Goal: Task Accomplishment & Management: Manage account settings

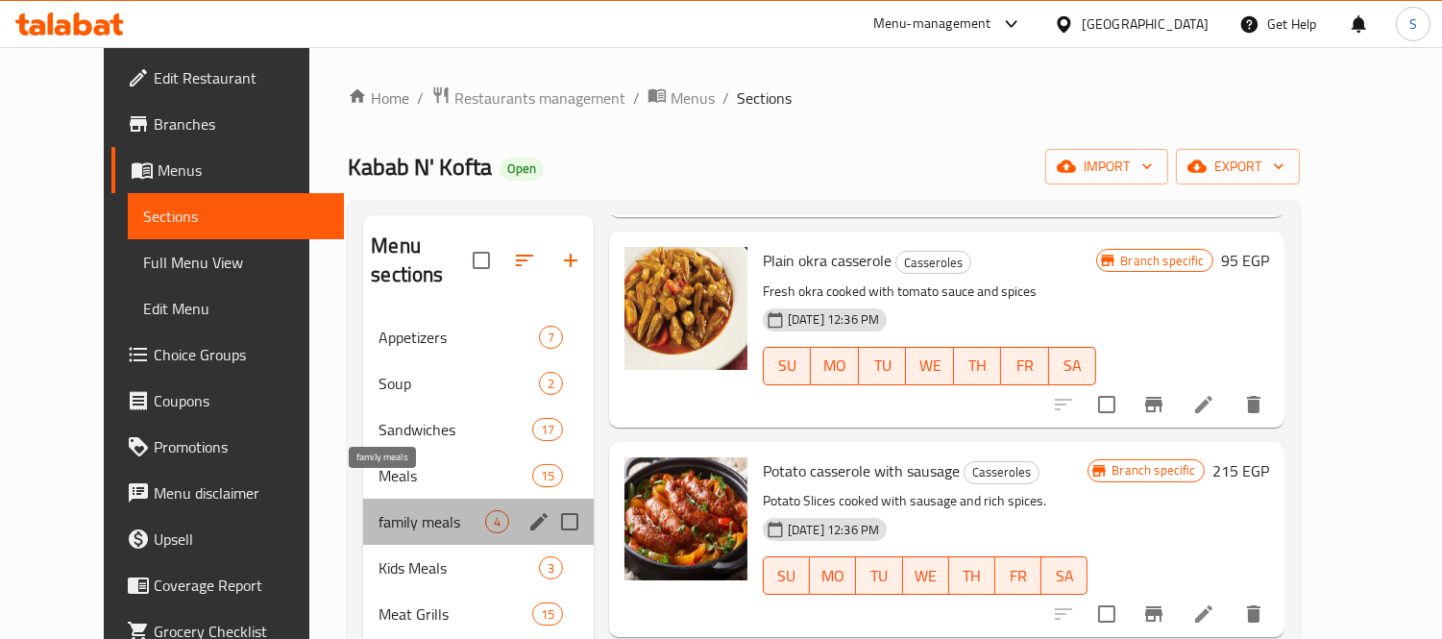
click at [378, 510] on span "family meals" at bounding box center [431, 521] width 106 height 23
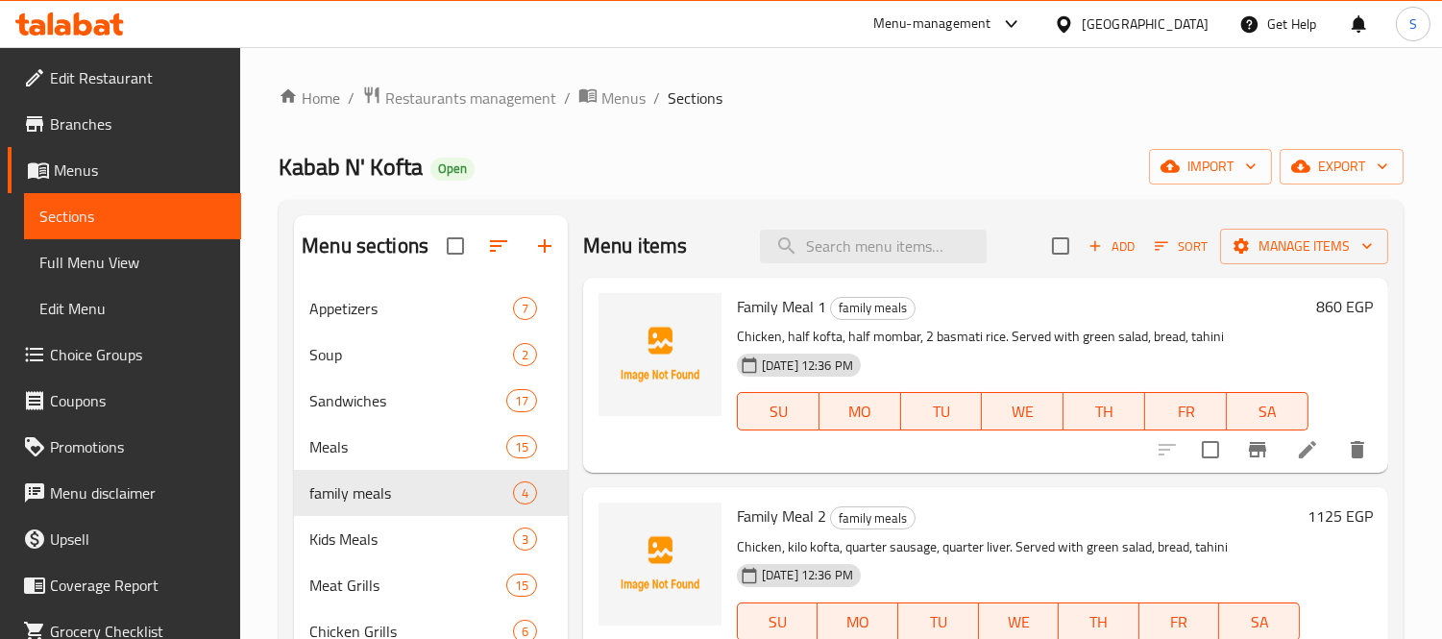
click at [1316, 299] on h6 "860 EGP" at bounding box center [1344, 306] width 57 height 27
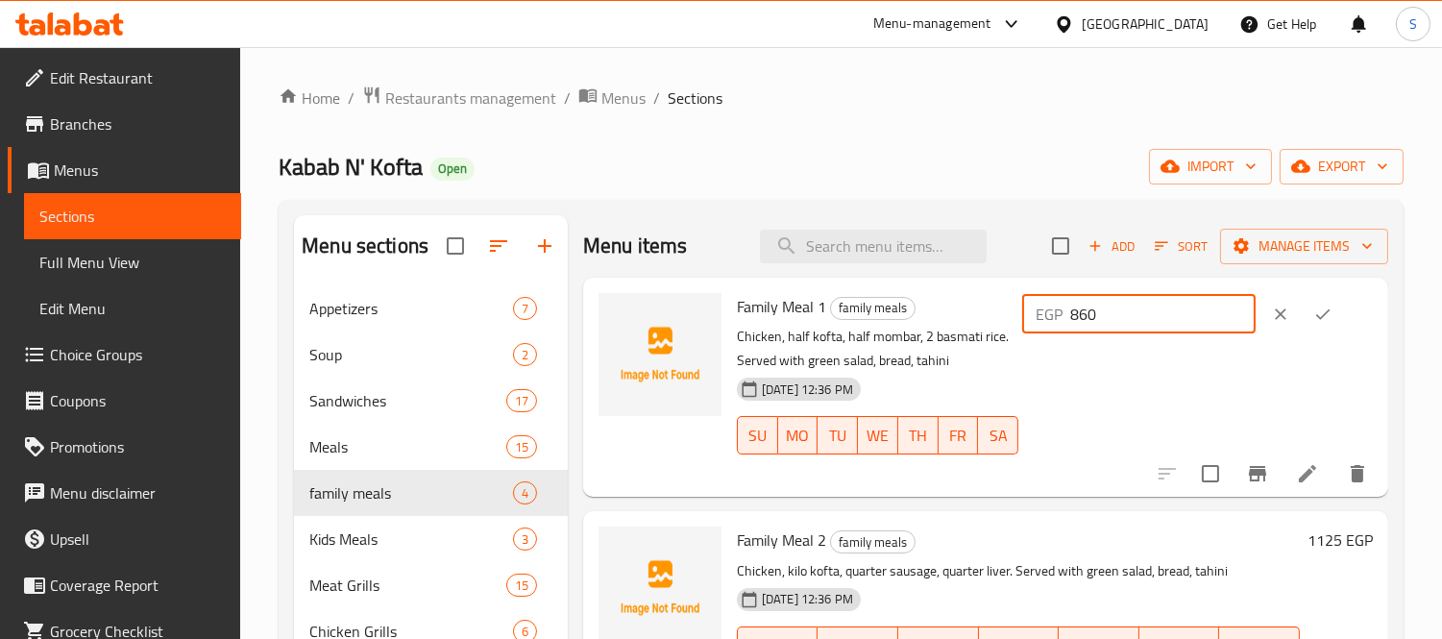
click at [1156, 319] on input "860" at bounding box center [1162, 314] width 185 height 38
type input "1165"
click at [1322, 314] on icon "ok" at bounding box center [1322, 314] width 19 height 19
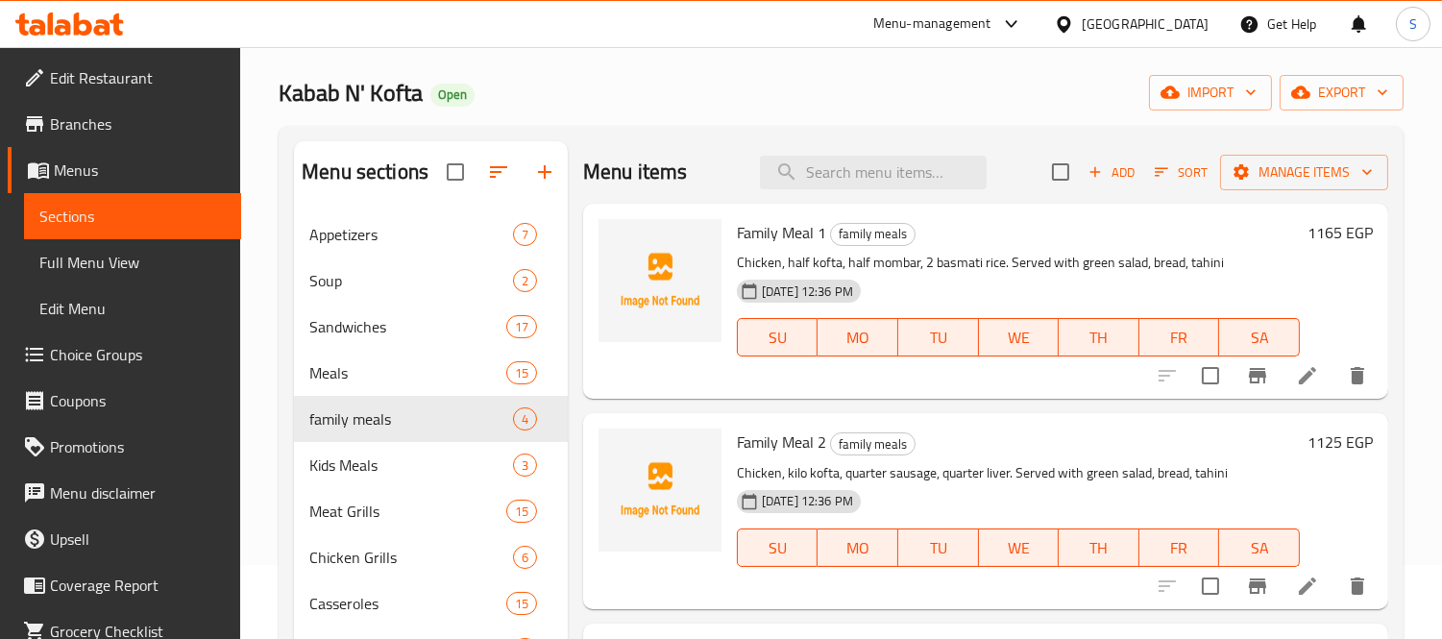
scroll to position [55, 0]
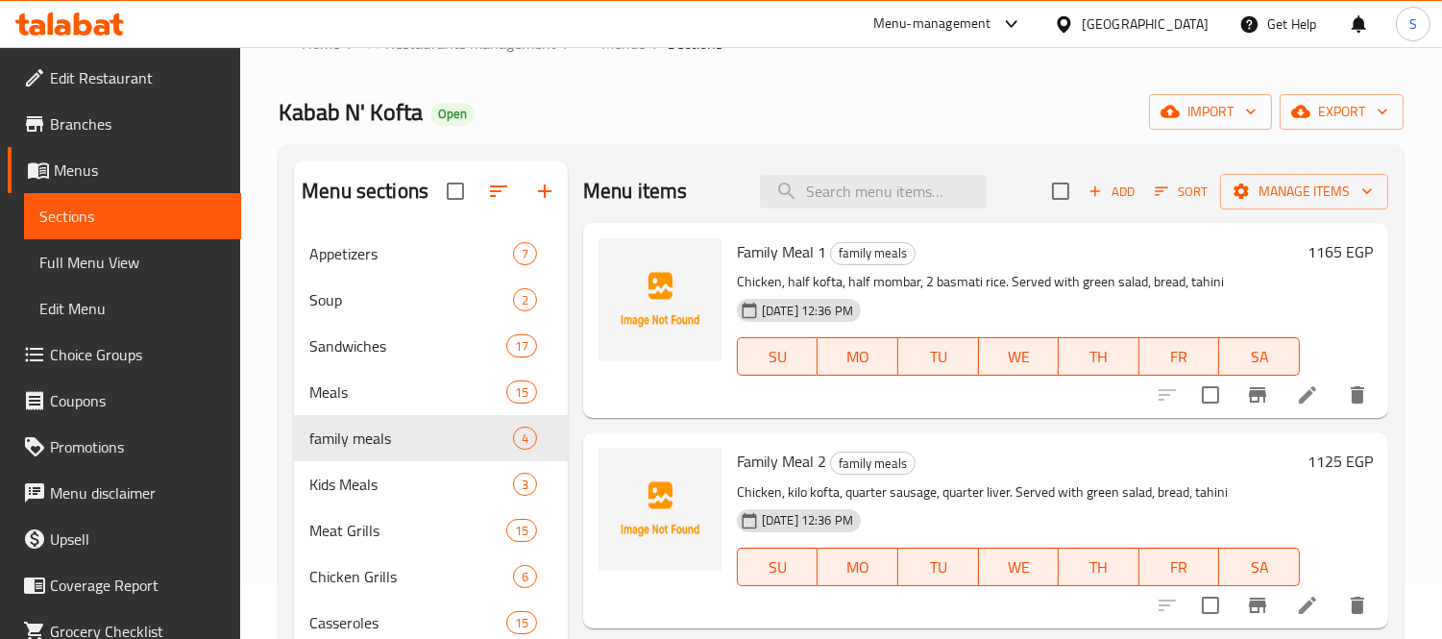
click at [1310, 454] on h6 "1125 EGP" at bounding box center [1339, 461] width 65 height 27
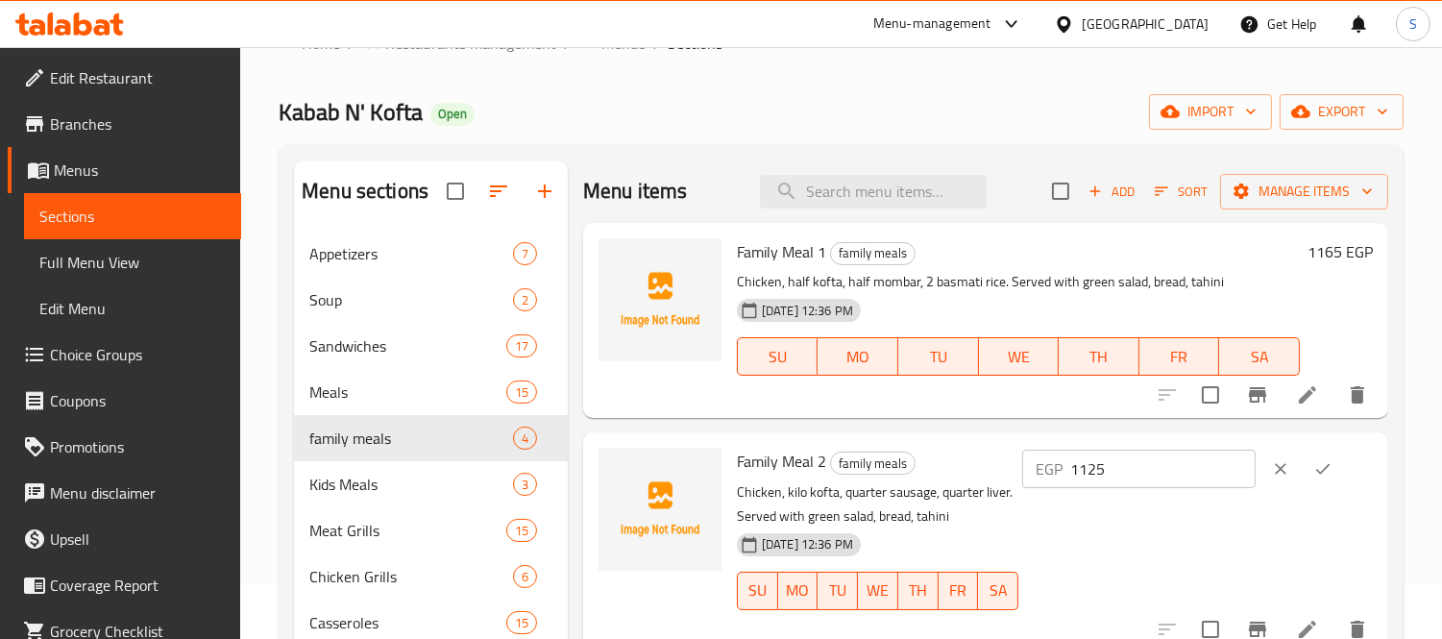
click at [1310, 454] on button "ok" at bounding box center [1323, 469] width 42 height 42
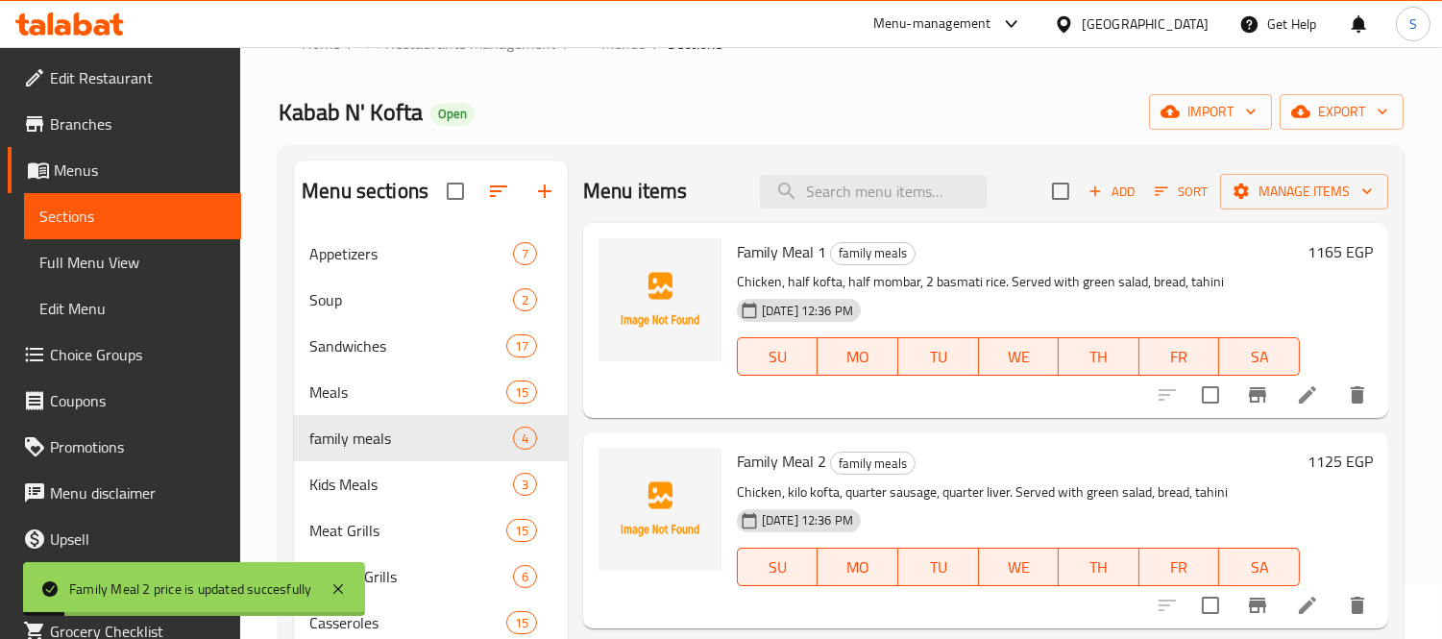
click at [1316, 458] on h6 "1125 EGP" at bounding box center [1339, 461] width 65 height 27
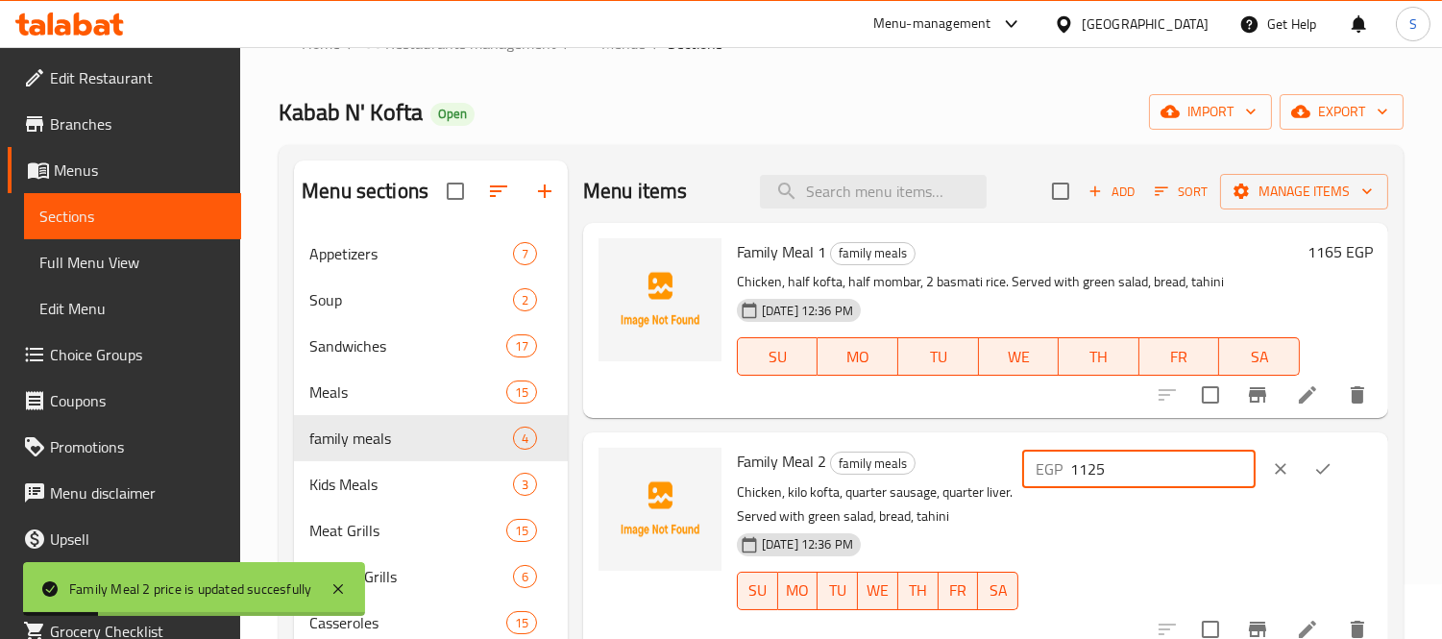
click at [1192, 465] on input "1125" at bounding box center [1162, 469] width 185 height 38
drag, startPoint x: 1096, startPoint y: 469, endPoint x: 1149, endPoint y: 476, distance: 53.4
click at [1149, 476] on input "1125" at bounding box center [1162, 469] width 185 height 38
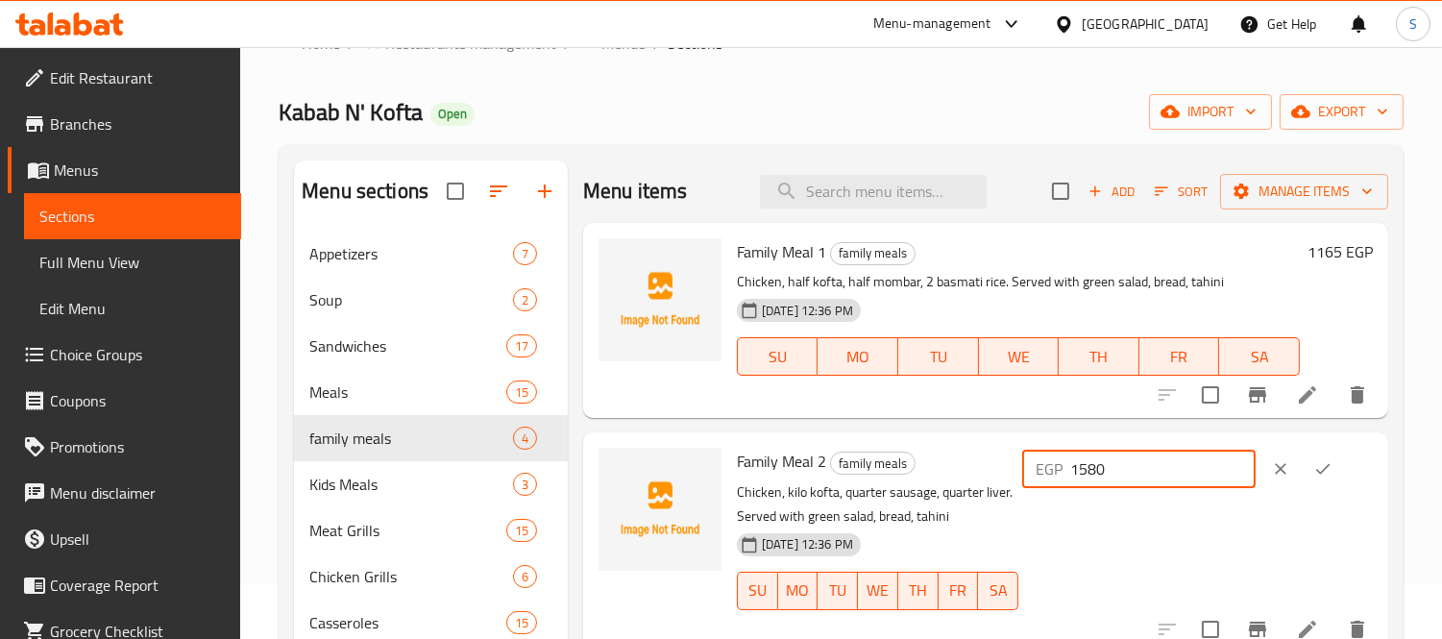
type input "1580"
click at [1311, 458] on button "ok" at bounding box center [1323, 469] width 42 height 42
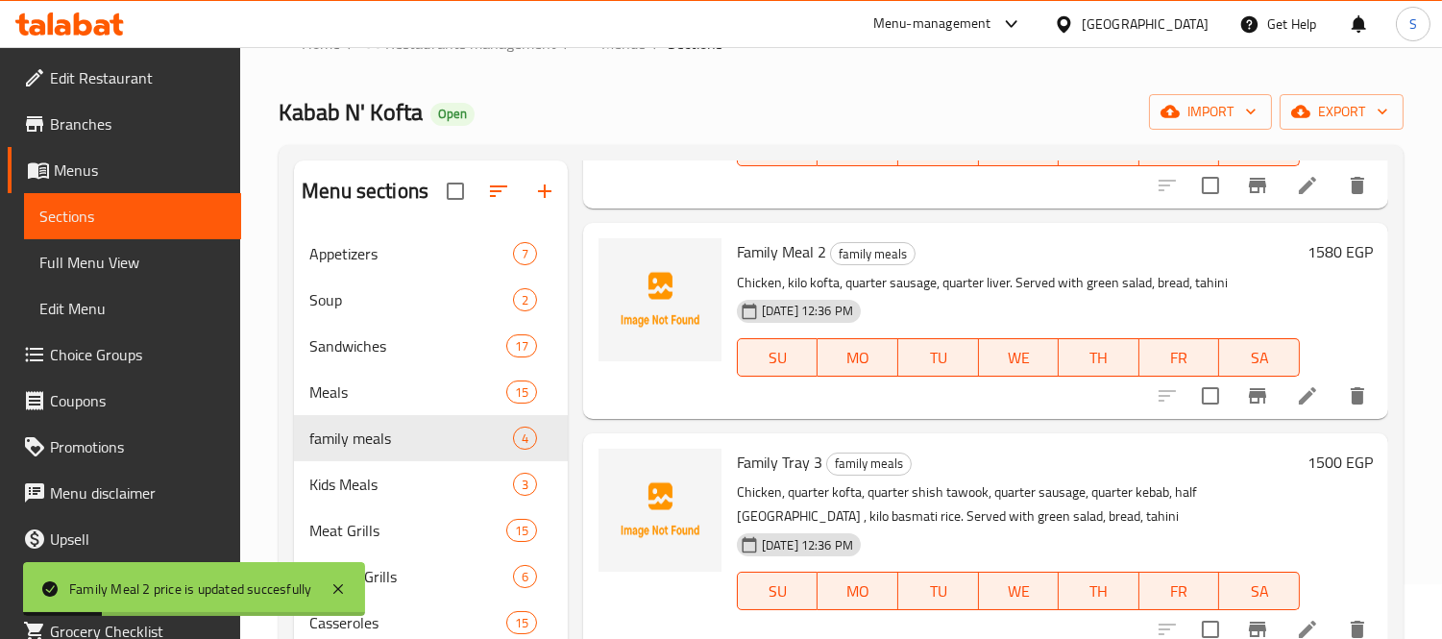
scroll to position [213, 0]
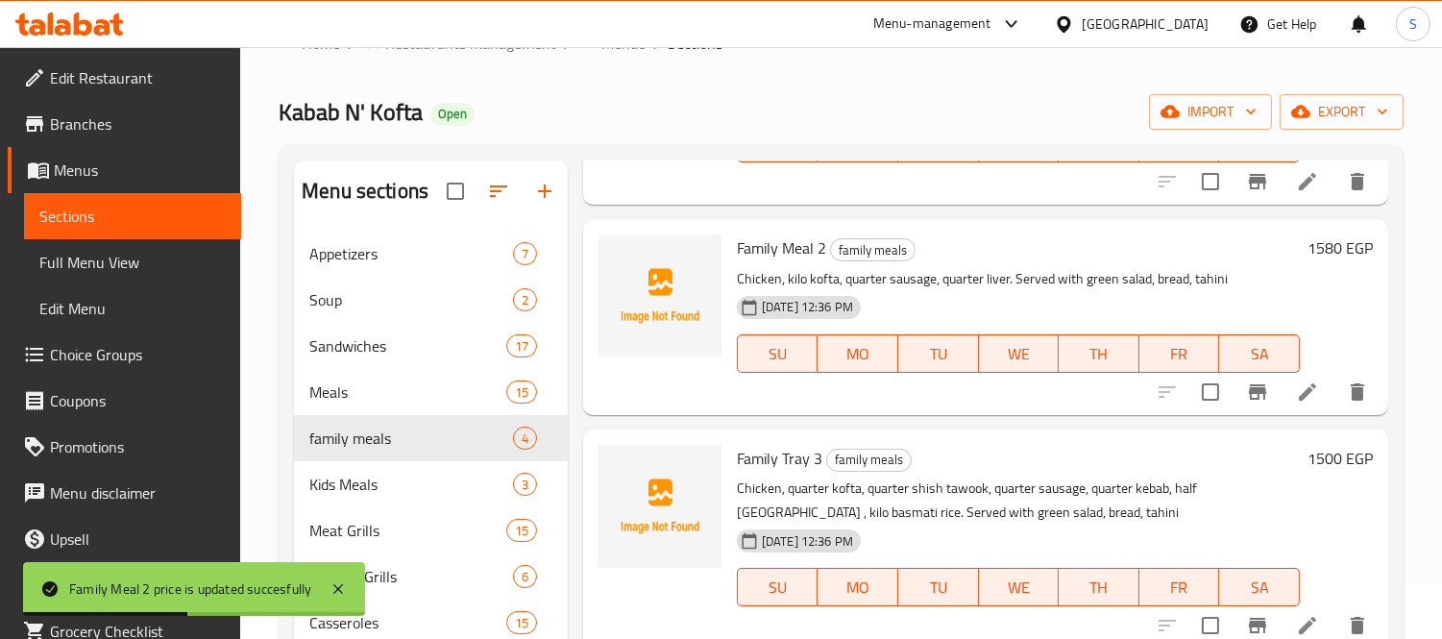
click at [1317, 458] on h6 "1500 EGP" at bounding box center [1339, 458] width 65 height 27
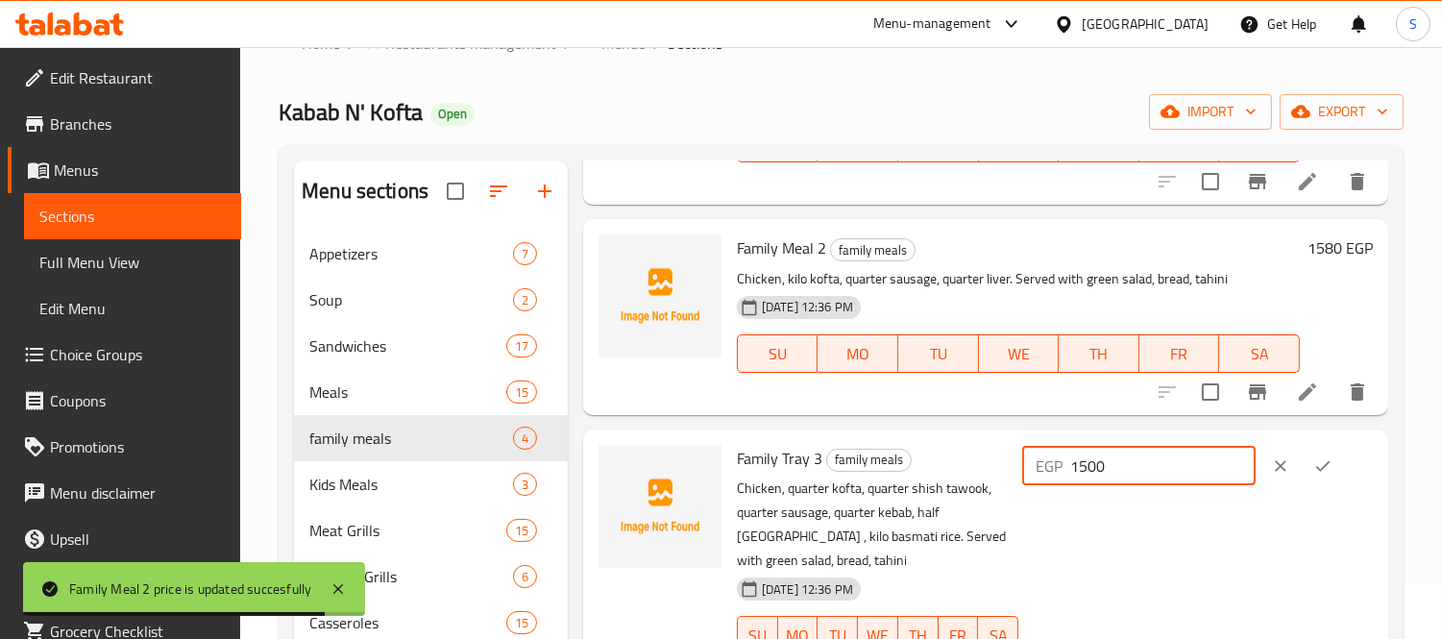
drag, startPoint x: 1098, startPoint y: 463, endPoint x: 1129, endPoint y: 463, distance: 30.7
click at [1129, 463] on input "1500" at bounding box center [1162, 466] width 185 height 38
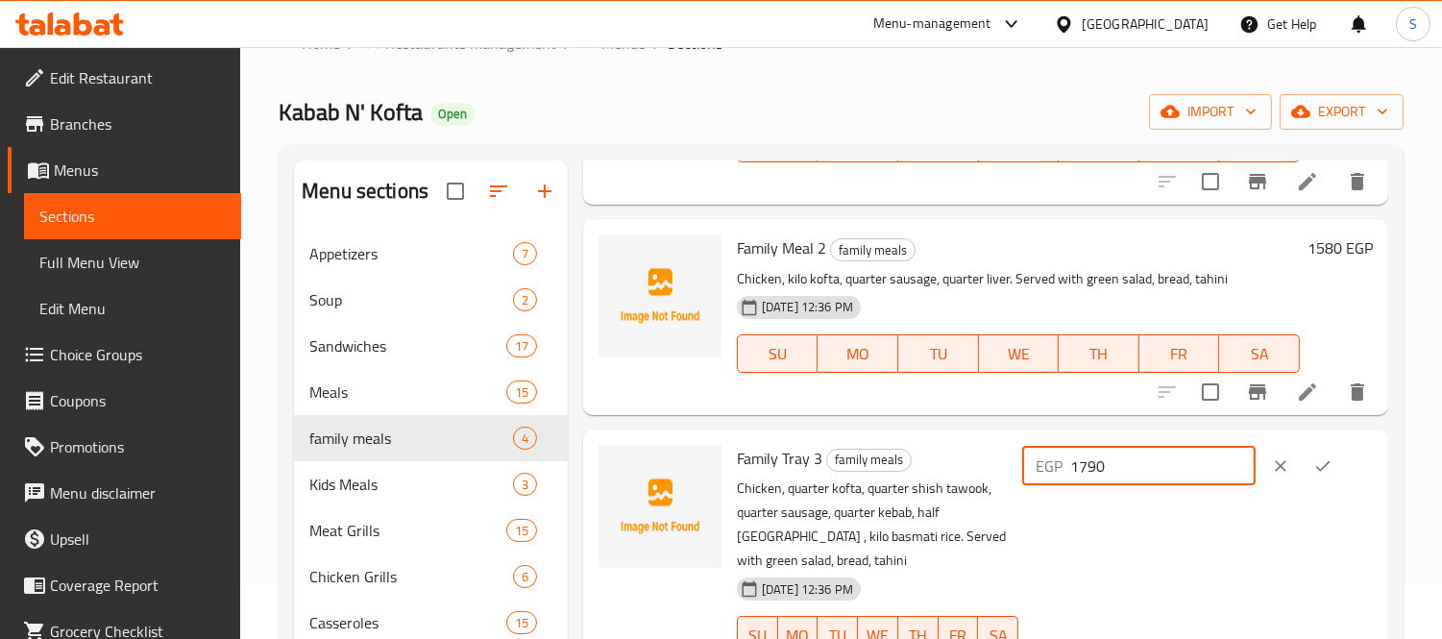
type input "1790"
click at [1323, 469] on icon "ok" at bounding box center [1322, 465] width 19 height 19
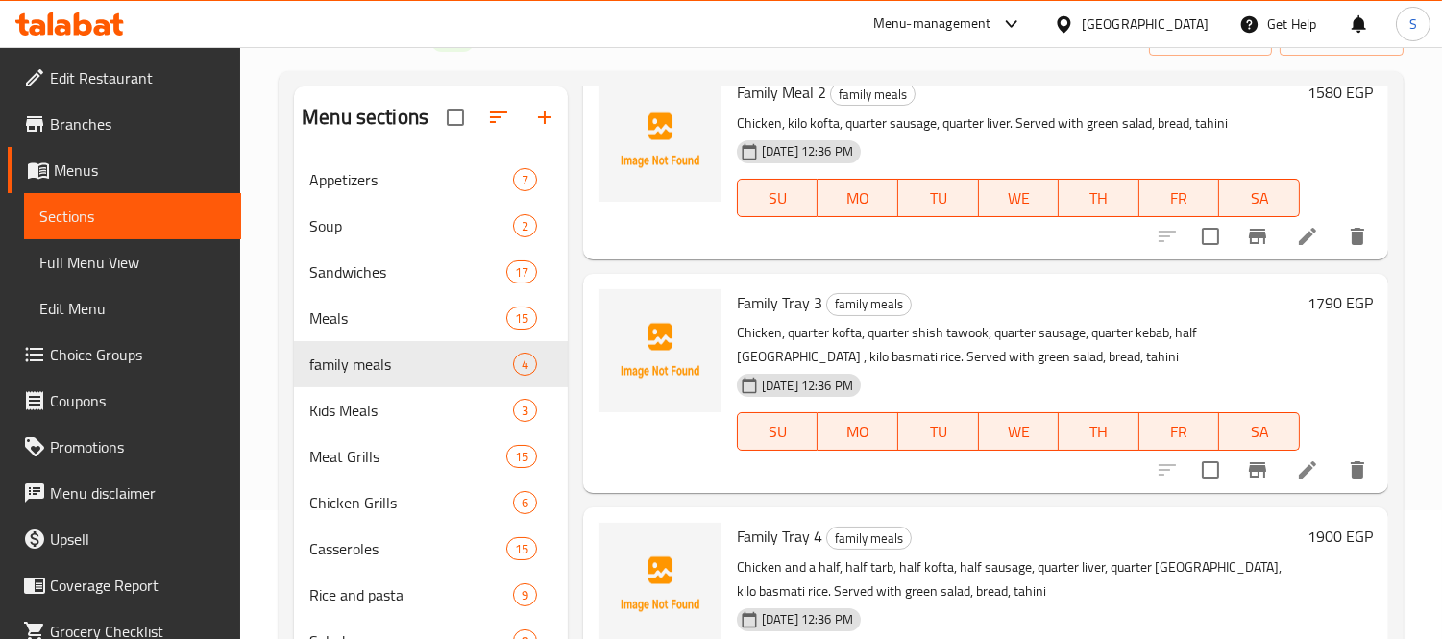
scroll to position [269, 0]
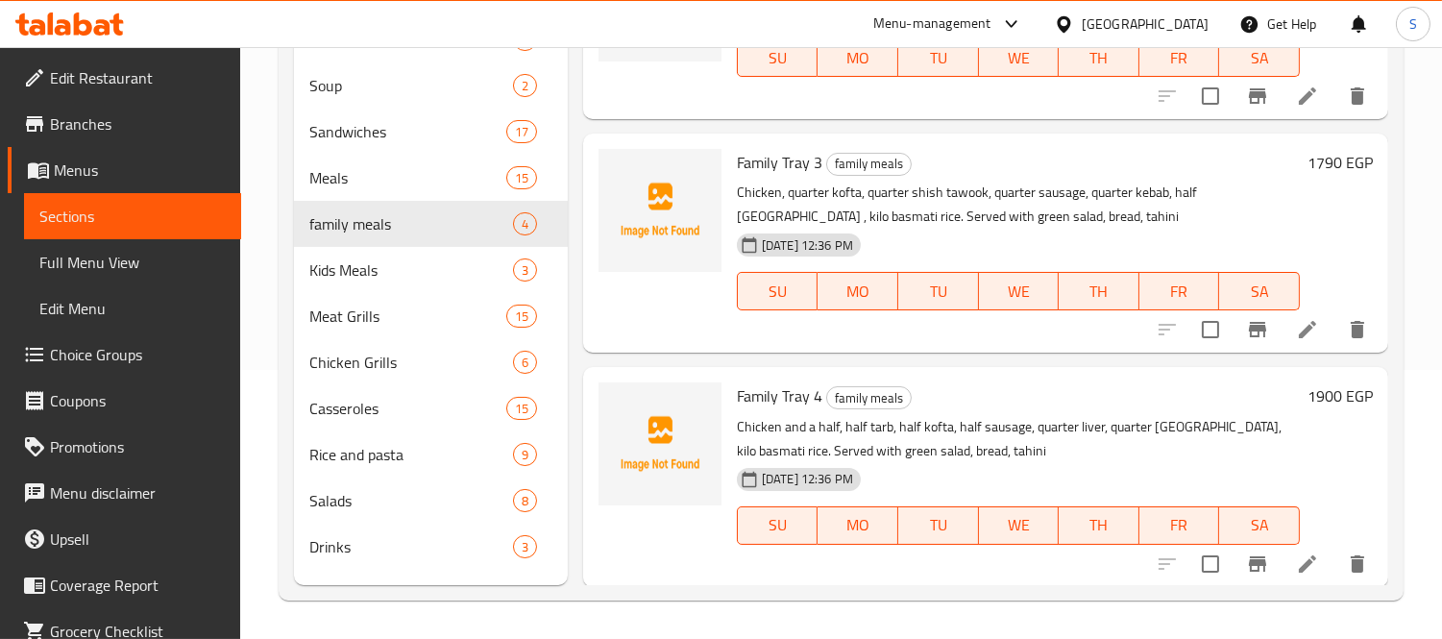
click at [1318, 403] on h6 "1900 EGP" at bounding box center [1339, 395] width 65 height 27
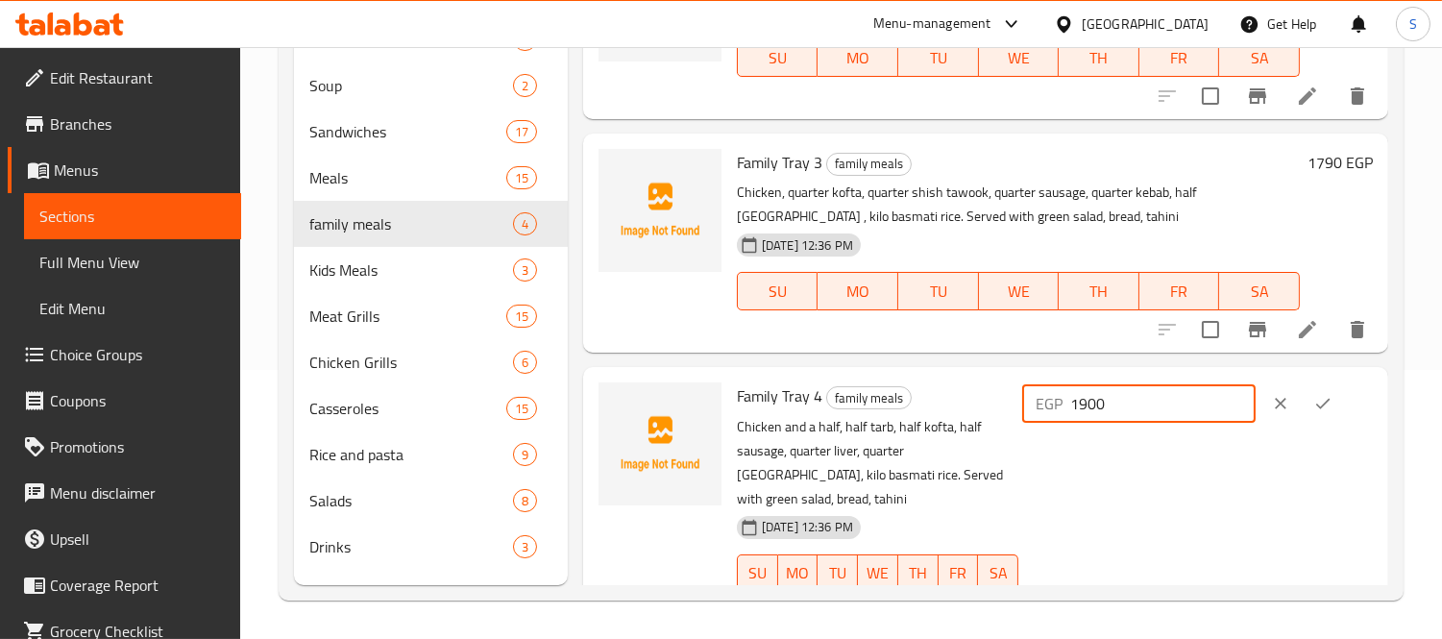
drag, startPoint x: 1124, startPoint y: 402, endPoint x: 1054, endPoint y: 398, distance: 70.2
click at [1054, 398] on div "EGP 1900 ​" at bounding box center [1138, 403] width 233 height 38
type input "2425"
click at [1313, 403] on icon "ok" at bounding box center [1322, 403] width 19 height 19
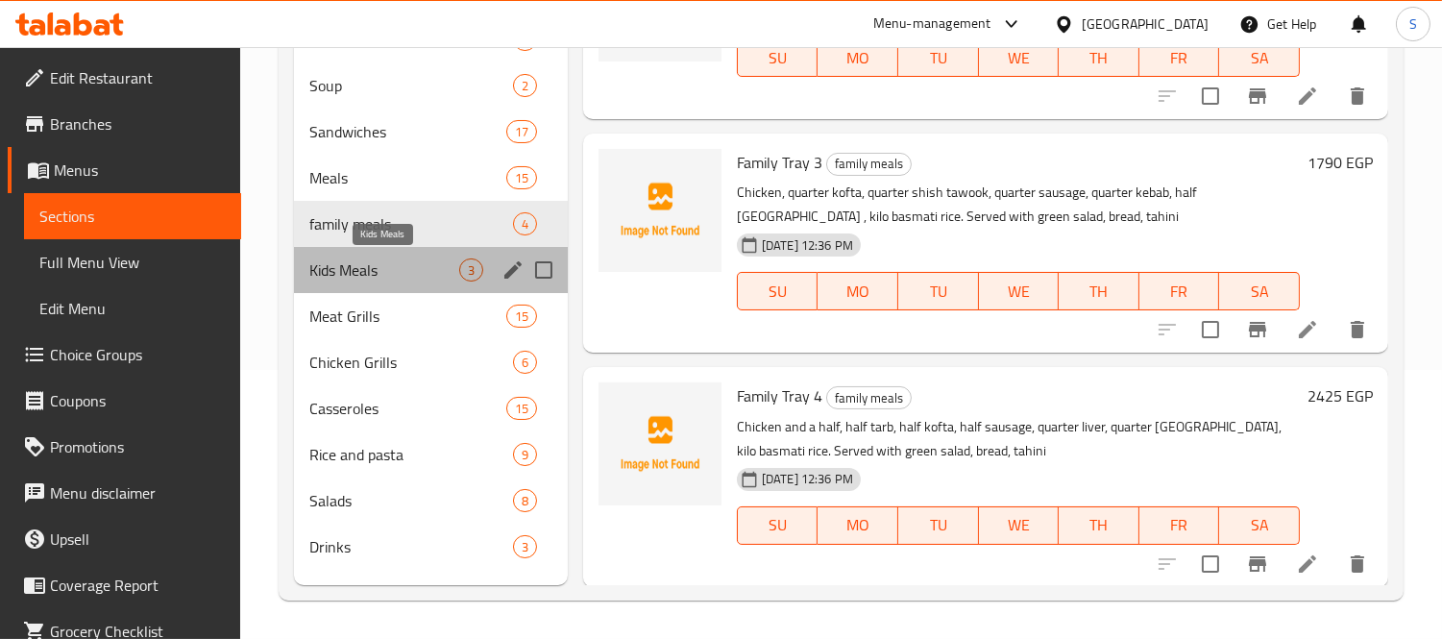
click at [357, 261] on span "Kids Meals" at bounding box center [384, 269] width 150 height 23
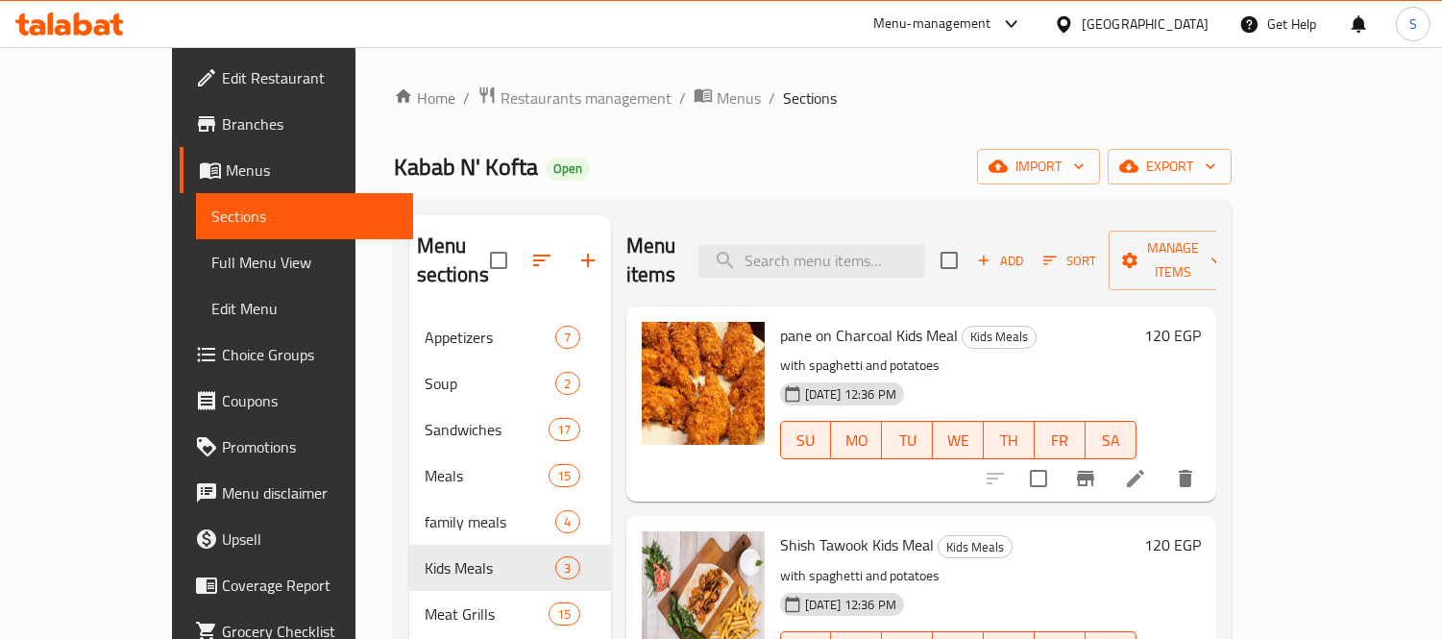
click at [1201, 322] on h6 "120 EGP" at bounding box center [1172, 335] width 57 height 27
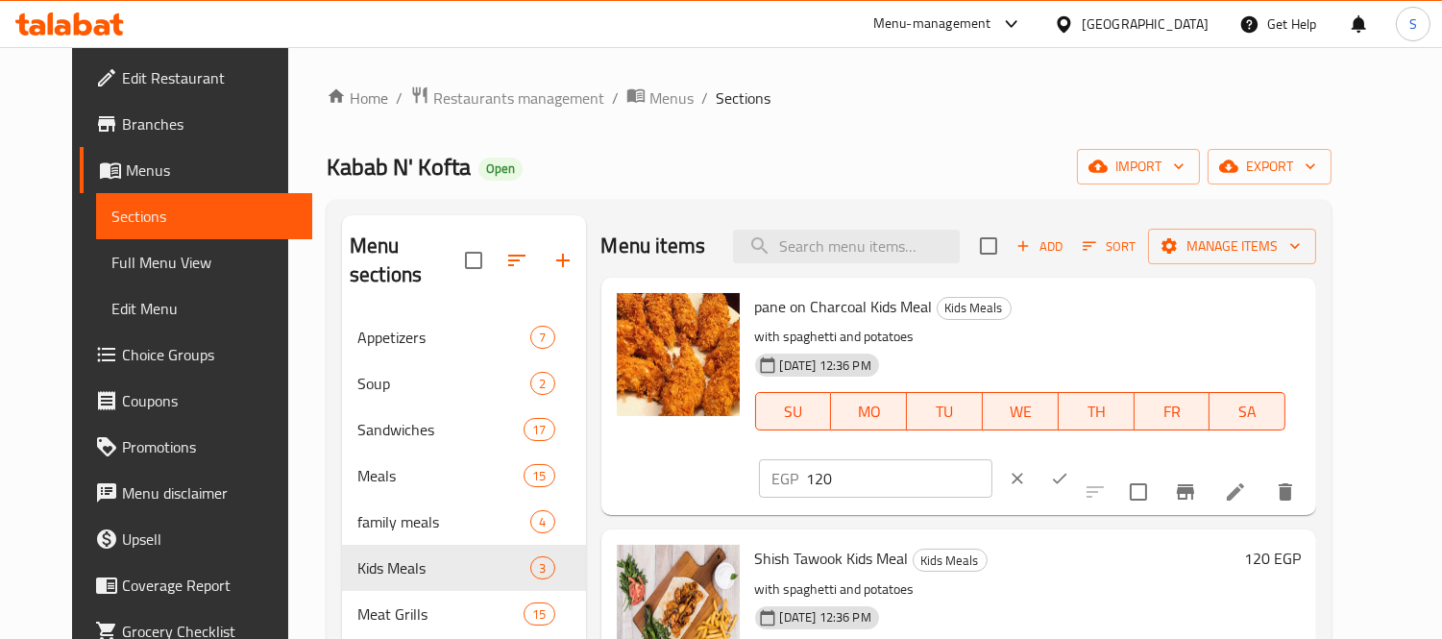
click at [992, 459] on input "120" at bounding box center [899, 478] width 185 height 38
type input "175"
click at [1069, 469] on icon "ok" at bounding box center [1059, 478] width 19 height 19
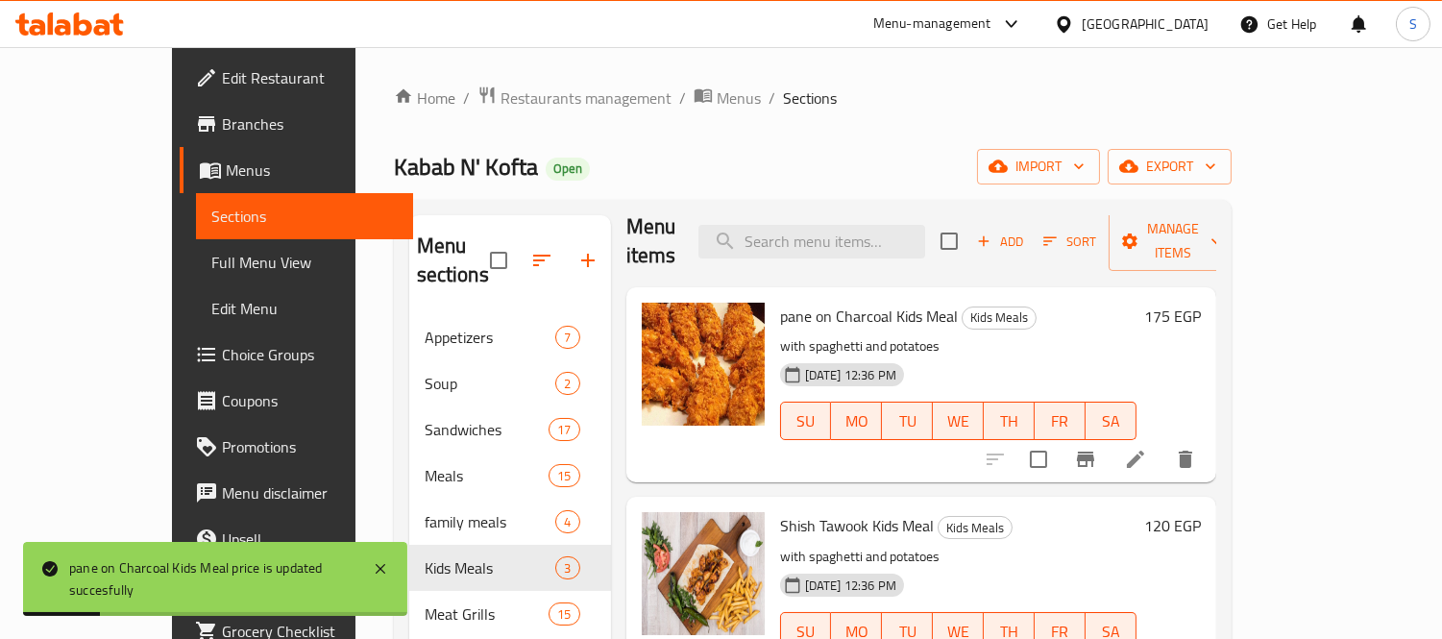
scroll to position [37, 0]
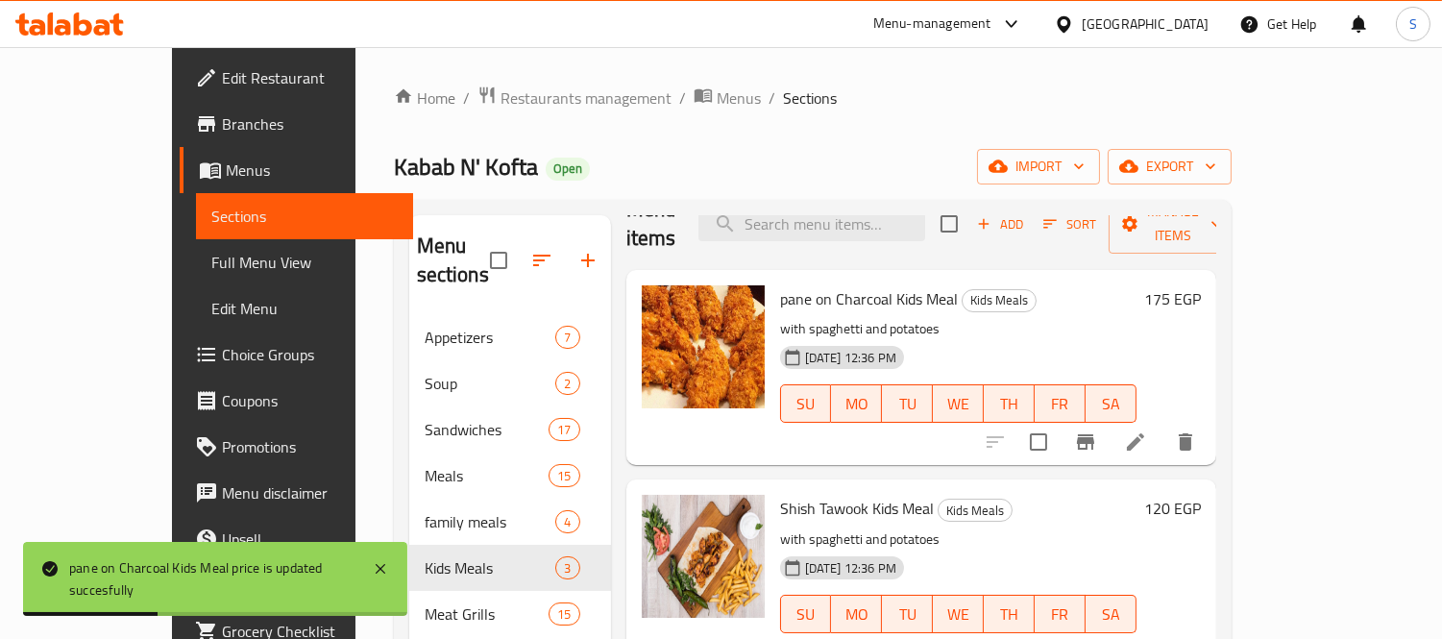
click at [1201, 495] on h6 "120 EGP" at bounding box center [1172, 508] width 57 height 27
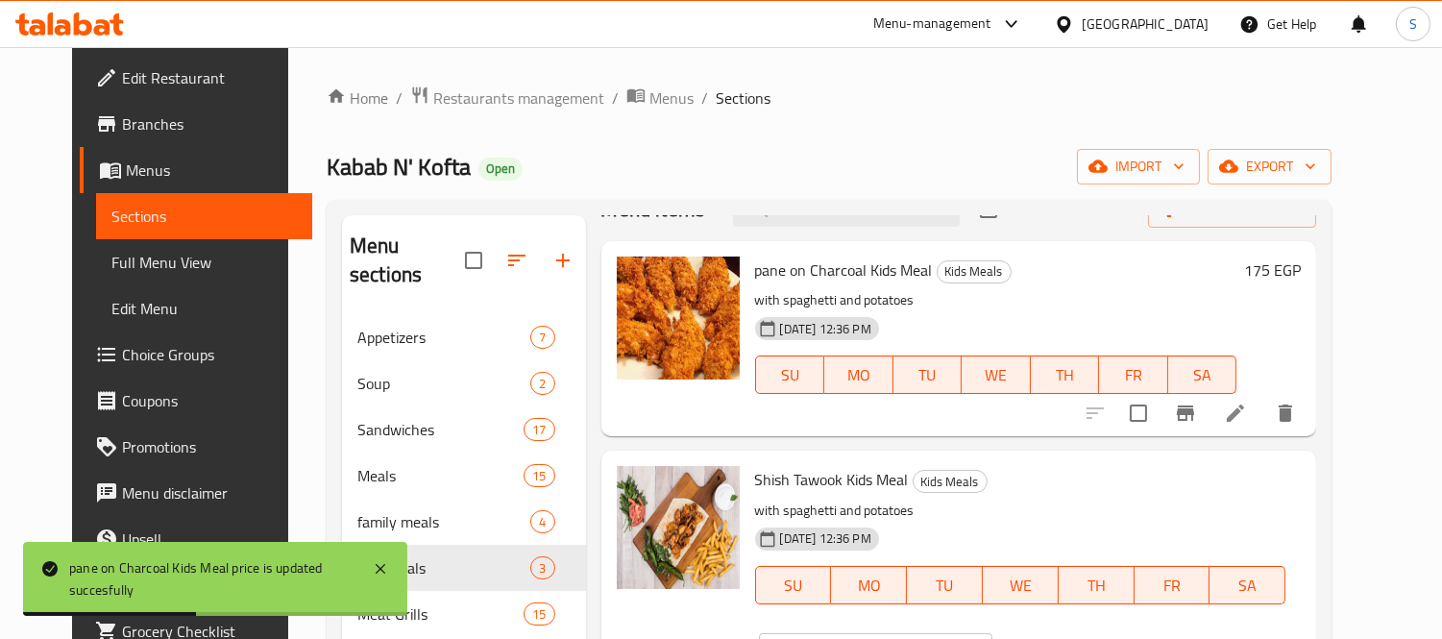
drag, startPoint x: 1165, startPoint y: 486, endPoint x: 1139, endPoint y: 500, distance: 29.7
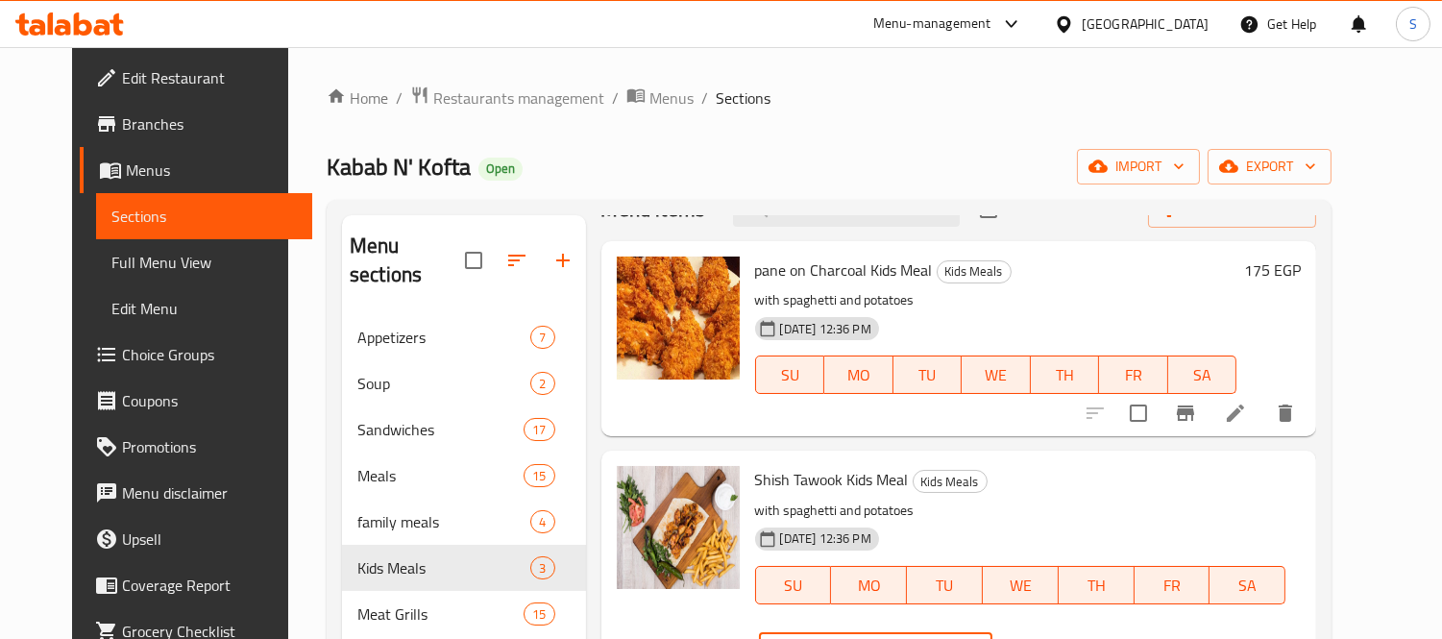
type input "175"
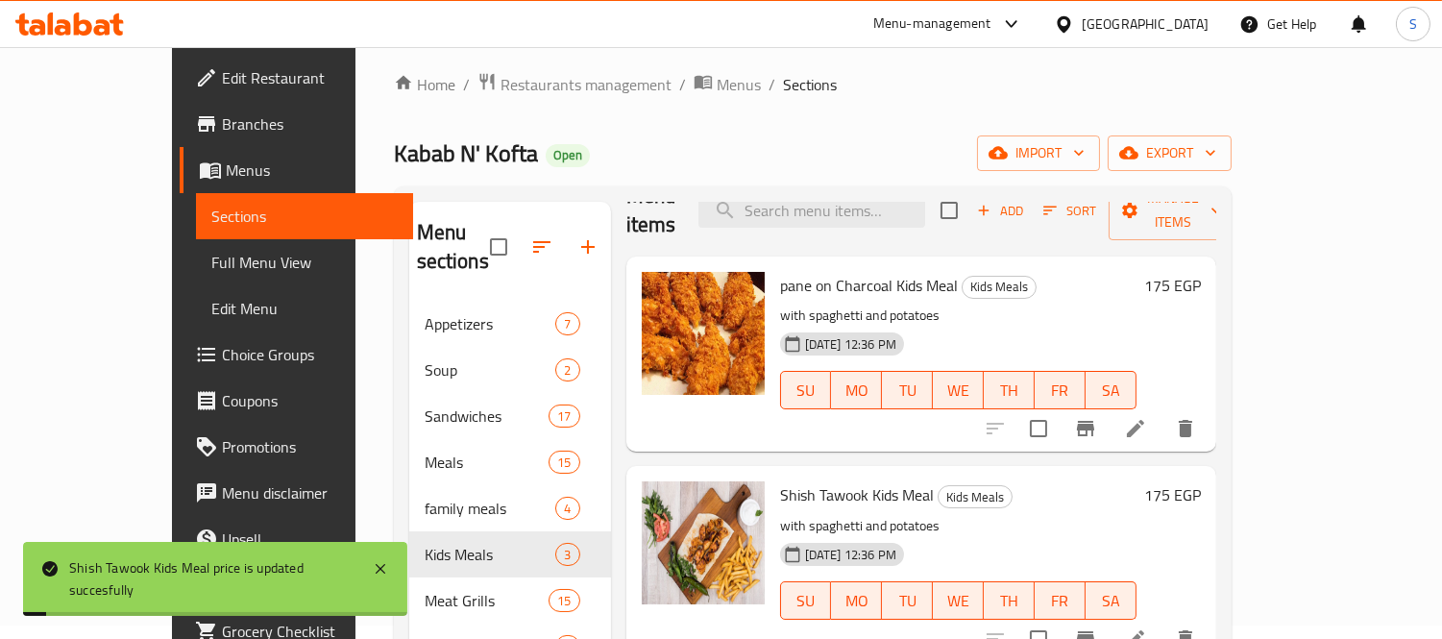
scroll to position [269, 0]
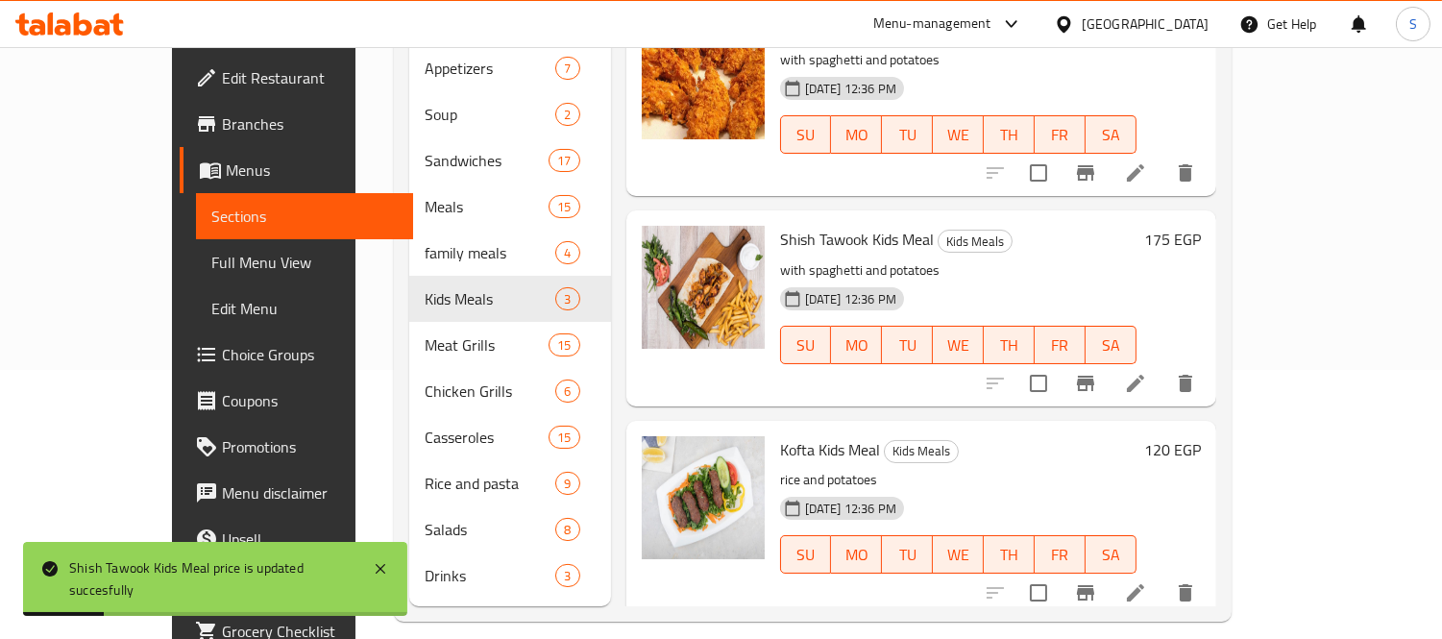
click at [1201, 436] on h6 "120 EGP" at bounding box center [1172, 449] width 57 height 27
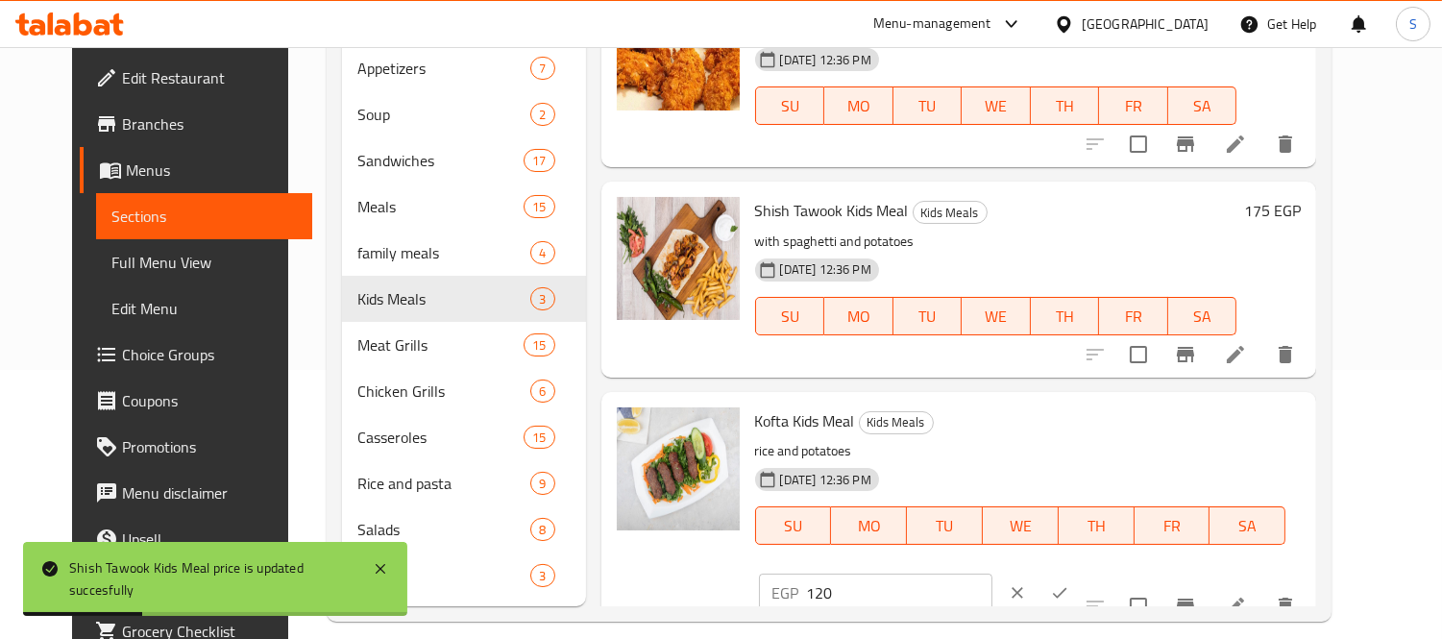
click at [992, 574] on input "120" at bounding box center [899, 593] width 185 height 38
type input "175"
click at [1069, 583] on icon "ok" at bounding box center [1059, 592] width 19 height 19
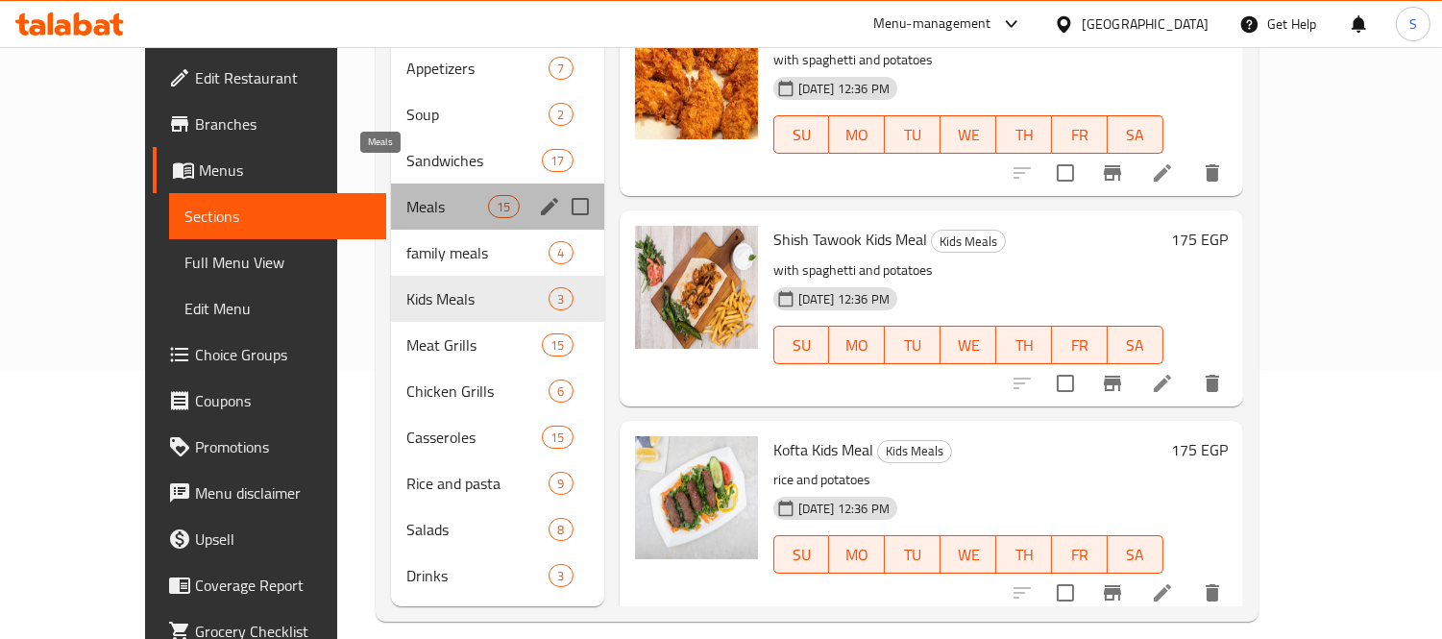
click at [406, 195] on span "Meals" at bounding box center [447, 206] width 82 height 23
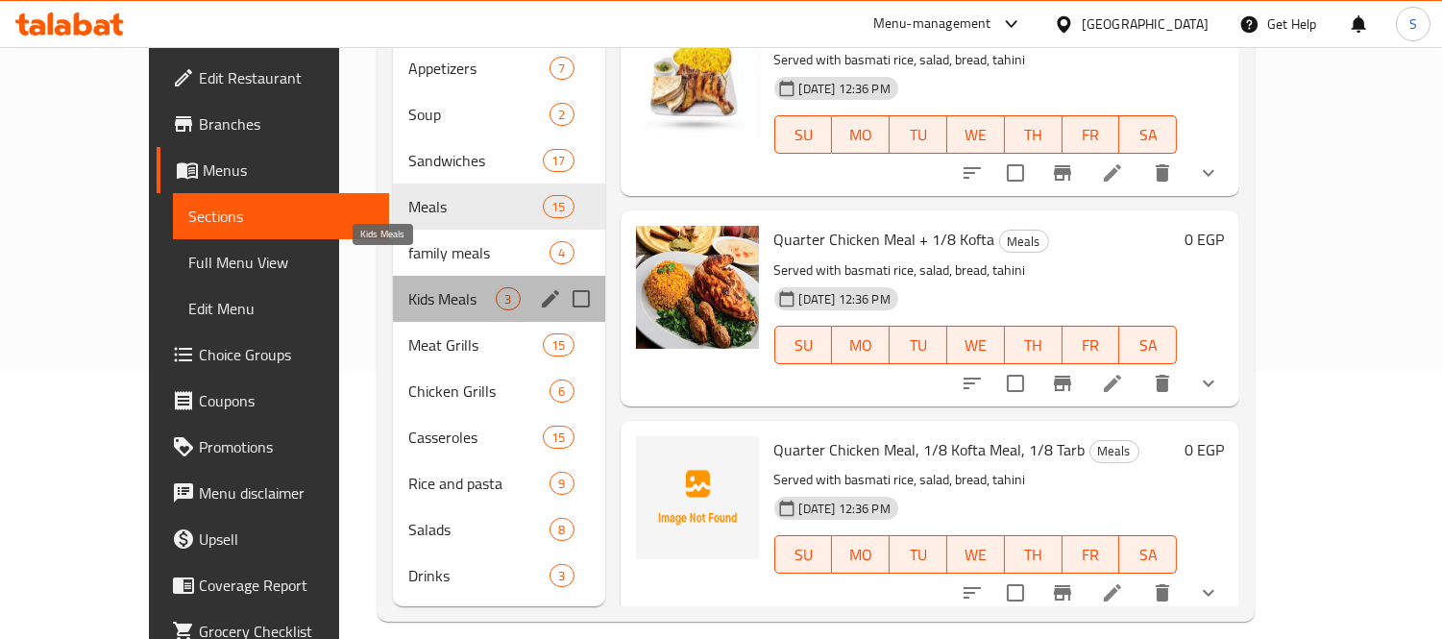
click at [408, 287] on span "Kids Meals" at bounding box center [451, 298] width 87 height 23
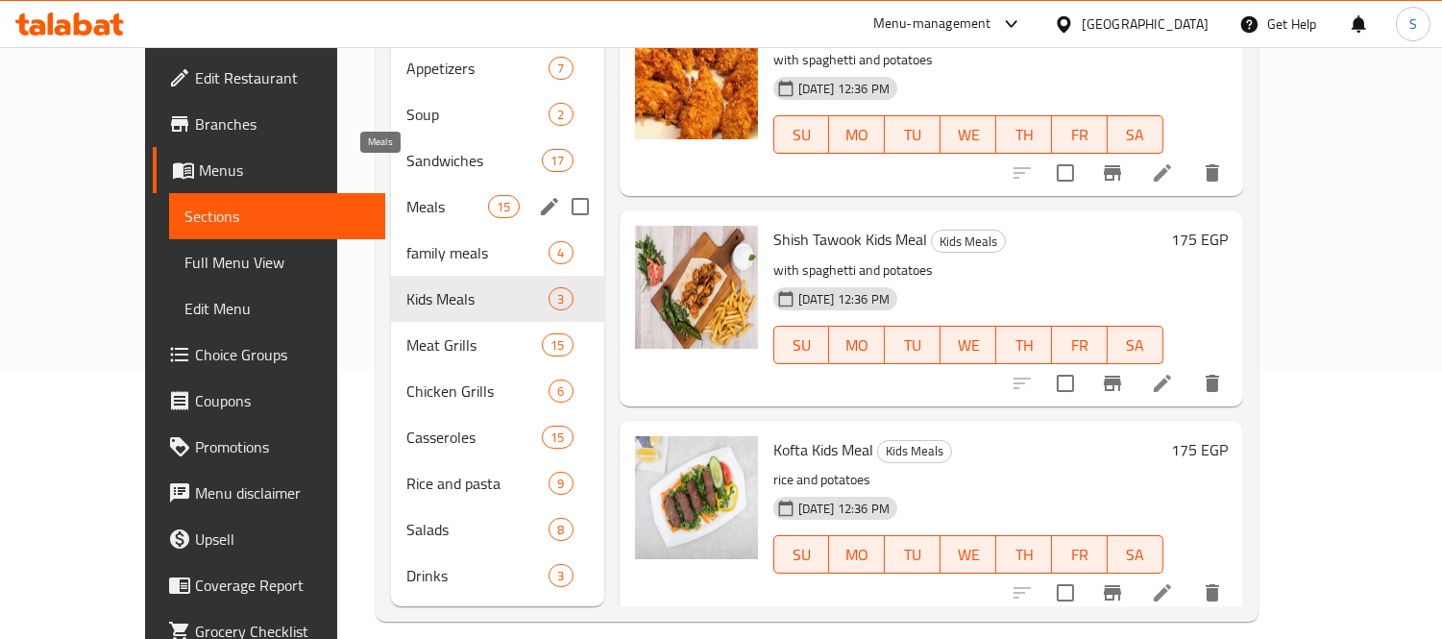
click at [406, 195] on span "Meals" at bounding box center [447, 206] width 82 height 23
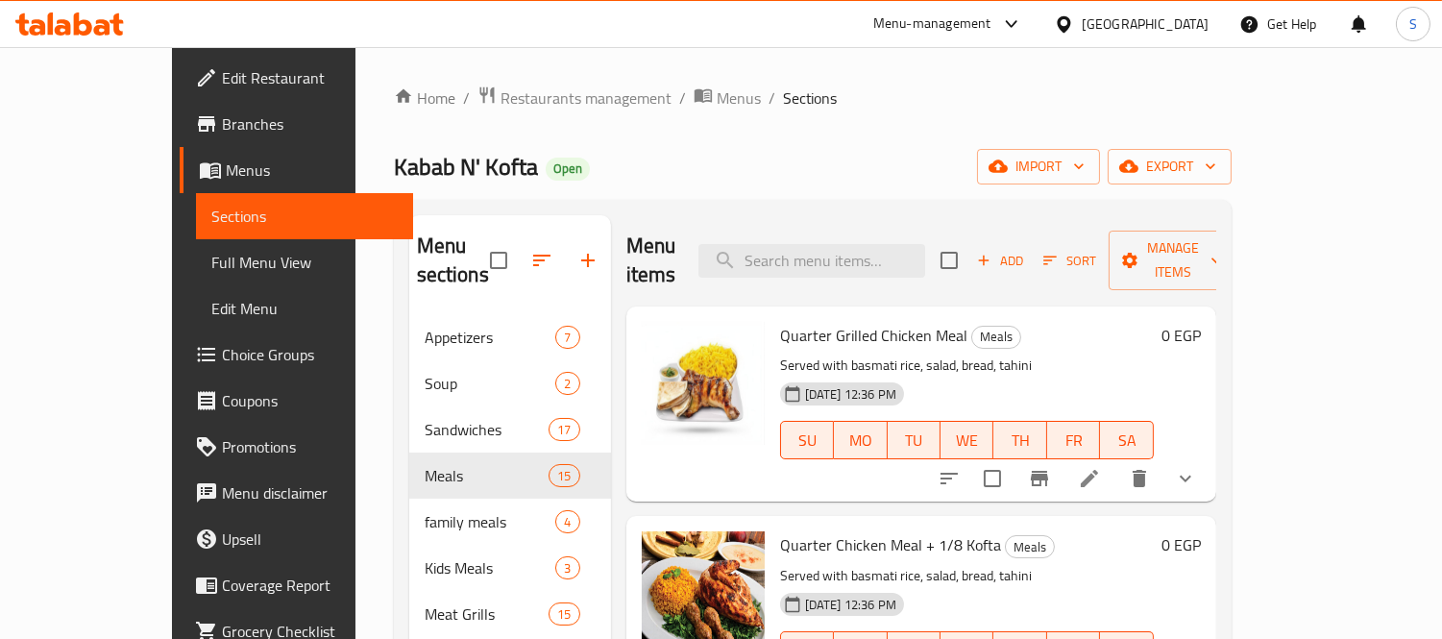
click at [1191, 476] on icon "show more" at bounding box center [1186, 479] width 12 height 7
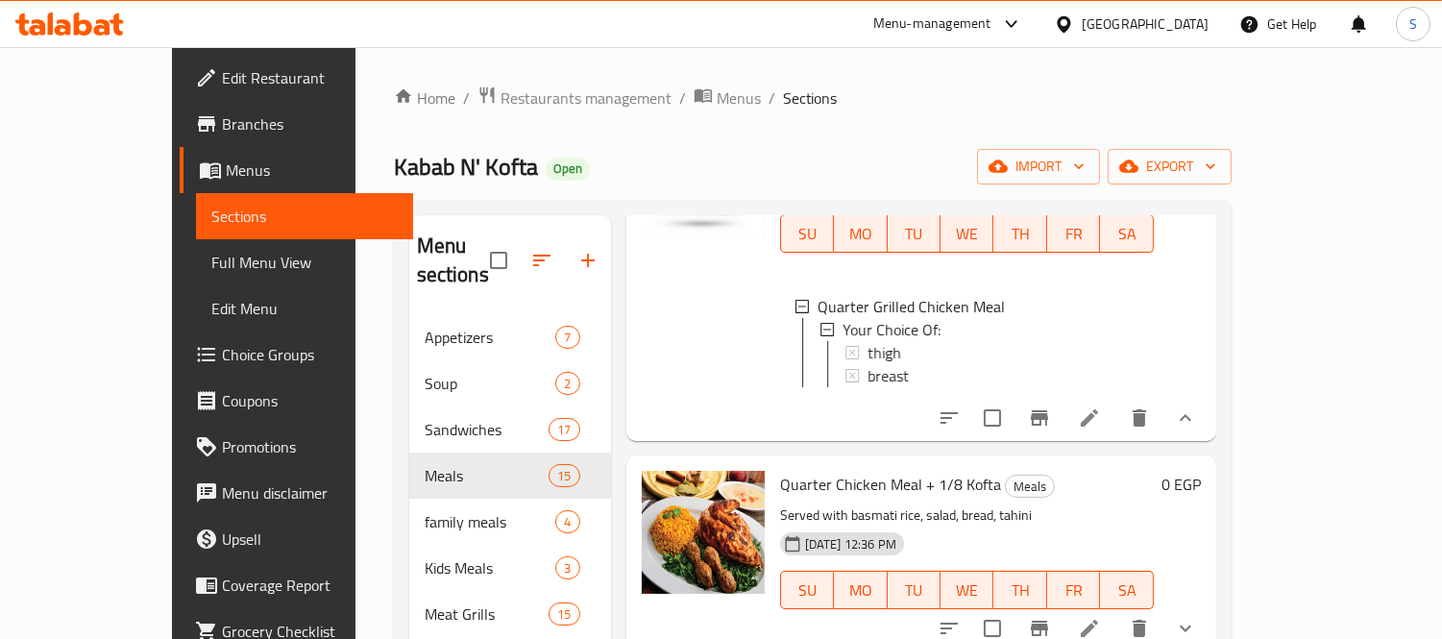
scroll to position [213, 0]
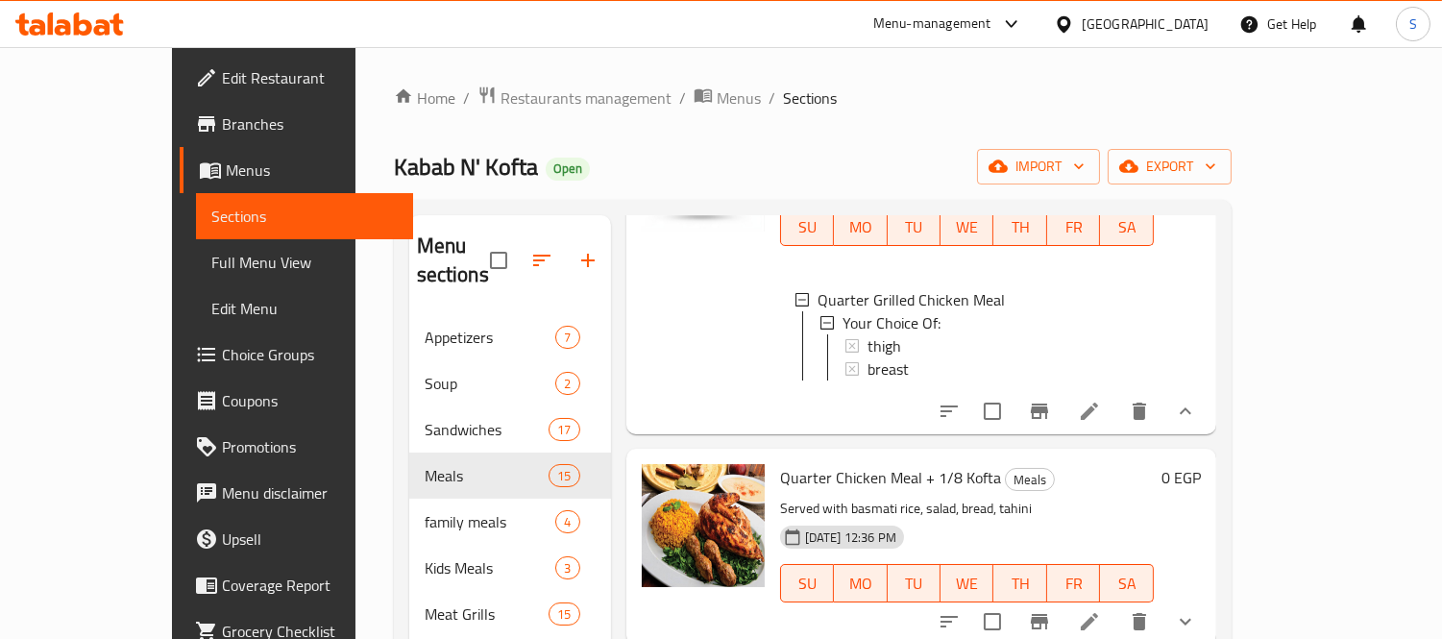
click at [1191, 407] on icon "show more" at bounding box center [1186, 410] width 12 height 7
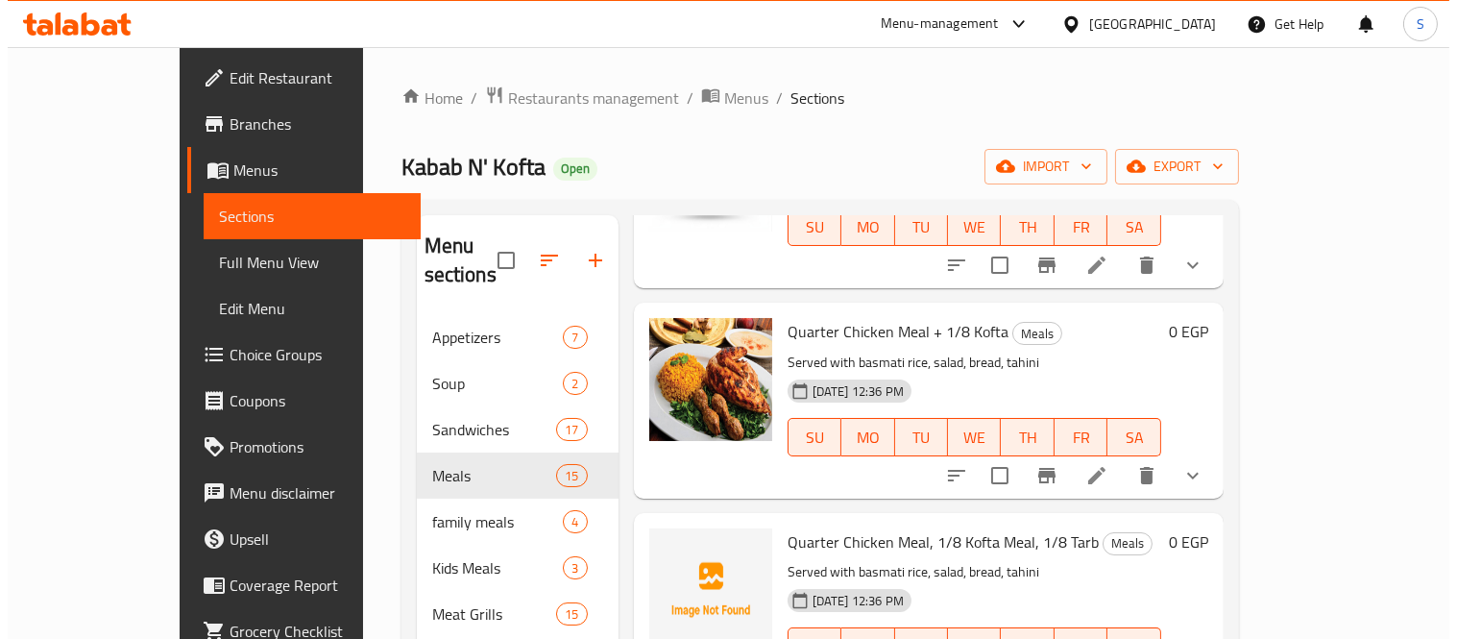
scroll to position [0, 0]
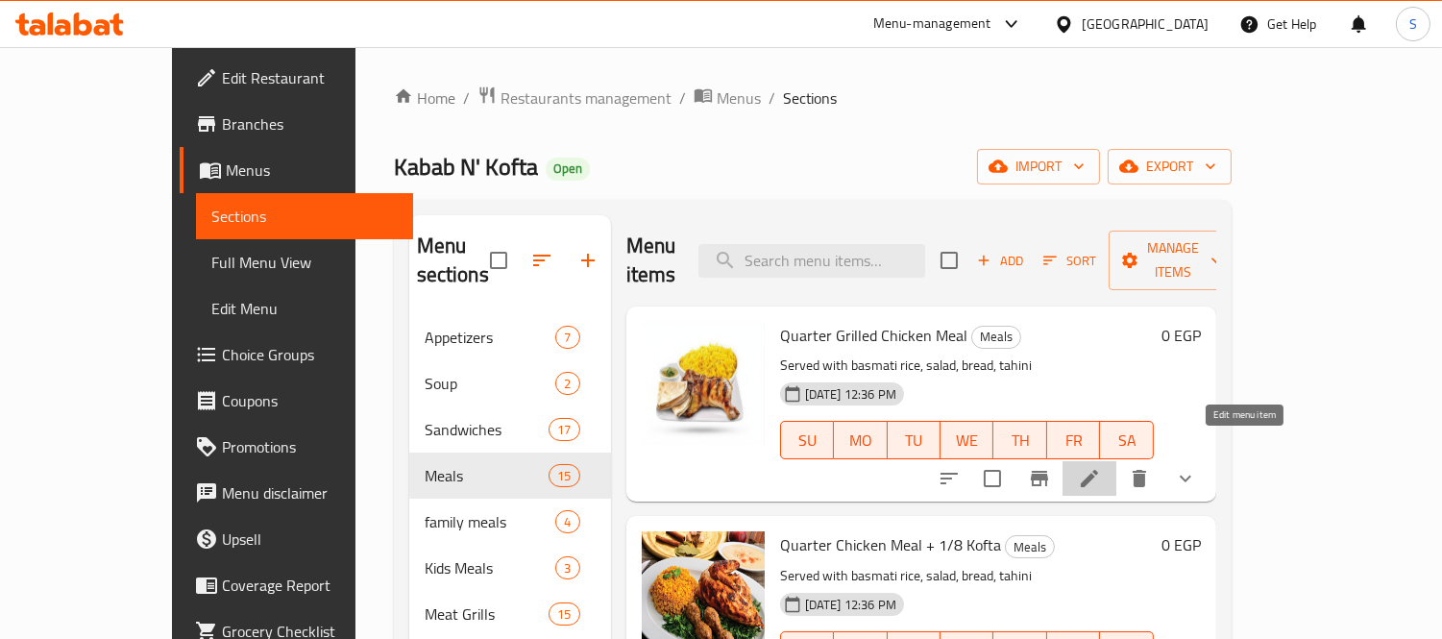
click at [1101, 467] on icon at bounding box center [1089, 478] width 23 height 23
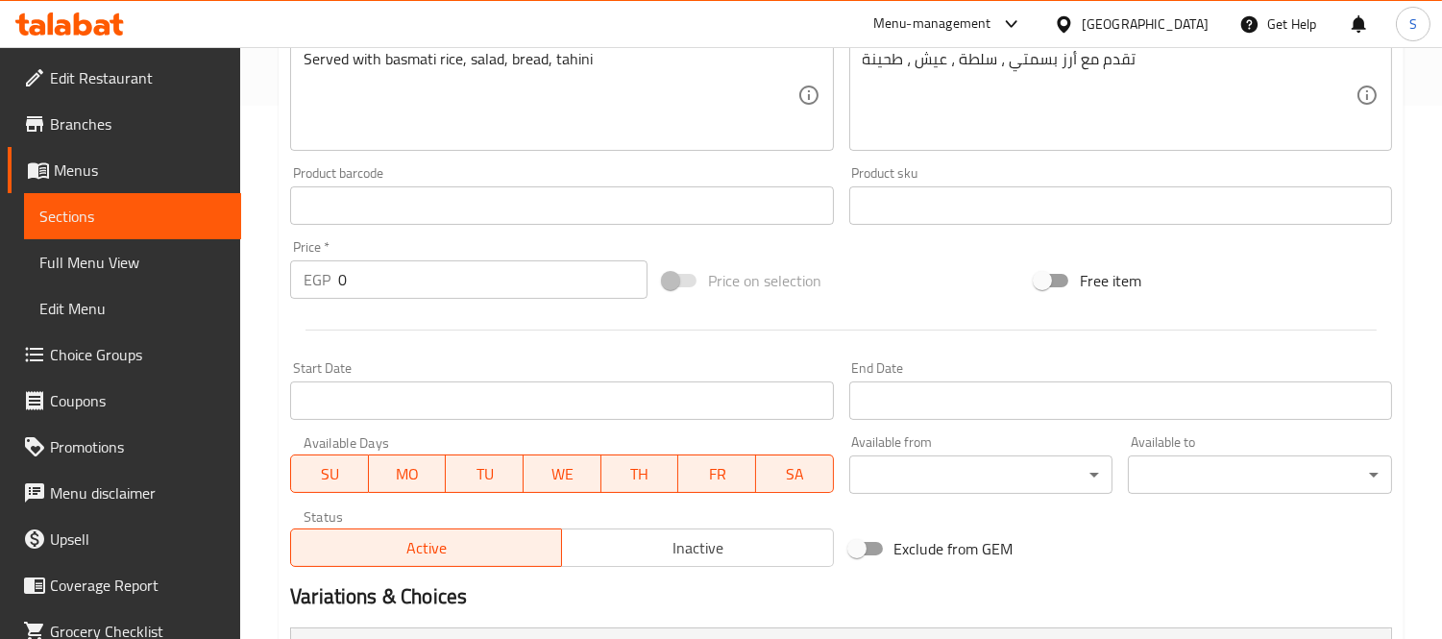
scroll to position [789, 0]
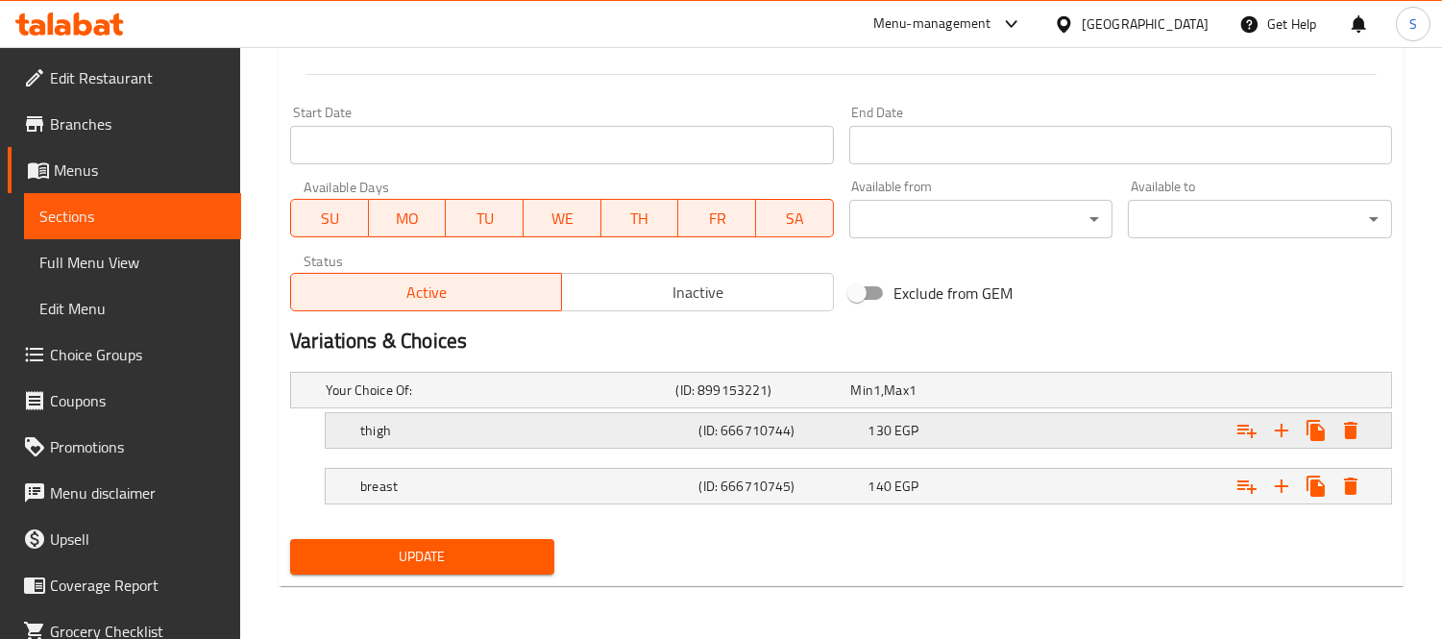
click at [976, 400] on div "130 EGP" at bounding box center [934, 389] width 167 height 19
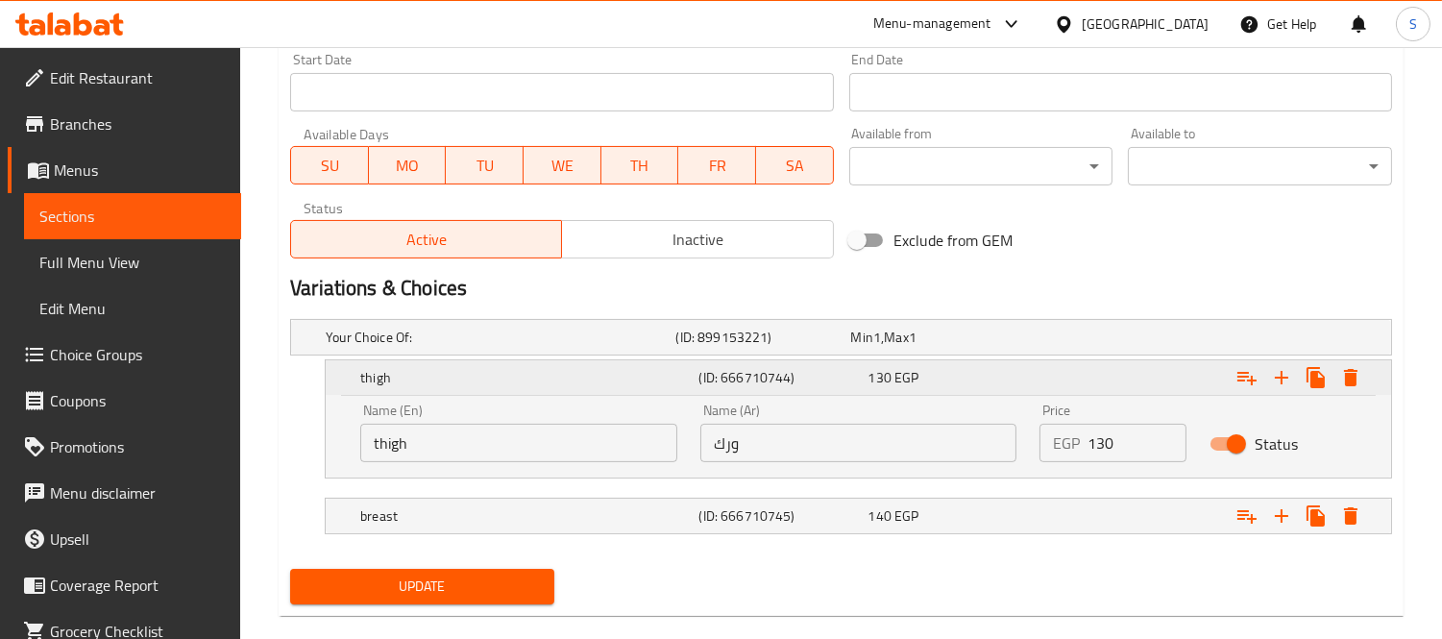
scroll to position [870, 0]
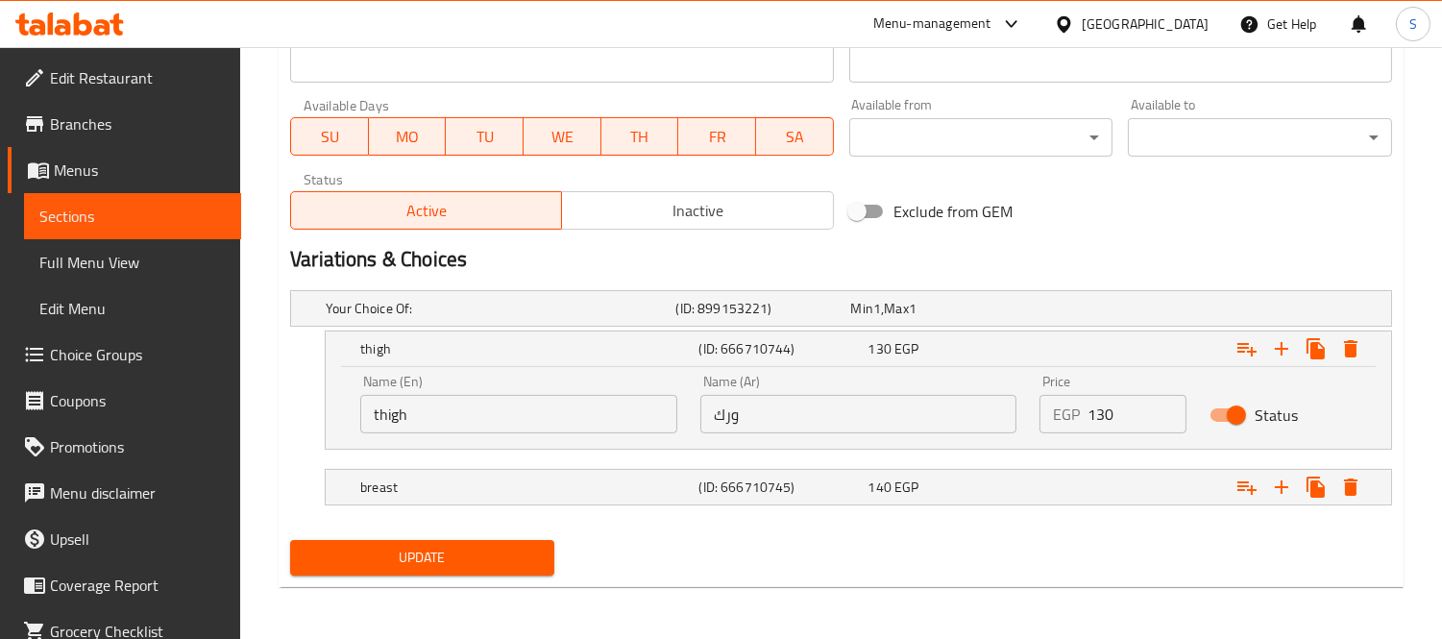
click at [1116, 420] on input "130" at bounding box center [1136, 414] width 99 height 38
type input "165"
click at [1070, 312] on div "Expand" at bounding box center [1197, 309] width 350 height 8
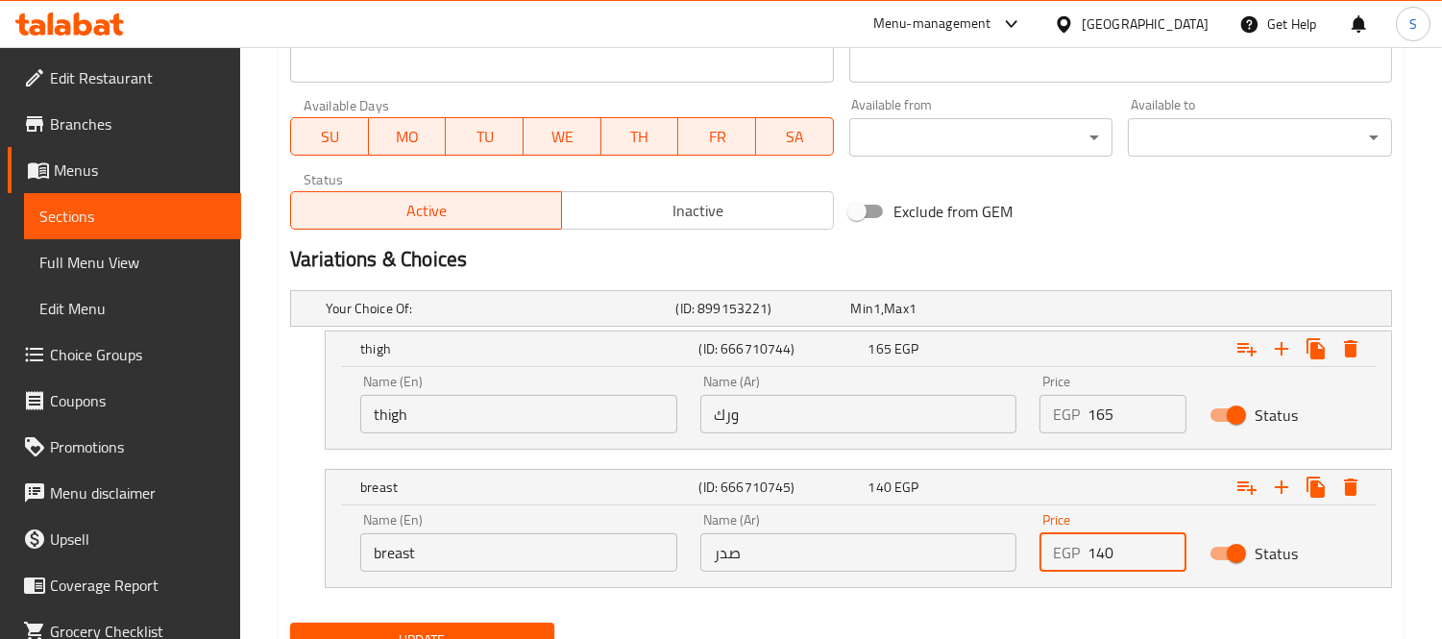
drag, startPoint x: 1124, startPoint y: 558, endPoint x: 1098, endPoint y: 548, distance: 28.0
click at [1098, 548] on input "140" at bounding box center [1136, 552] width 99 height 38
type input "180"
click at [290, 623] on button "Update" at bounding box center [422, 641] width 264 height 36
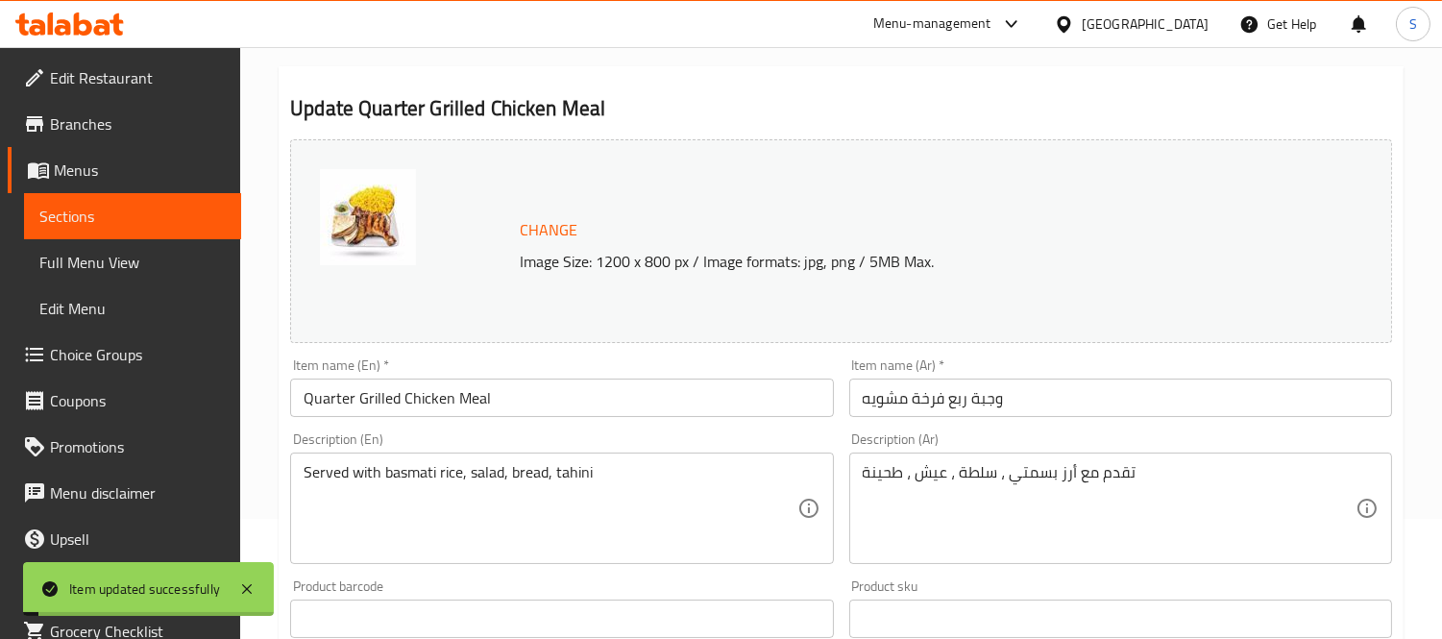
scroll to position [0, 0]
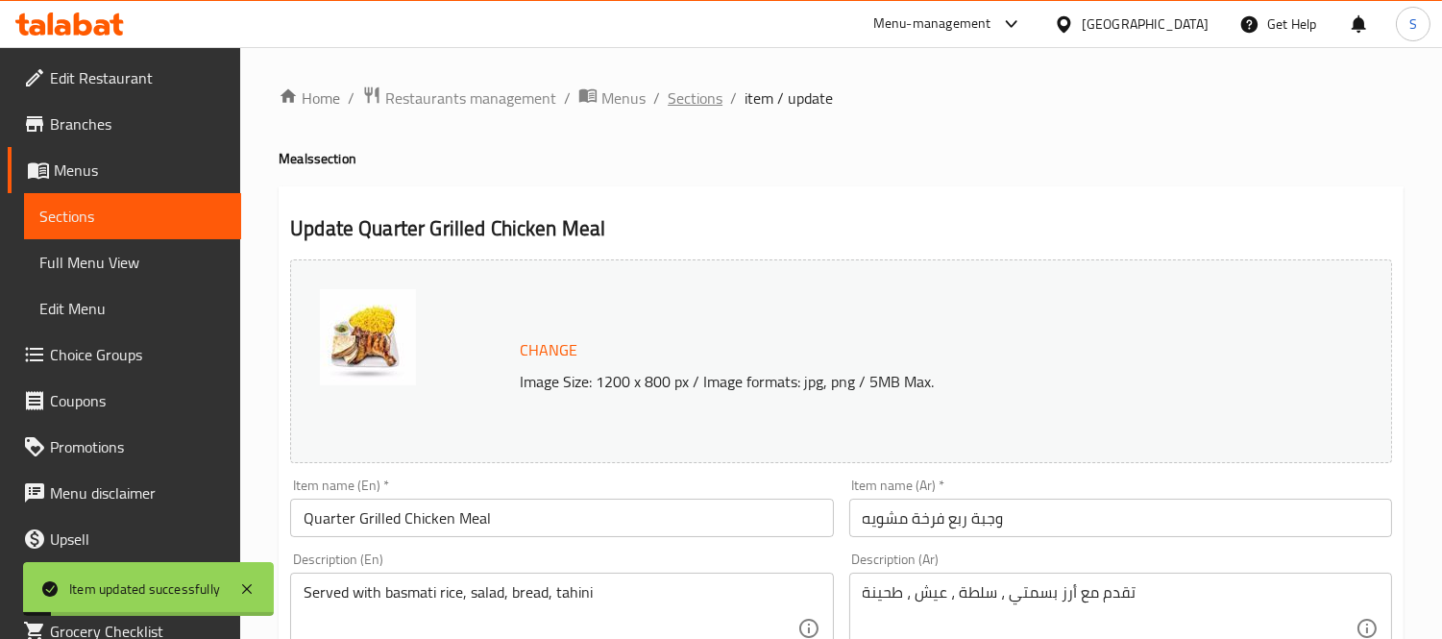
click at [677, 98] on span "Sections" at bounding box center [695, 97] width 55 height 23
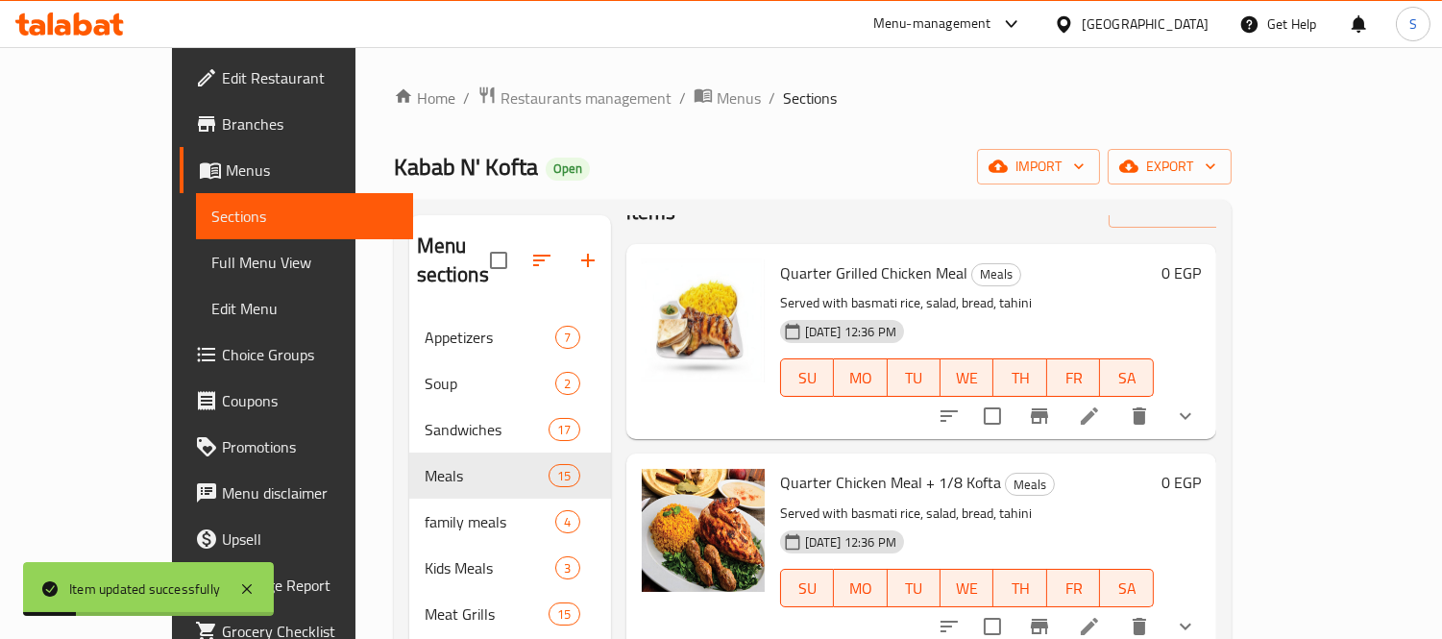
scroll to position [213, 0]
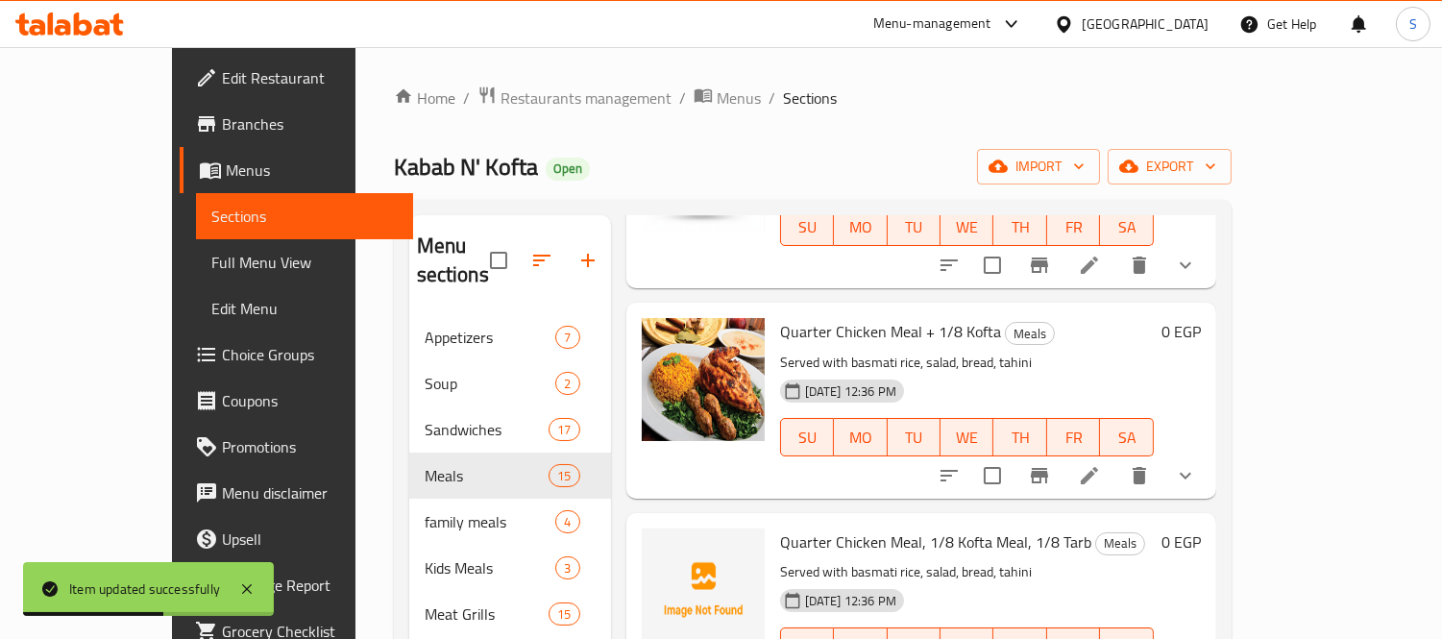
click at [1208, 459] on button "show more" at bounding box center [1185, 475] width 46 height 46
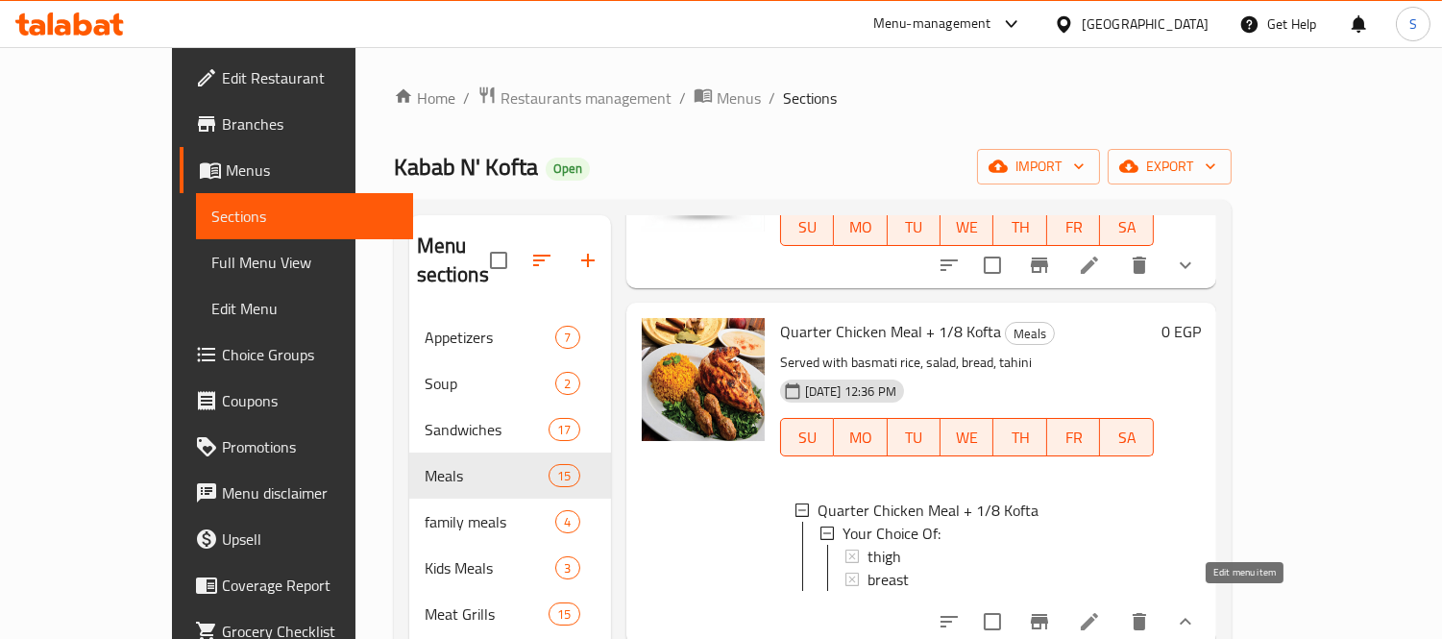
click at [1098, 613] on icon at bounding box center [1089, 621] width 17 height 17
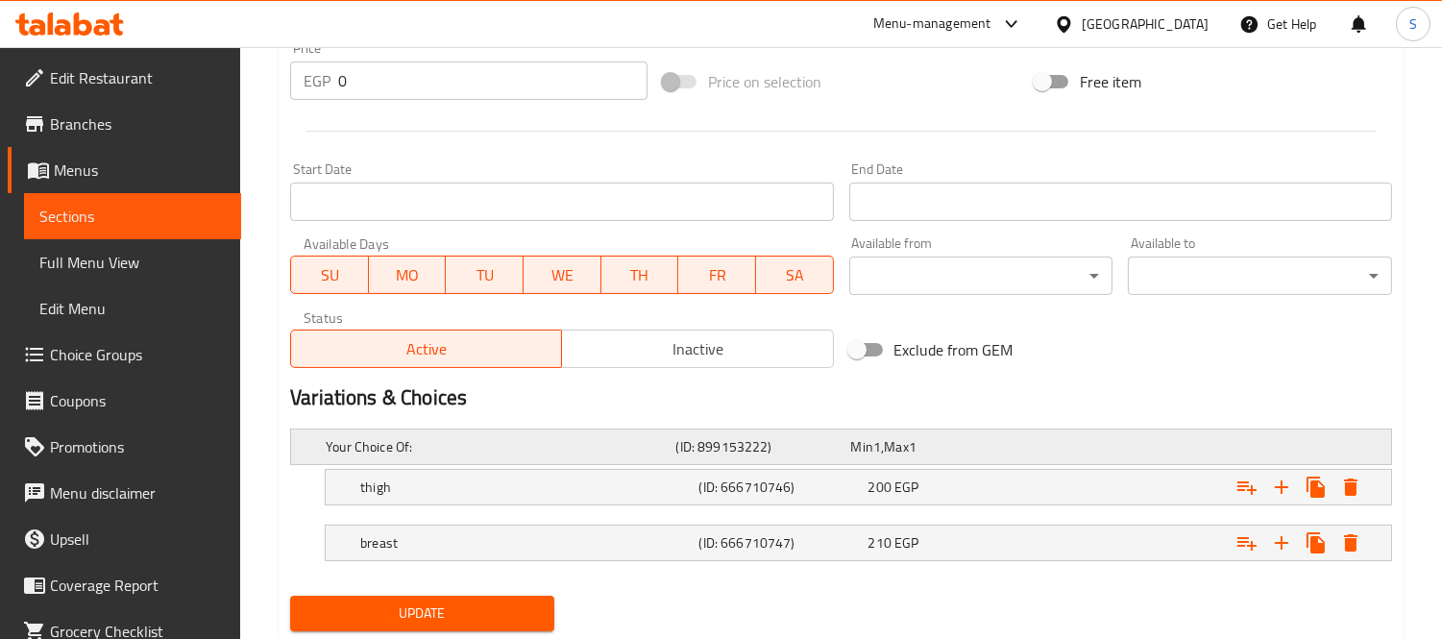
scroll to position [789, 0]
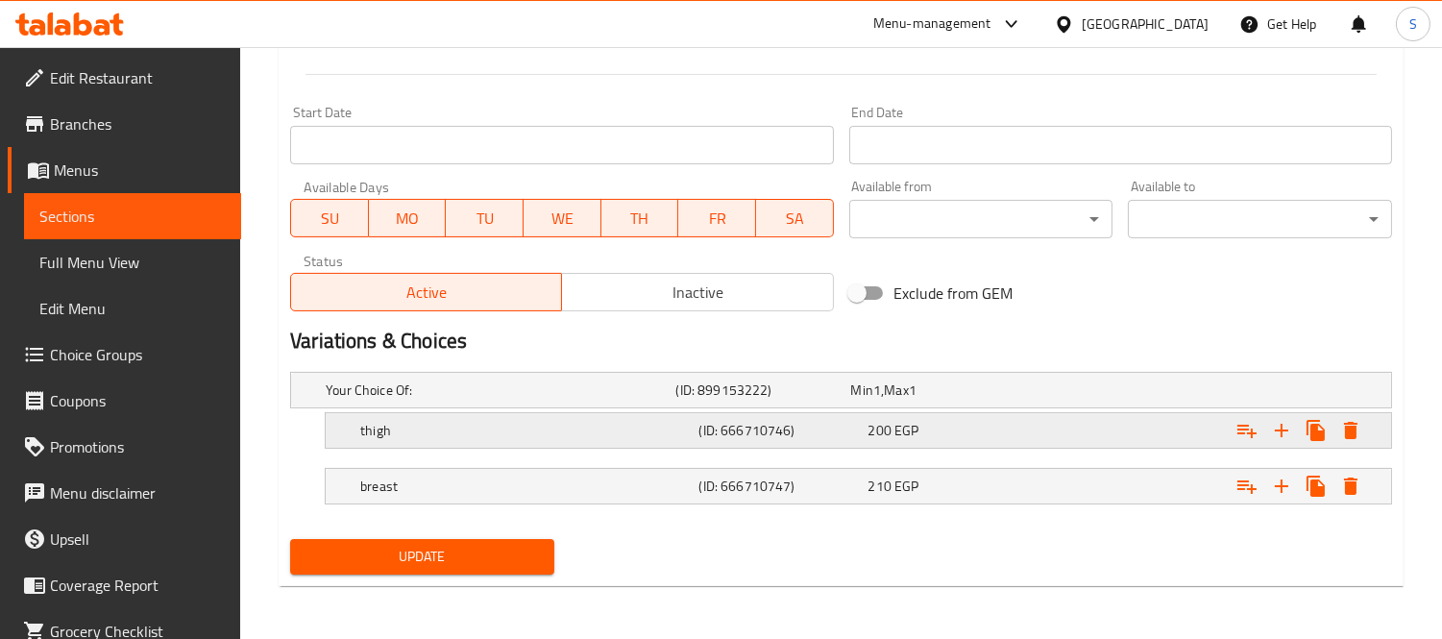
click at [1010, 400] on div "200 EGP" at bounding box center [934, 389] width 167 height 19
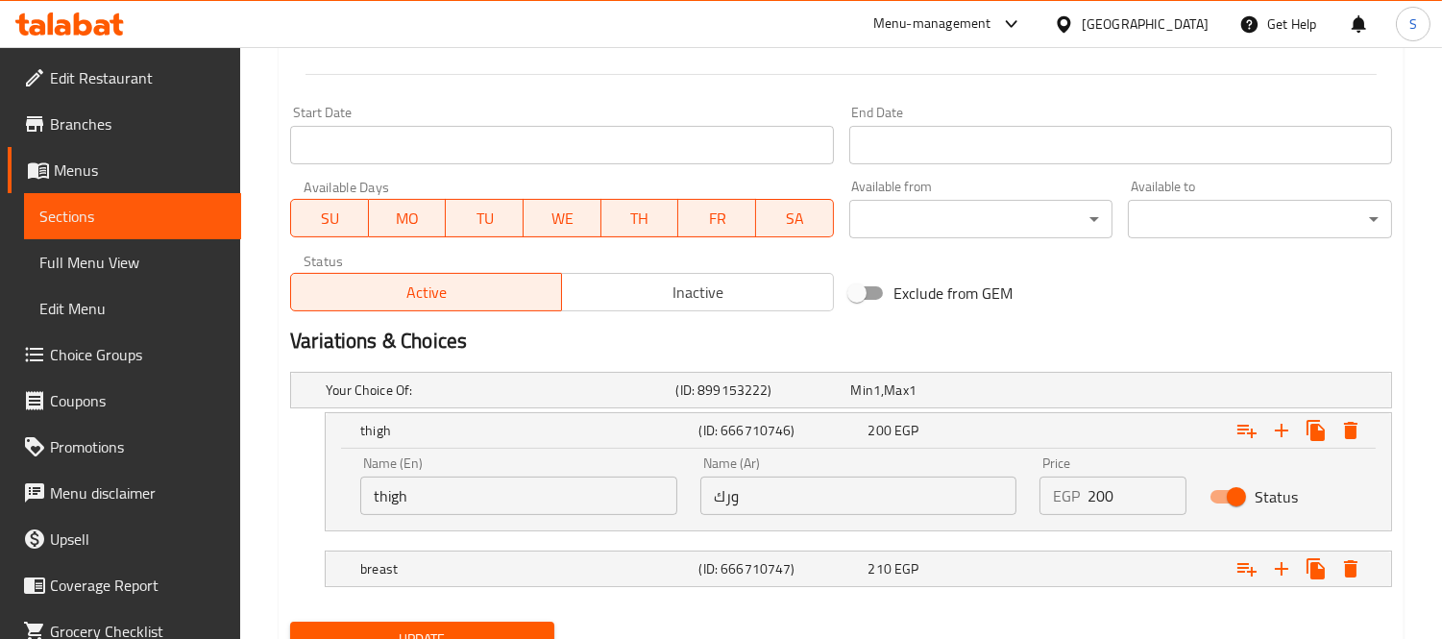
click at [1093, 496] on input "200" at bounding box center [1136, 495] width 99 height 38
click at [1099, 495] on input "200" at bounding box center [1136, 495] width 99 height 38
click at [1095, 494] on input "200" at bounding box center [1136, 495] width 99 height 38
drag, startPoint x: 1119, startPoint y: 493, endPoint x: 1099, endPoint y: 494, distance: 20.2
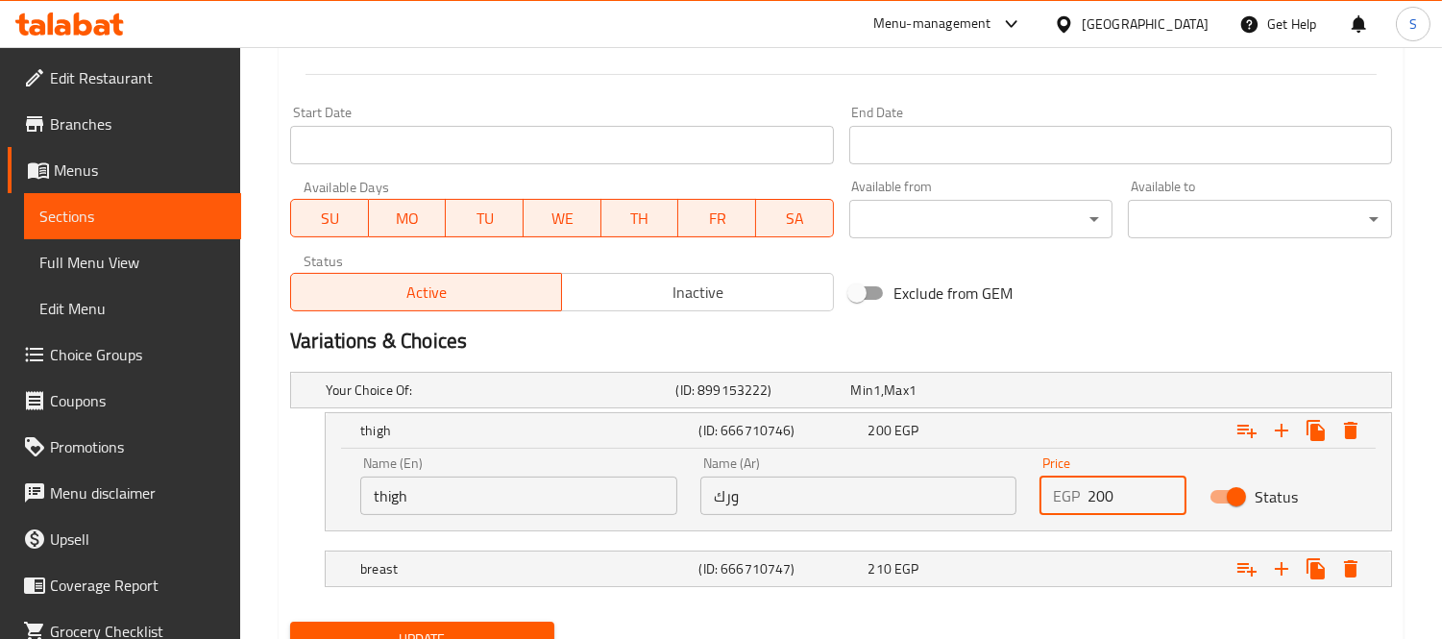
click at [1099, 494] on input "200" at bounding box center [1136, 495] width 99 height 38
type input "255"
click at [1044, 394] on div "Expand" at bounding box center [1197, 390] width 350 height 8
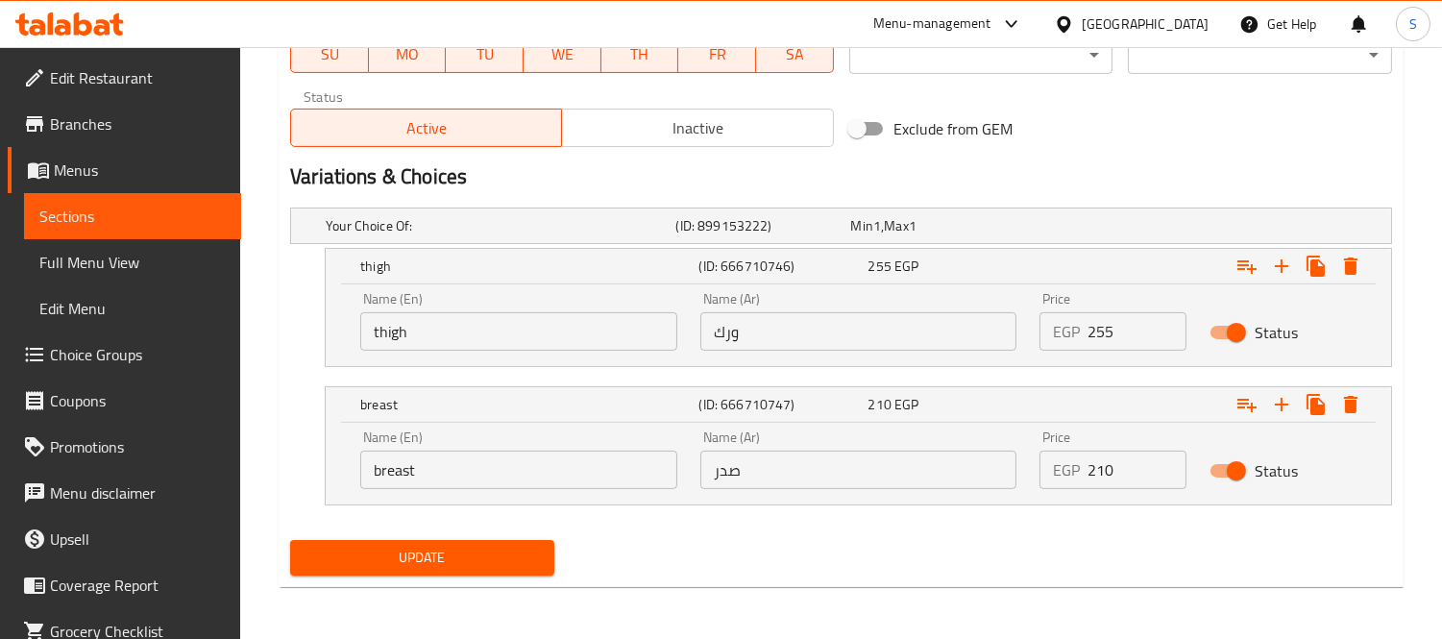
scroll to position [954, 0]
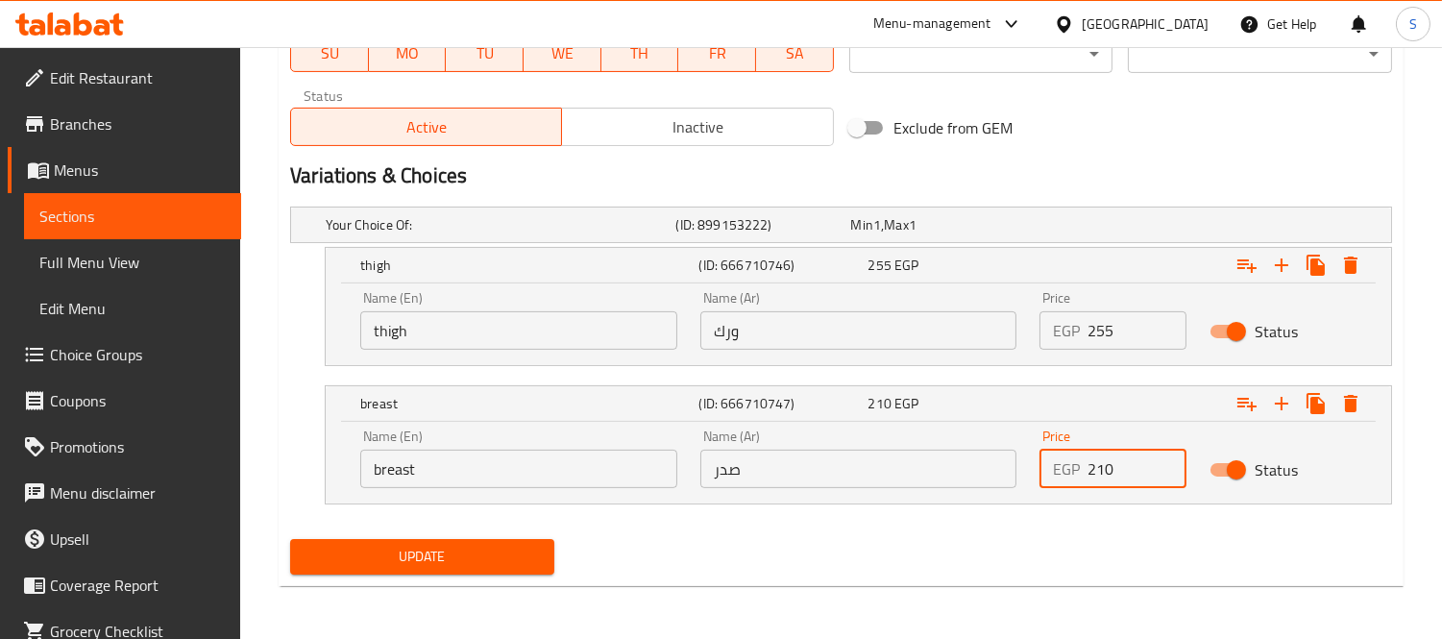
click at [1108, 472] on input "210" at bounding box center [1136, 469] width 99 height 38
type input "270"
click at [290, 539] on button "Update" at bounding box center [422, 557] width 264 height 36
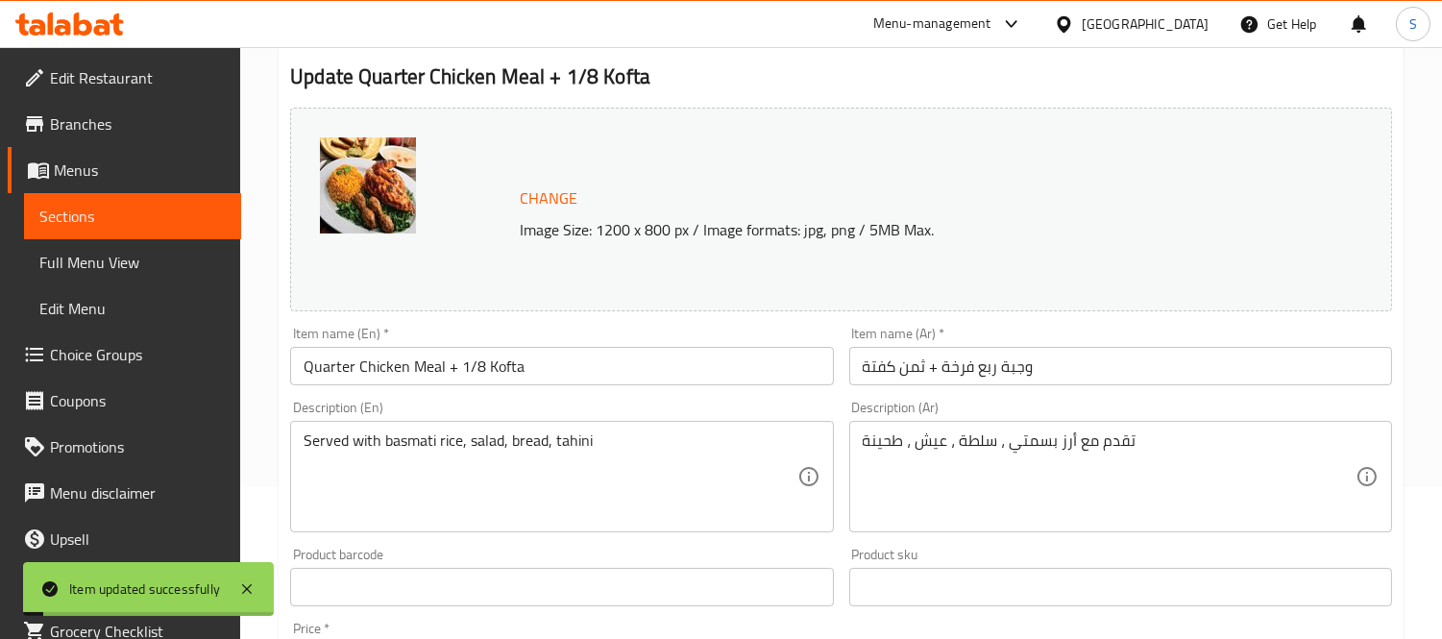
scroll to position [0, 0]
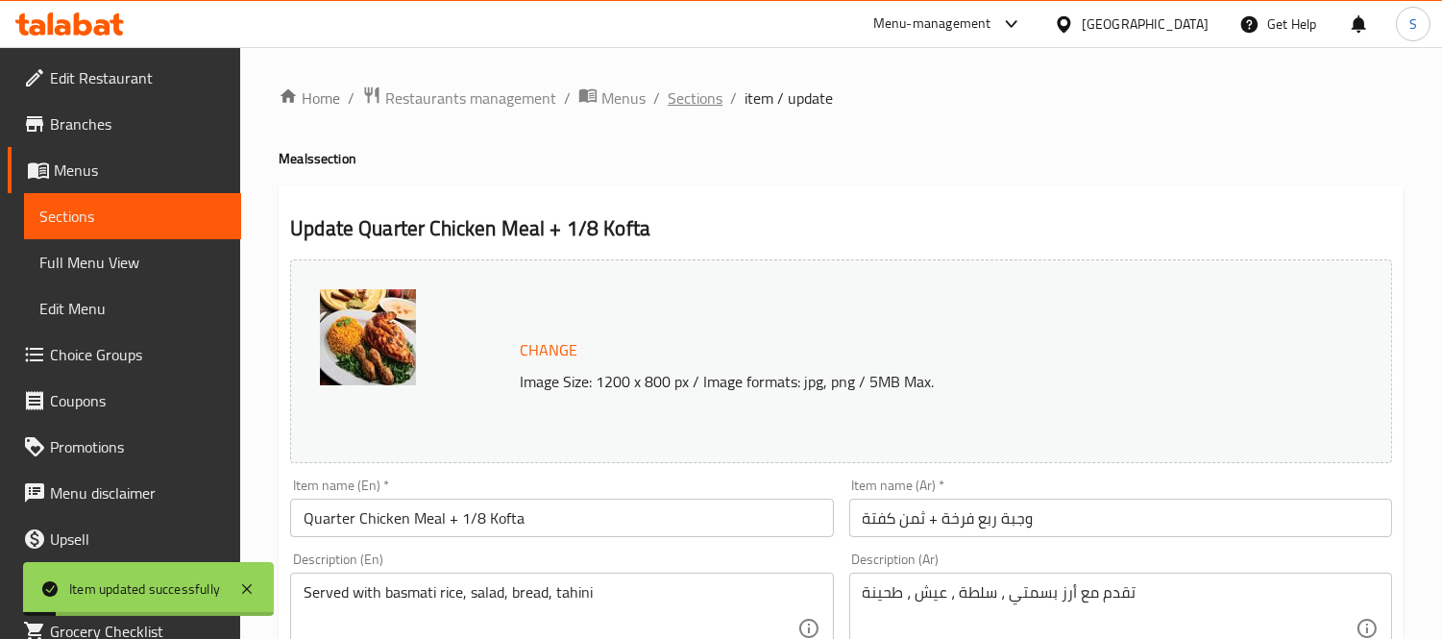
click at [699, 94] on span "Sections" at bounding box center [695, 97] width 55 height 23
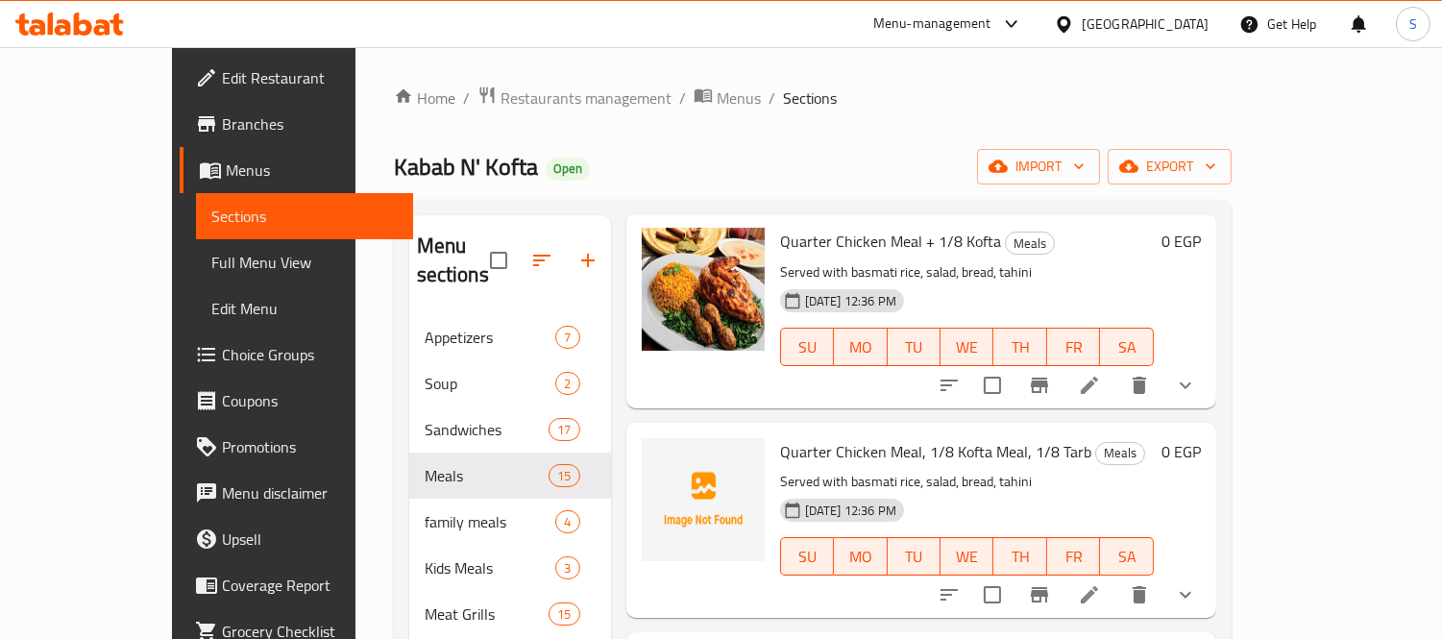
scroll to position [320, 0]
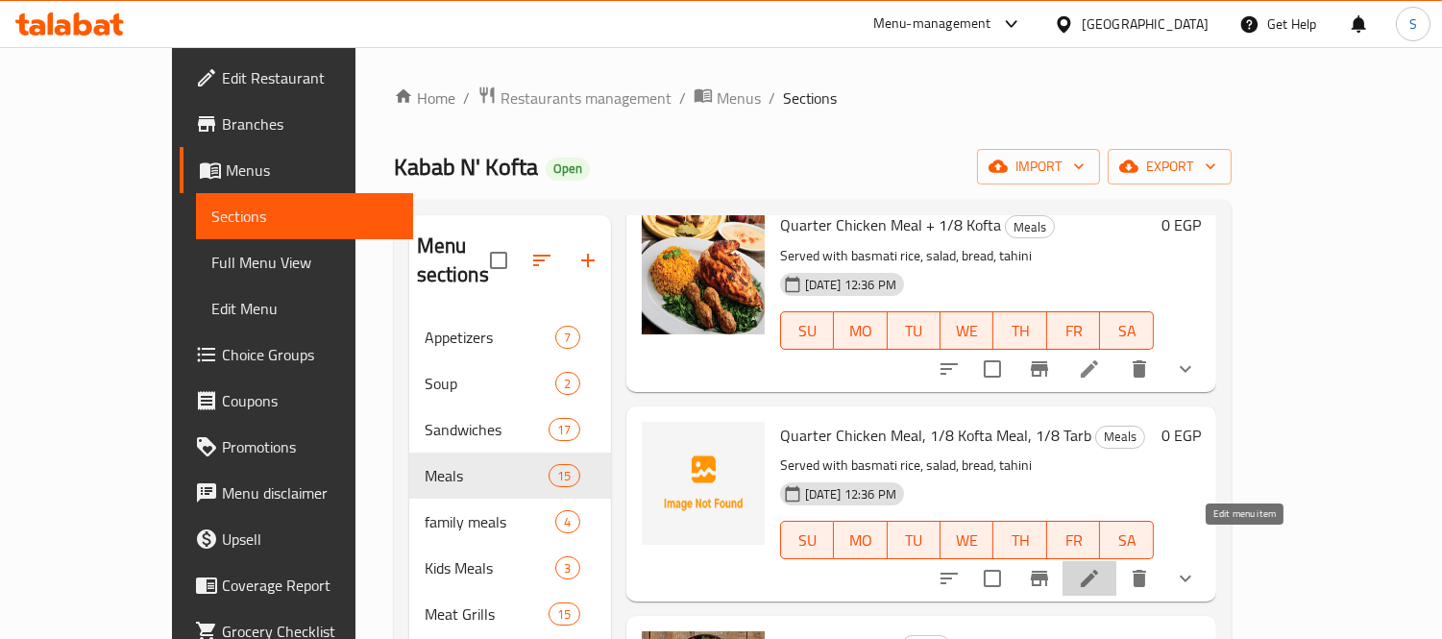
click at [1101, 567] on icon at bounding box center [1089, 578] width 23 height 23
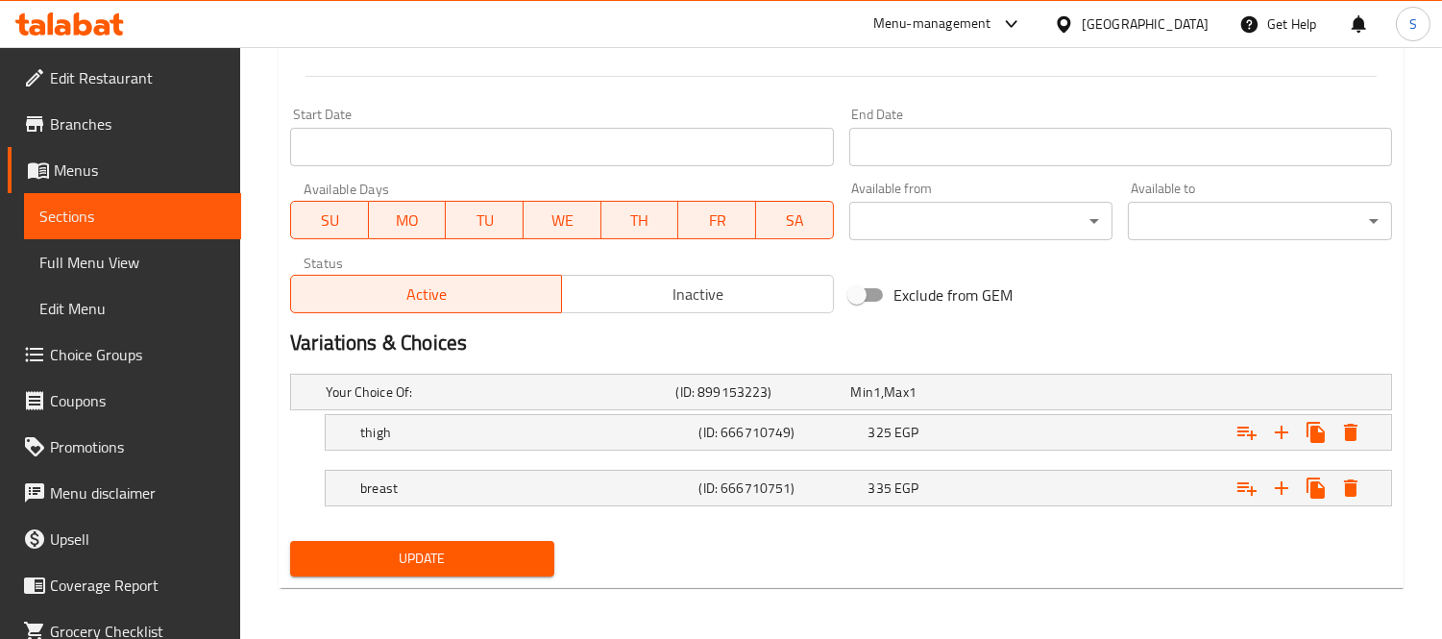
scroll to position [761, 0]
click at [881, 403] on span "EGP" at bounding box center [877, 390] width 8 height 25
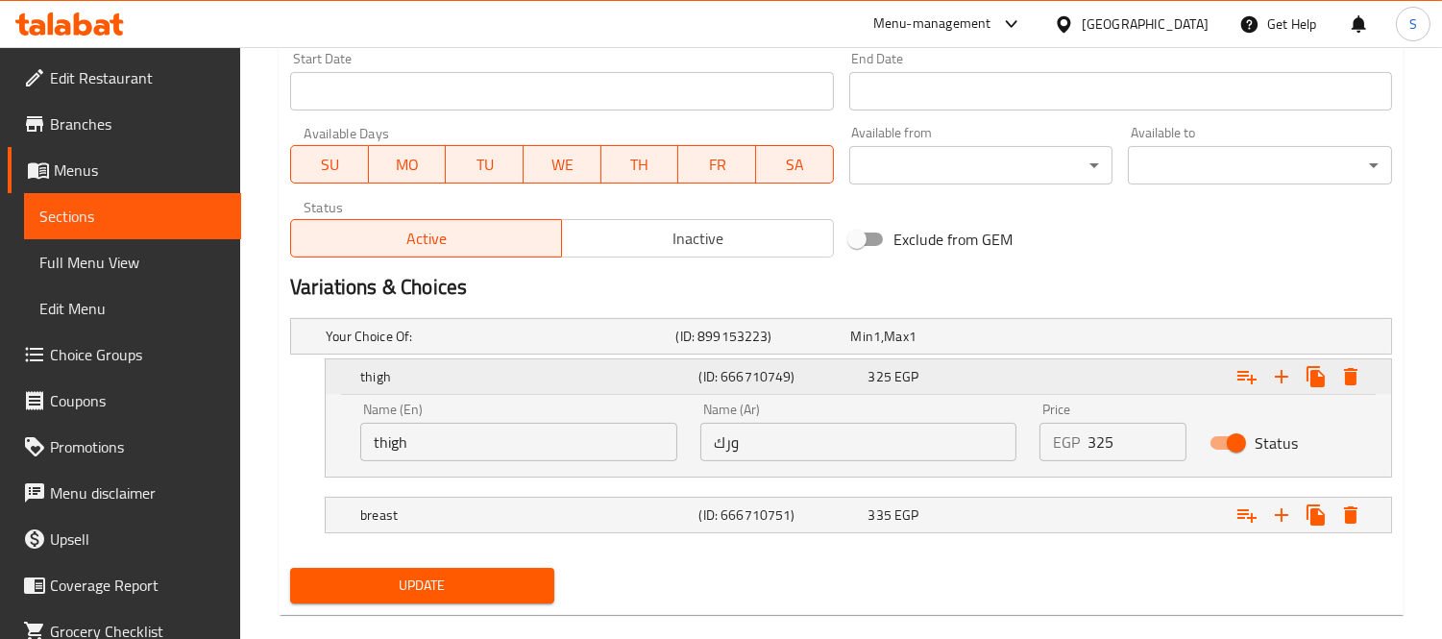
scroll to position [843, 0]
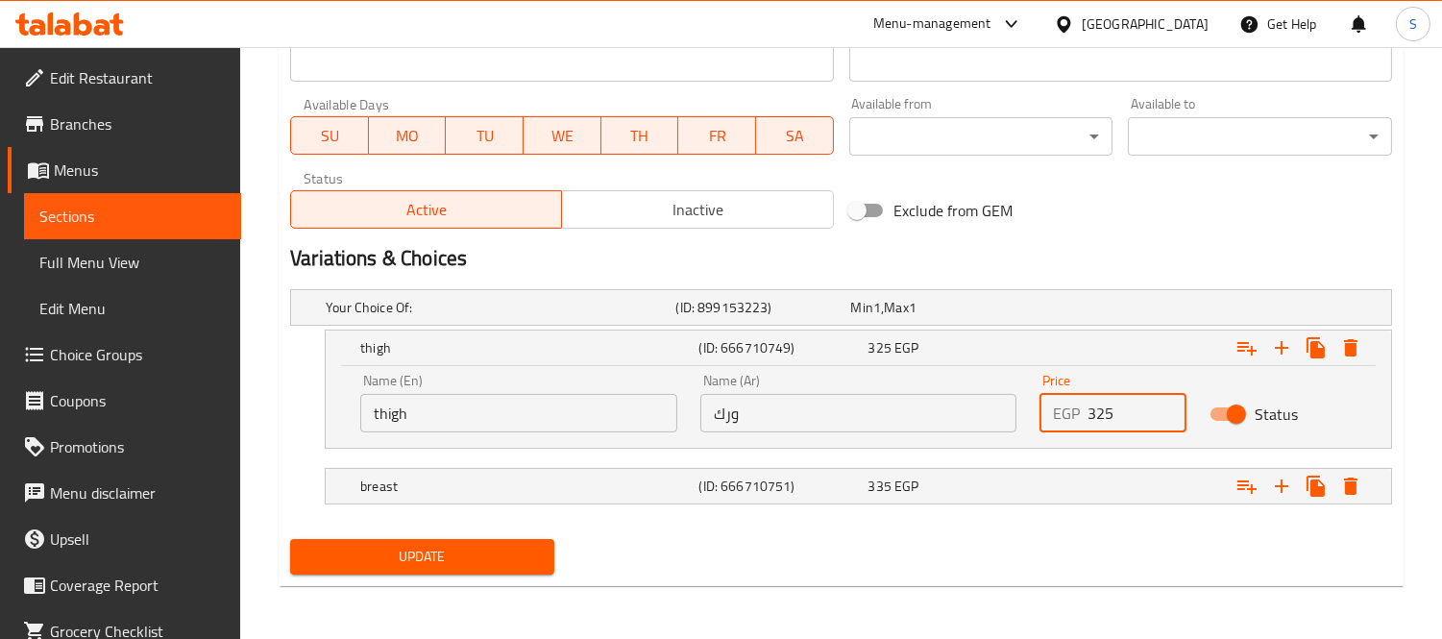
drag, startPoint x: 1098, startPoint y: 410, endPoint x: 1120, endPoint y: 410, distance: 22.1
click at [1120, 410] on input "325" at bounding box center [1136, 413] width 99 height 38
type input "380"
click at [1086, 311] on div "Expand" at bounding box center [1197, 308] width 350 height 8
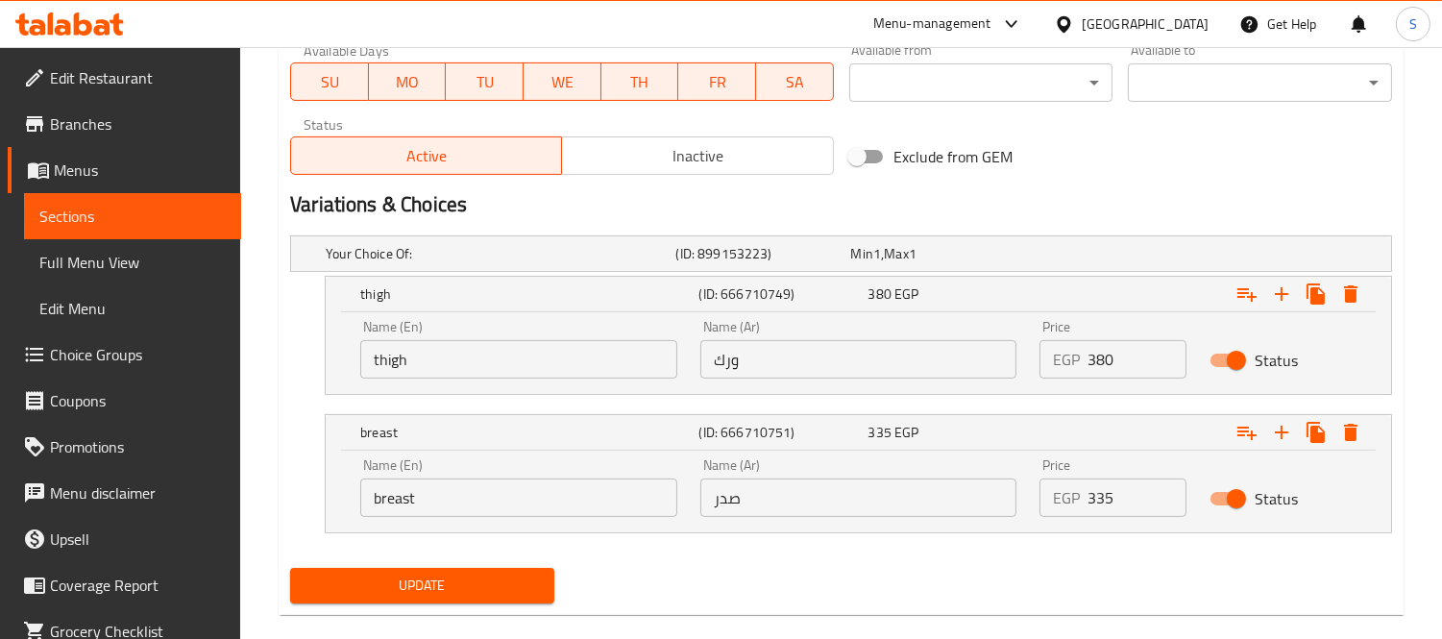
scroll to position [926, 0]
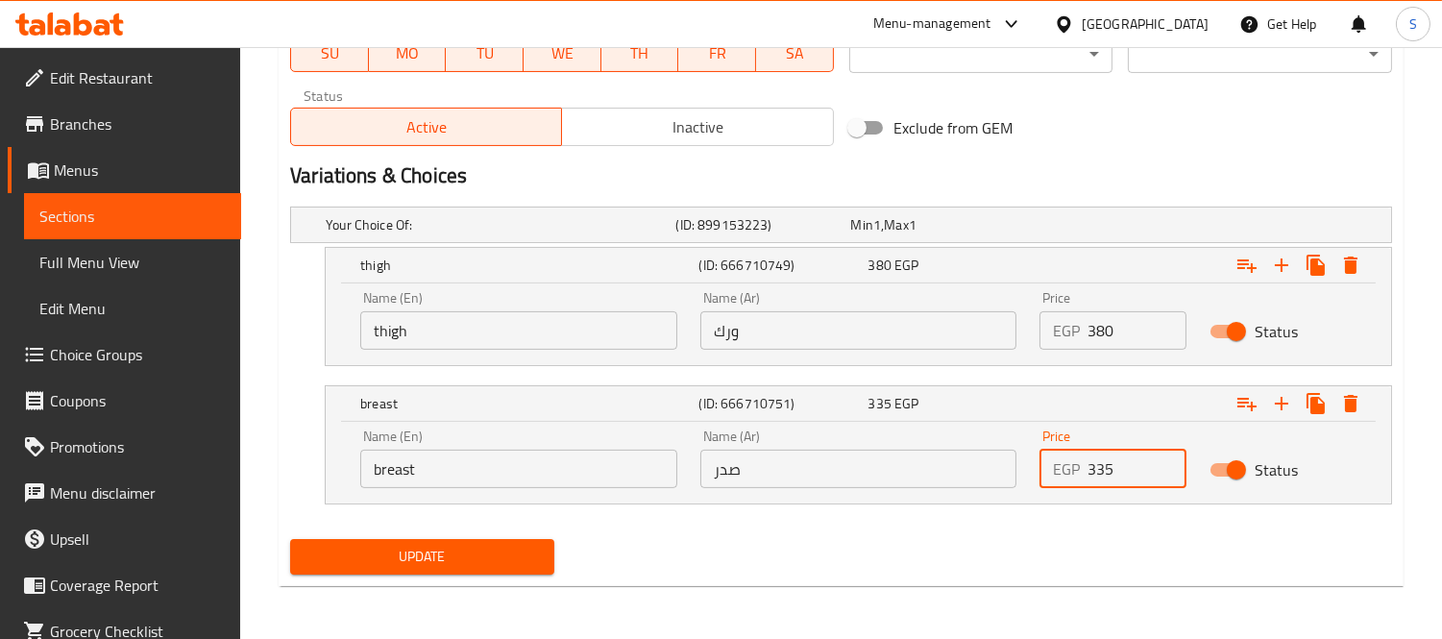
drag, startPoint x: 1097, startPoint y: 464, endPoint x: 1148, endPoint y: 474, distance: 51.8
click at [1148, 474] on input "335" at bounding box center [1136, 469] width 99 height 38
type input "395"
click at [290, 539] on button "Update" at bounding box center [422, 557] width 264 height 36
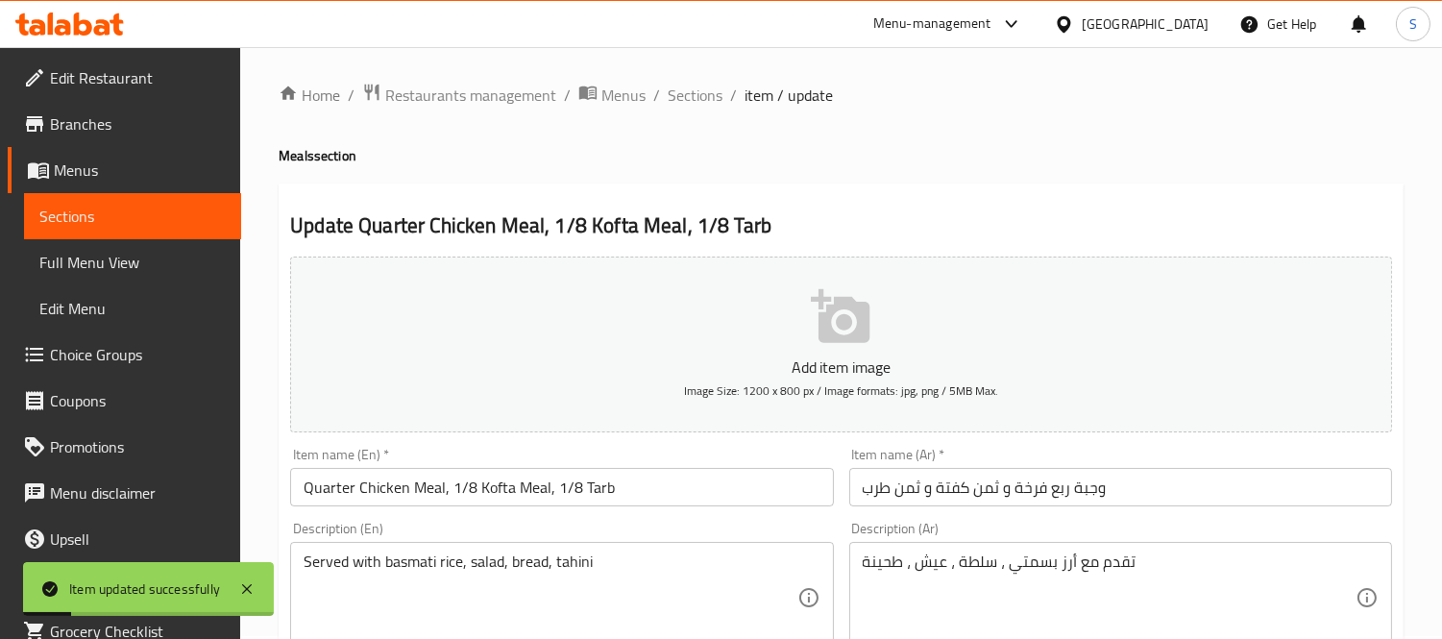
scroll to position [0, 0]
click at [708, 97] on span "Sections" at bounding box center [695, 97] width 55 height 23
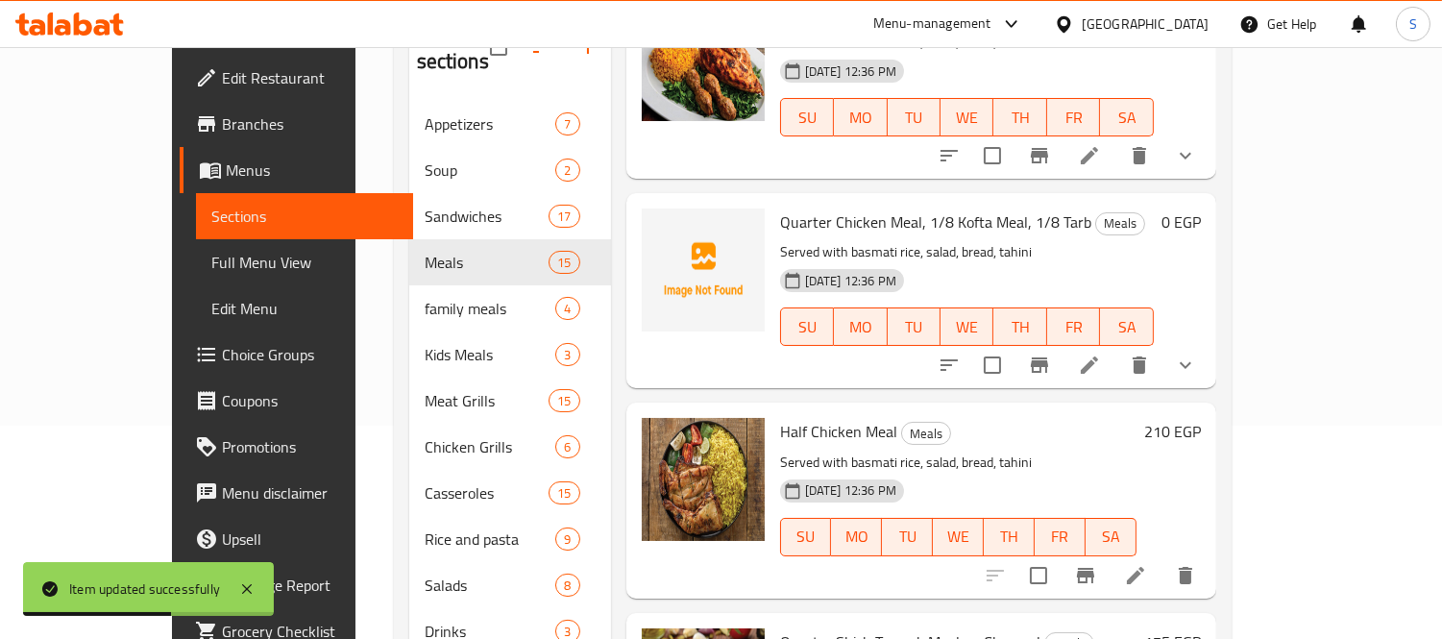
scroll to position [427, 0]
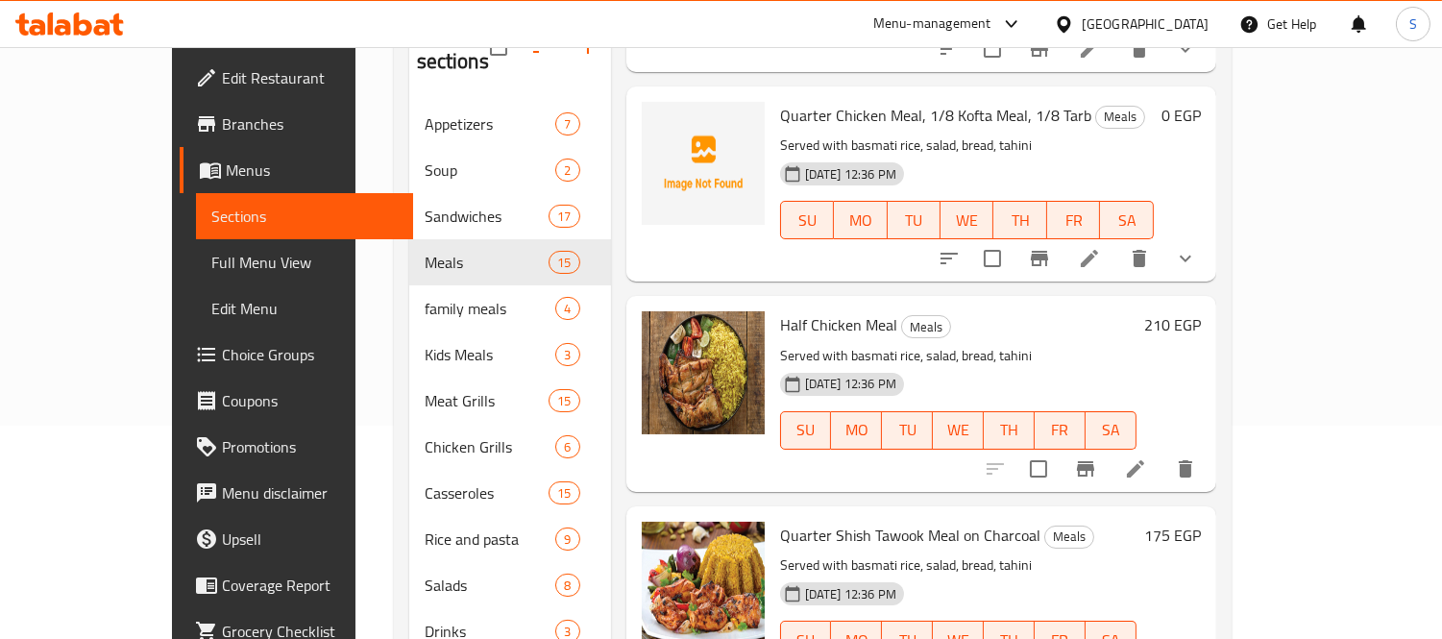
click at [1201, 311] on h6 "210 EGP" at bounding box center [1172, 324] width 57 height 27
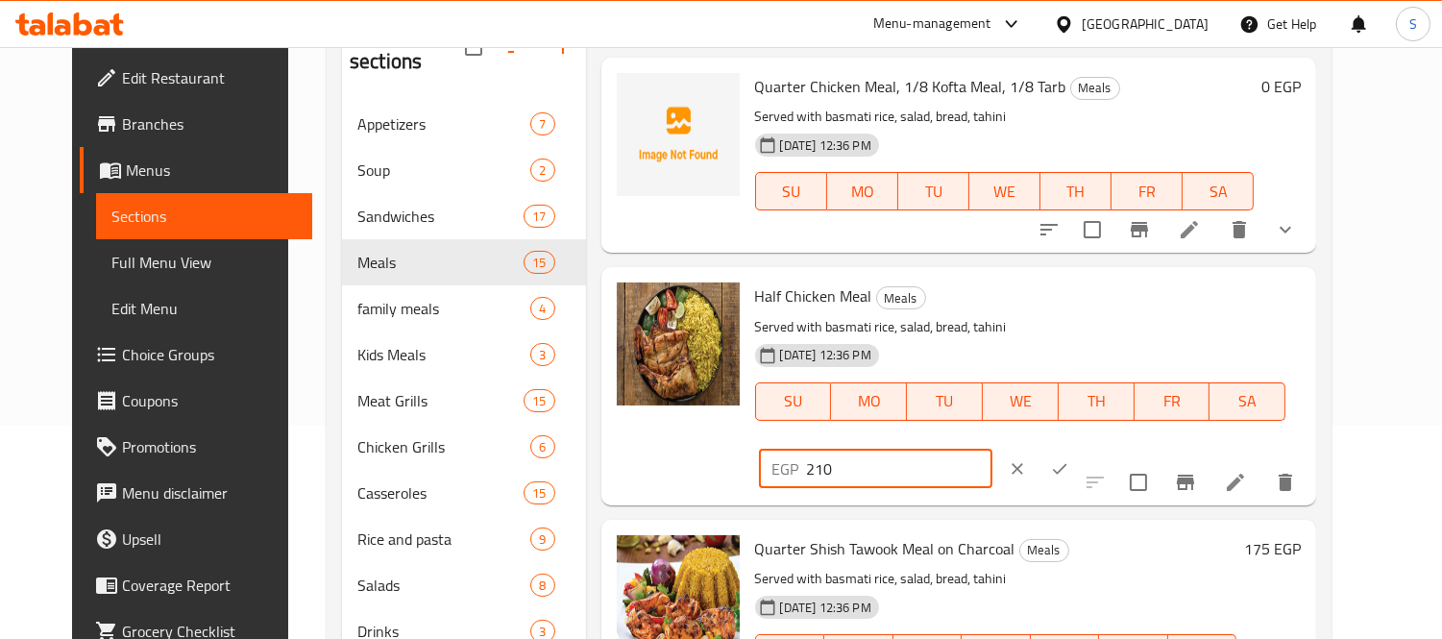
click at [992, 450] on input "210" at bounding box center [899, 469] width 185 height 38
type input "270"
click at [1081, 448] on button "ok" at bounding box center [1059, 469] width 42 height 42
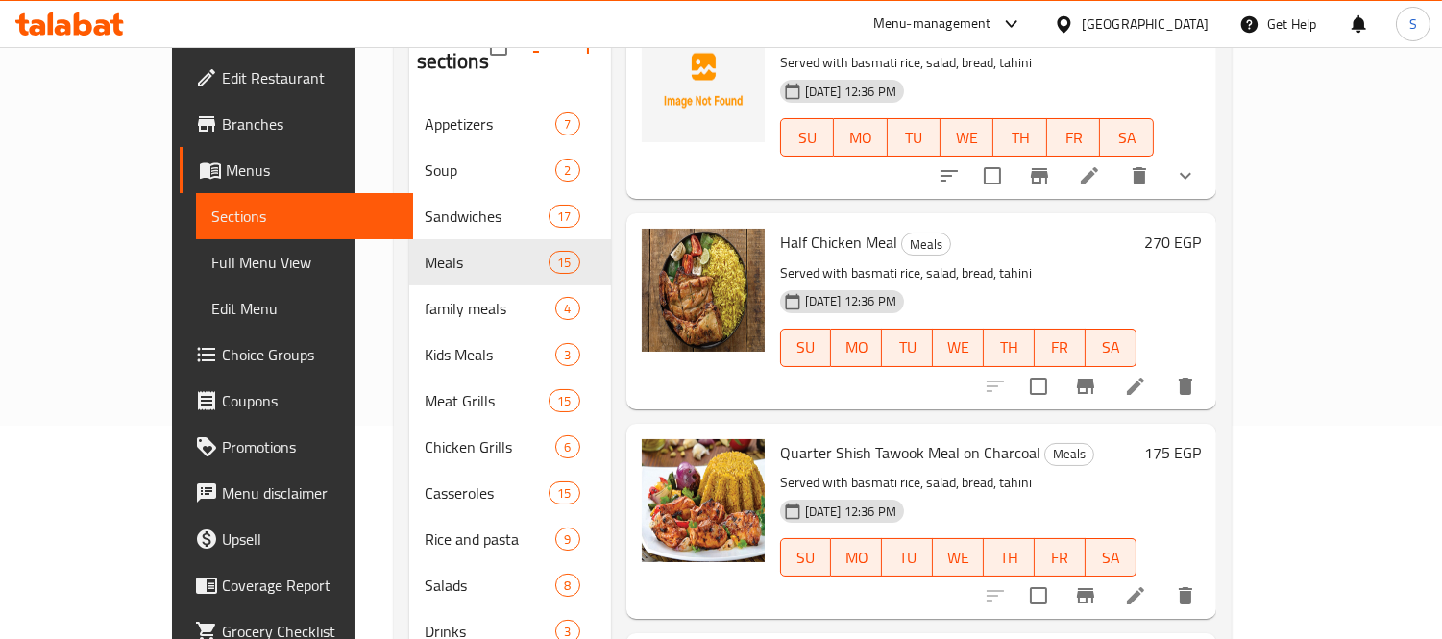
scroll to position [640, 0]
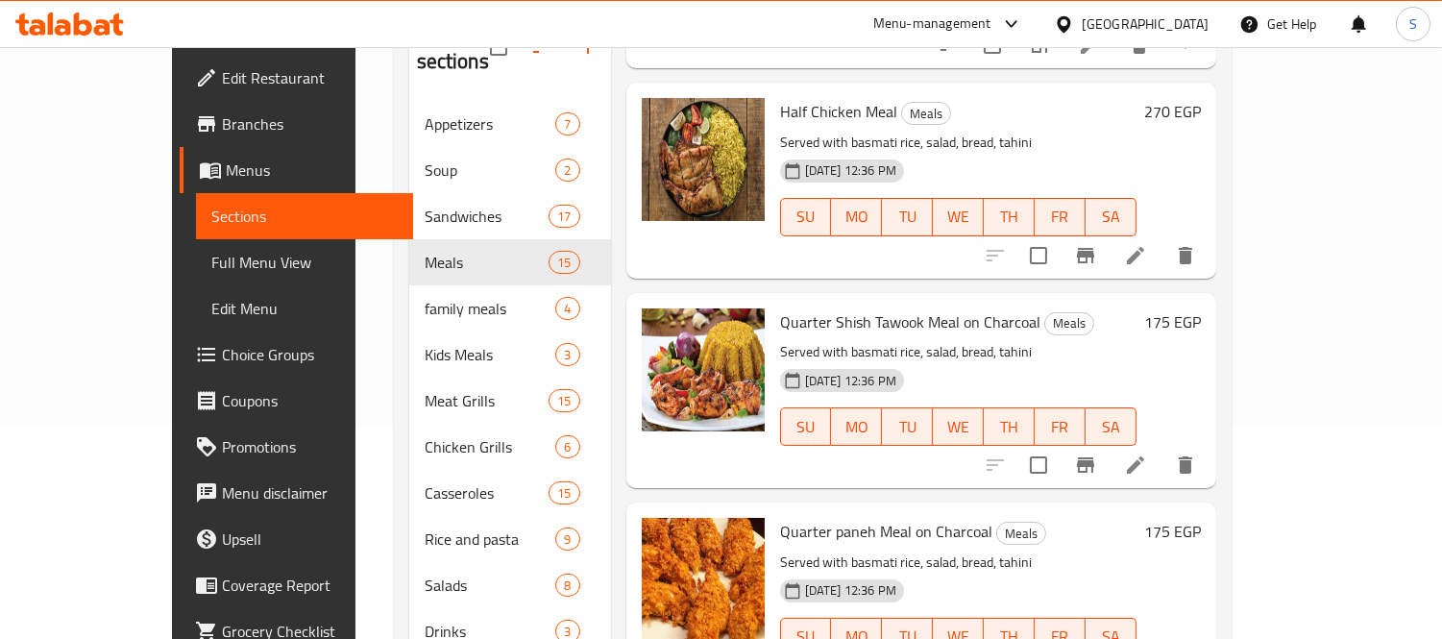
click at [1201, 308] on h6 "175 EGP" at bounding box center [1172, 321] width 57 height 27
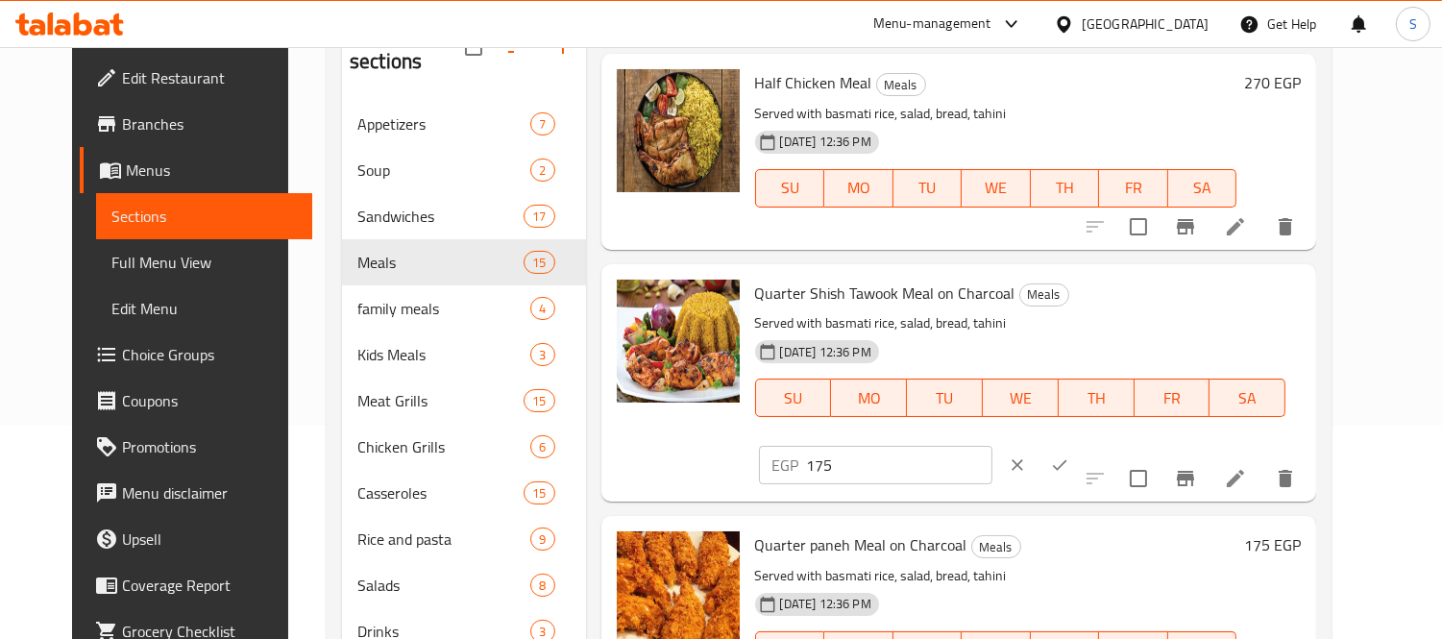
click at [992, 446] on input "175" at bounding box center [899, 465] width 185 height 38
type input "230"
click at [1069, 455] on icon "ok" at bounding box center [1059, 464] width 19 height 19
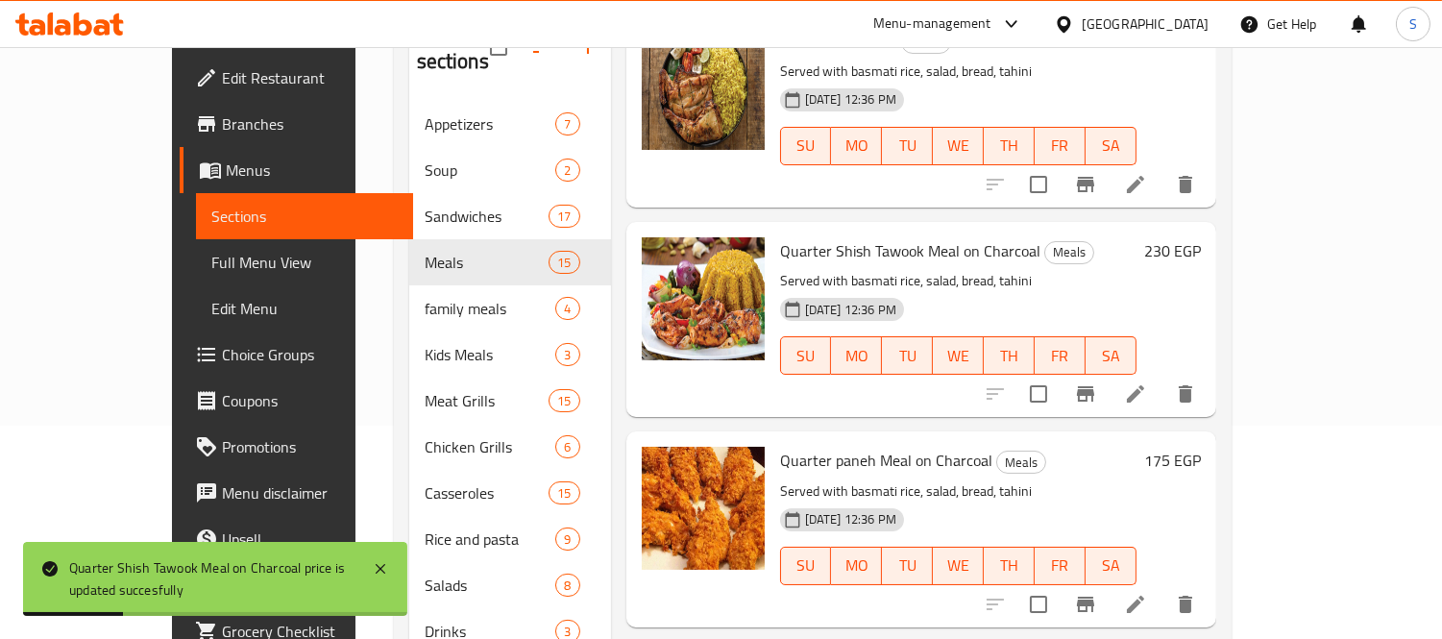
scroll to position [746, 0]
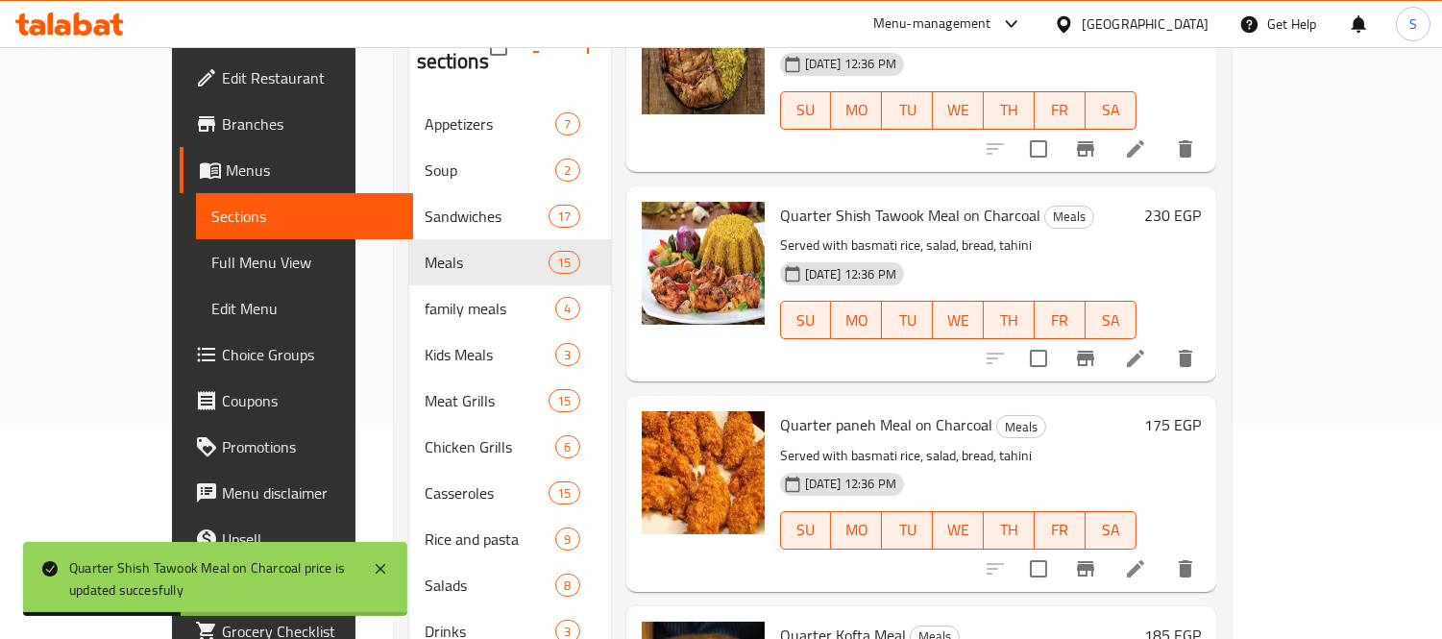
click at [1201, 411] on h6 "175 EGP" at bounding box center [1172, 424] width 57 height 27
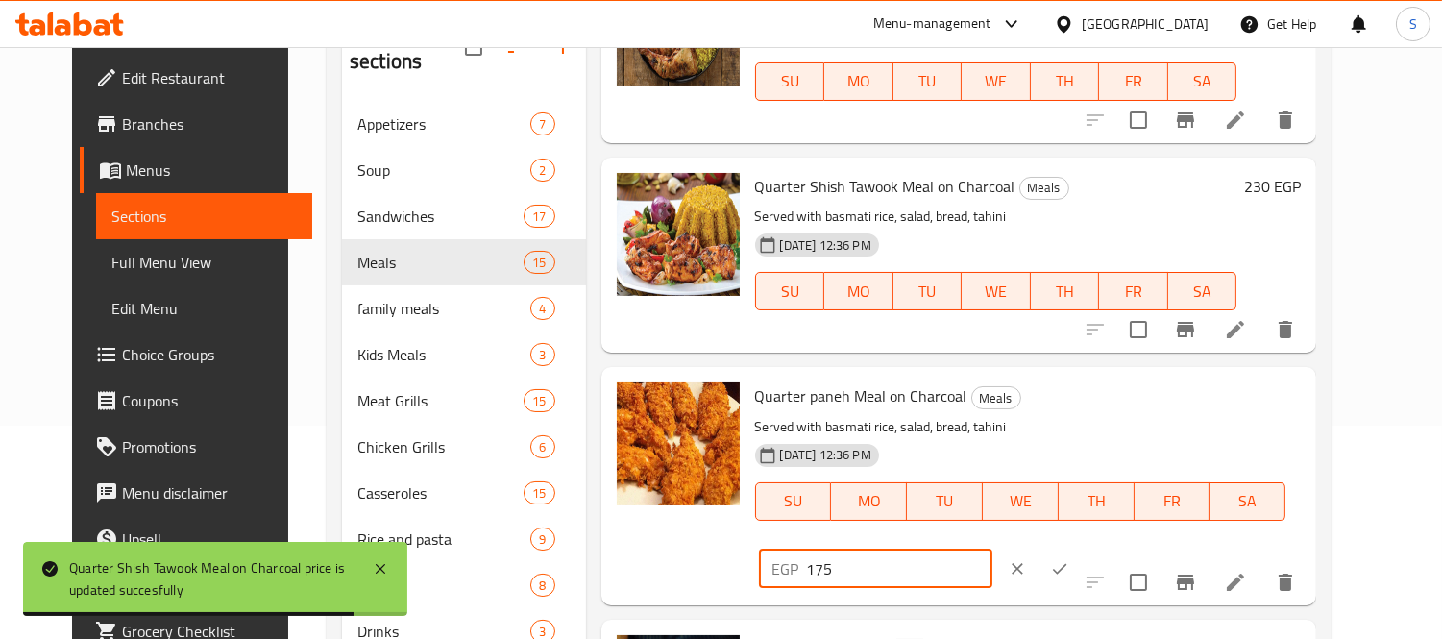
drag, startPoint x: 1119, startPoint y: 403, endPoint x: 1062, endPoint y: 403, distance: 57.6
click at [992, 549] on div "EGP 175 ​" at bounding box center [875, 568] width 233 height 38
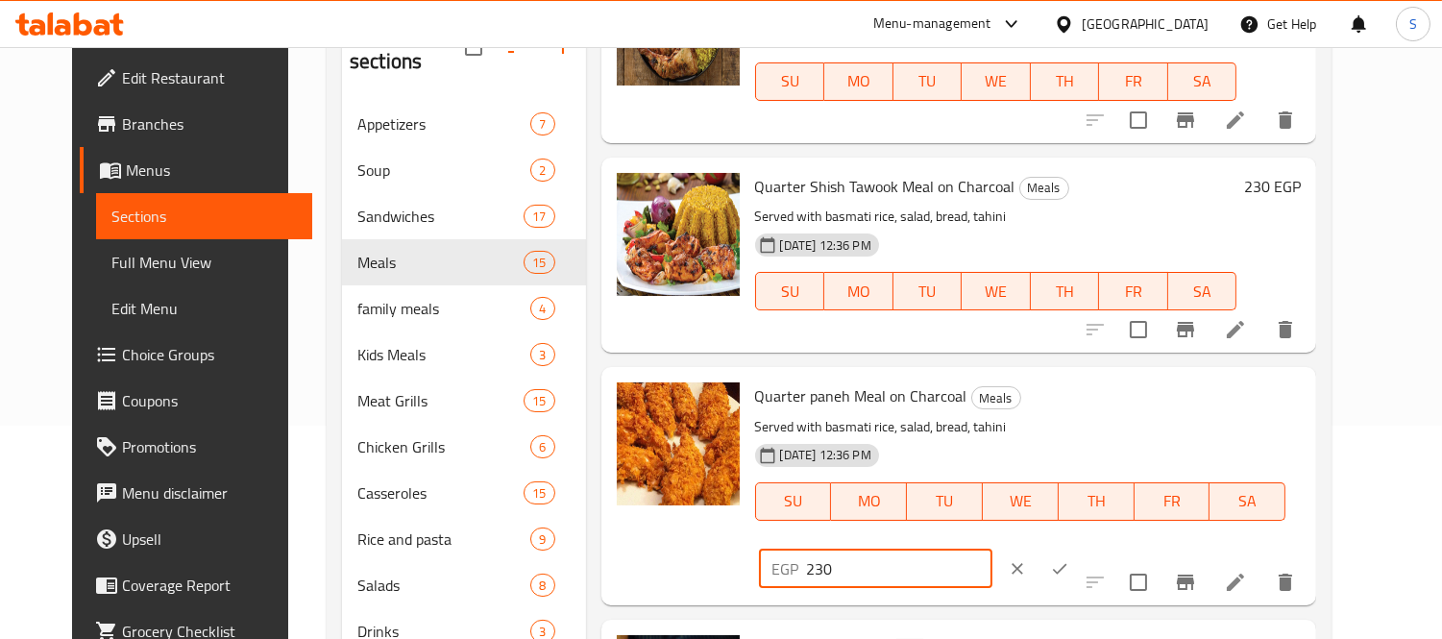
type input "230"
click at [1069, 559] on icon "ok" at bounding box center [1059, 568] width 19 height 19
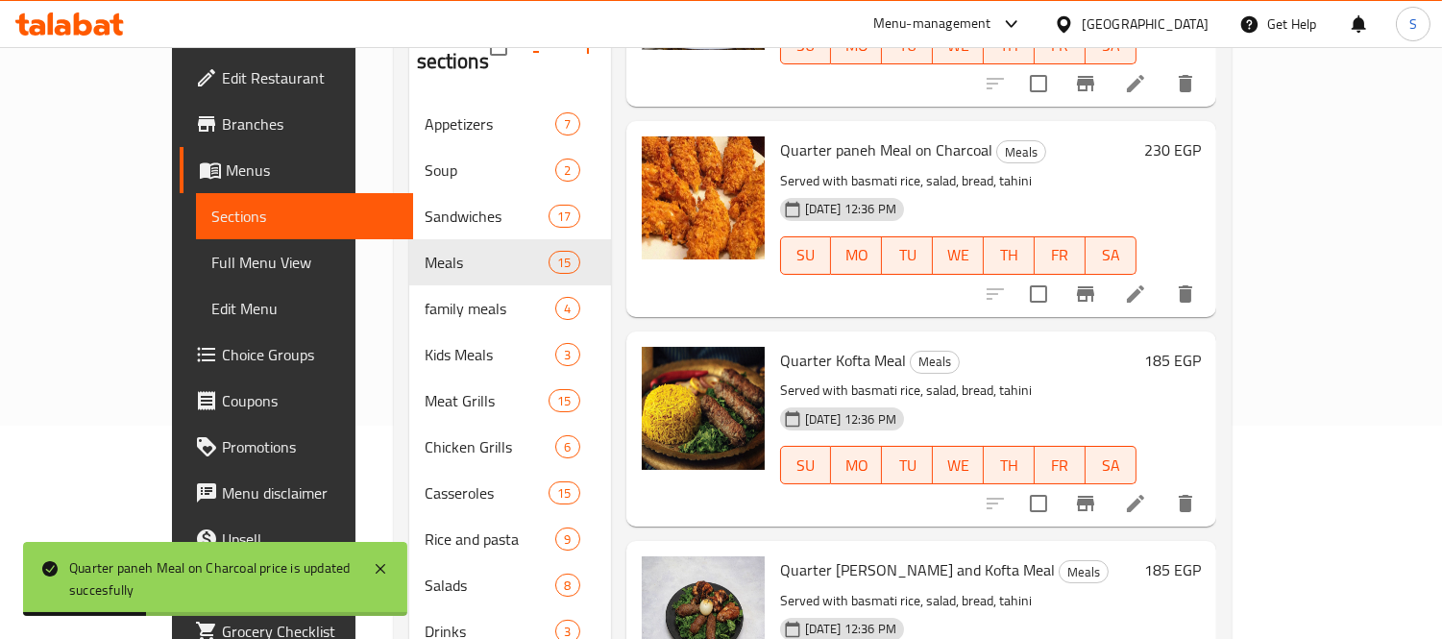
scroll to position [1067, 0]
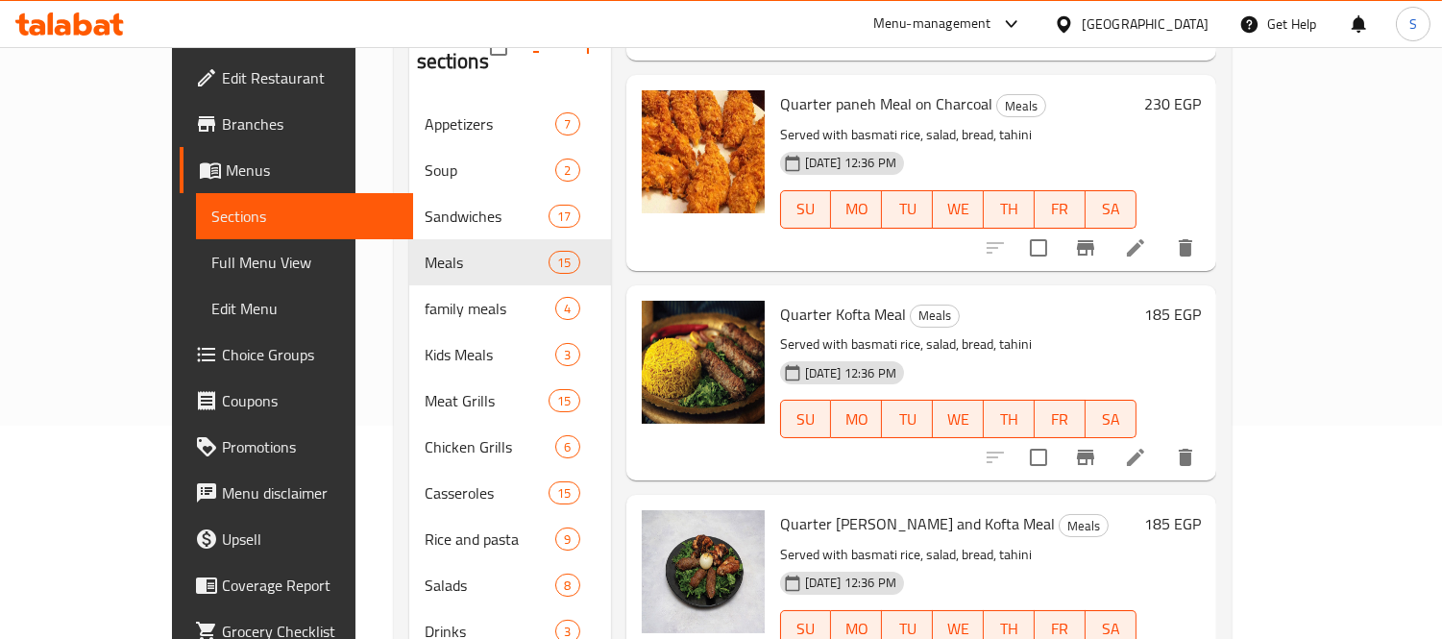
click at [1201, 301] on h6 "185 EGP" at bounding box center [1172, 314] width 57 height 27
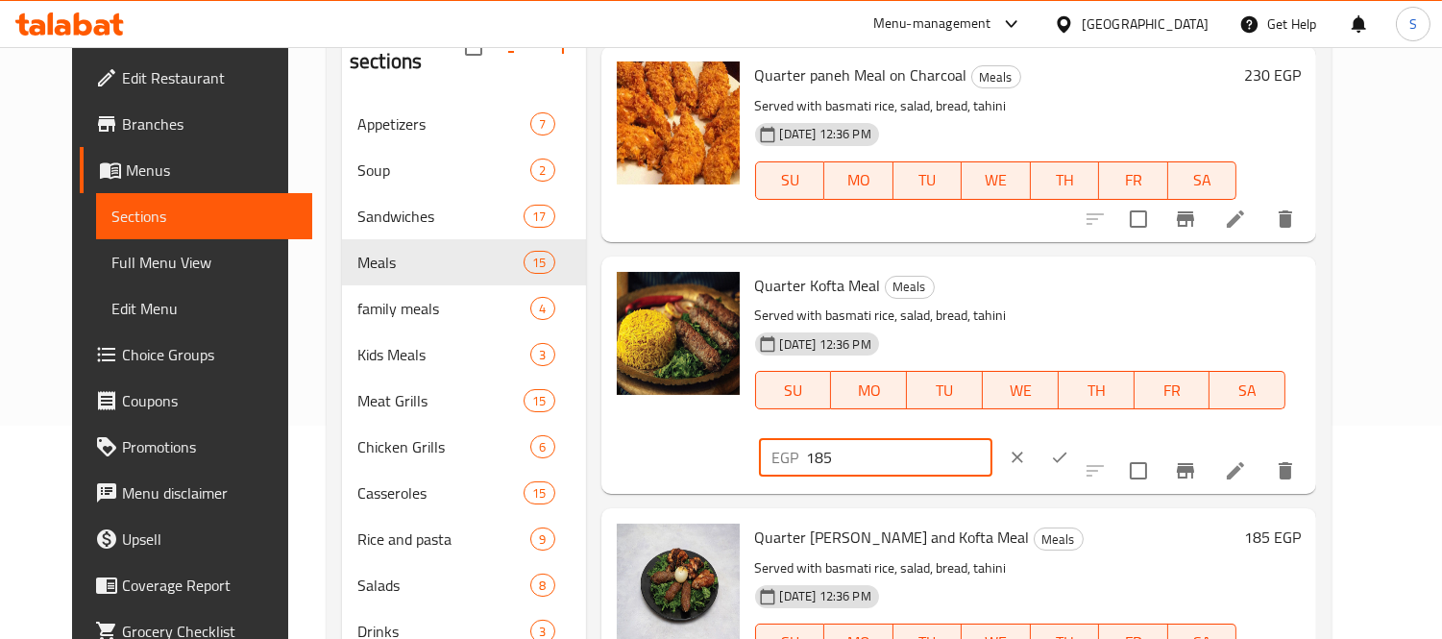
drag, startPoint x: 1131, startPoint y: 298, endPoint x: 1068, endPoint y: 296, distance: 62.5
click at [992, 438] on div "EGP 185 ​" at bounding box center [875, 457] width 233 height 38
type input "240"
click at [1069, 448] on icon "ok" at bounding box center [1059, 457] width 19 height 19
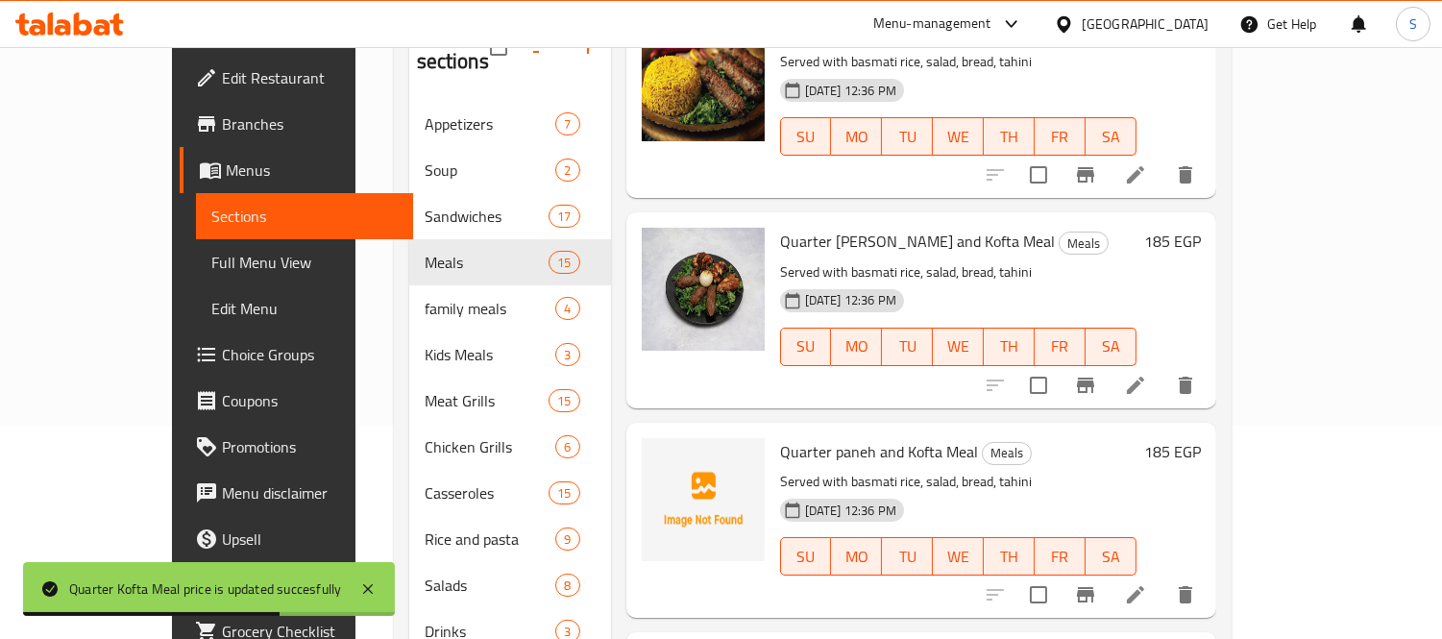
scroll to position [1387, 0]
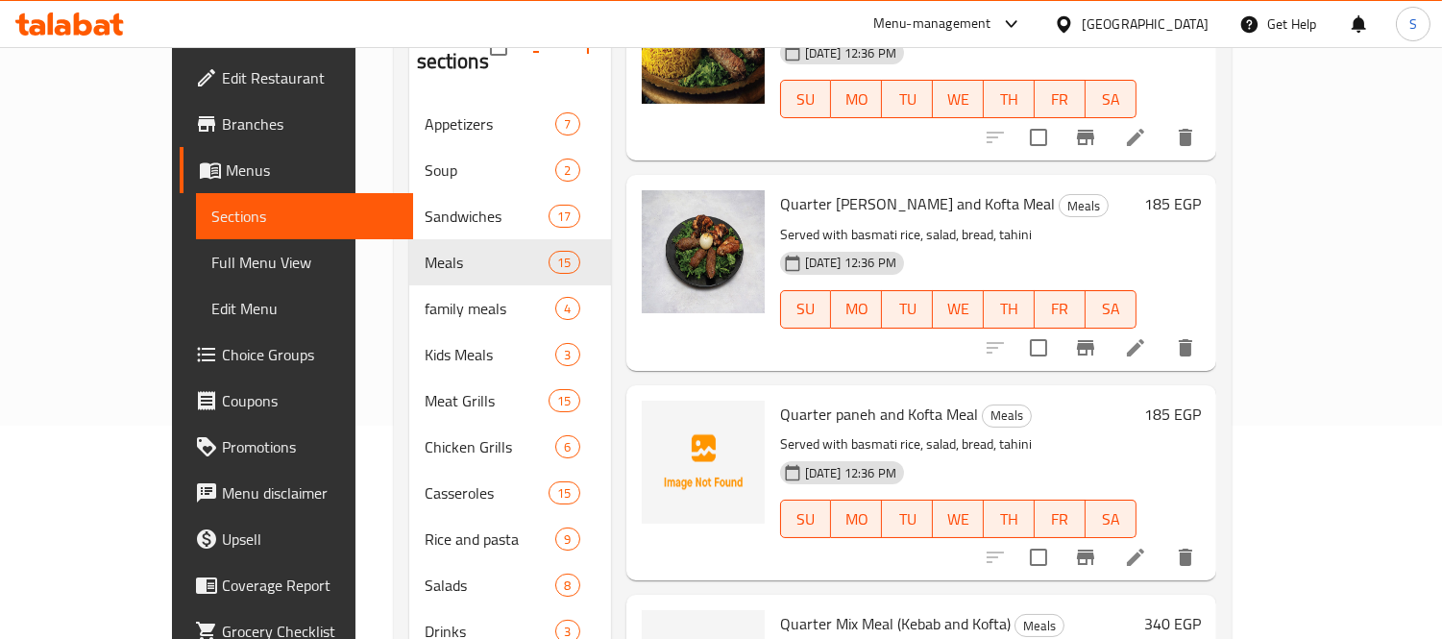
click at [1201, 190] on h6 "185 EGP" at bounding box center [1172, 203] width 57 height 27
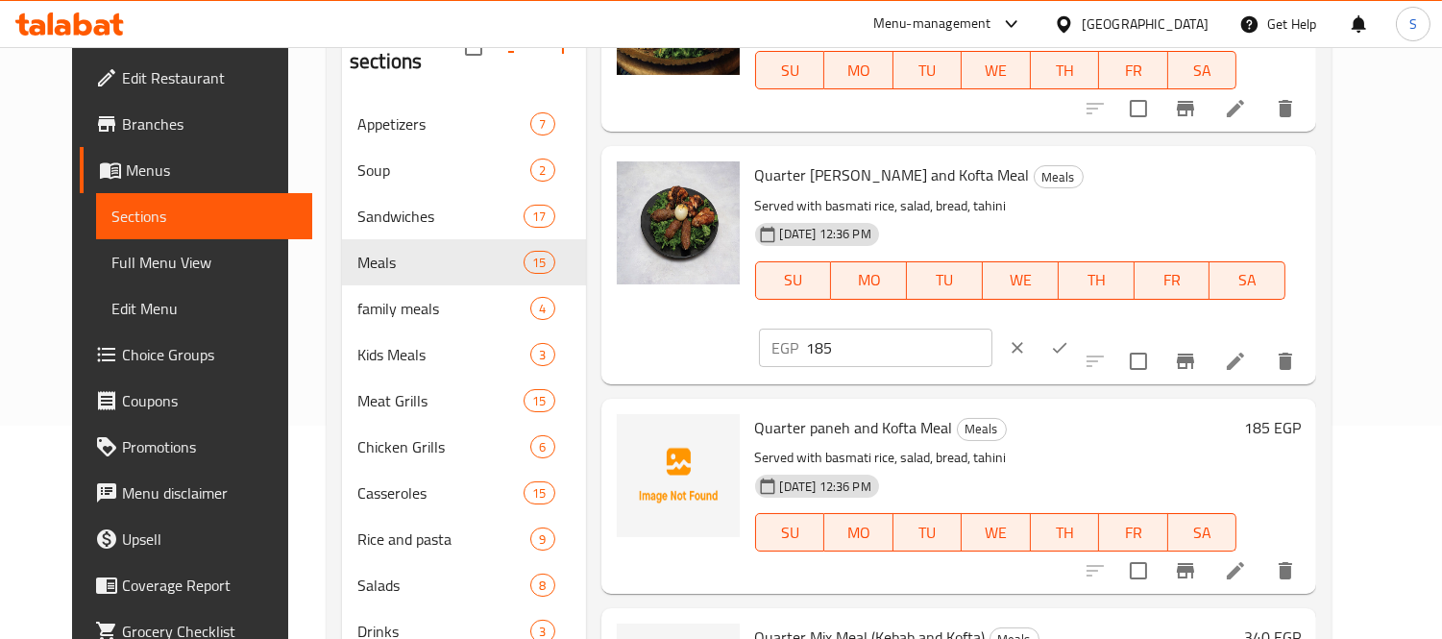
click at [992, 329] on input "185" at bounding box center [899, 348] width 185 height 38
type input "240"
click at [1069, 338] on icon "ok" at bounding box center [1059, 347] width 19 height 19
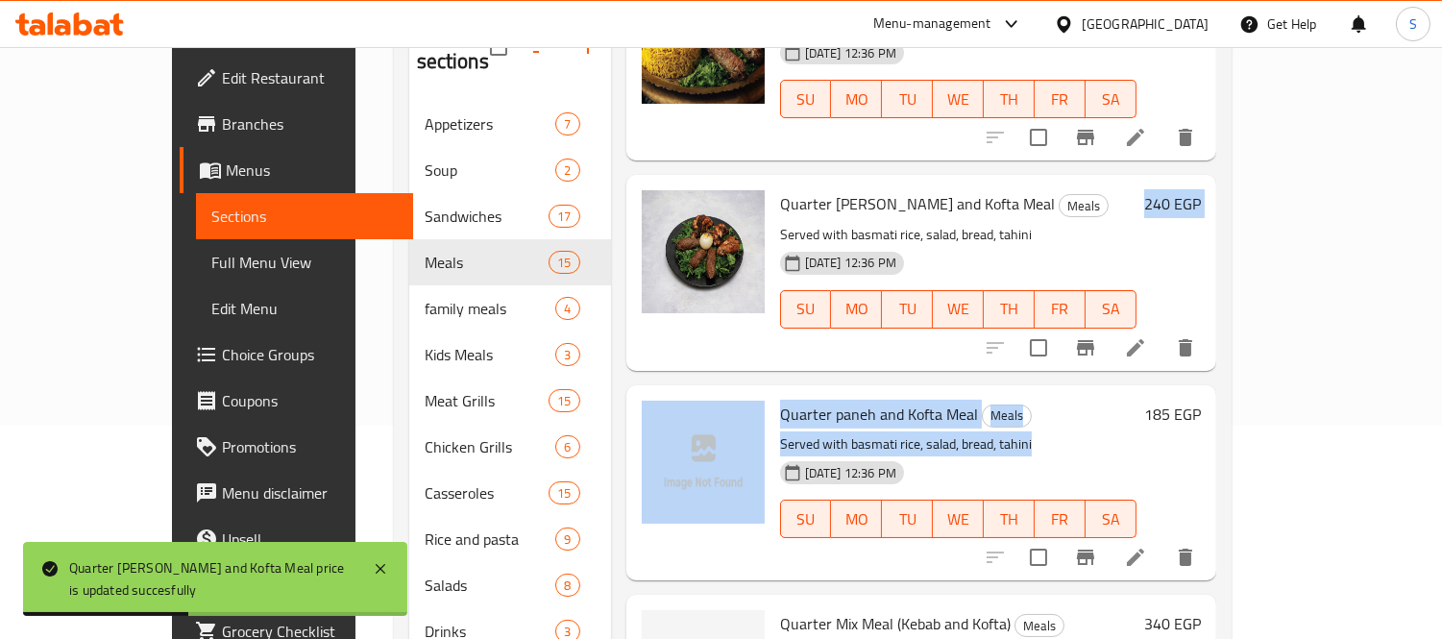
drag, startPoint x: 1237, startPoint y: 402, endPoint x: 1249, endPoint y: 276, distance: 126.4
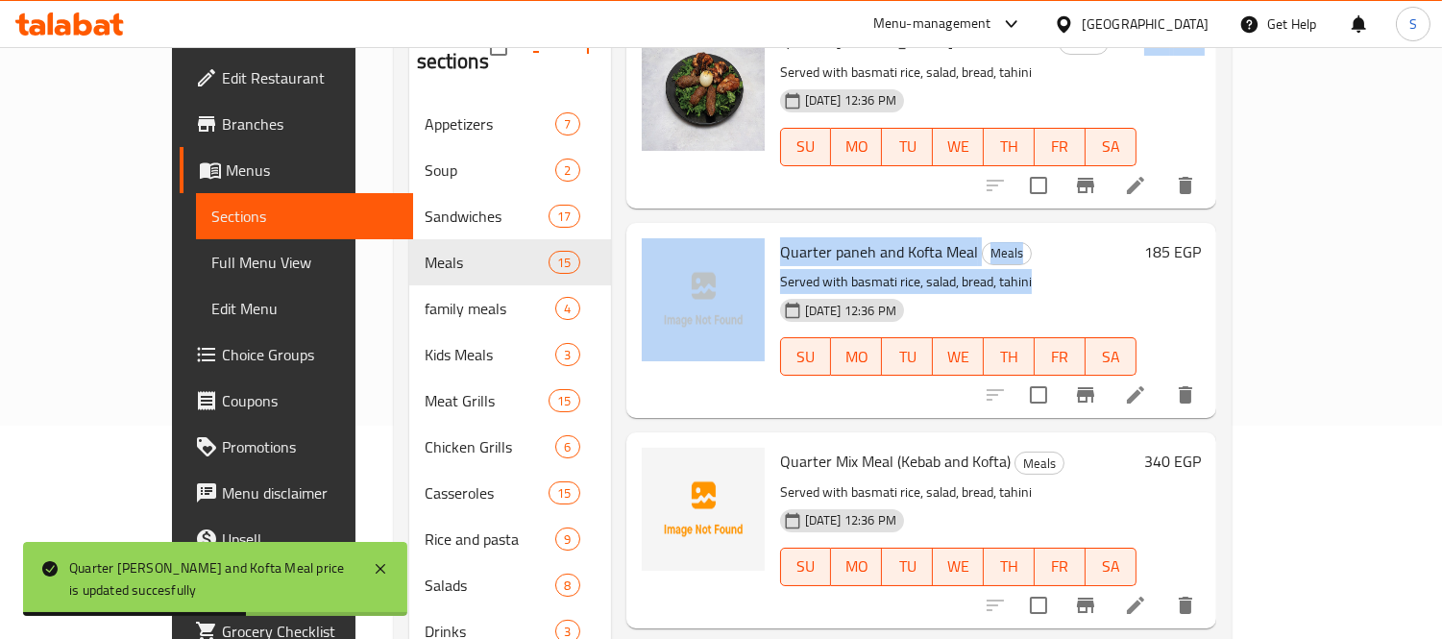
scroll to position [1600, 0]
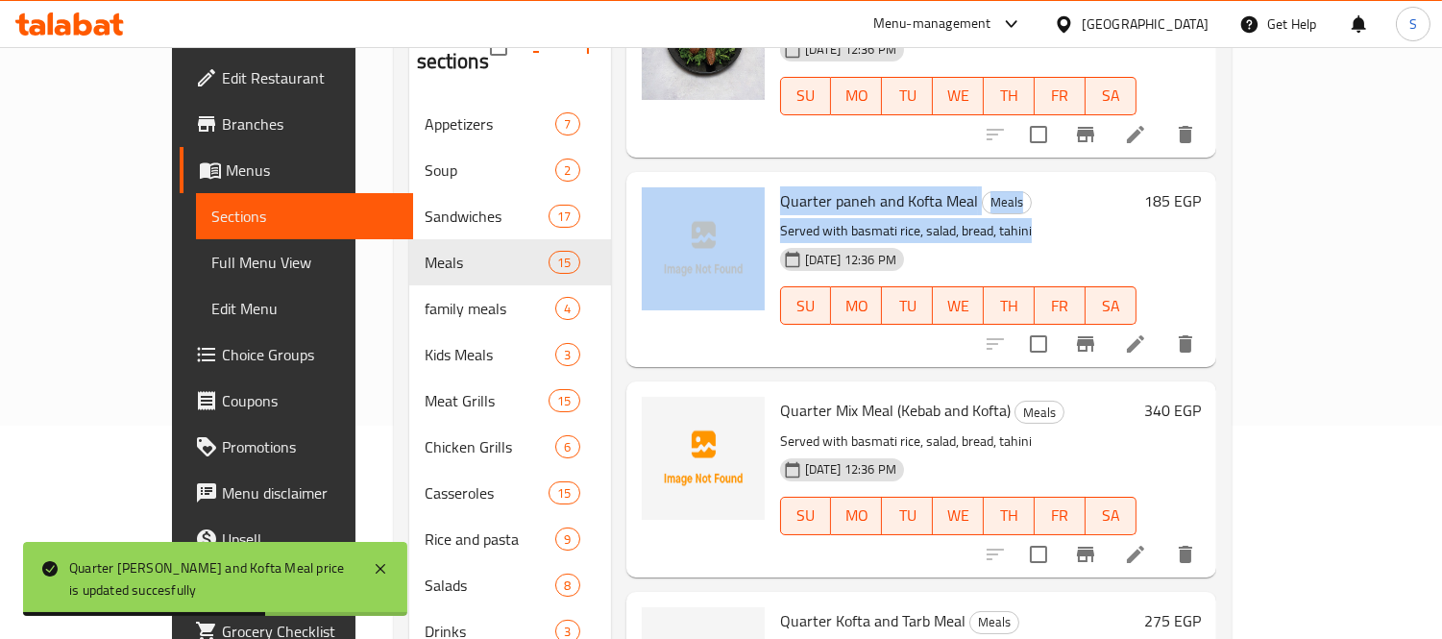
click at [1109, 122] on button "Branch-specific-item" at bounding box center [1085, 134] width 46 height 46
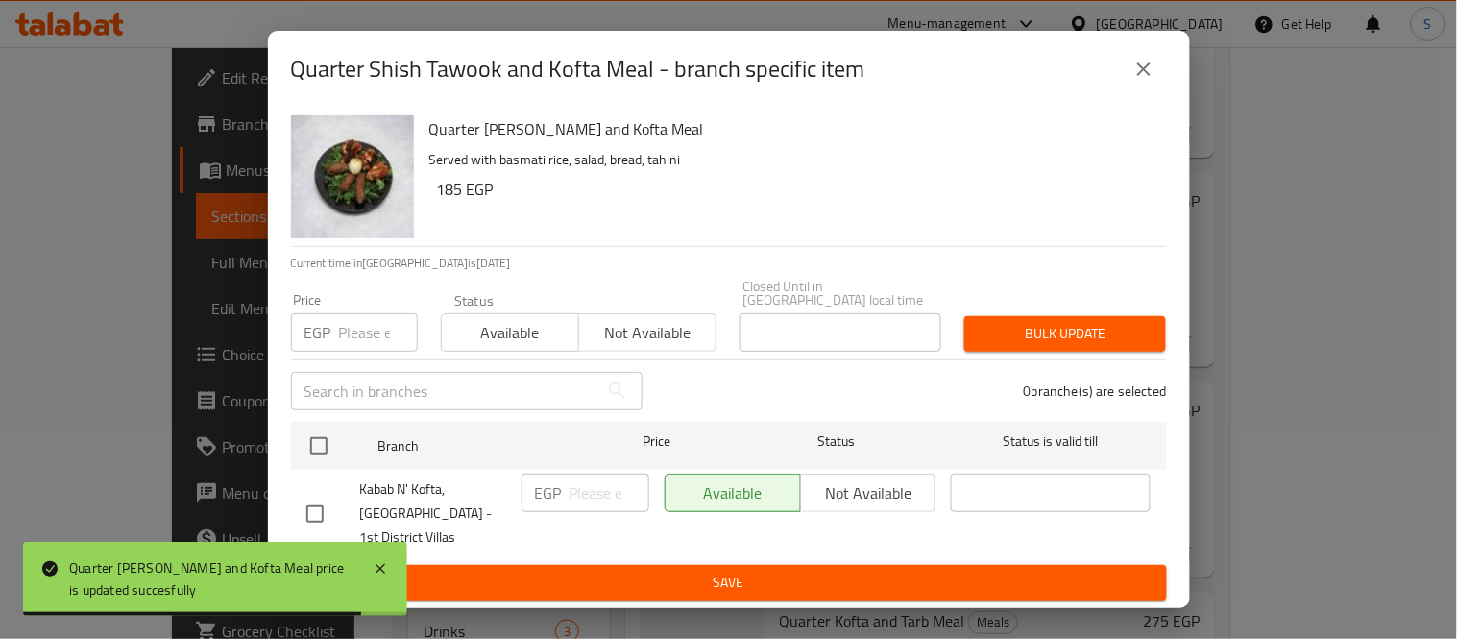
click at [1131, 61] on button "close" at bounding box center [1144, 69] width 46 height 46
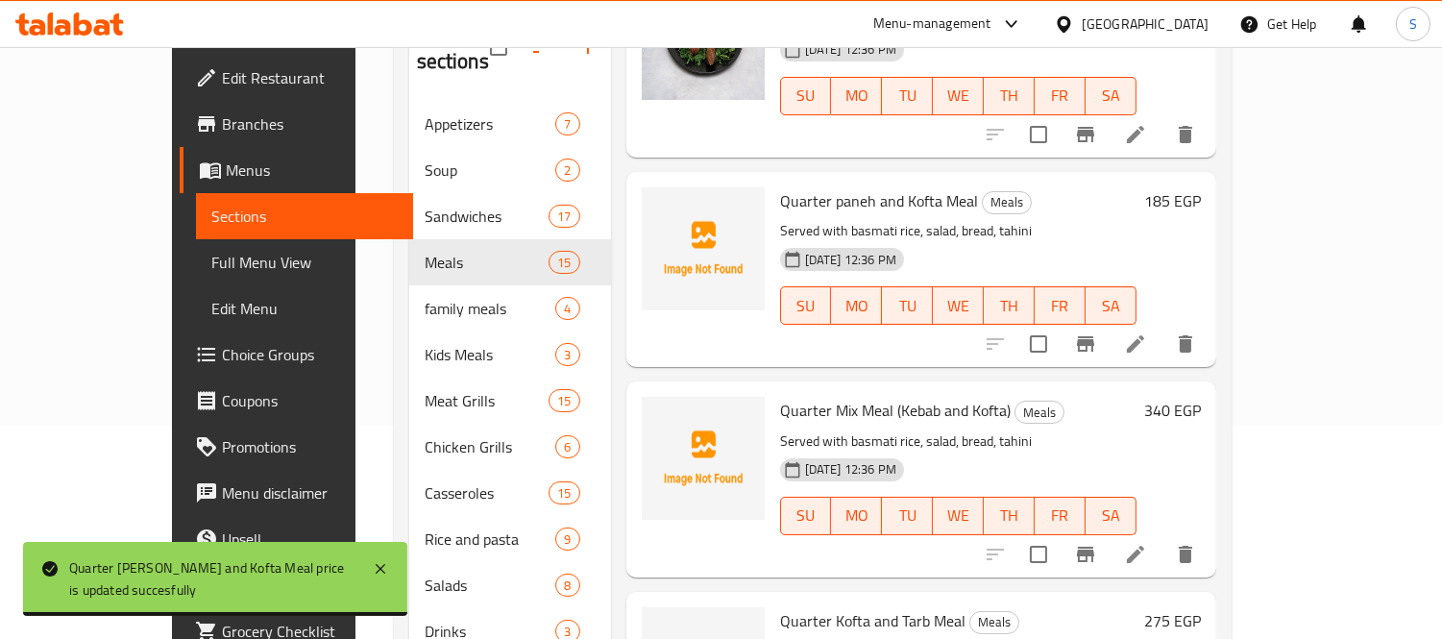
click at [1201, 187] on h6 "185 EGP" at bounding box center [1172, 200] width 57 height 27
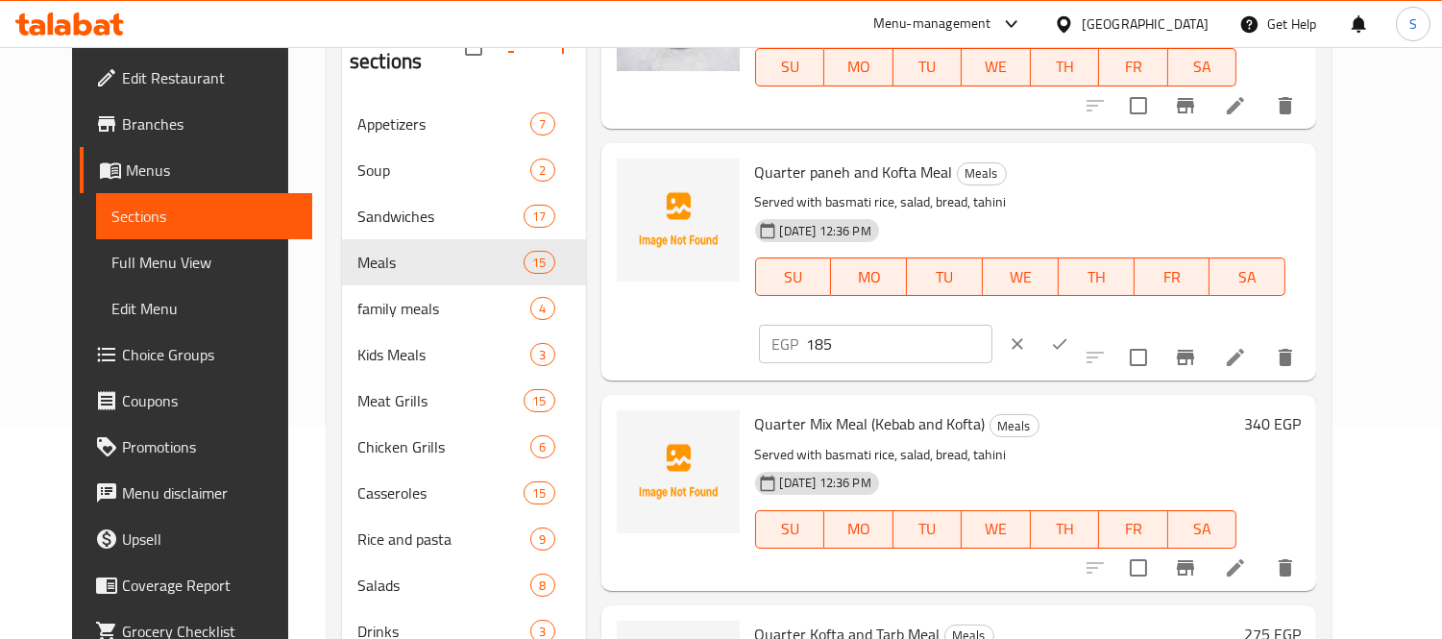
click at [992, 325] on input "185" at bounding box center [899, 344] width 185 height 38
type input "240"
click at [1081, 323] on button "ok" at bounding box center [1059, 344] width 42 height 42
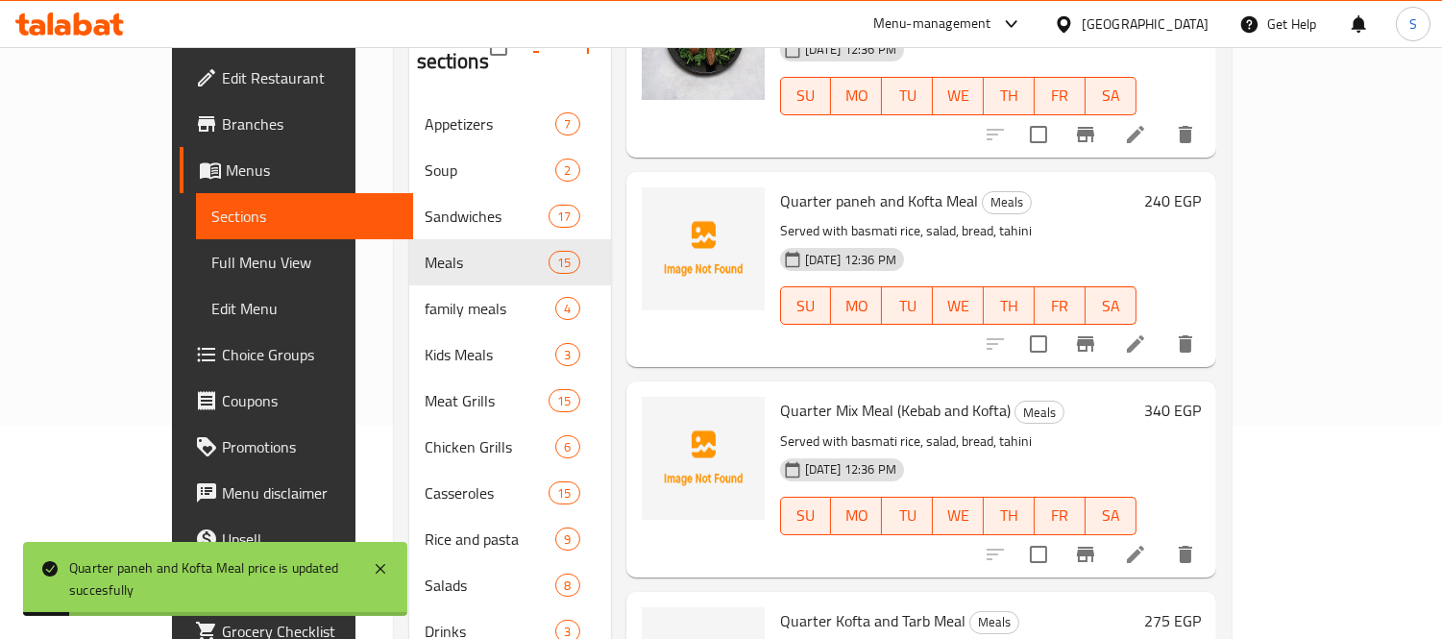
scroll to position [1707, 0]
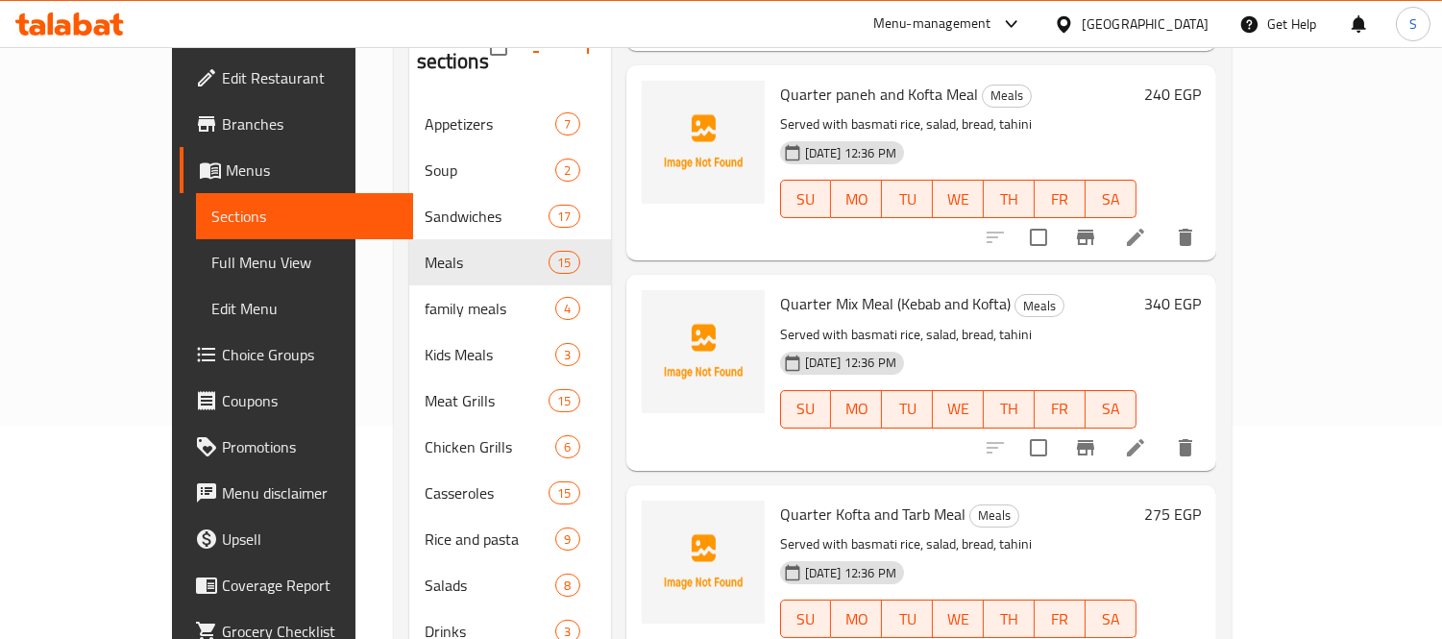
click at [1147, 436] on icon at bounding box center [1135, 447] width 23 height 23
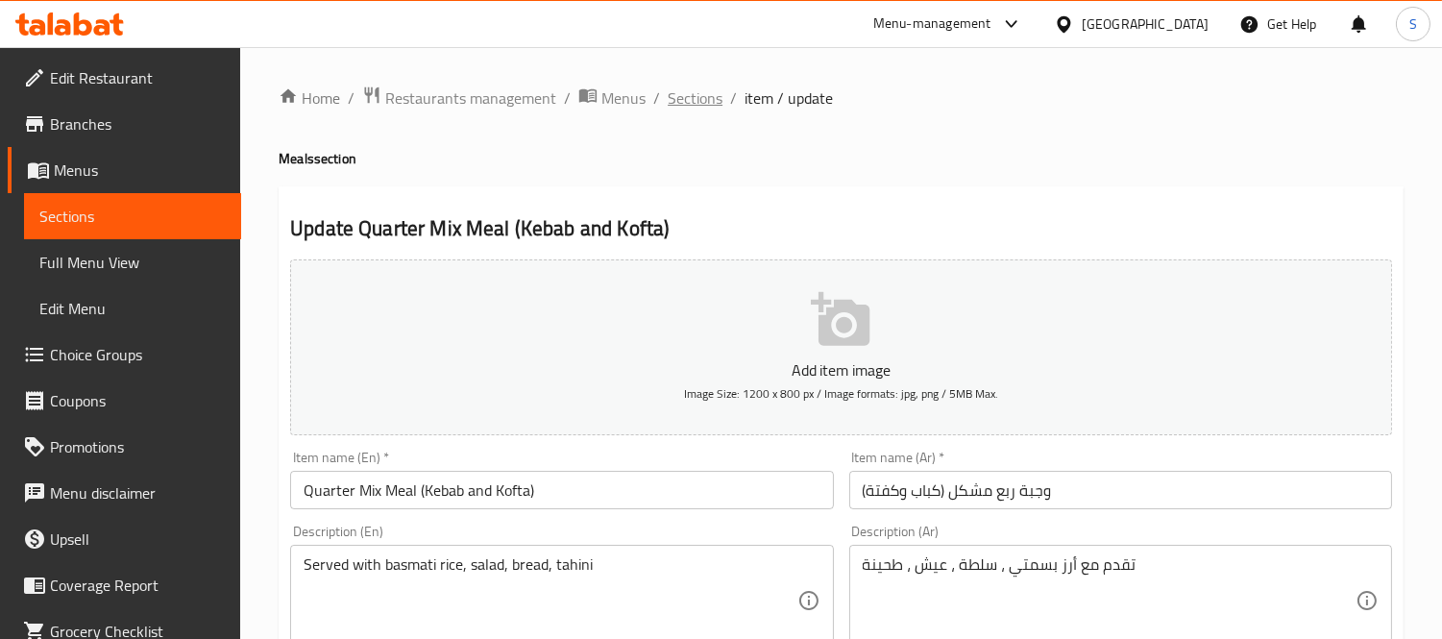
click at [682, 93] on span "Sections" at bounding box center [695, 97] width 55 height 23
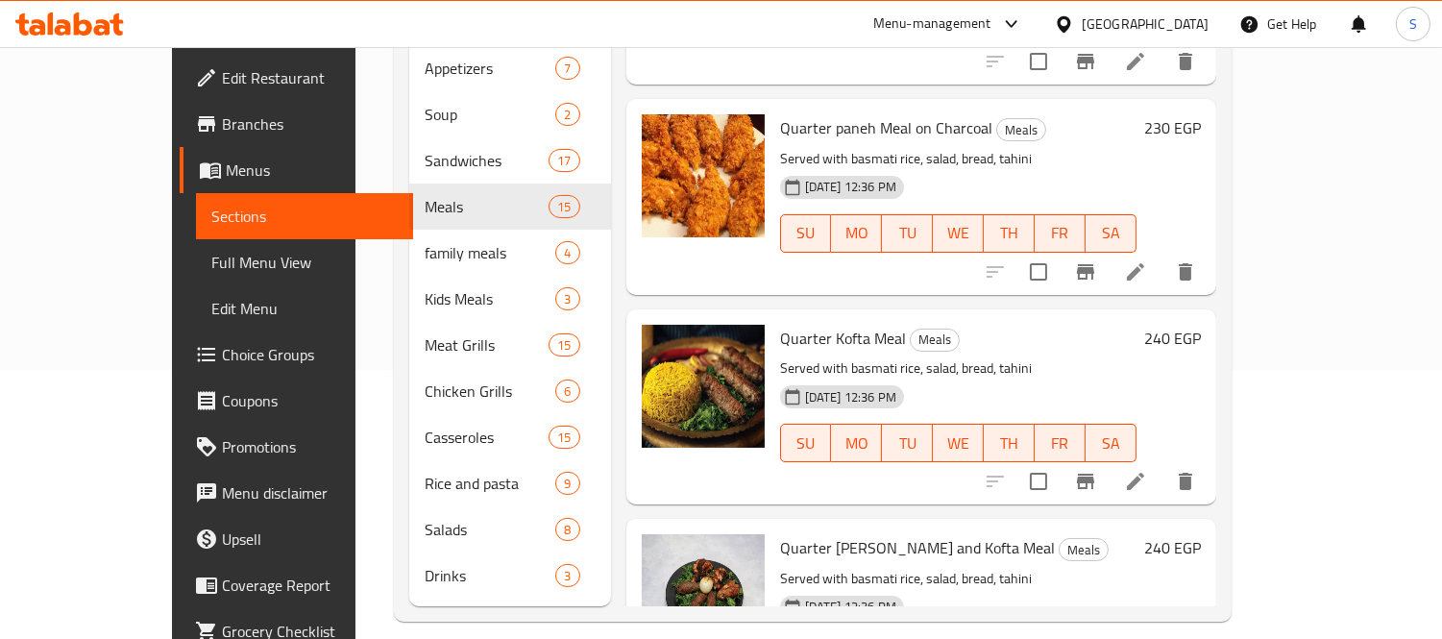
scroll to position [954, 0]
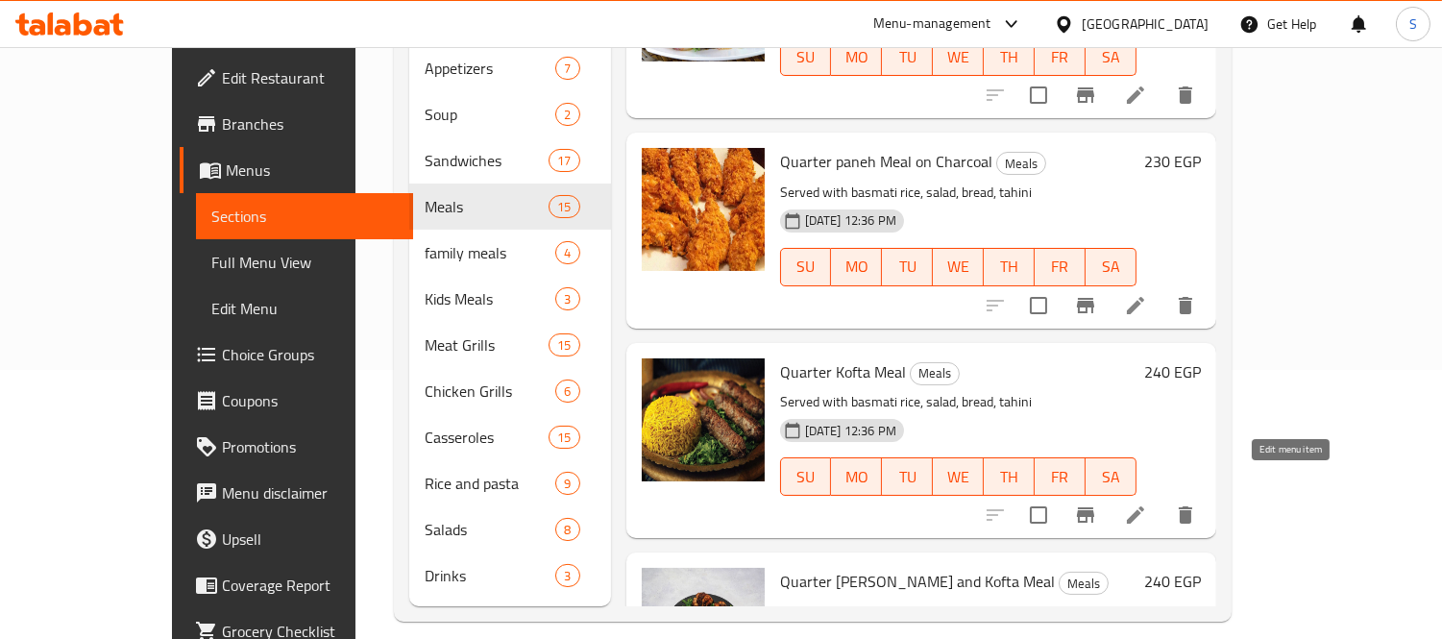
click at [1144, 506] on icon at bounding box center [1135, 514] width 17 height 17
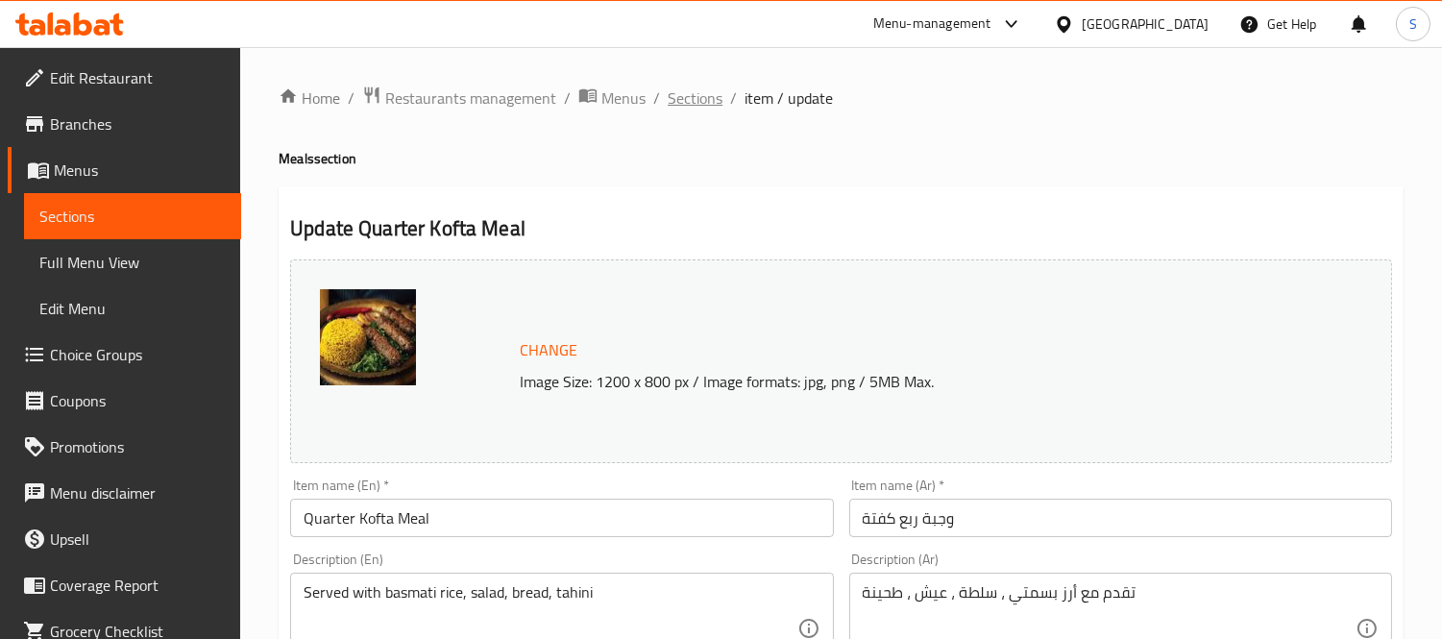
click at [704, 98] on span "Sections" at bounding box center [695, 97] width 55 height 23
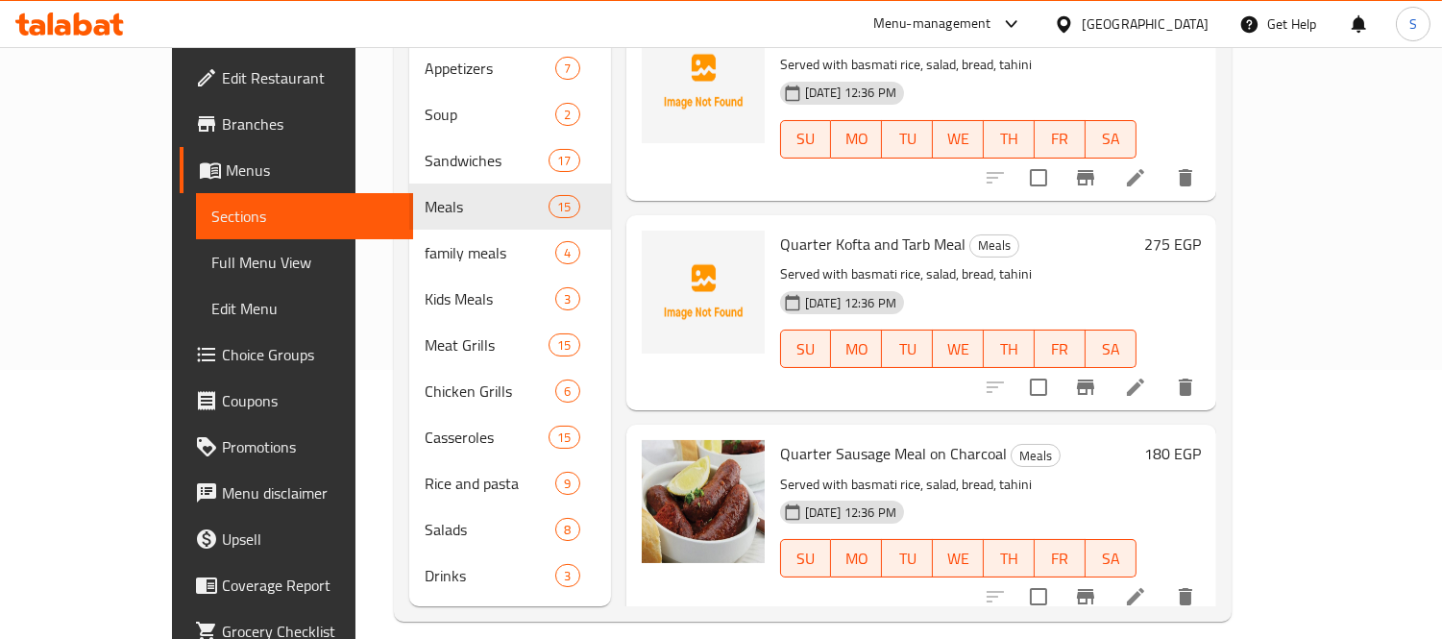
scroll to position [2028, 0]
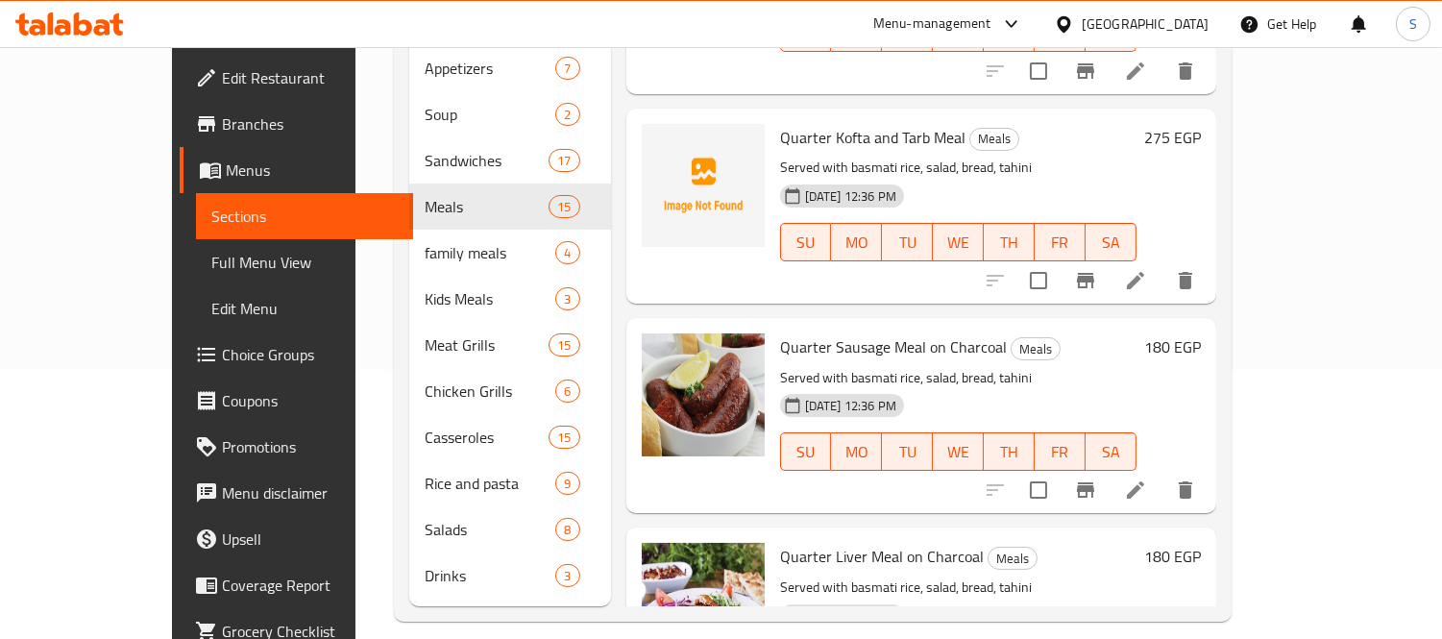
click at [1201, 333] on h6 "180 EGP" at bounding box center [1172, 346] width 57 height 27
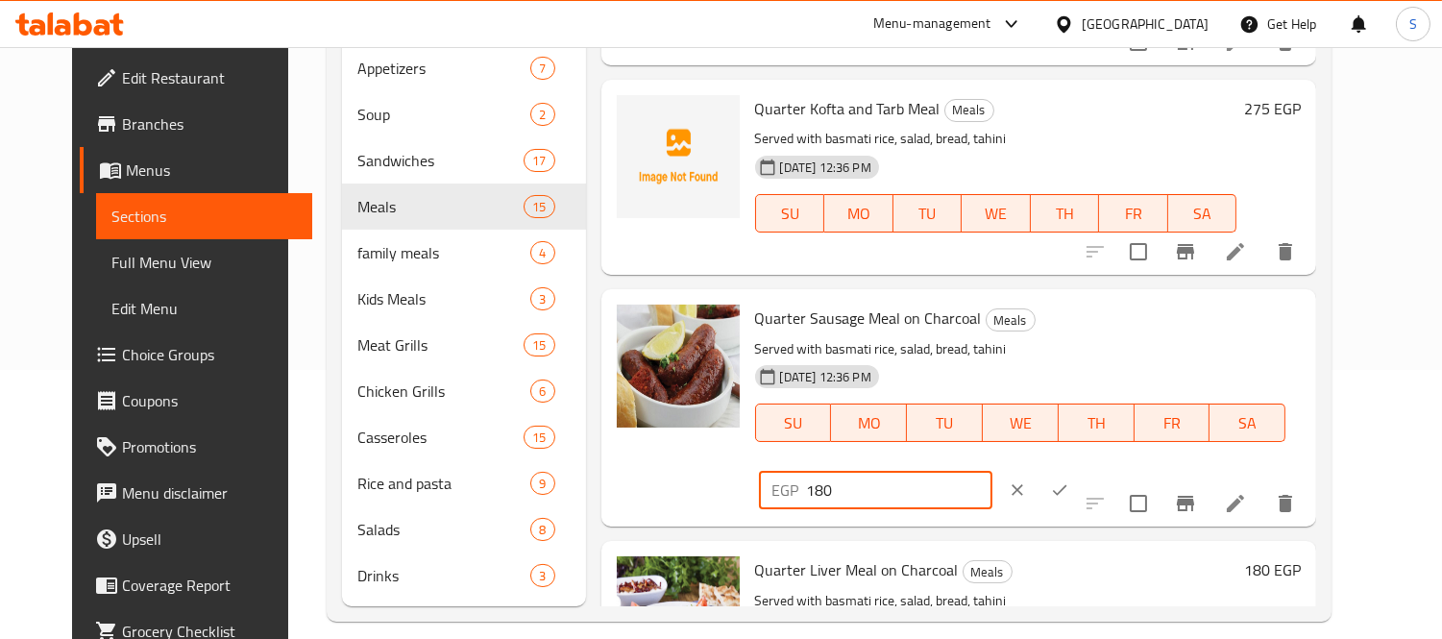
click at [992, 471] on input "180" at bounding box center [899, 490] width 185 height 38
type input "235"
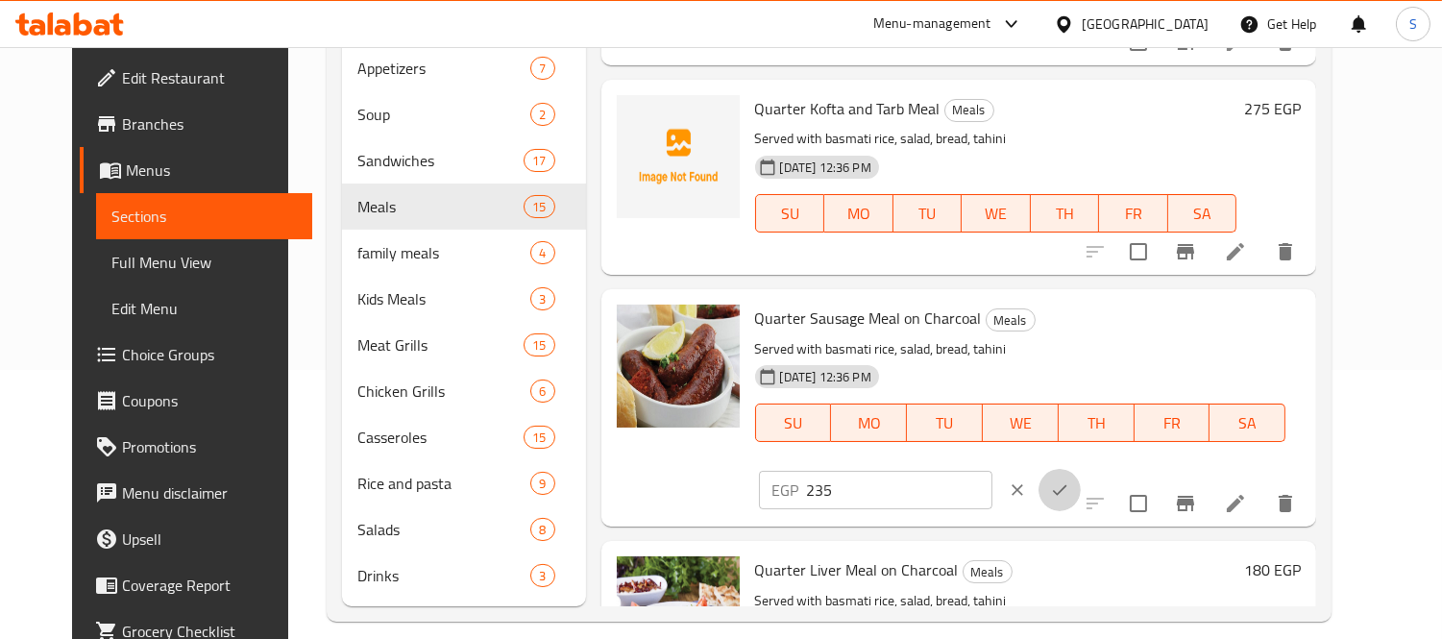
click at [1069, 480] on icon "ok" at bounding box center [1059, 489] width 19 height 19
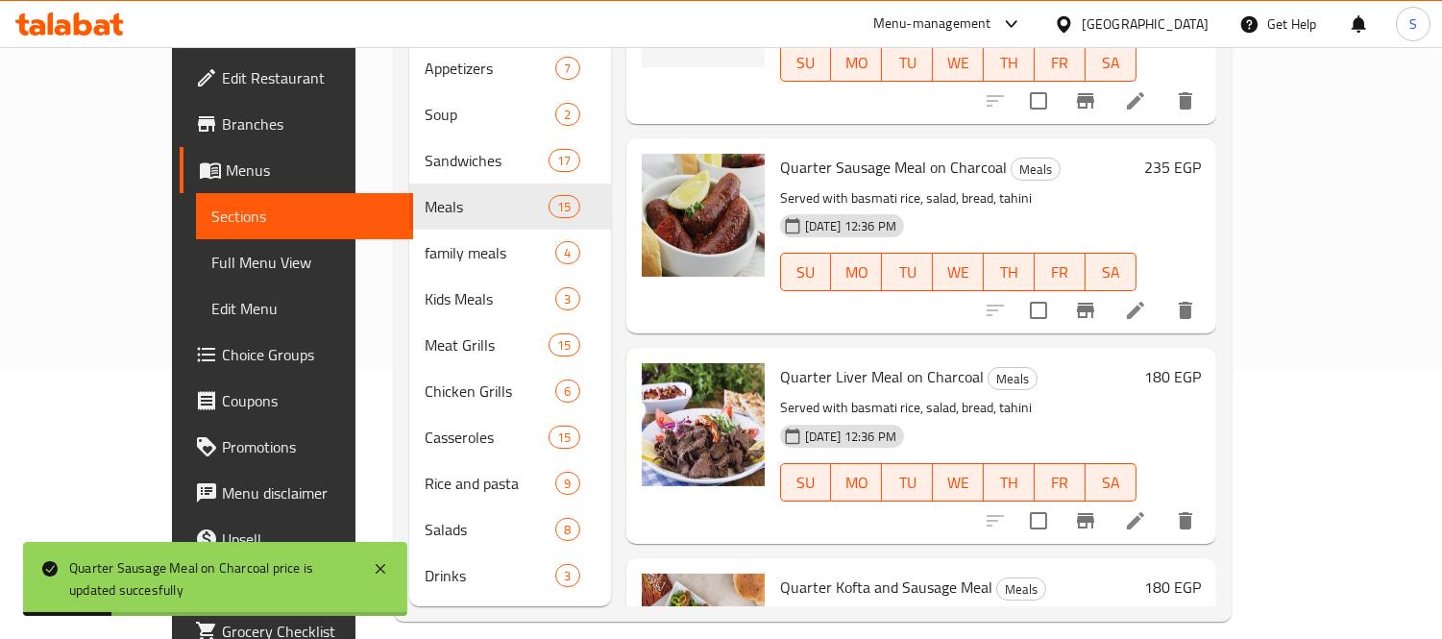
scroll to position [2241, 0]
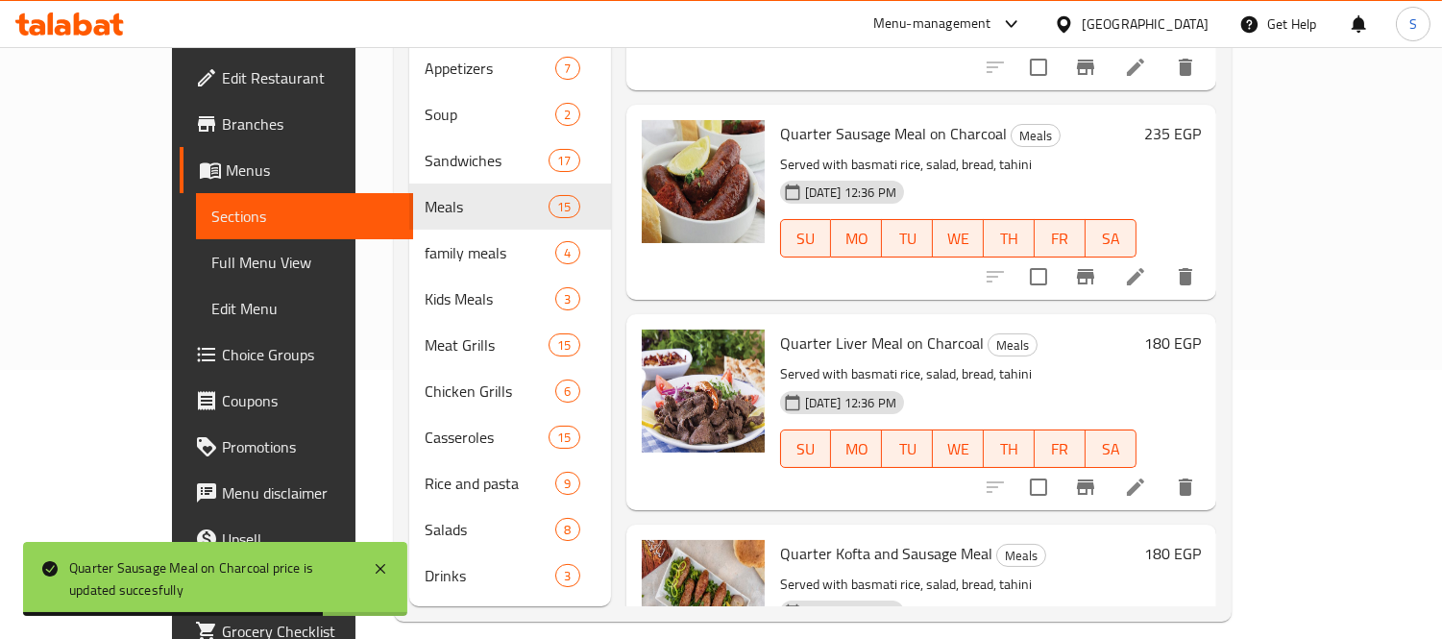
click at [1201, 330] on h6 "180 EGP" at bounding box center [1172, 343] width 57 height 27
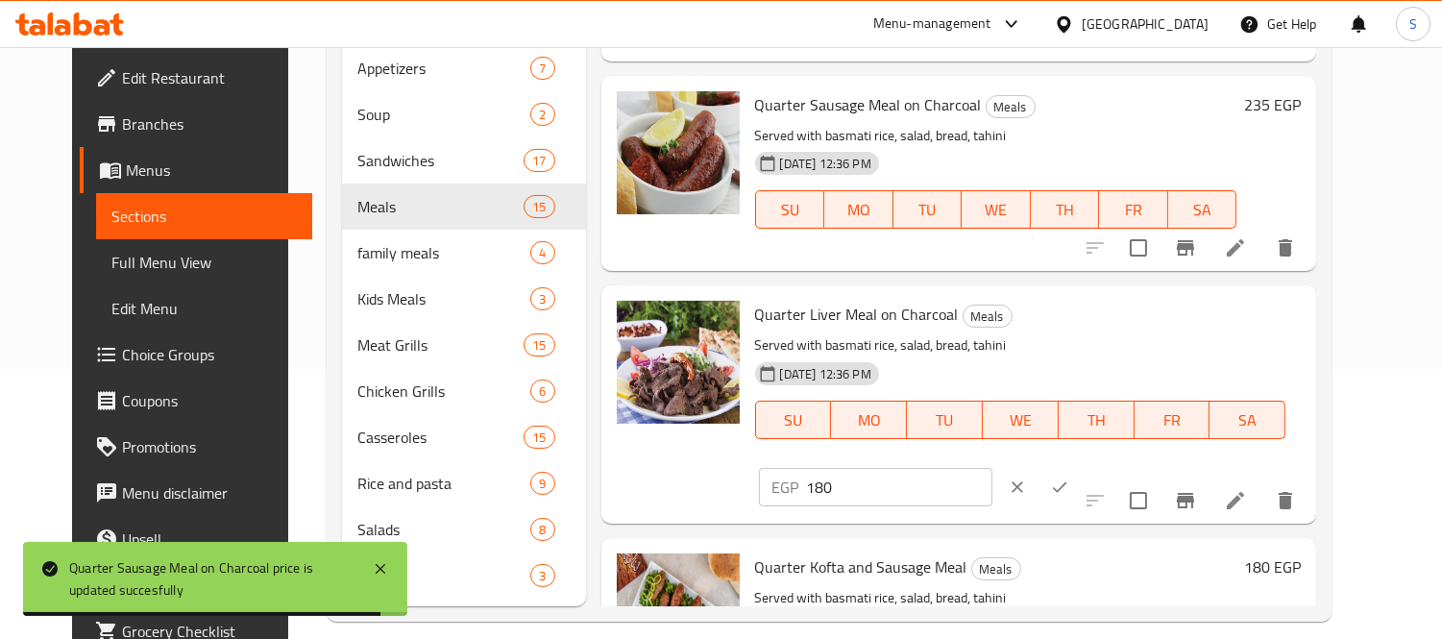
click at [992, 468] on input "180" at bounding box center [899, 487] width 185 height 38
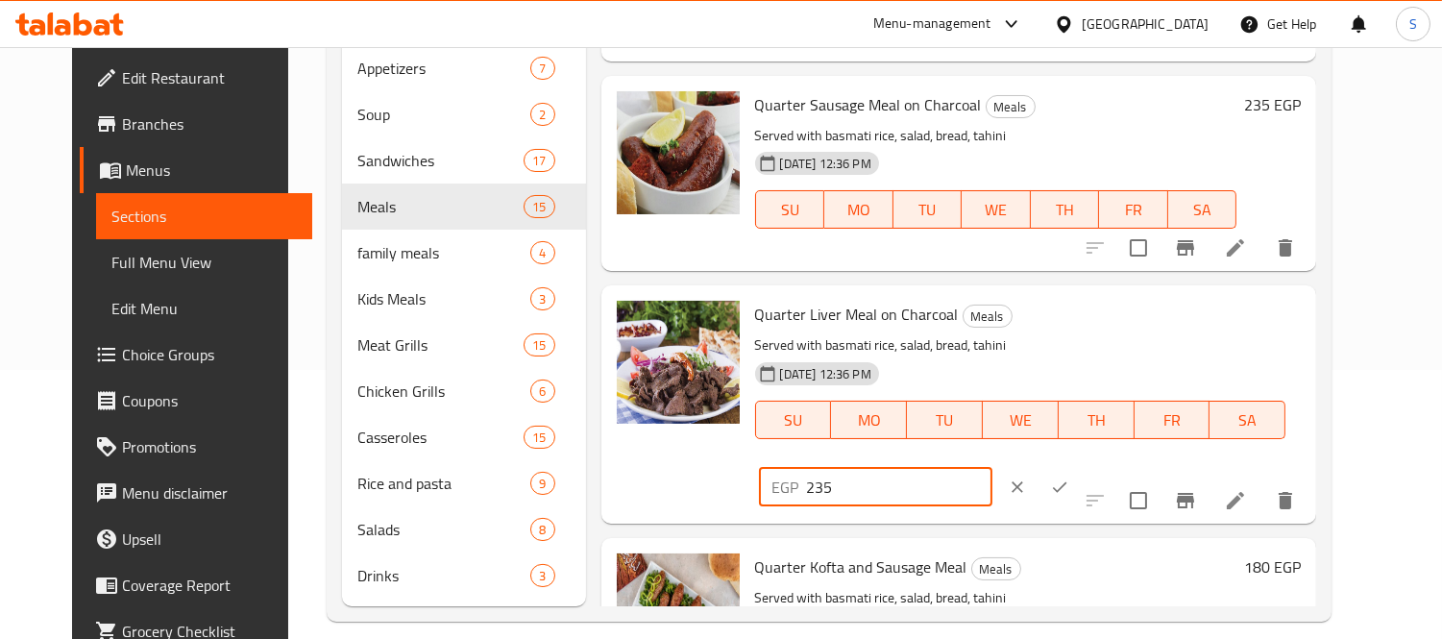
type input "235"
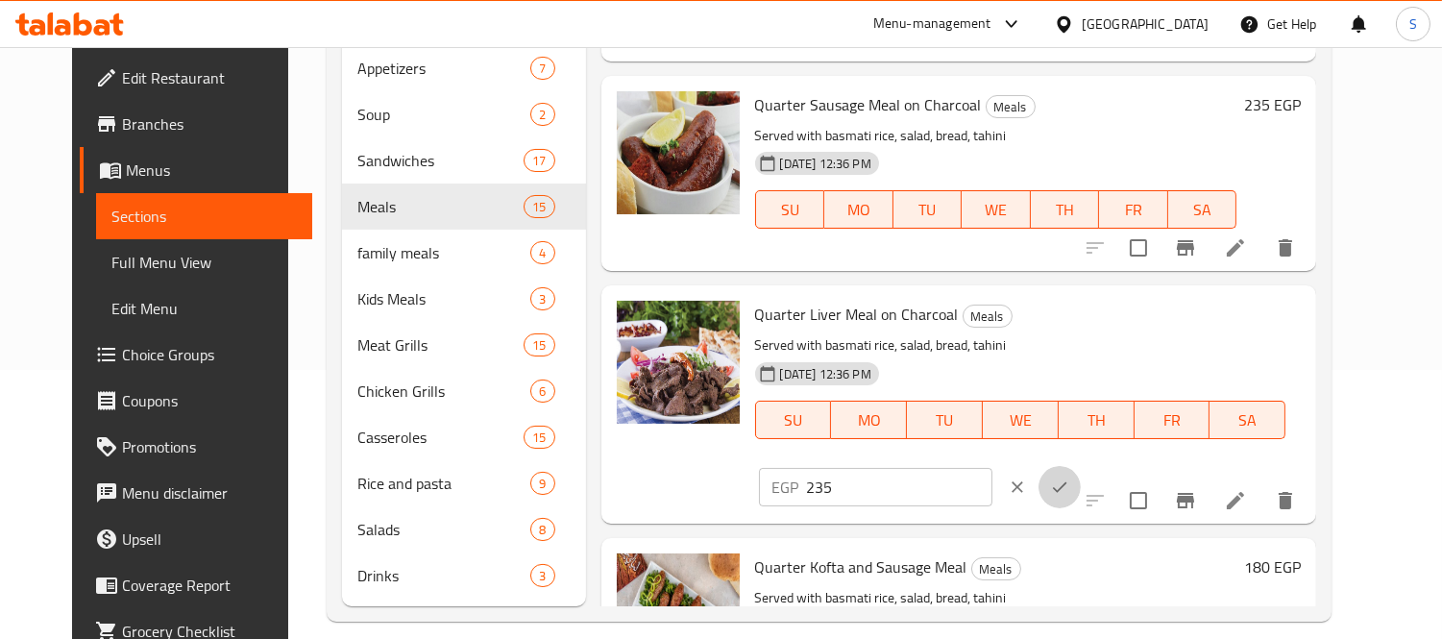
click at [1081, 466] on button "ok" at bounding box center [1059, 487] width 42 height 42
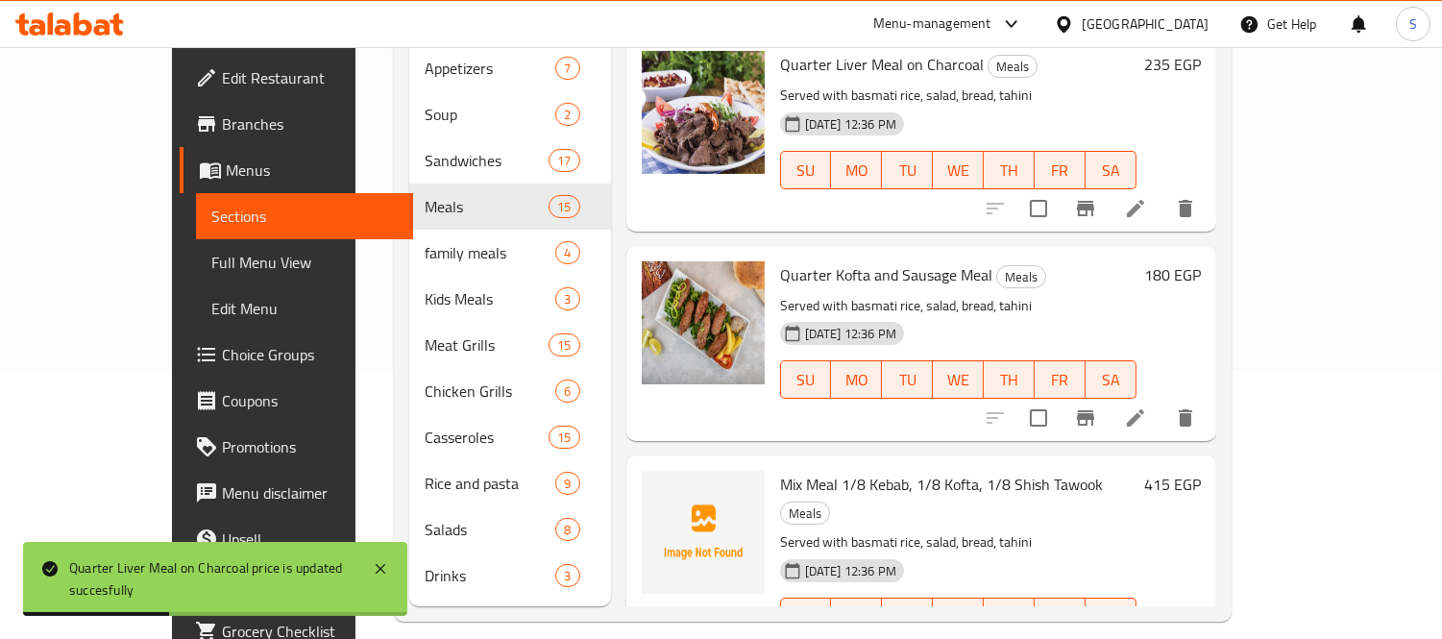
scroll to position [2555, 0]
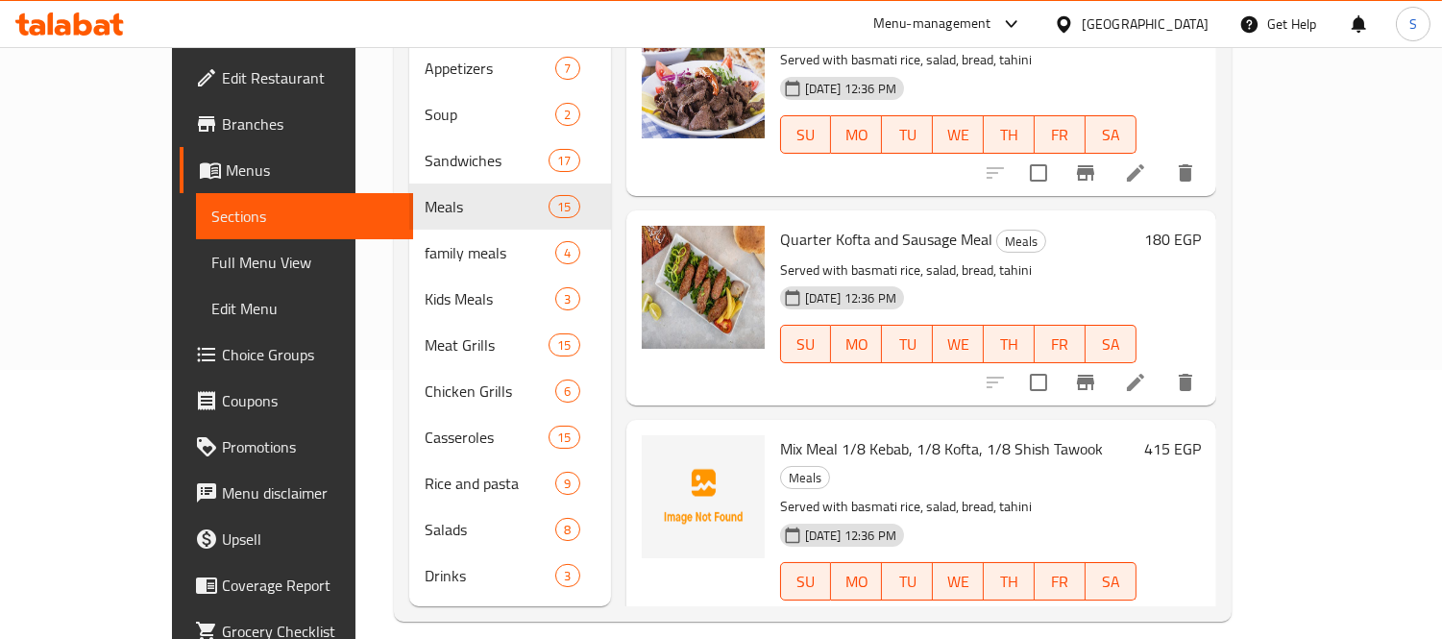
click at [1208, 218] on div "Quarter Kofta and Sausage Meal Meals Served with basmati rice, salad, bread, ta…" at bounding box center [990, 308] width 436 height 180
click at [1201, 226] on h6 "180 EGP" at bounding box center [1172, 239] width 57 height 27
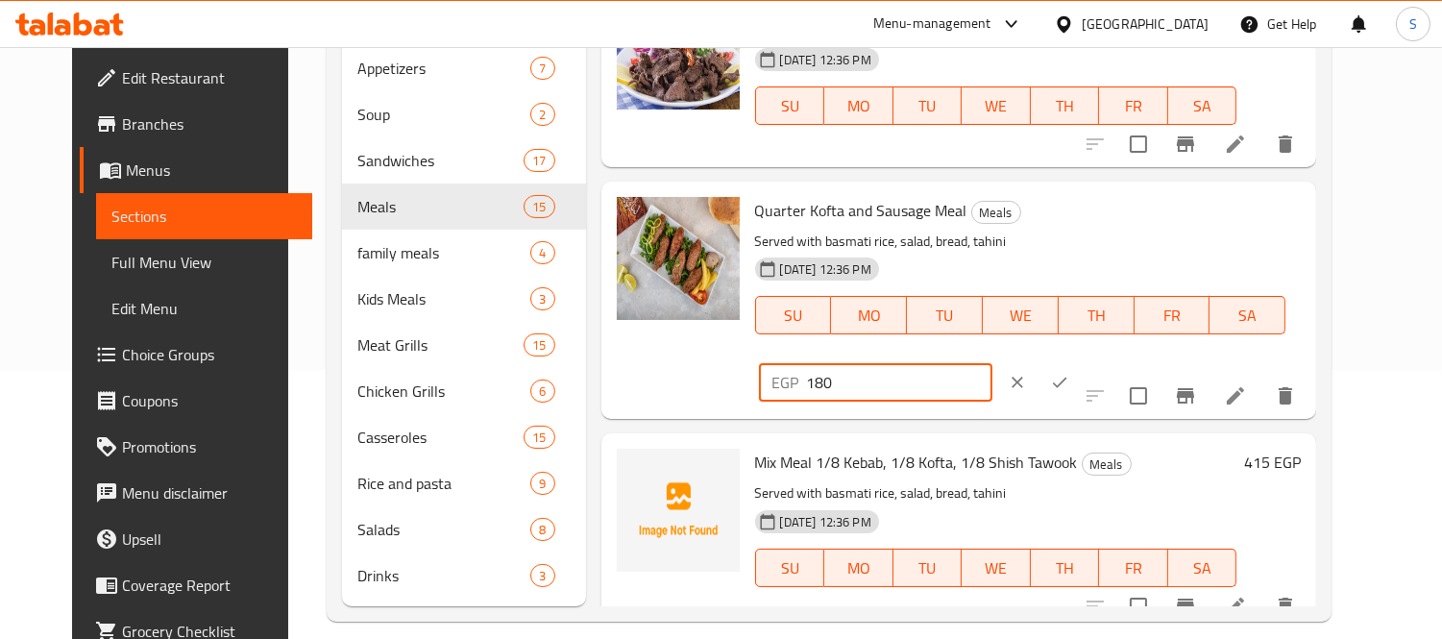
click at [992, 363] on input "180" at bounding box center [899, 382] width 185 height 38
type input "250"
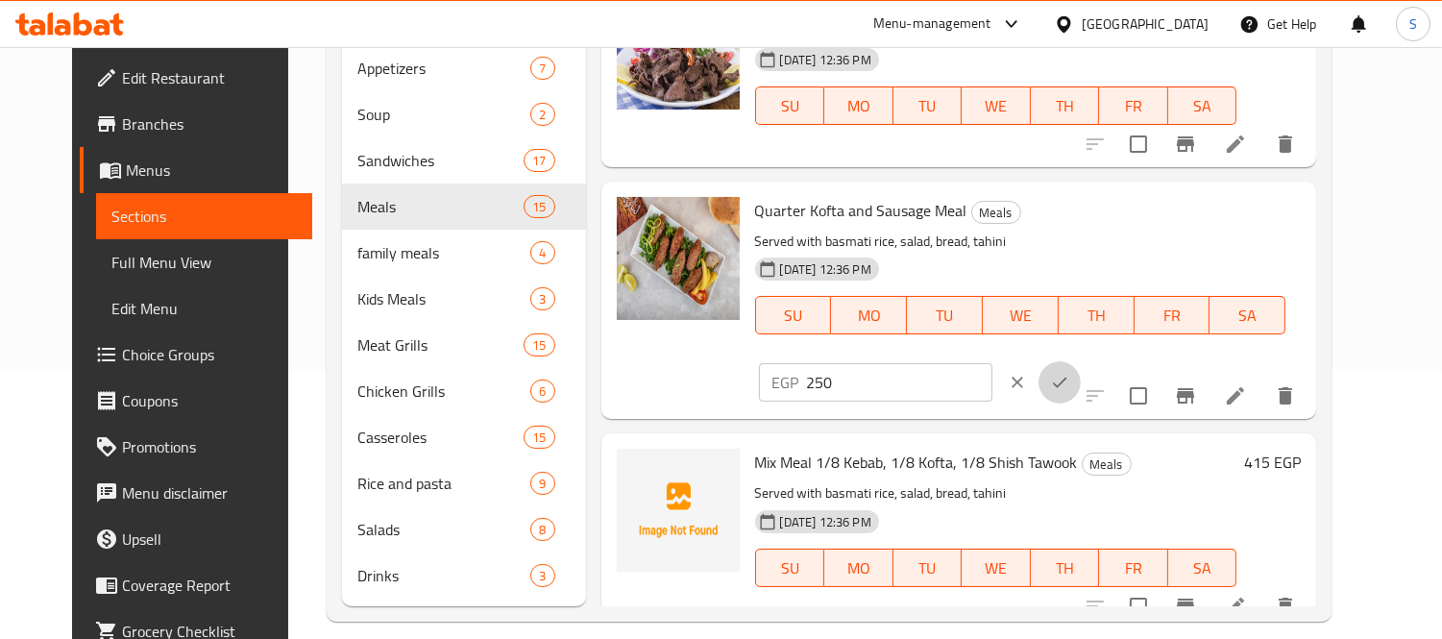
click at [1081, 361] on button "ok" at bounding box center [1059, 382] width 42 height 42
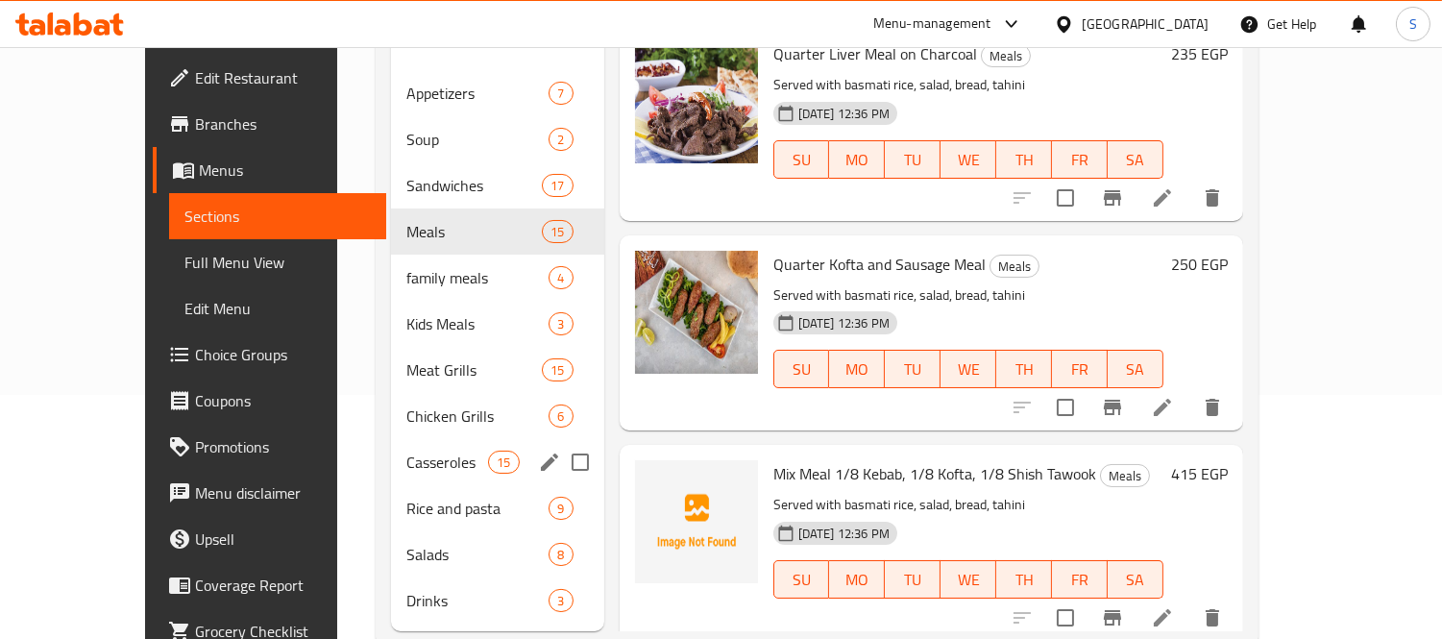
scroll to position [269, 0]
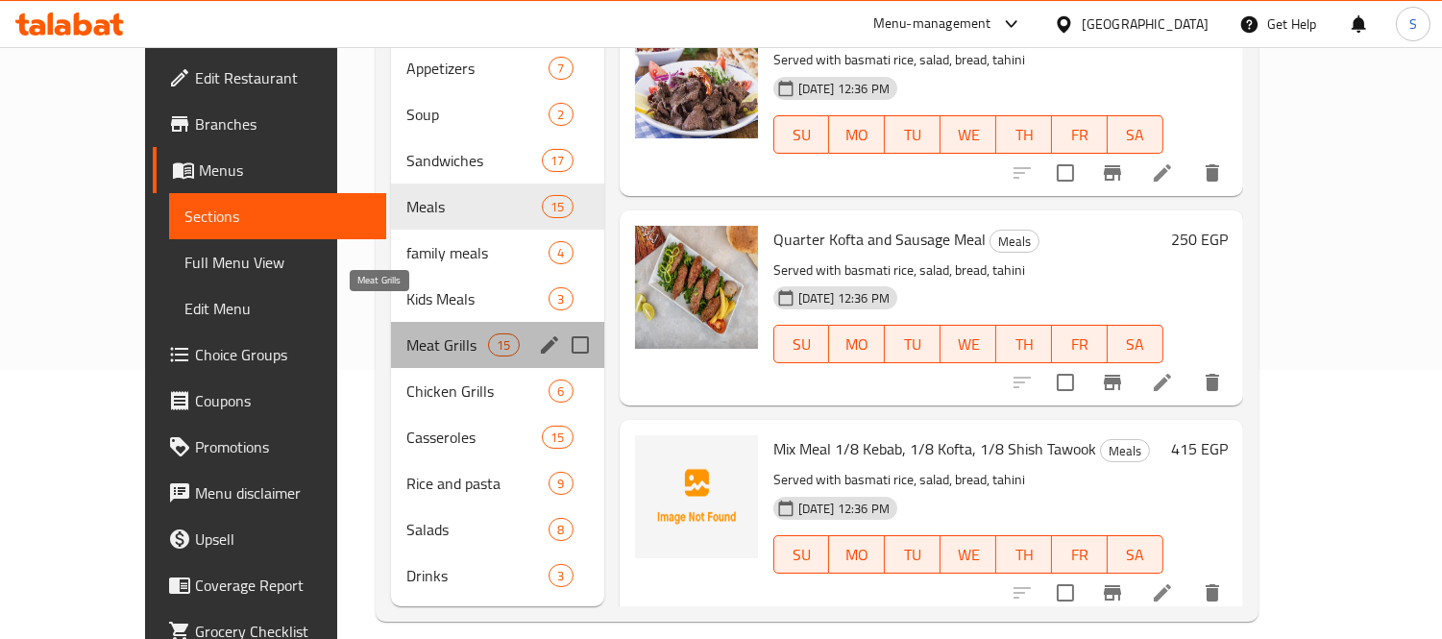
click at [406, 333] on span "Meat Grills" at bounding box center [447, 344] width 82 height 23
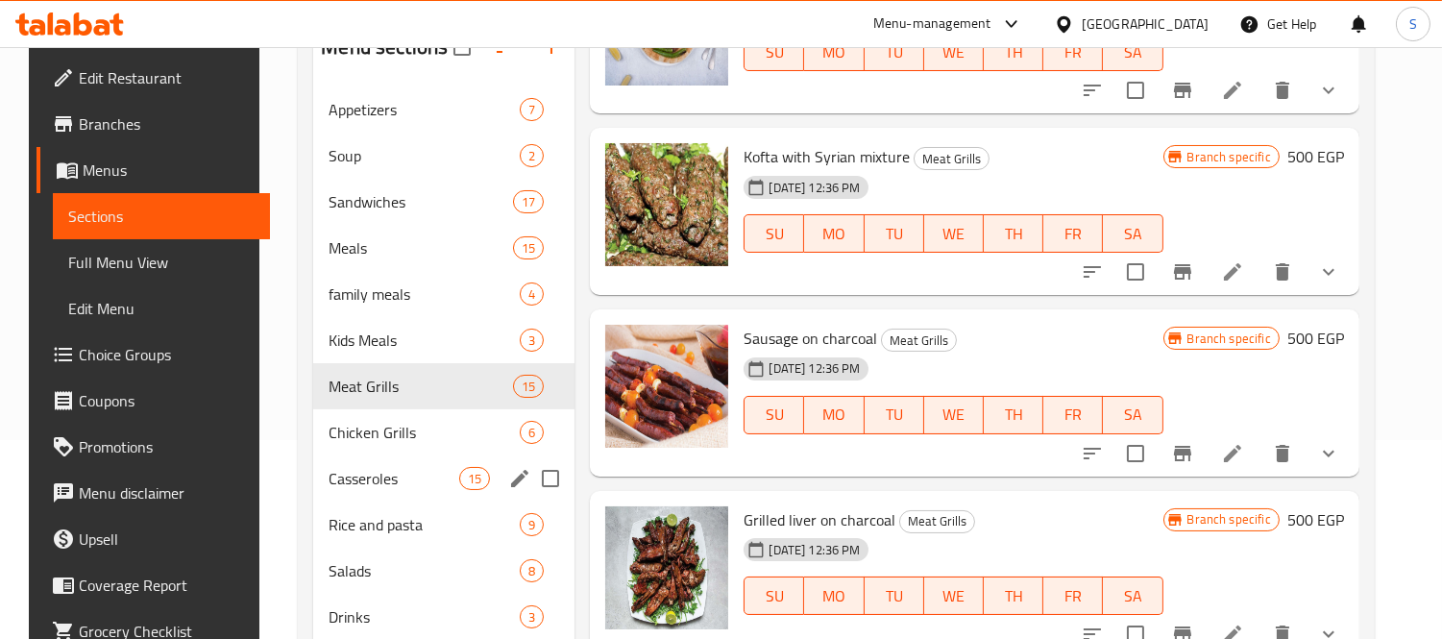
scroll to position [161, 0]
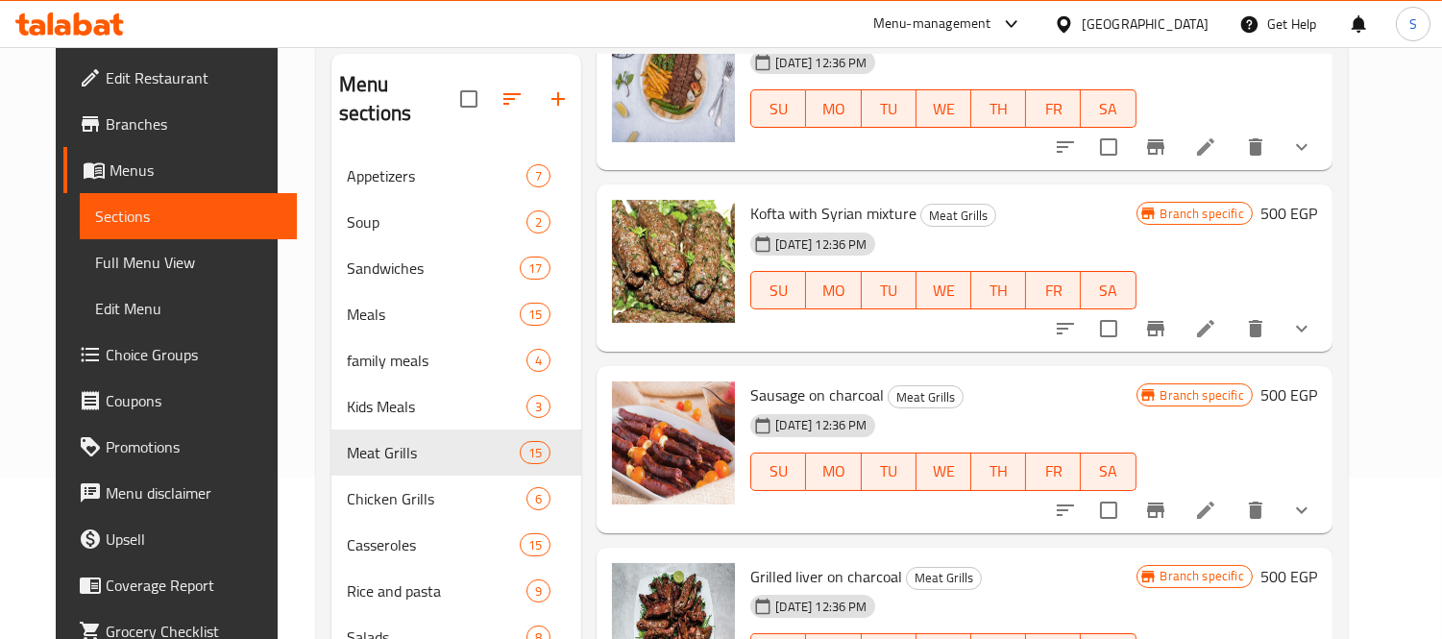
click at [1325, 305] on button "show more" at bounding box center [1302, 328] width 46 height 46
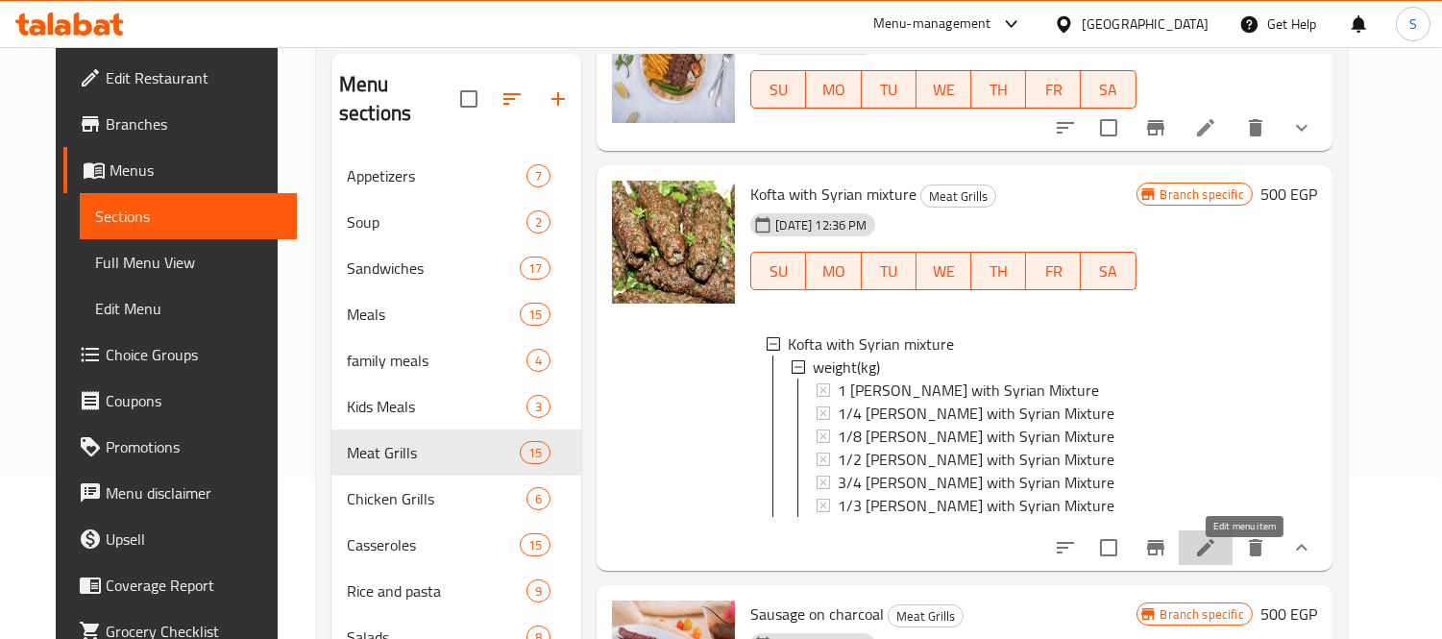
click at [1217, 559] on icon at bounding box center [1205, 547] width 23 height 23
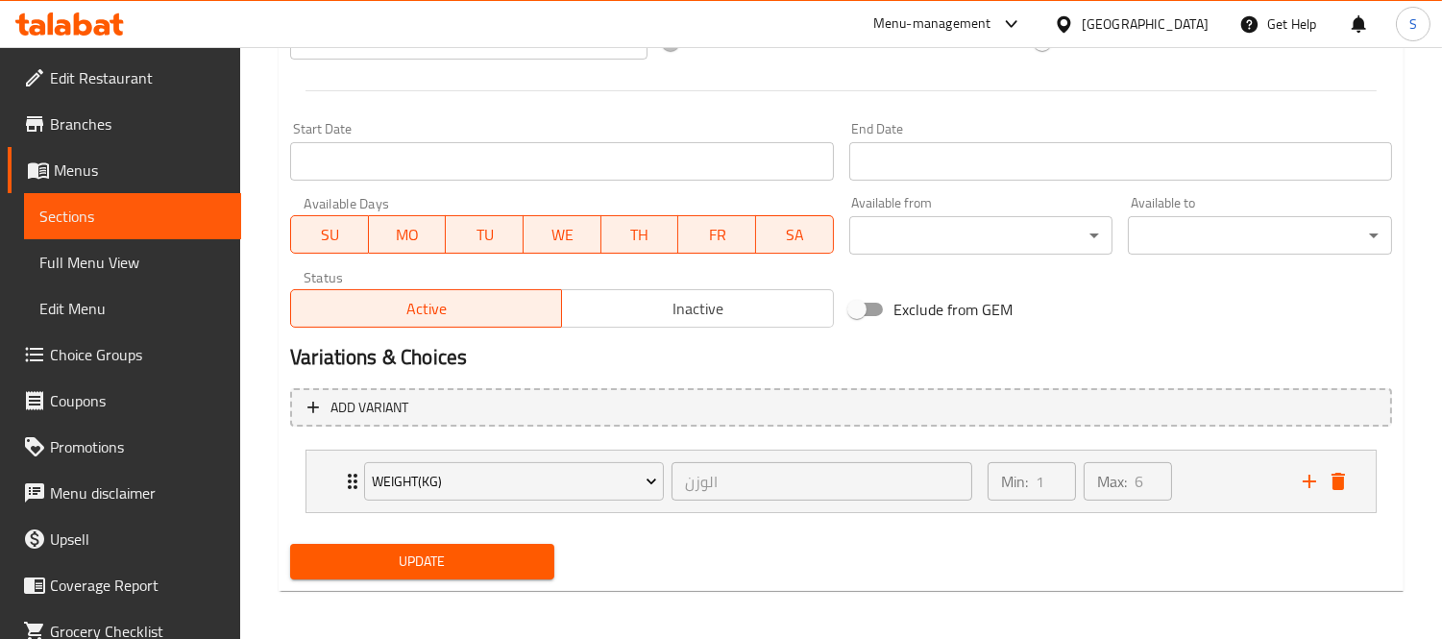
scroll to position [775, 0]
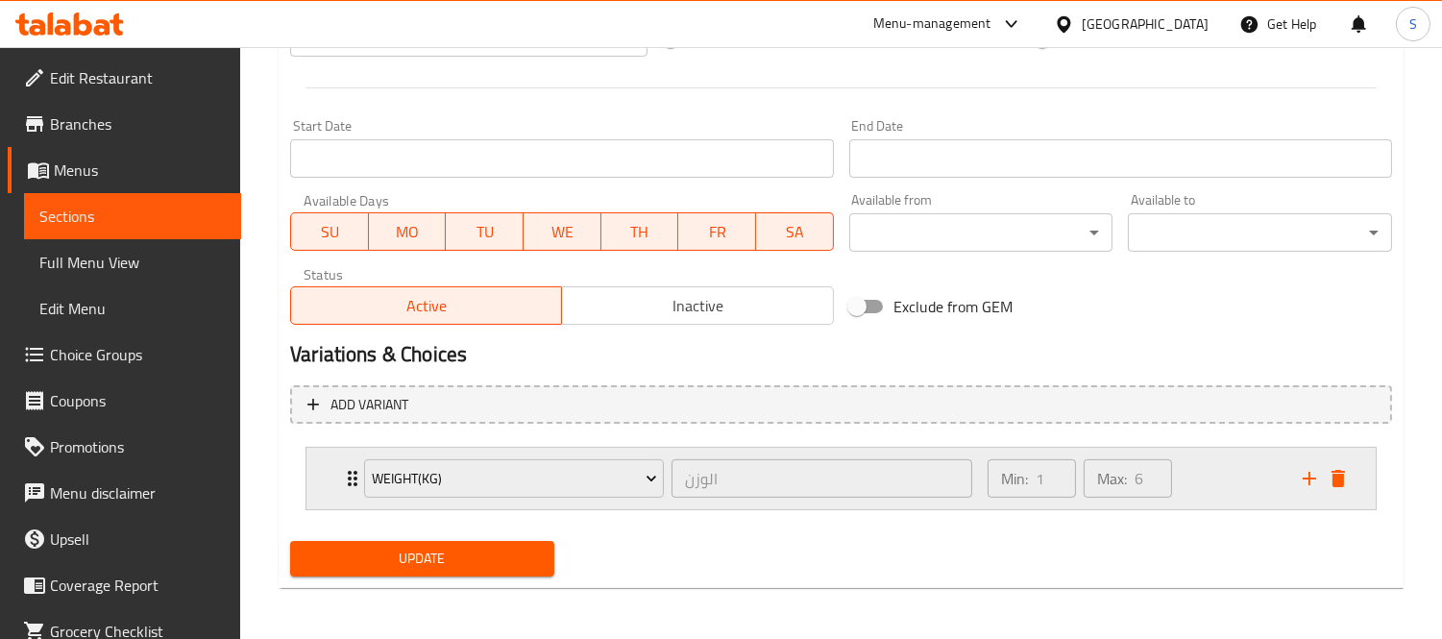
click at [1205, 498] on div "Min: 1 ​ Max: 6 ​" at bounding box center [1133, 478] width 315 height 61
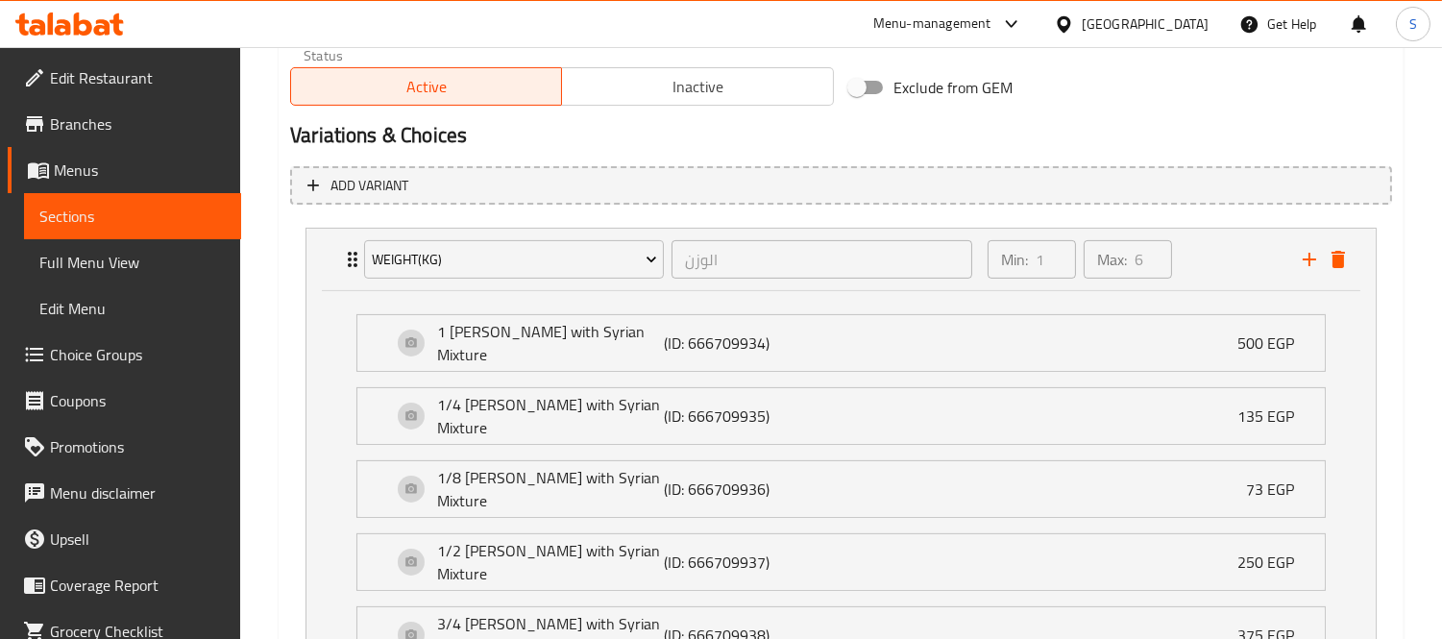
scroll to position [1096, 0]
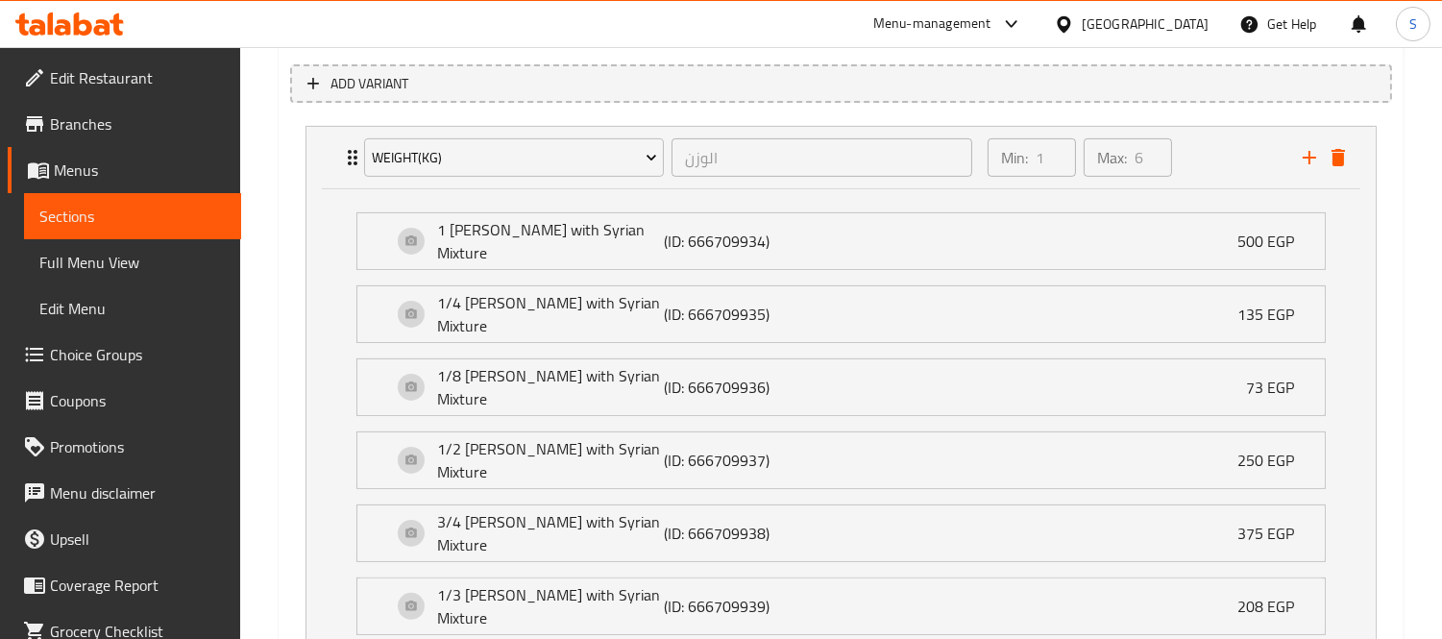
click at [152, 224] on span "Sections" at bounding box center [132, 216] width 186 height 23
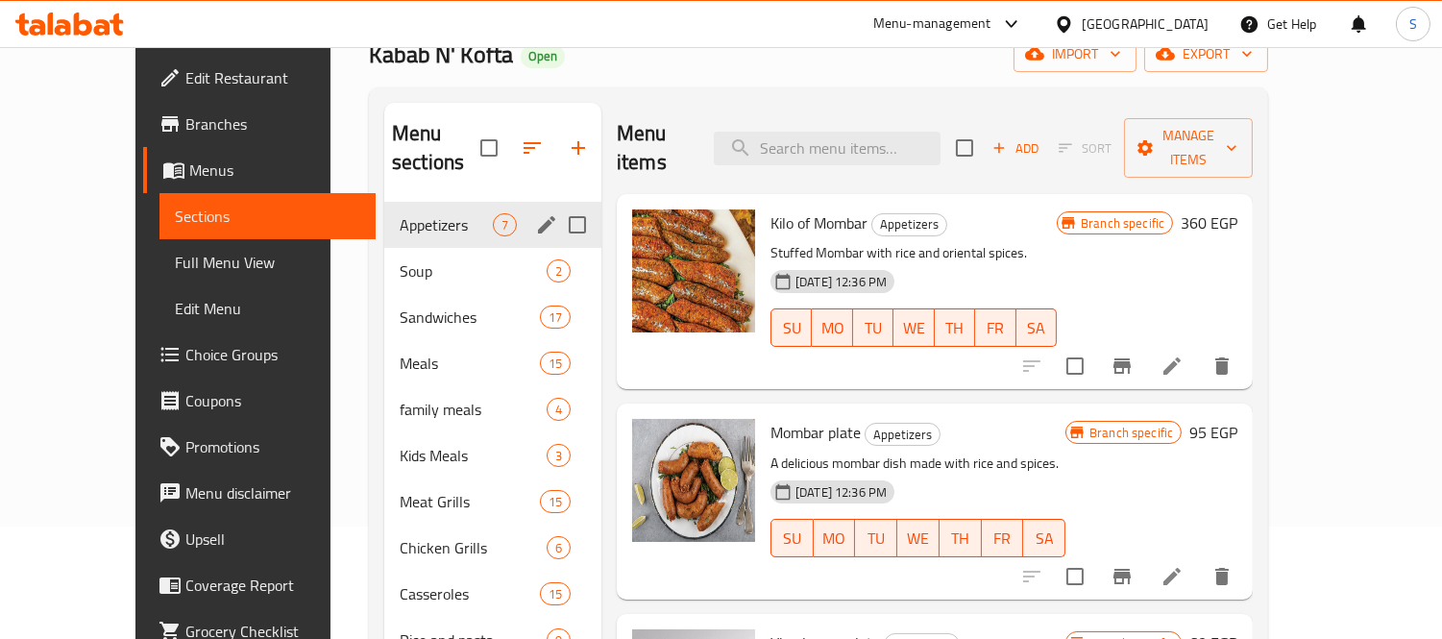
scroll to position [213, 0]
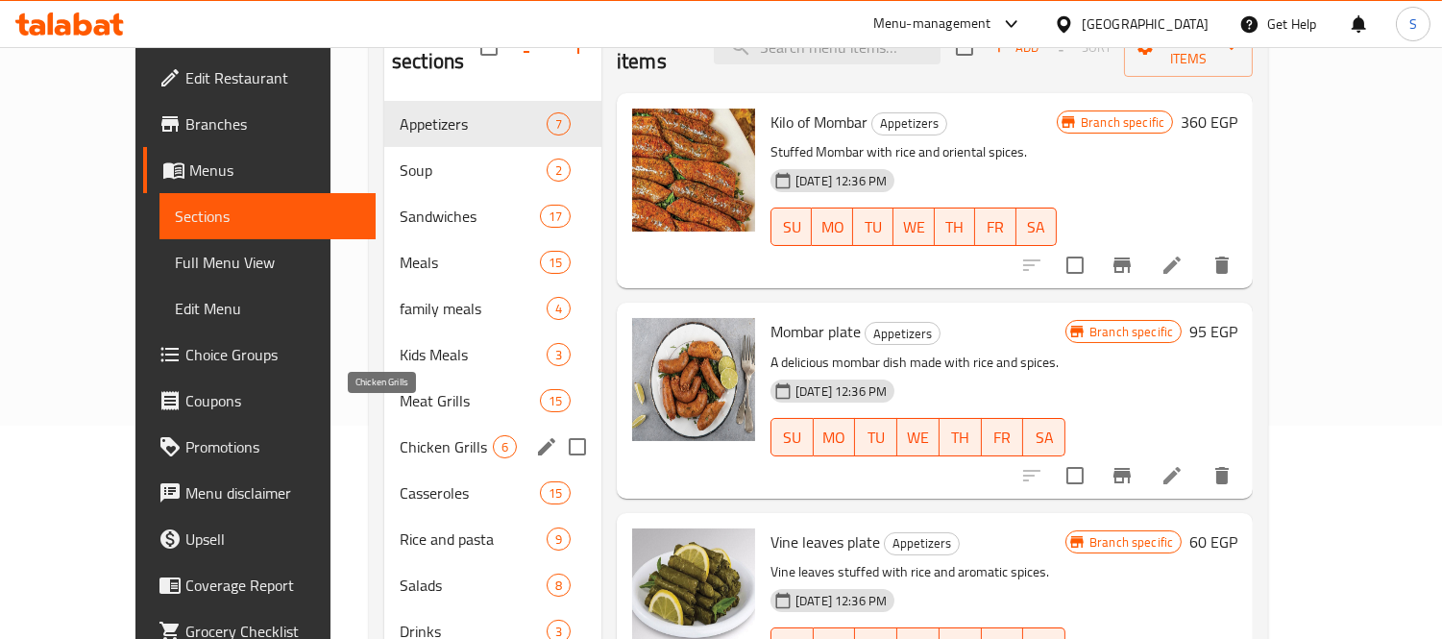
click at [423, 435] on span "Chicken Grills" at bounding box center [446, 446] width 93 height 23
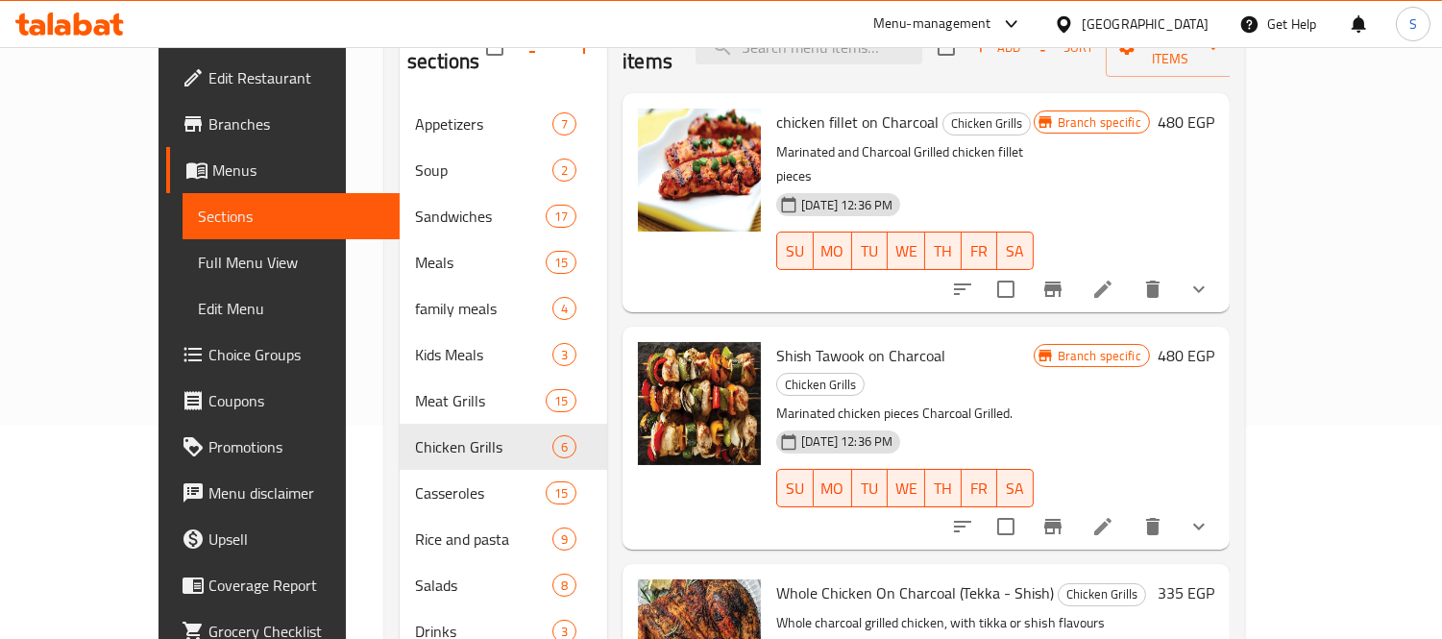
click at [1222, 266] on button "show more" at bounding box center [1199, 289] width 46 height 46
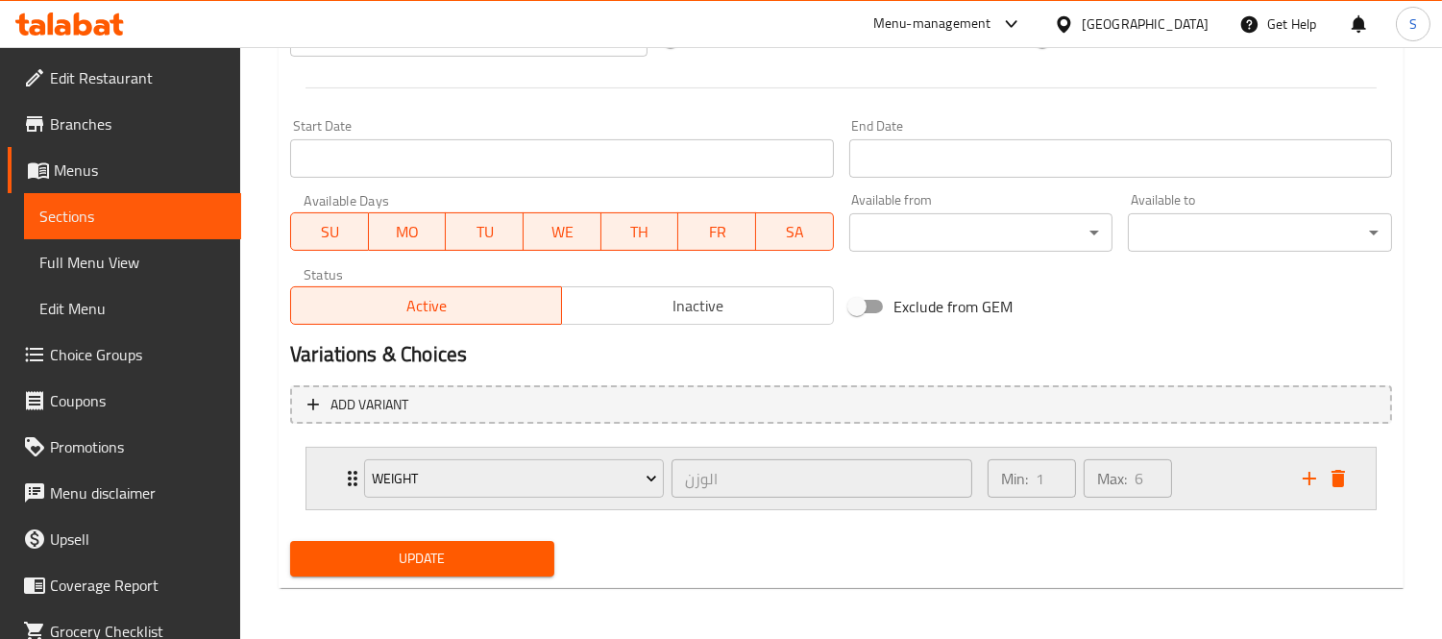
click at [325, 469] on div "weight الوزن ​ Min: 1 ​ Max: 6 ​" at bounding box center [840, 478] width 1069 height 61
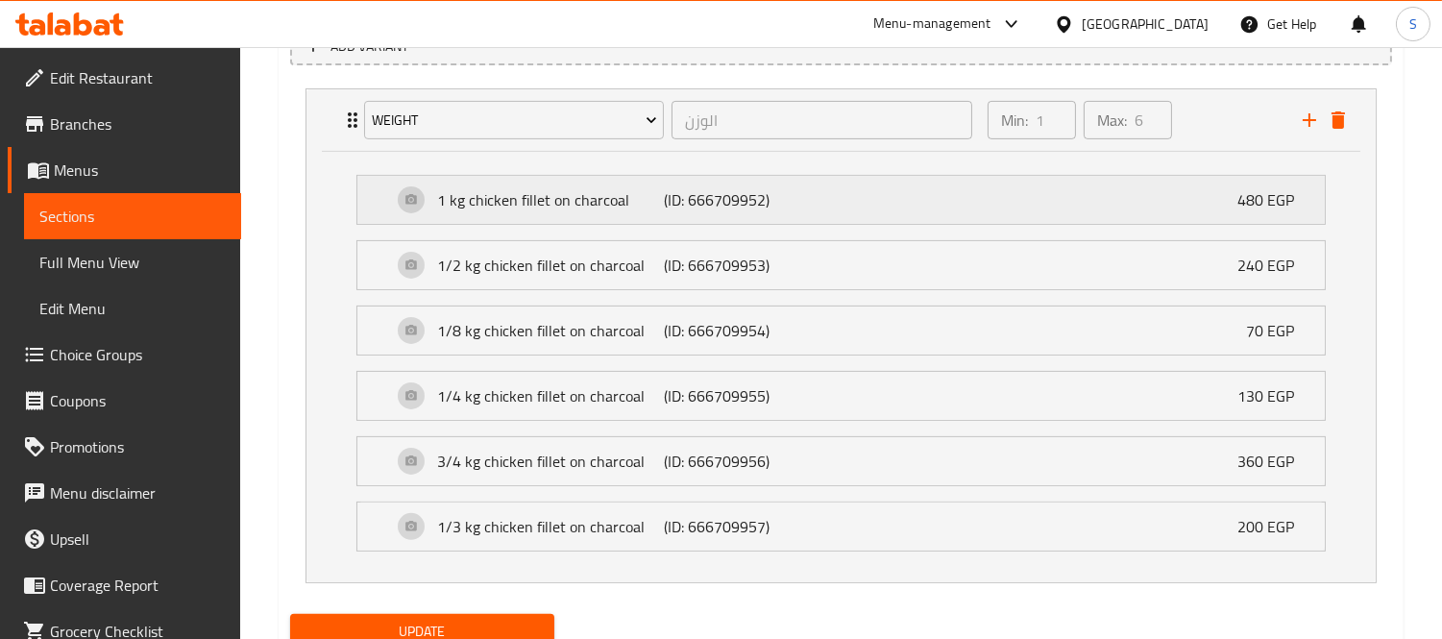
scroll to position [1096, 0]
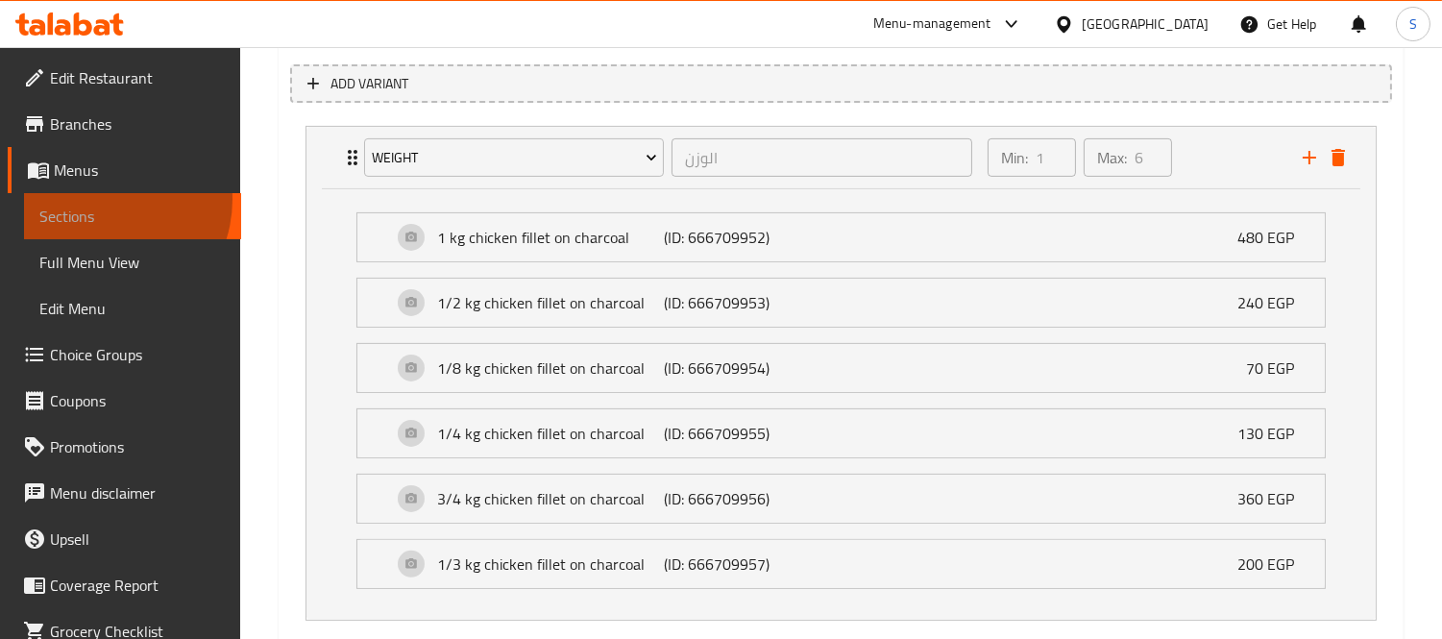
click at [97, 199] on link "Sections" at bounding box center [132, 216] width 217 height 46
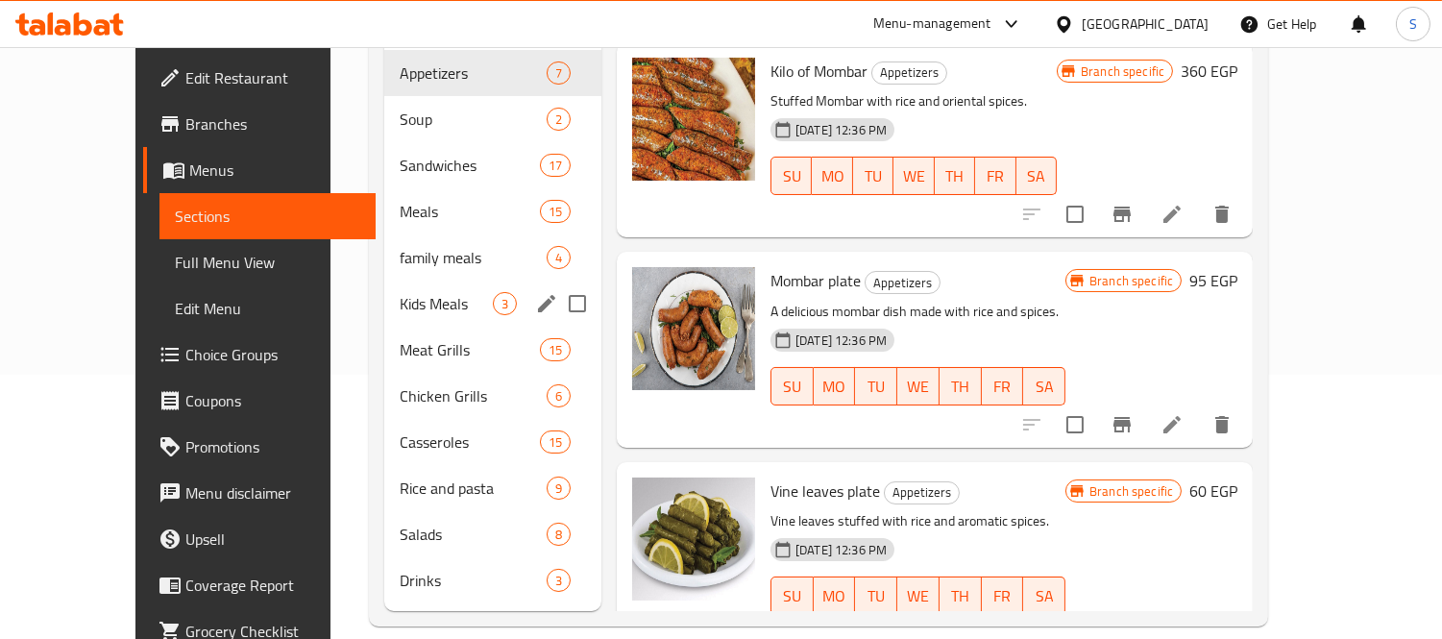
scroll to position [269, 0]
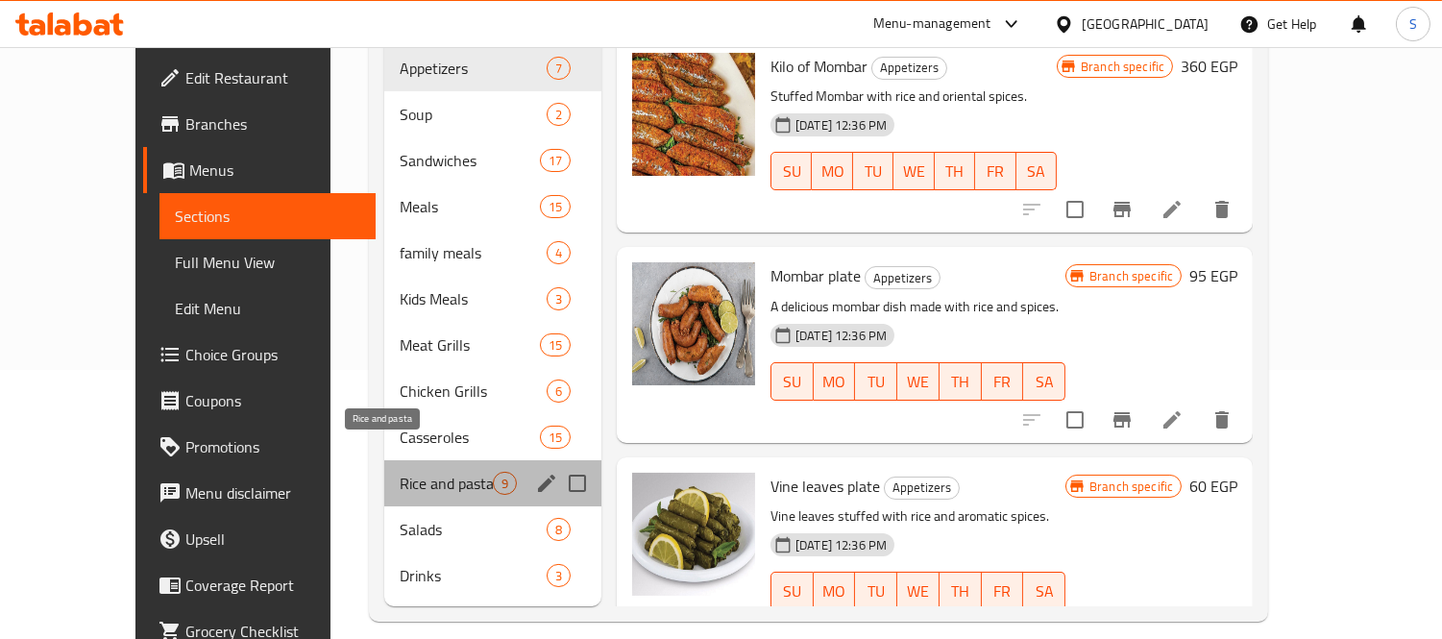
click at [407, 472] on span "Rice and pasta" at bounding box center [446, 483] width 93 height 23
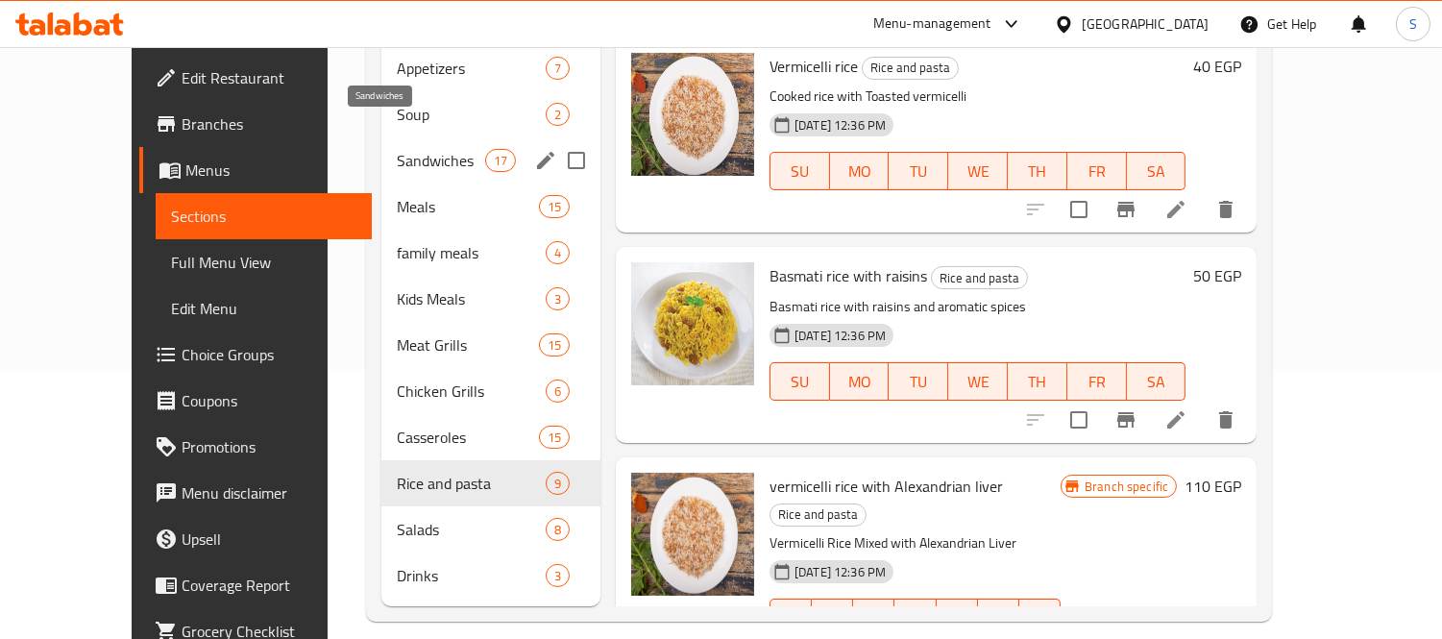
click at [397, 149] on span "Sandwiches" at bounding box center [440, 160] width 87 height 23
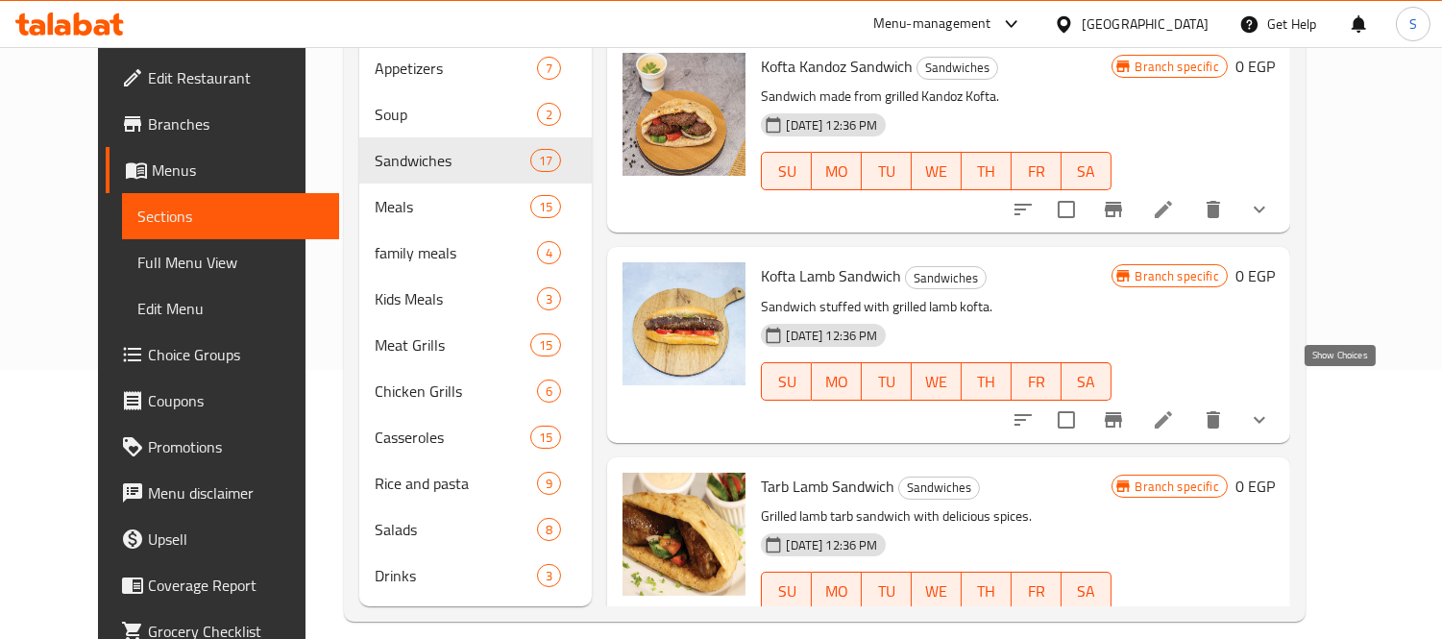
click at [1265, 416] on icon "show more" at bounding box center [1260, 419] width 12 height 7
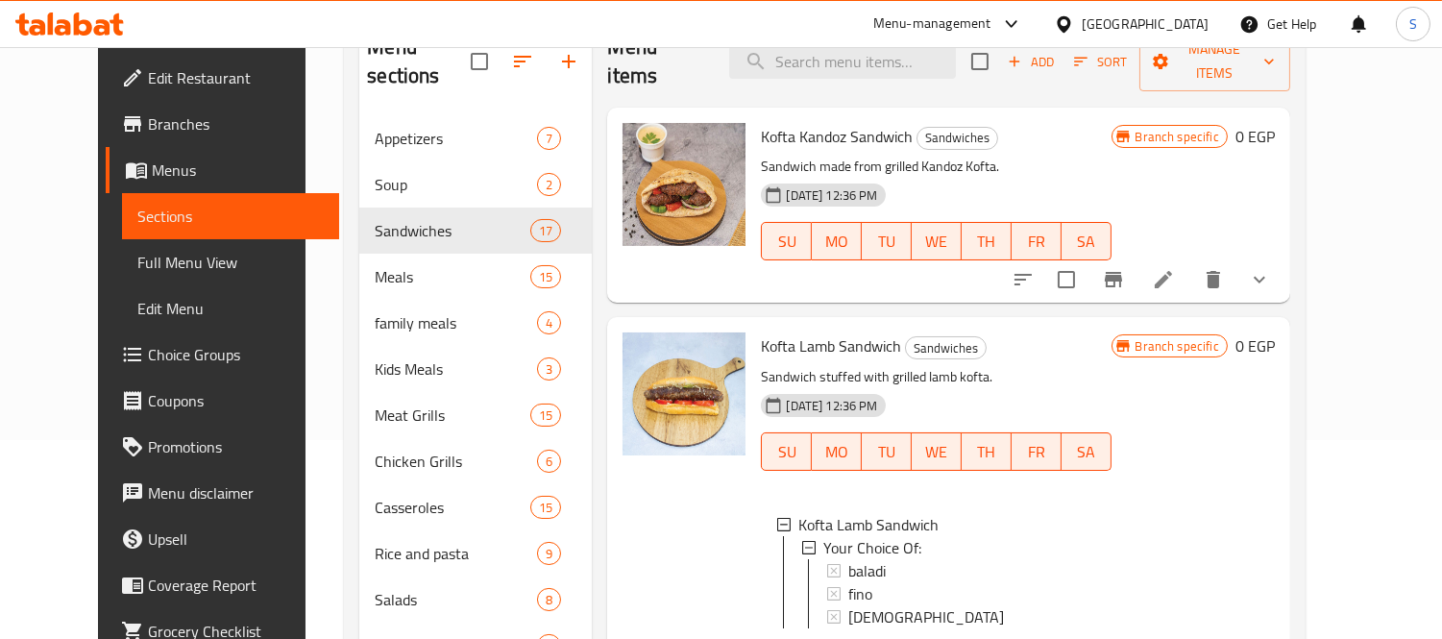
scroll to position [55, 0]
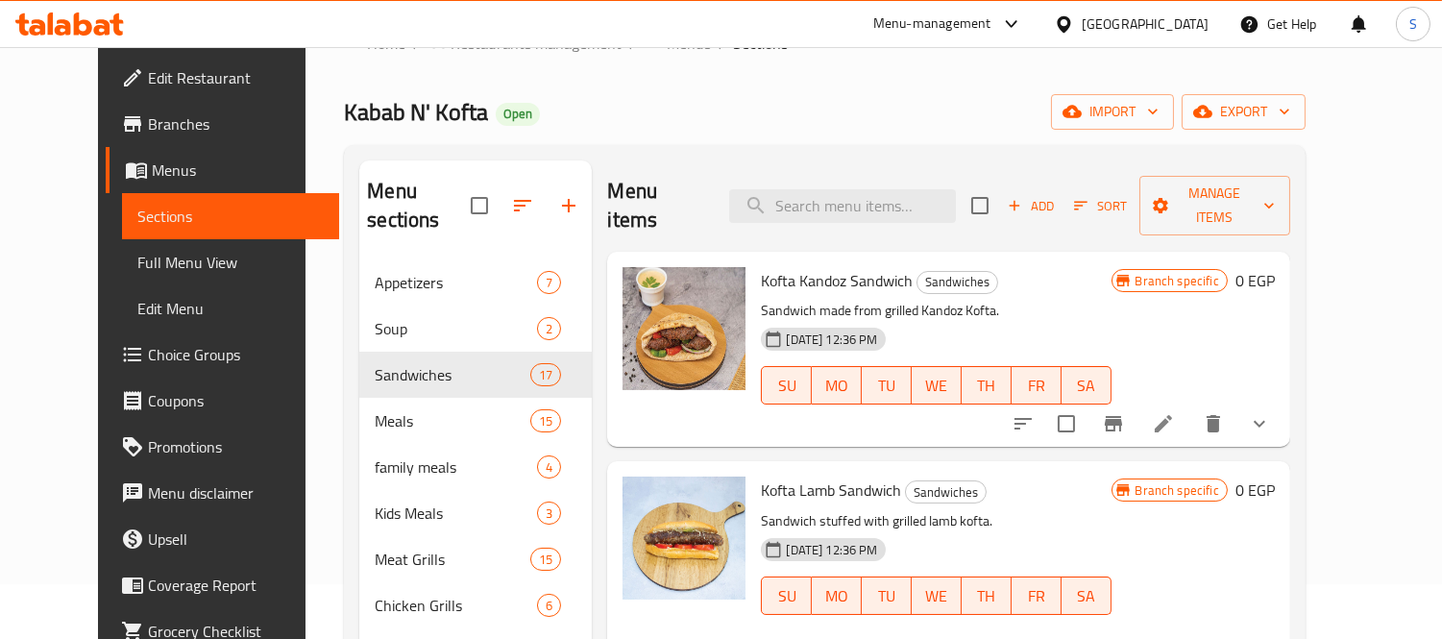
click at [1271, 412] on icon "show more" at bounding box center [1259, 423] width 23 height 23
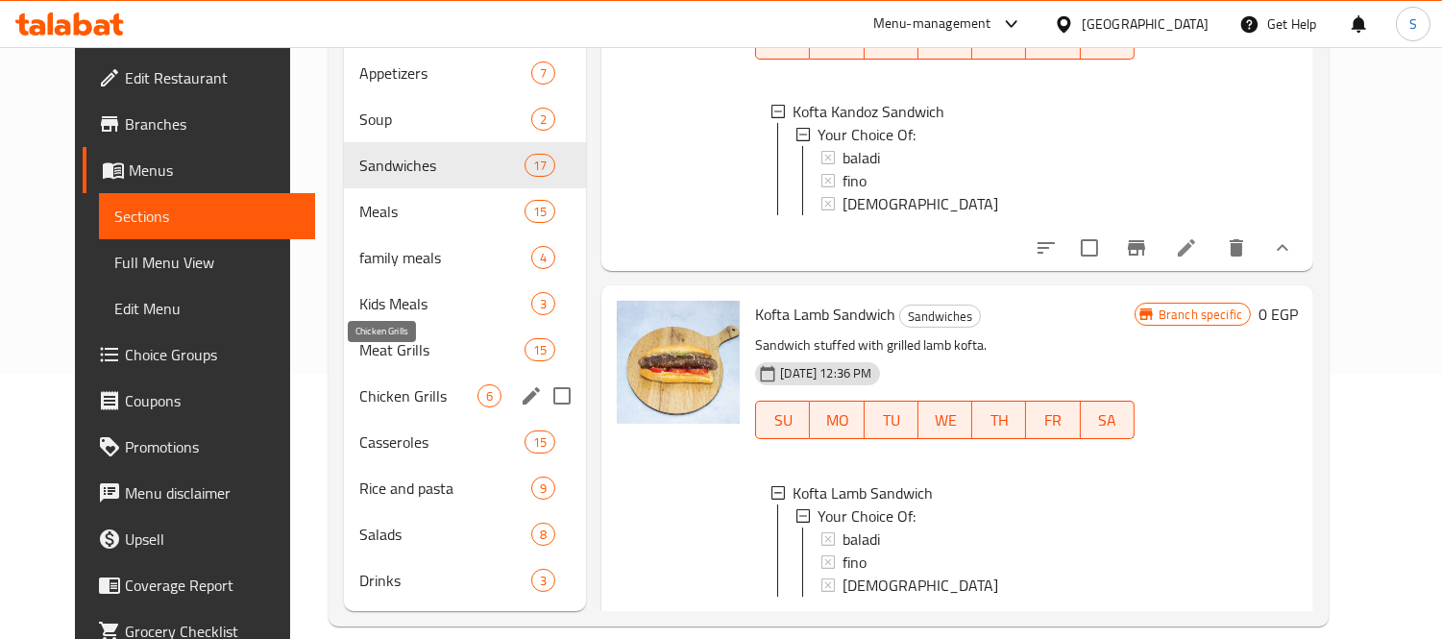
scroll to position [269, 0]
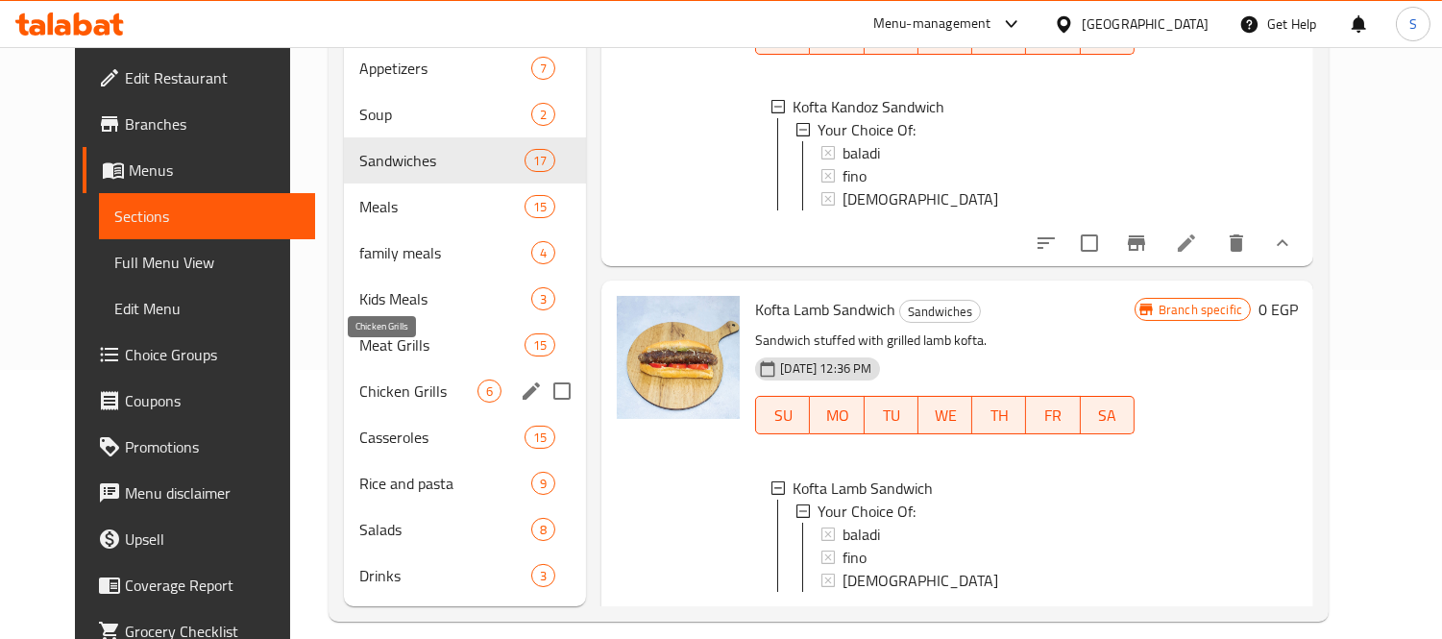
click at [392, 379] on span "Chicken Grills" at bounding box center [418, 390] width 118 height 23
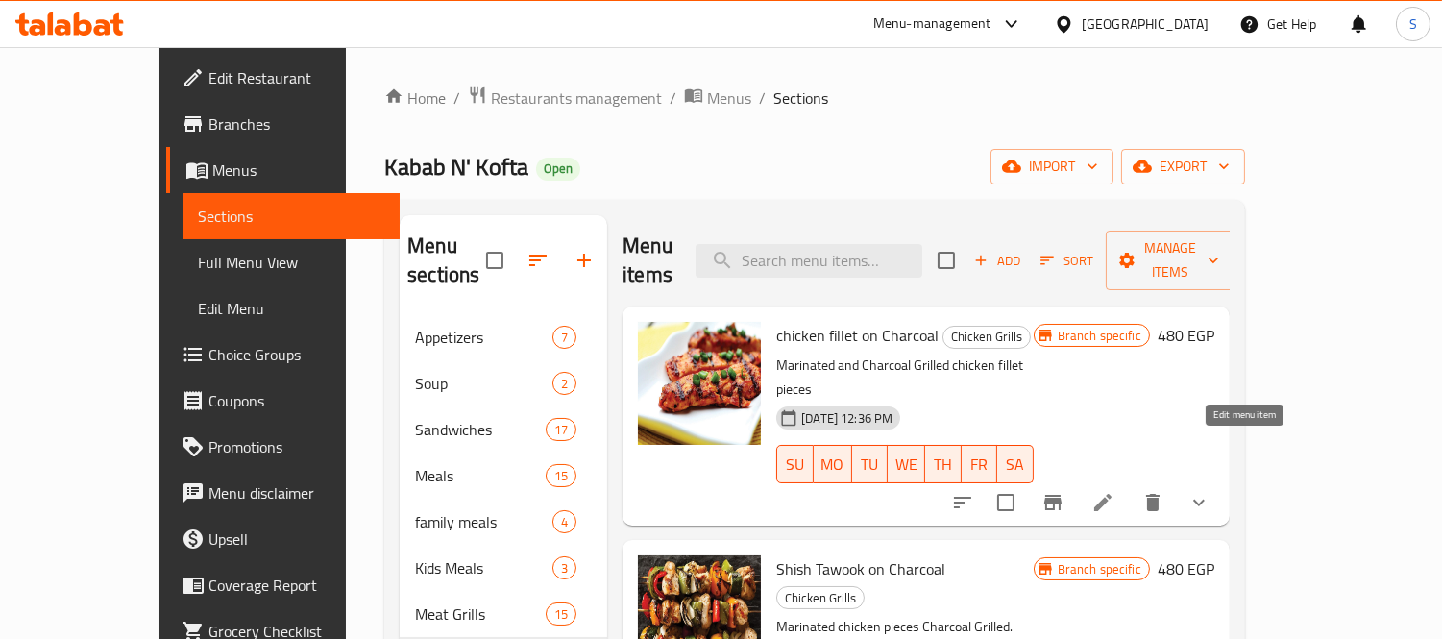
click at [1111, 494] on icon at bounding box center [1102, 502] width 17 height 17
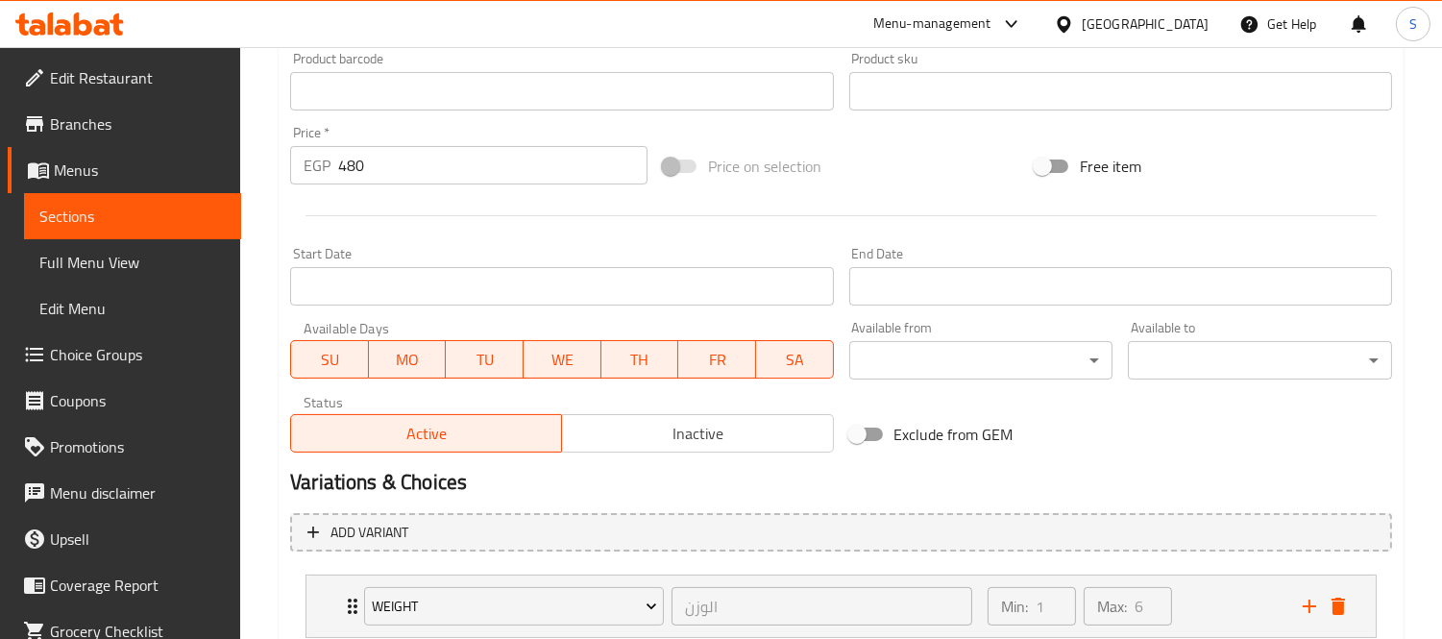
scroll to position [775, 0]
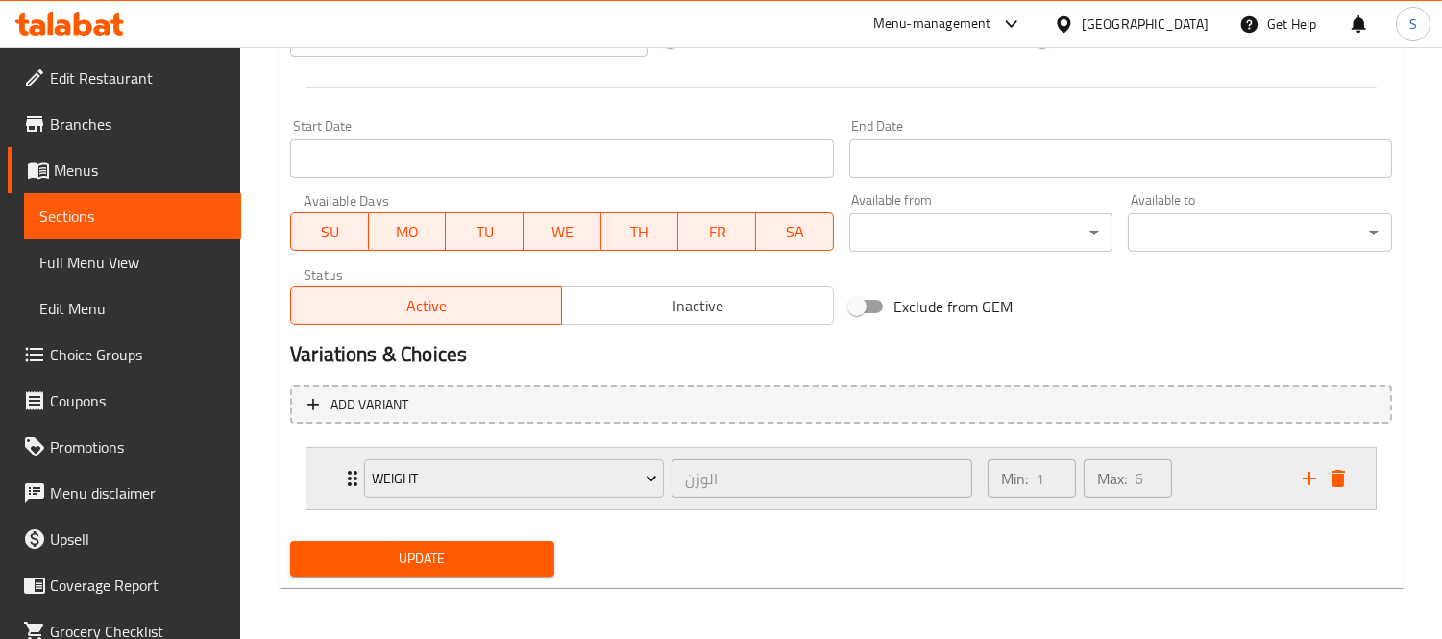
click at [331, 465] on div "weight الوزن ​ Min: 1 ​ Max: 6 ​" at bounding box center [840, 478] width 1069 height 61
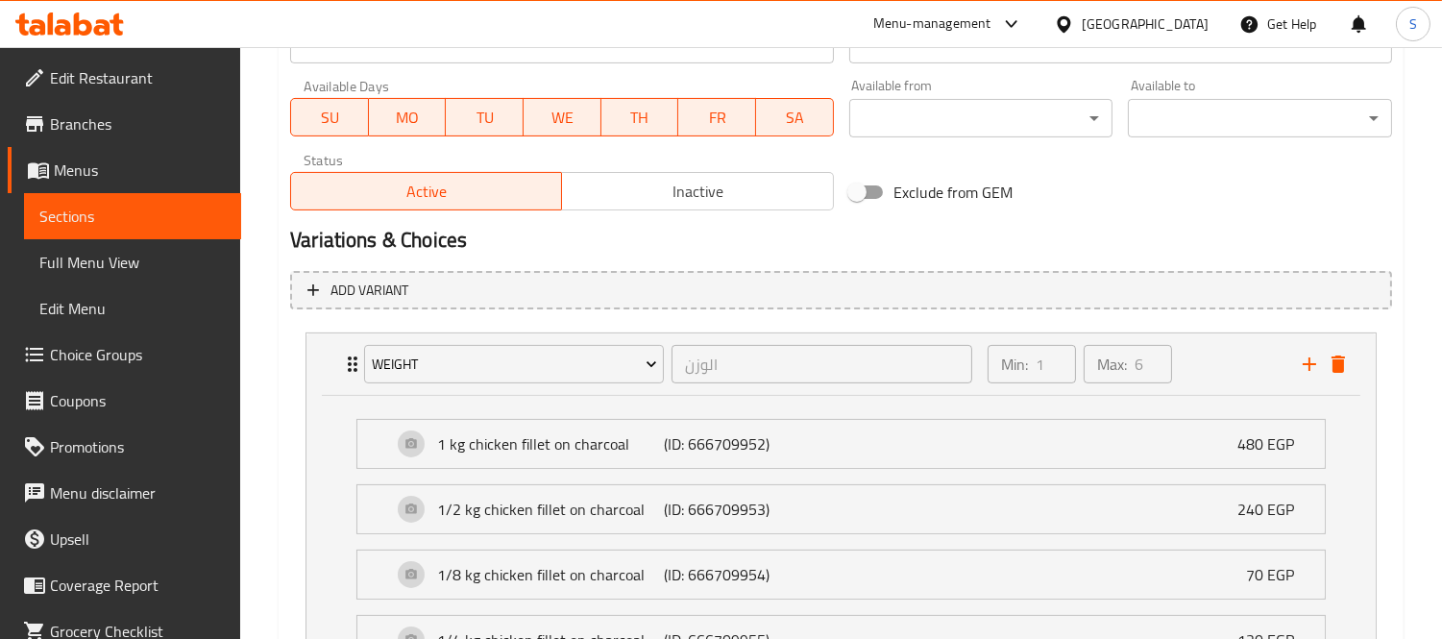
scroll to position [989, 0]
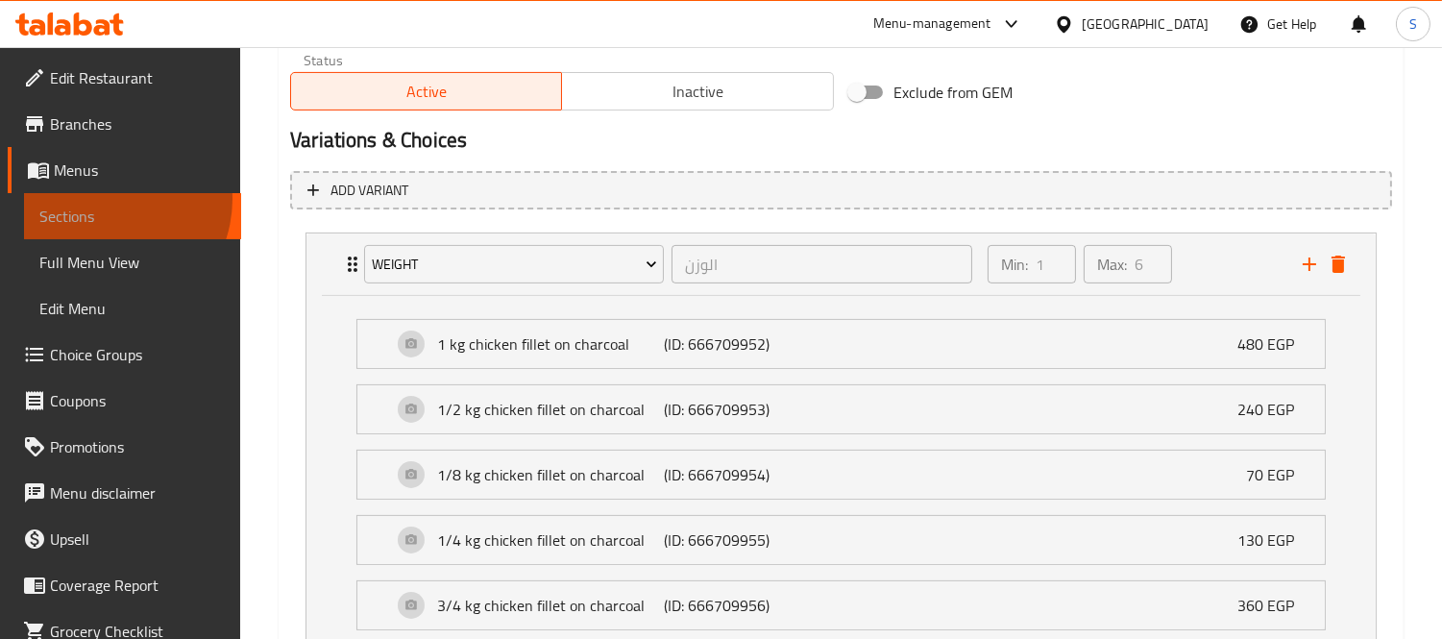
click at [102, 199] on link "Sections" at bounding box center [132, 216] width 217 height 46
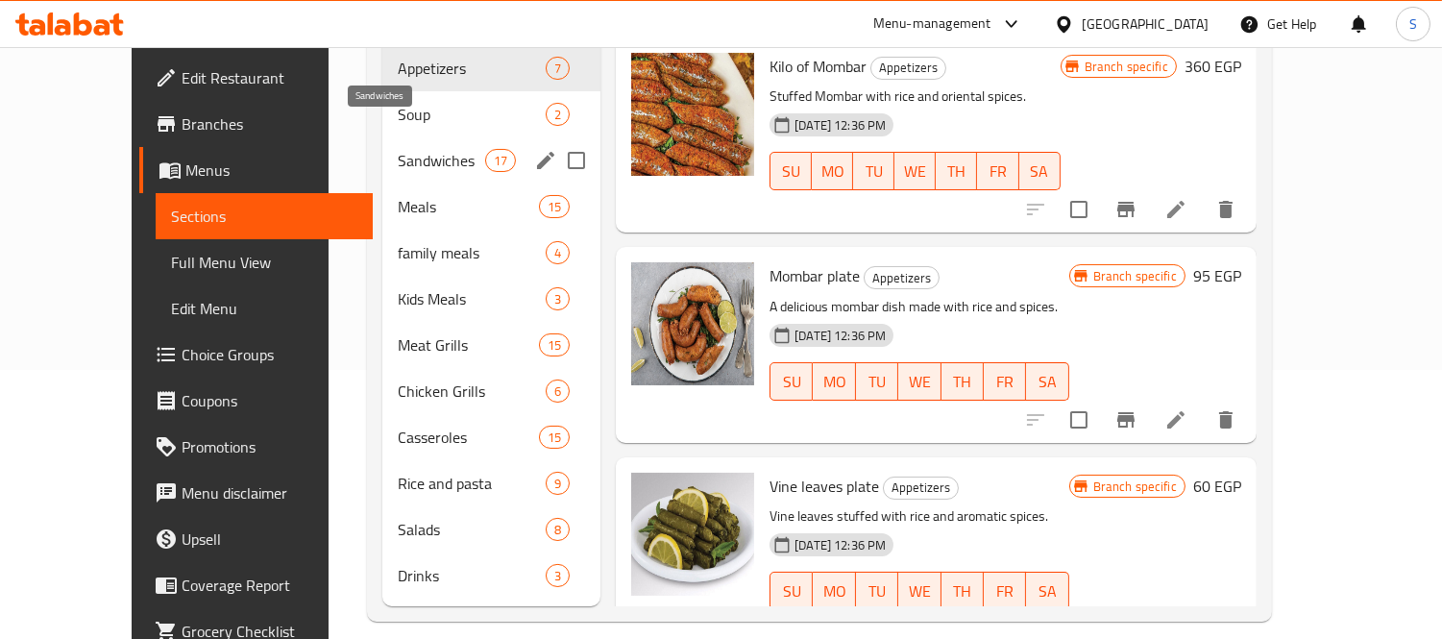
drag, startPoint x: 385, startPoint y: 140, endPoint x: 541, endPoint y: 138, distance: 155.6
click at [398, 149] on span "Sandwiches" at bounding box center [441, 160] width 87 height 23
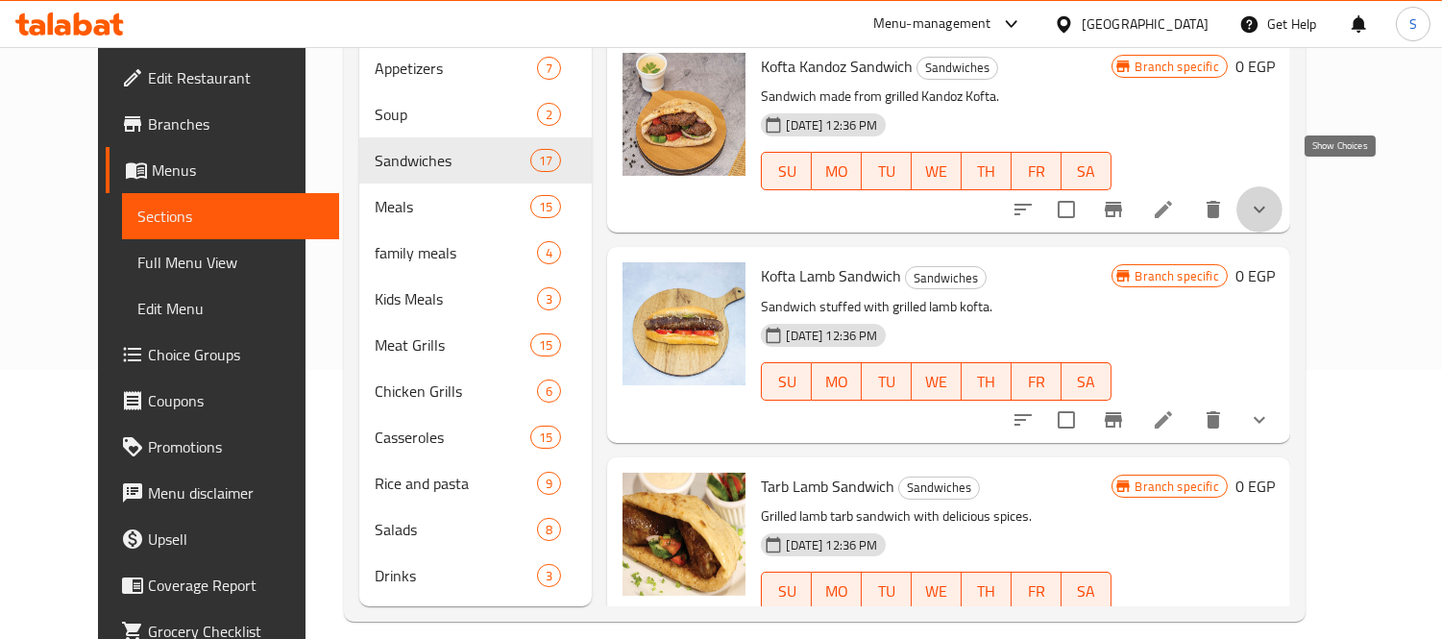
click at [1271, 198] on icon "show more" at bounding box center [1259, 209] width 23 height 23
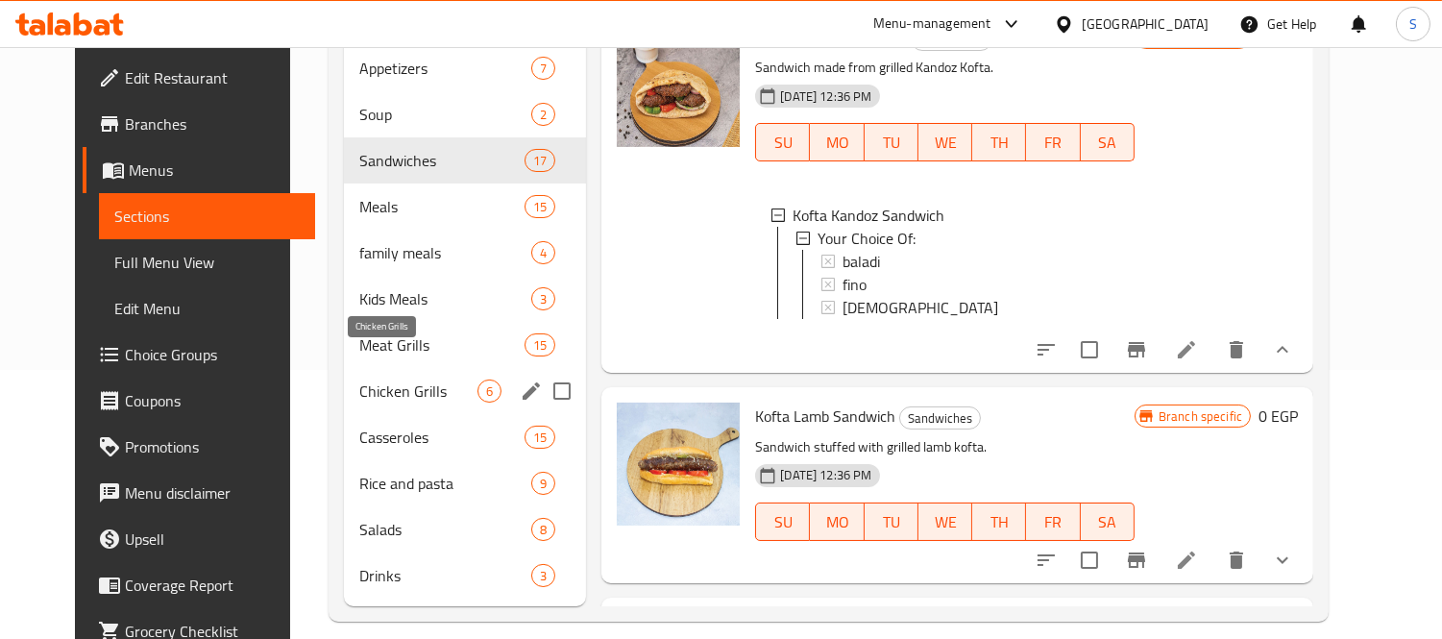
click at [392, 379] on span "Chicken Grills" at bounding box center [418, 390] width 118 height 23
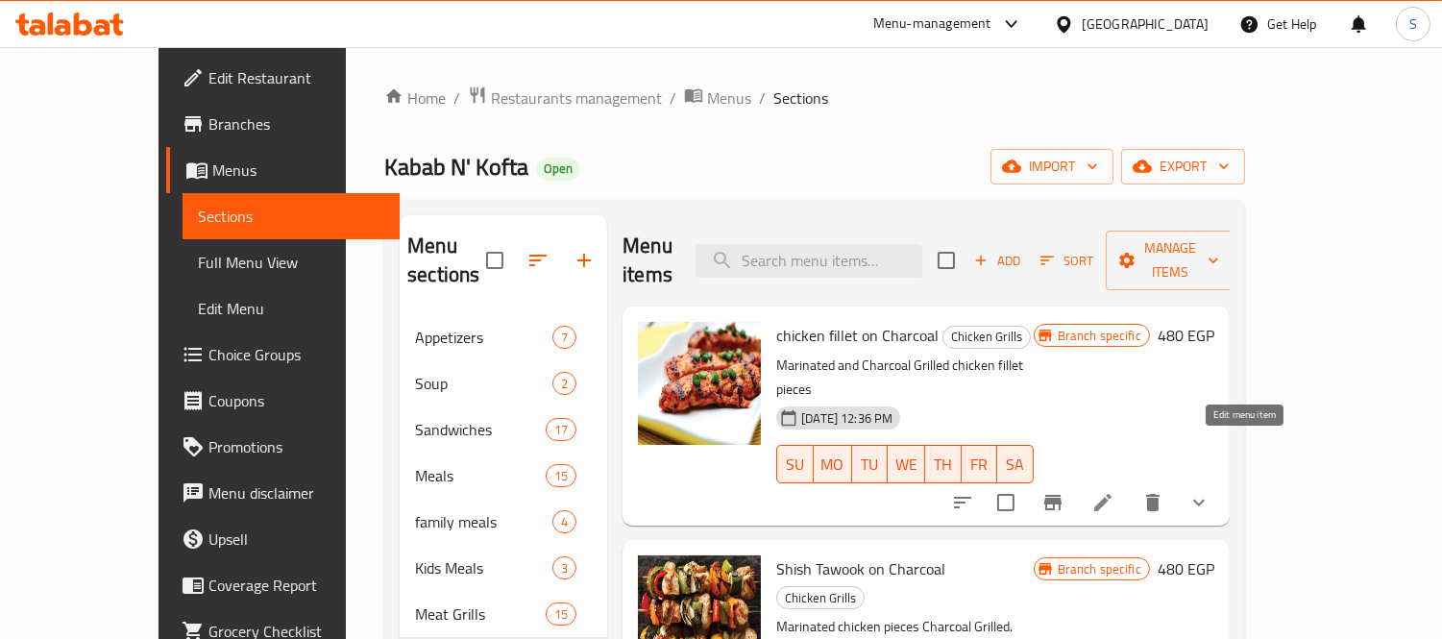
click at [1111, 494] on icon at bounding box center [1102, 502] width 17 height 17
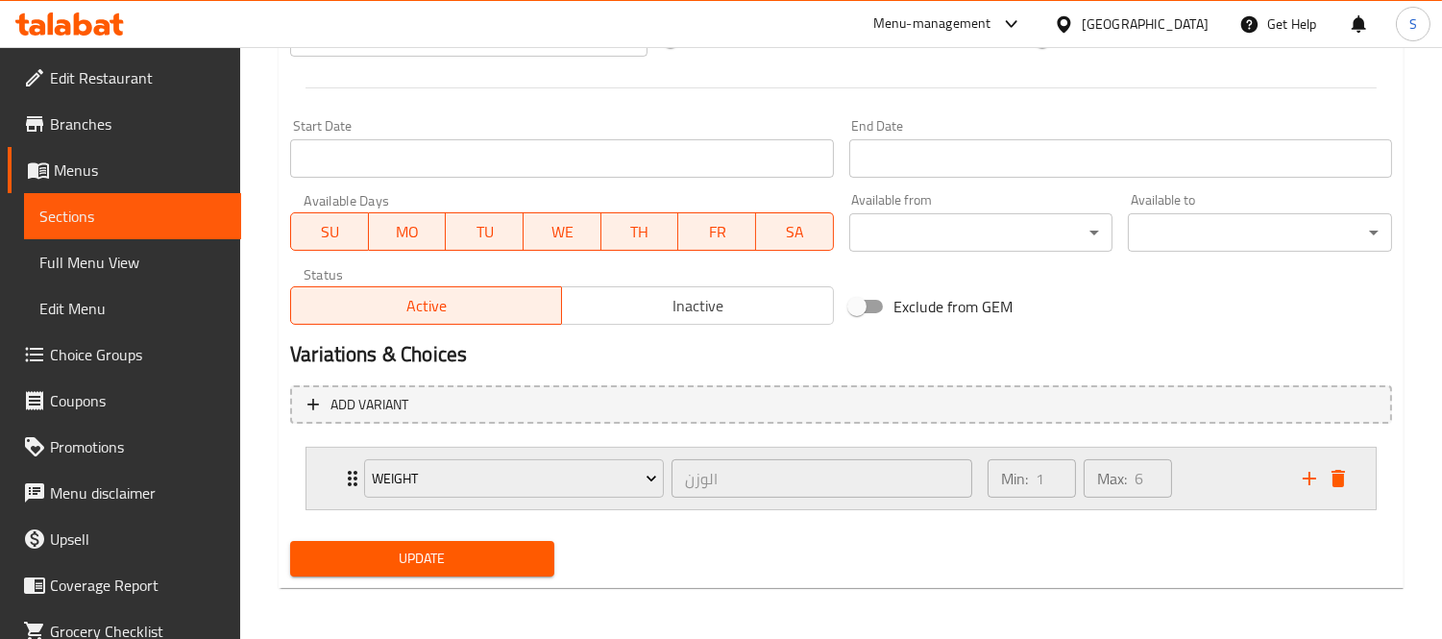
click at [330, 476] on div "weight الوزن ​ Min: 1 ​ Max: 6 ​" at bounding box center [840, 478] width 1069 height 61
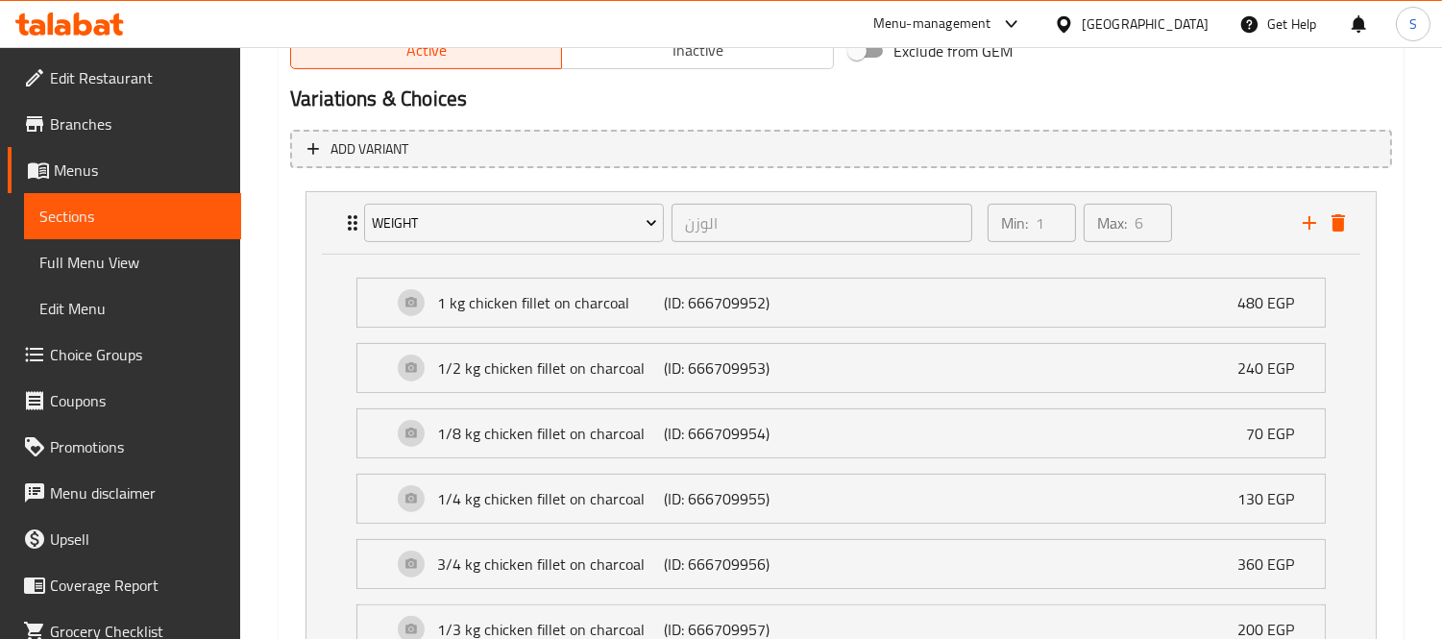
scroll to position [1096, 0]
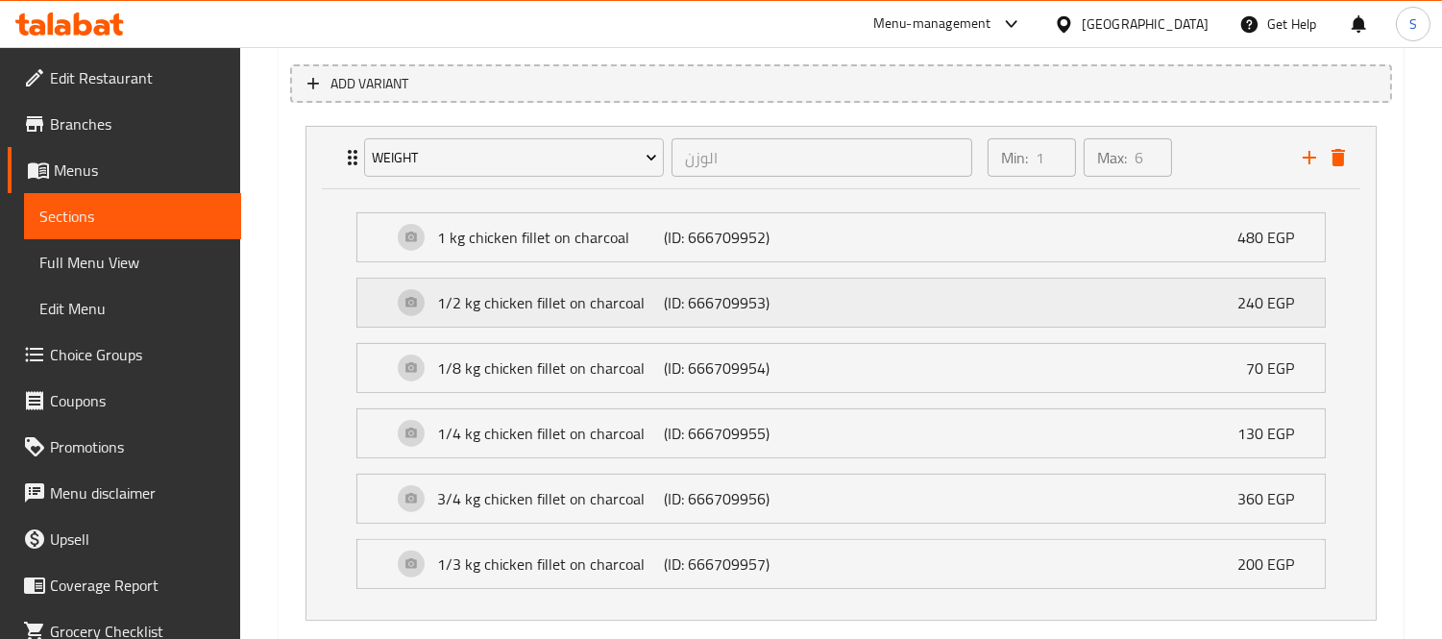
click at [542, 299] on p "1/2 kg chicken fillet on charcoal" at bounding box center [550, 302] width 226 height 23
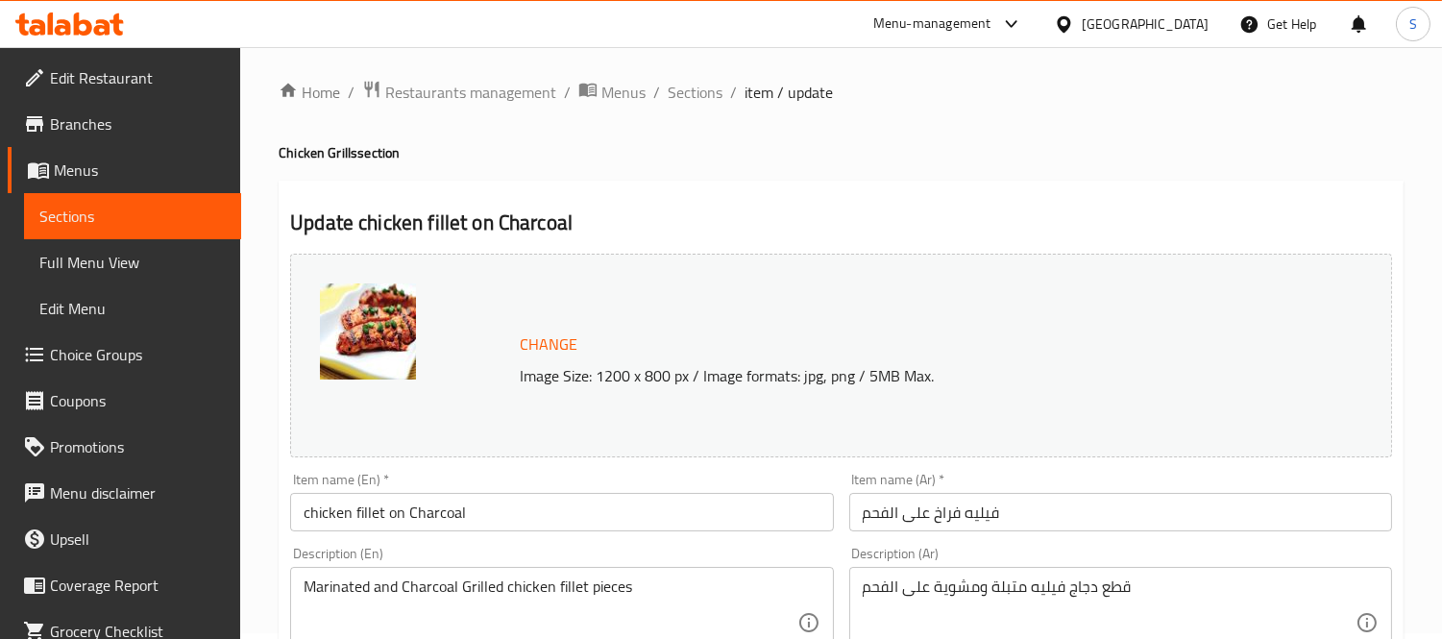
scroll to position [0, 0]
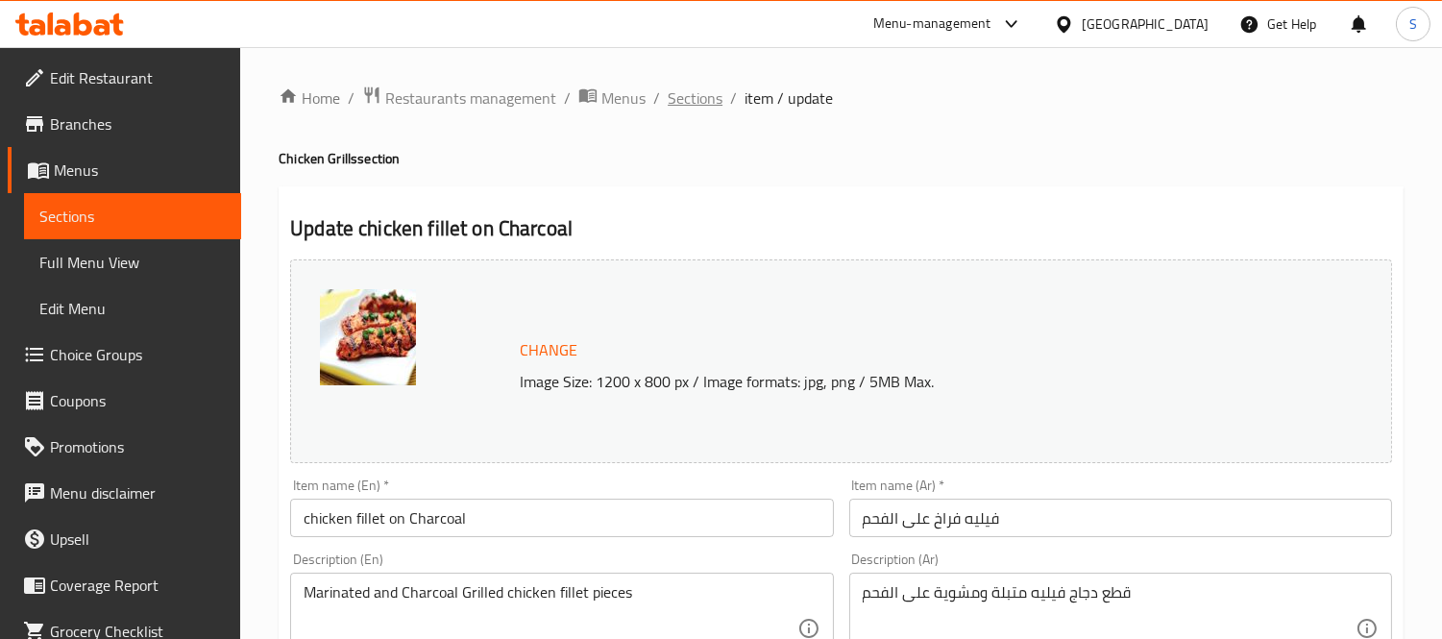
click at [705, 100] on span "Sections" at bounding box center [695, 97] width 55 height 23
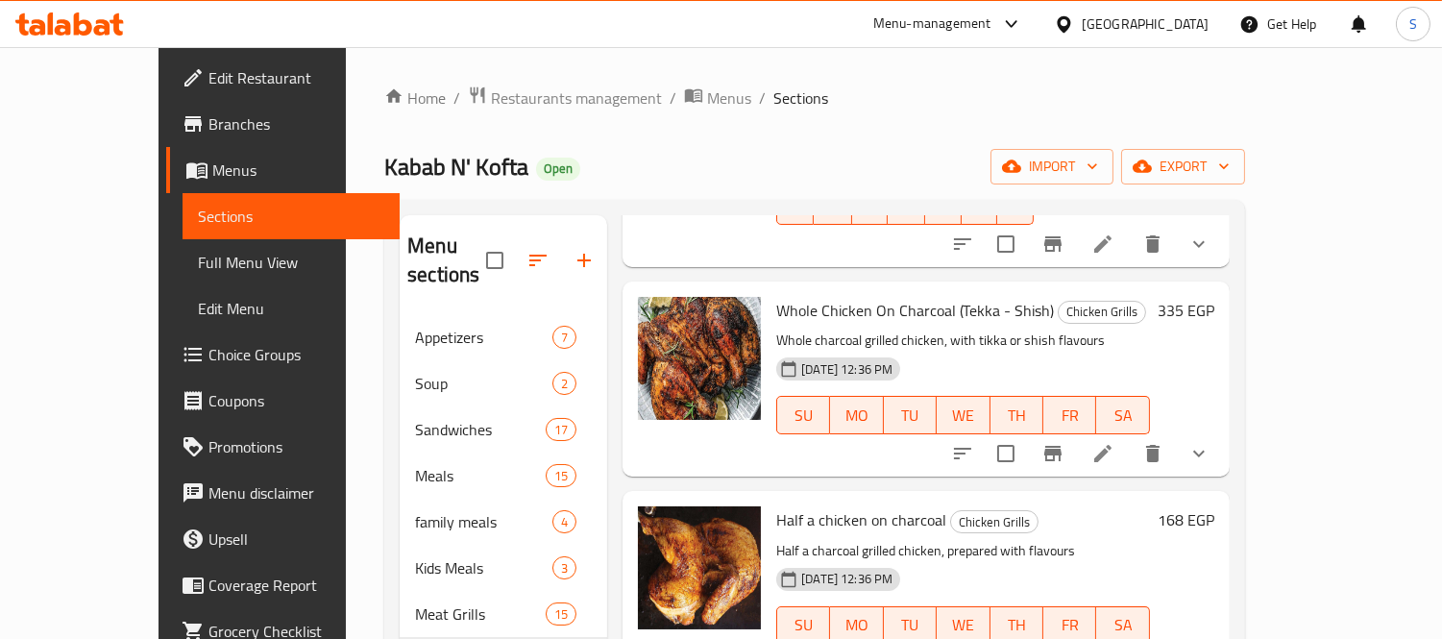
scroll to position [533, 0]
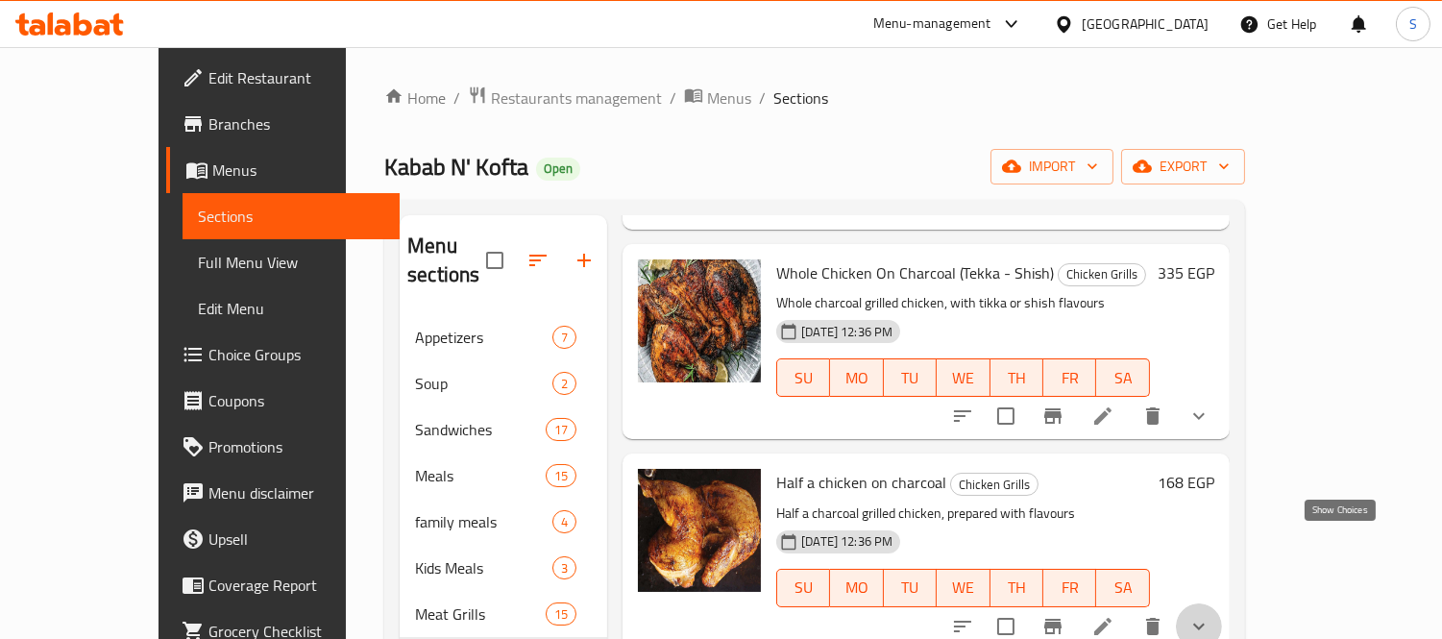
click at [1210, 615] on icon "show more" at bounding box center [1198, 626] width 23 height 23
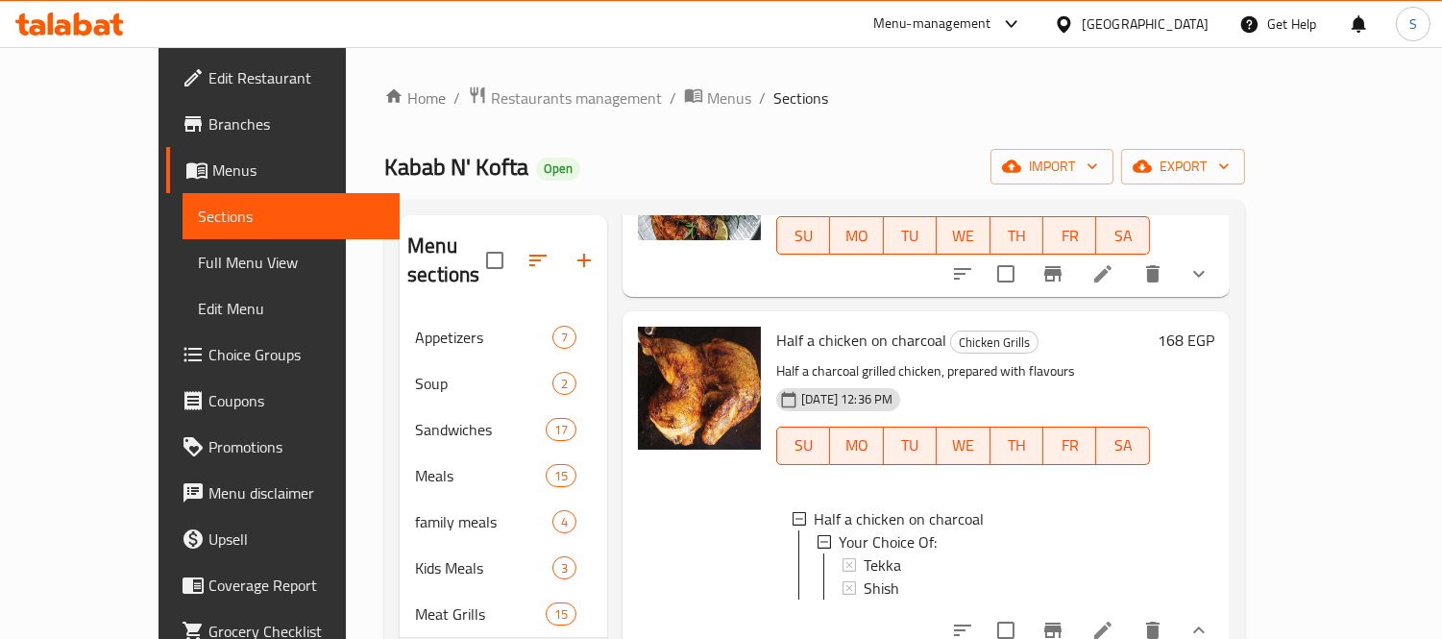
scroll to position [640, 0]
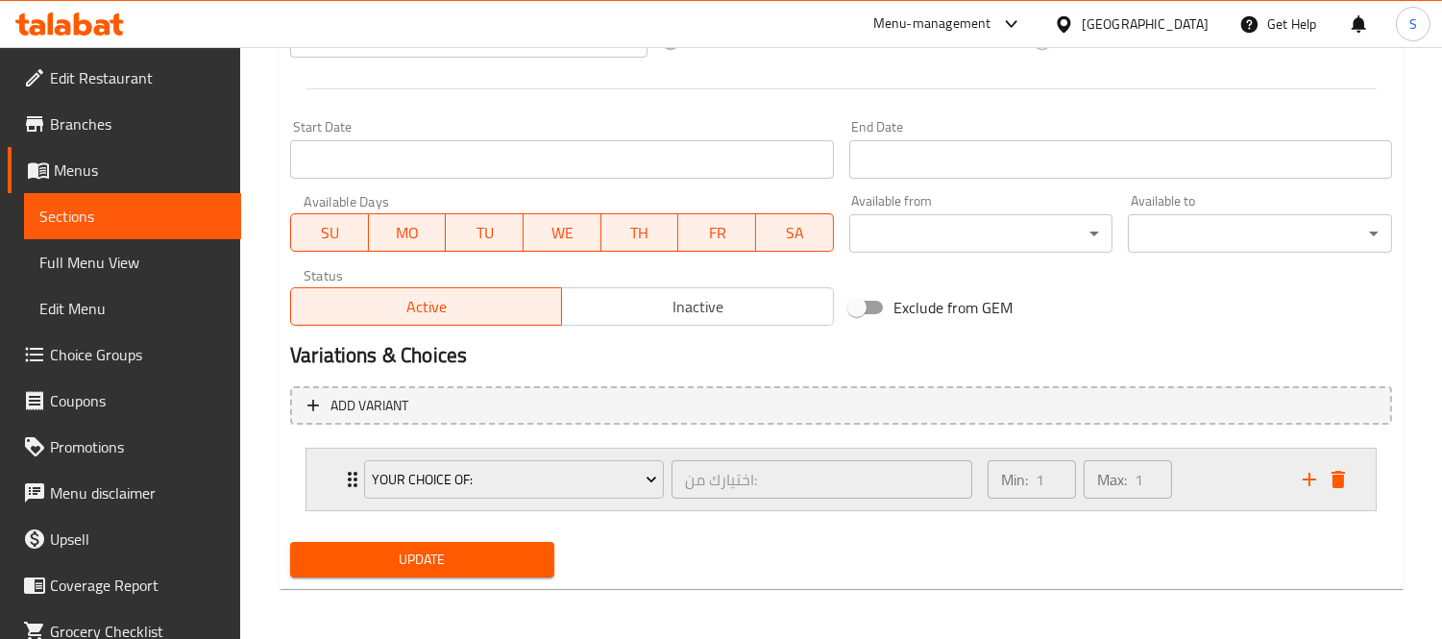
scroll to position [775, 0]
click at [300, 471] on li "Your Choice Of: اختيارك من: ​ Min: 1 ​ Max: 1 ​ Tekka (ID: 666709966) 0 EGP Nam…" at bounding box center [841, 478] width 1102 height 79
click at [327, 477] on div "Your Choice Of: اختيارك من: ​ Min: 1 ​ Max: 1 ​" at bounding box center [840, 478] width 1069 height 61
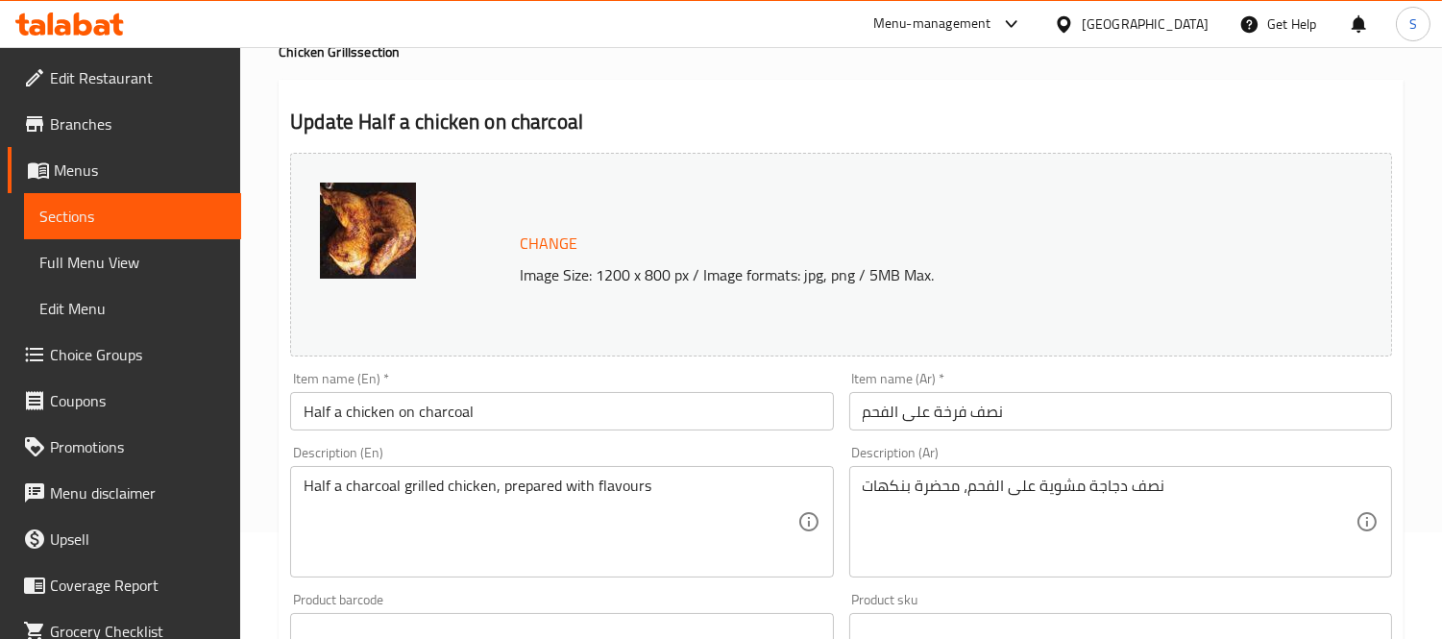
scroll to position [0, 0]
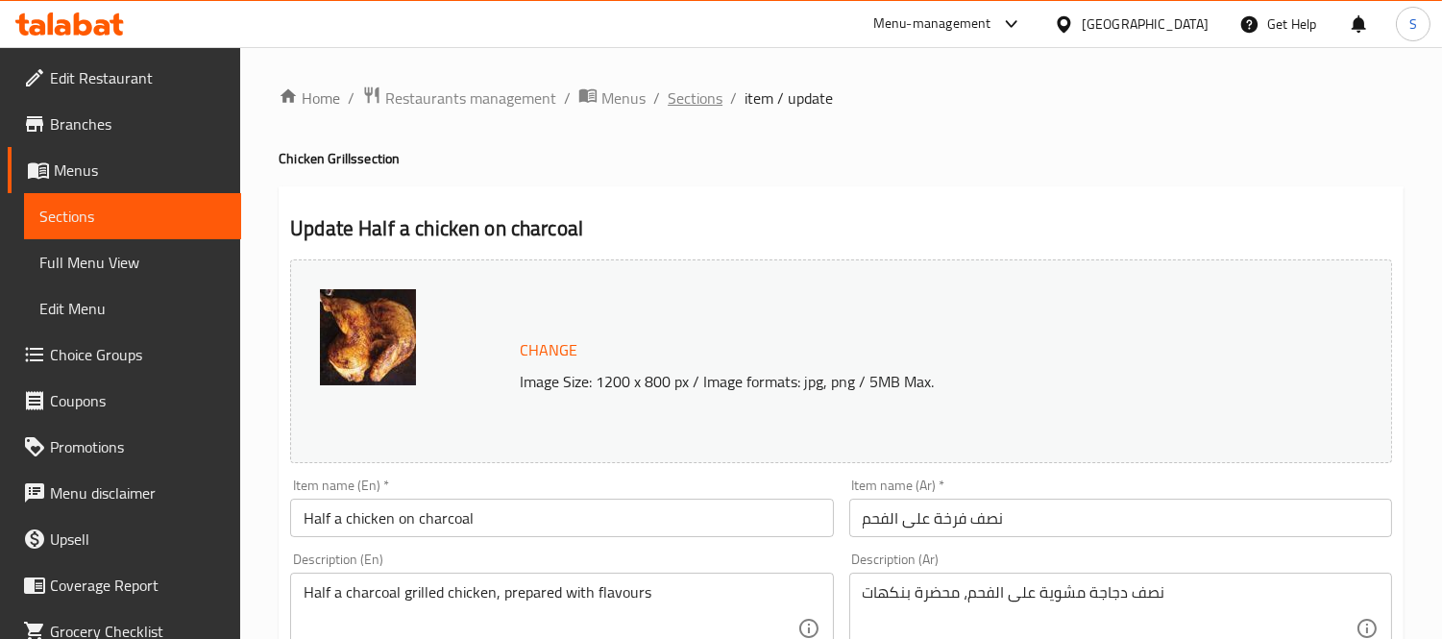
click at [701, 94] on span "Sections" at bounding box center [695, 97] width 55 height 23
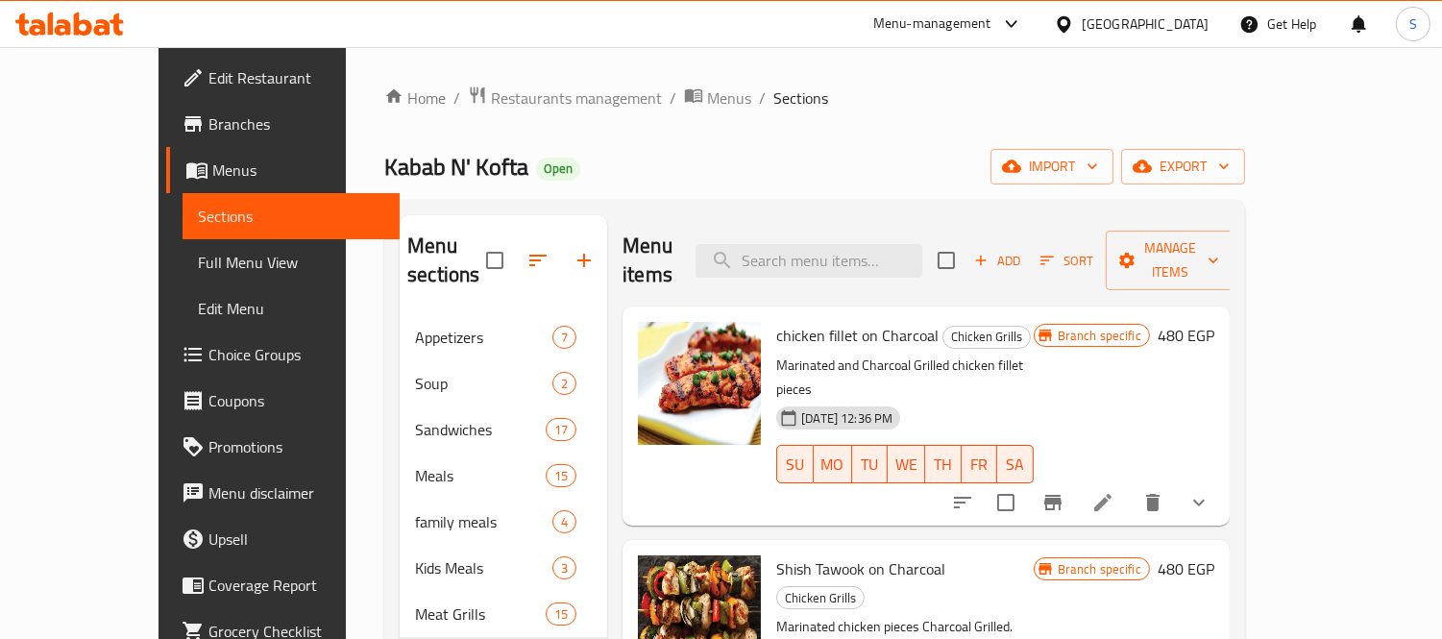
click at [779, 321] on span "chicken fillet on Charcoal" at bounding box center [857, 335] width 162 height 29
copy h6 "chicken fillet on Charcoal"
click at [988, 122] on div "Home / Restaurants management / Menus / Sections Kabab N' Kofta Open import exp…" at bounding box center [814, 487] width 861 height 805
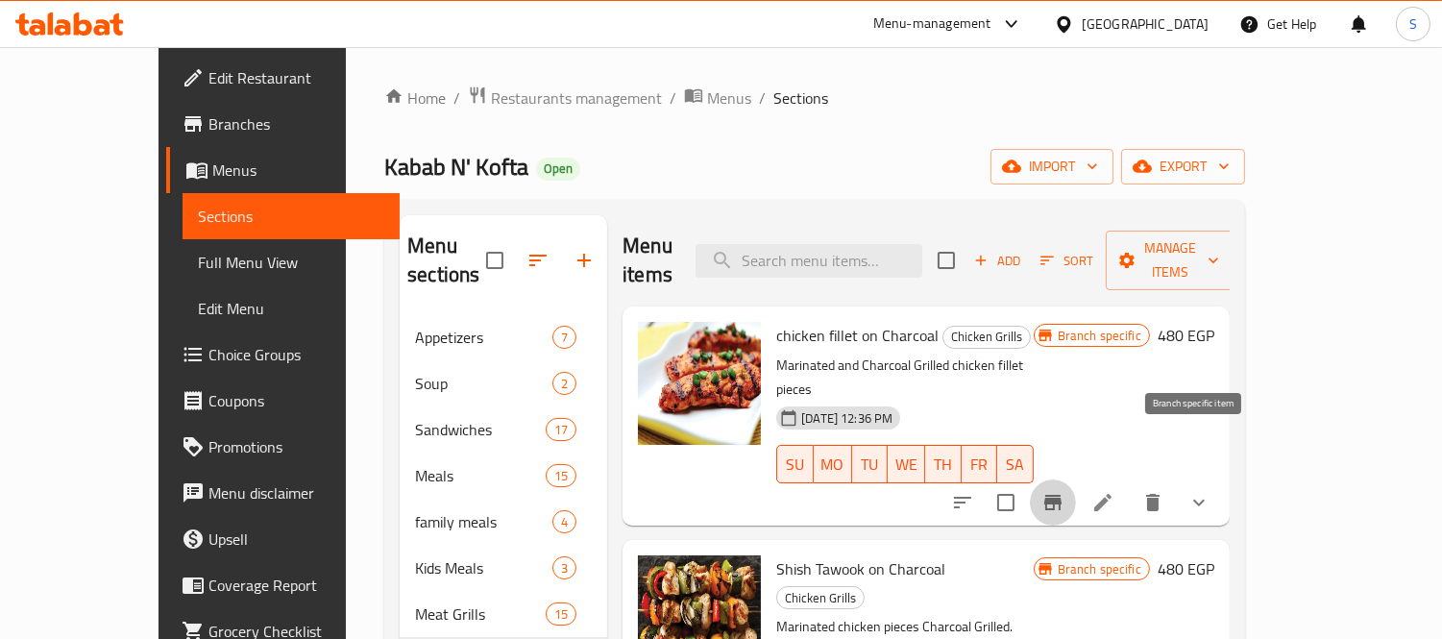
click at [1062, 495] on icon "Branch-specific-item" at bounding box center [1052, 502] width 17 height 15
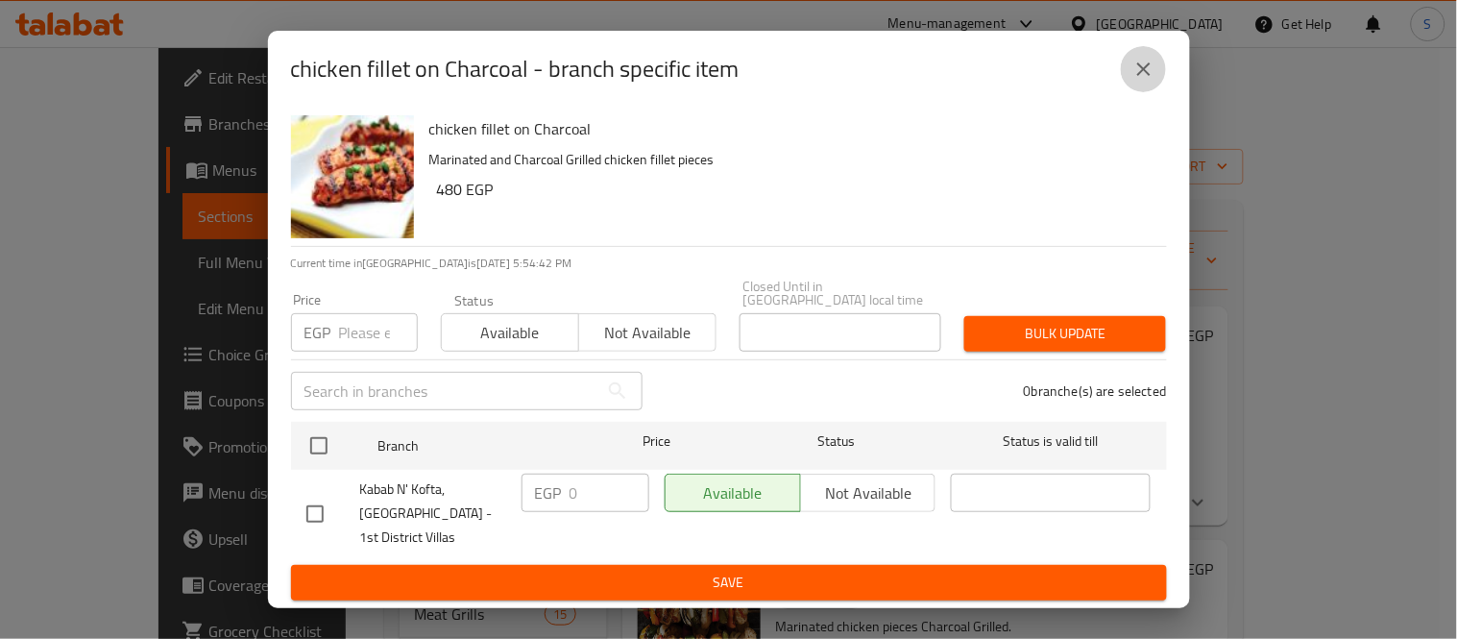
click at [1135, 72] on icon "close" at bounding box center [1144, 69] width 23 height 23
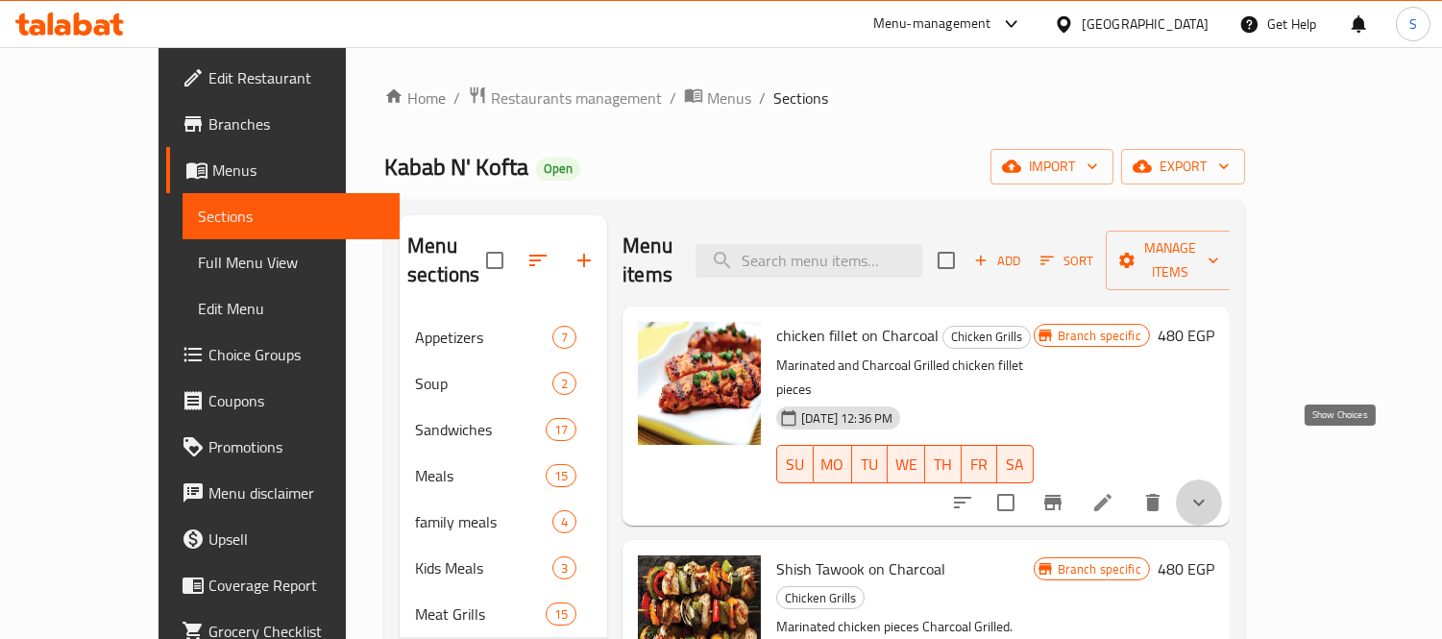
click at [1210, 491] on icon "show more" at bounding box center [1198, 502] width 23 height 23
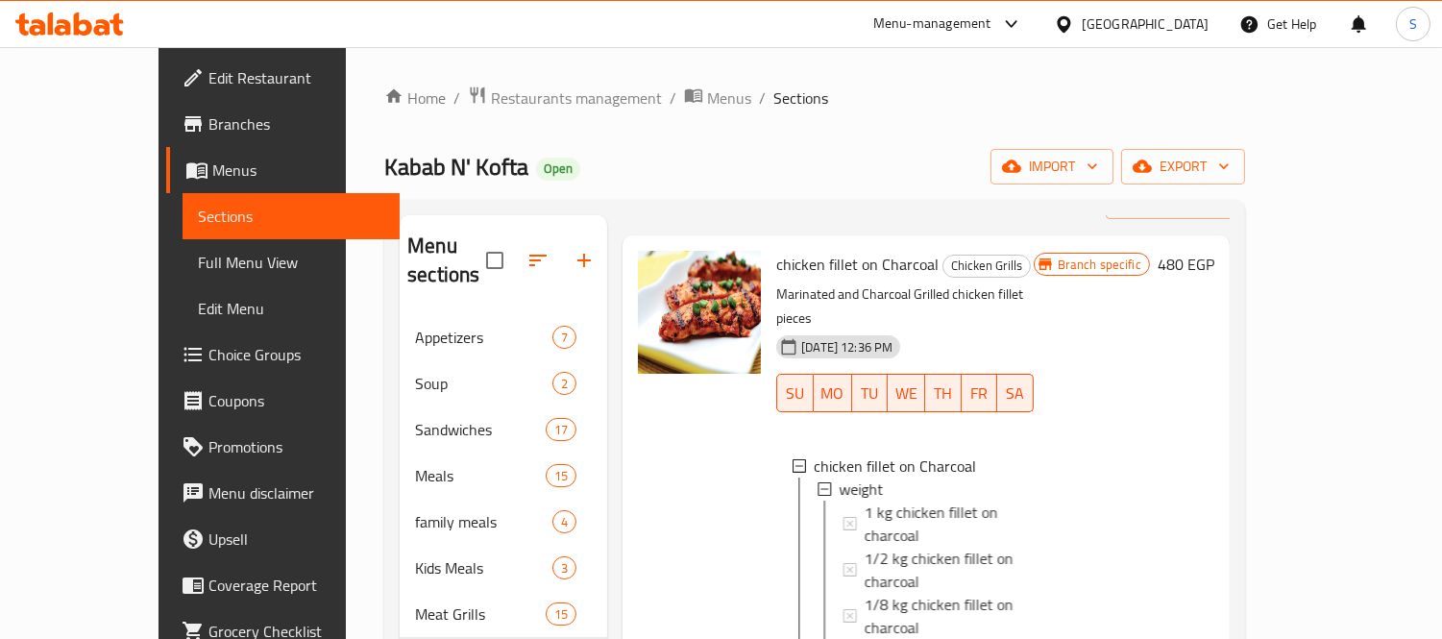
scroll to position [213, 0]
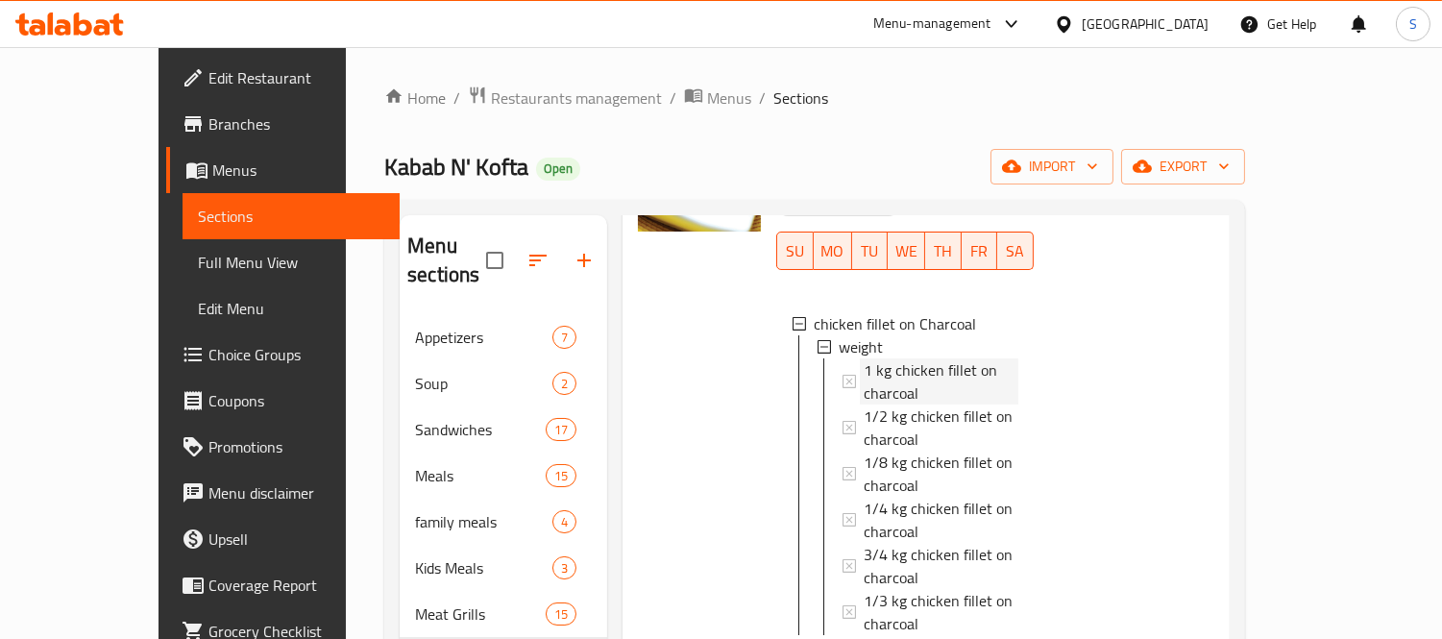
click at [936, 358] on span "1 kg chicken fillet on charcoal" at bounding box center [941, 381] width 155 height 46
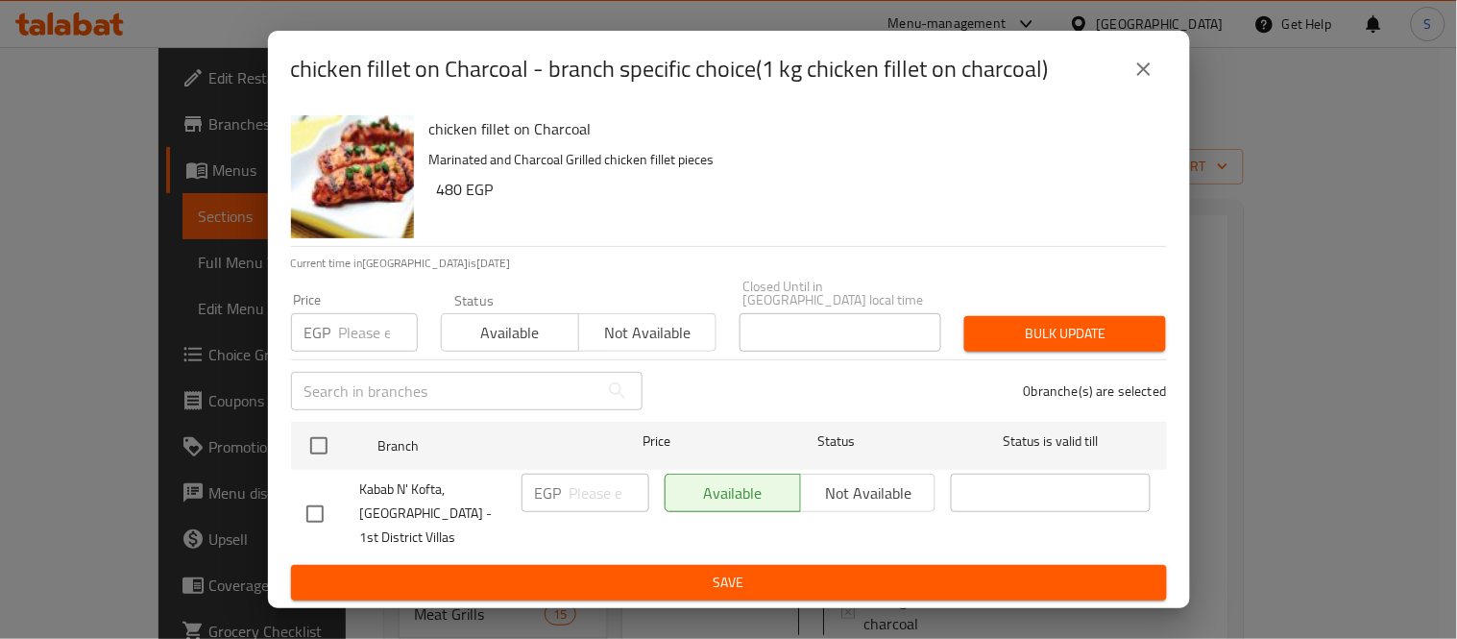
click at [1157, 72] on button "close" at bounding box center [1144, 69] width 46 height 46
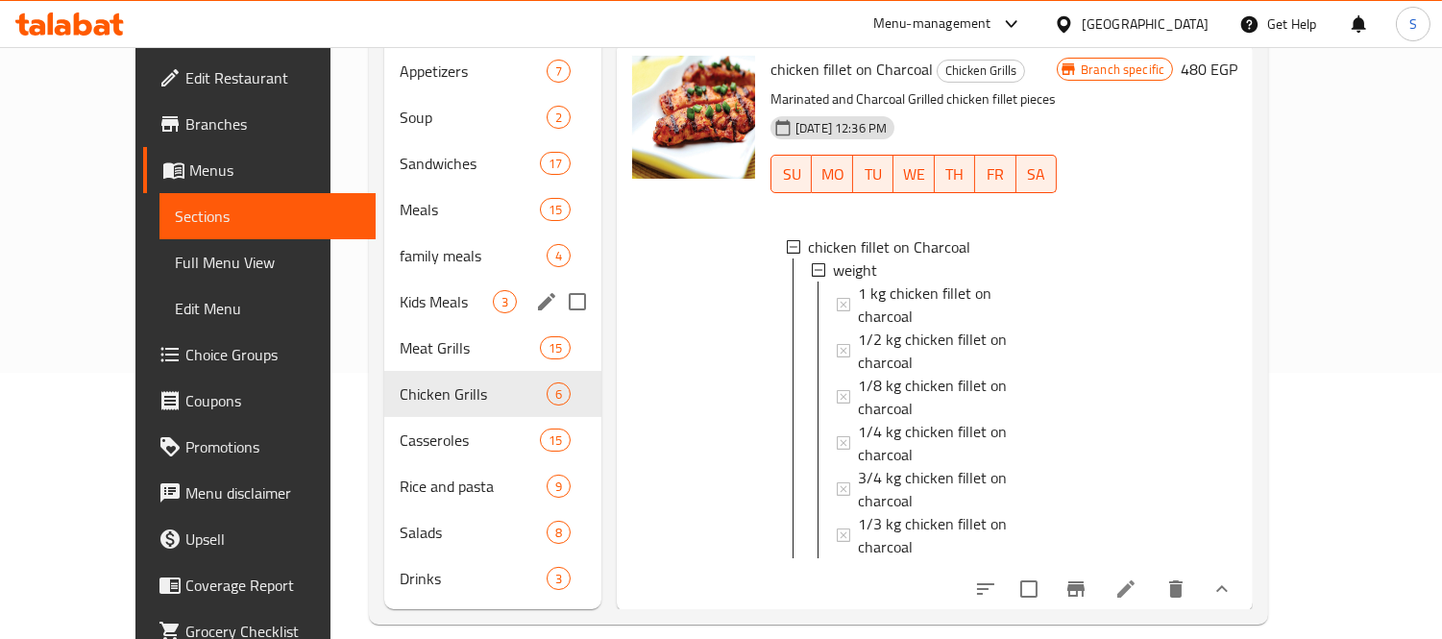
scroll to position [269, 0]
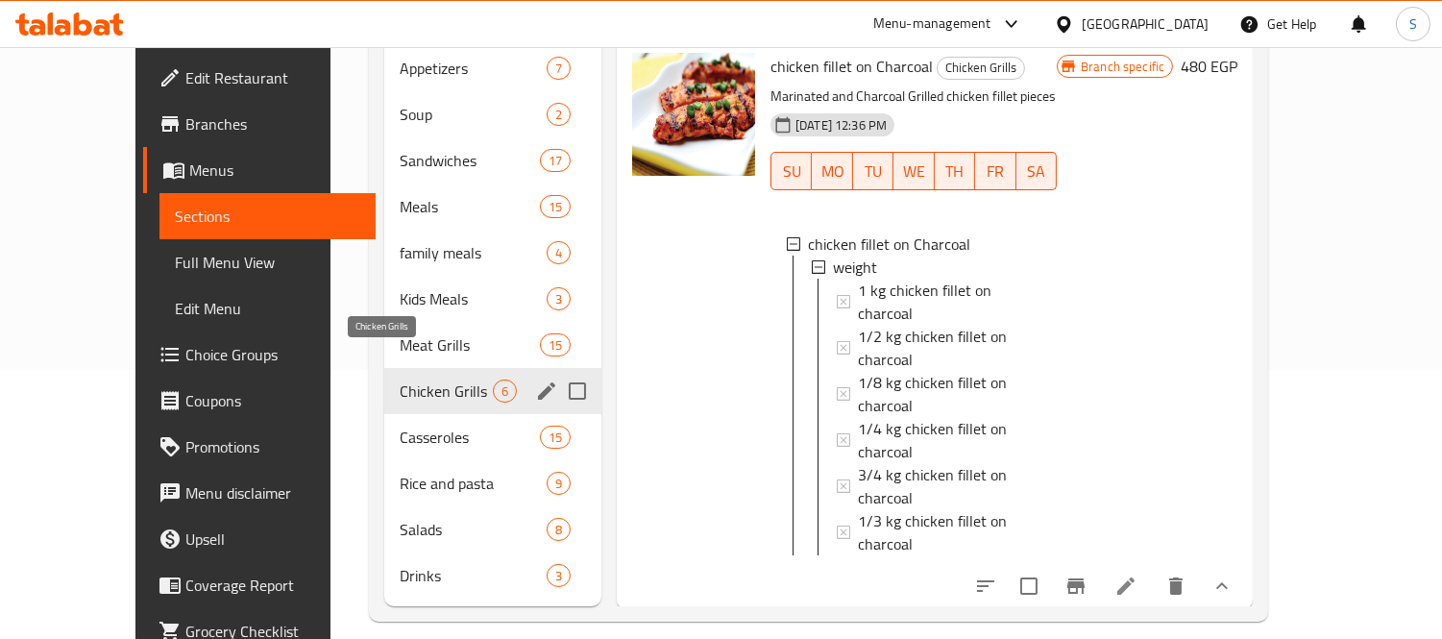
click at [416, 379] on span "Chicken Grills" at bounding box center [446, 390] width 93 height 23
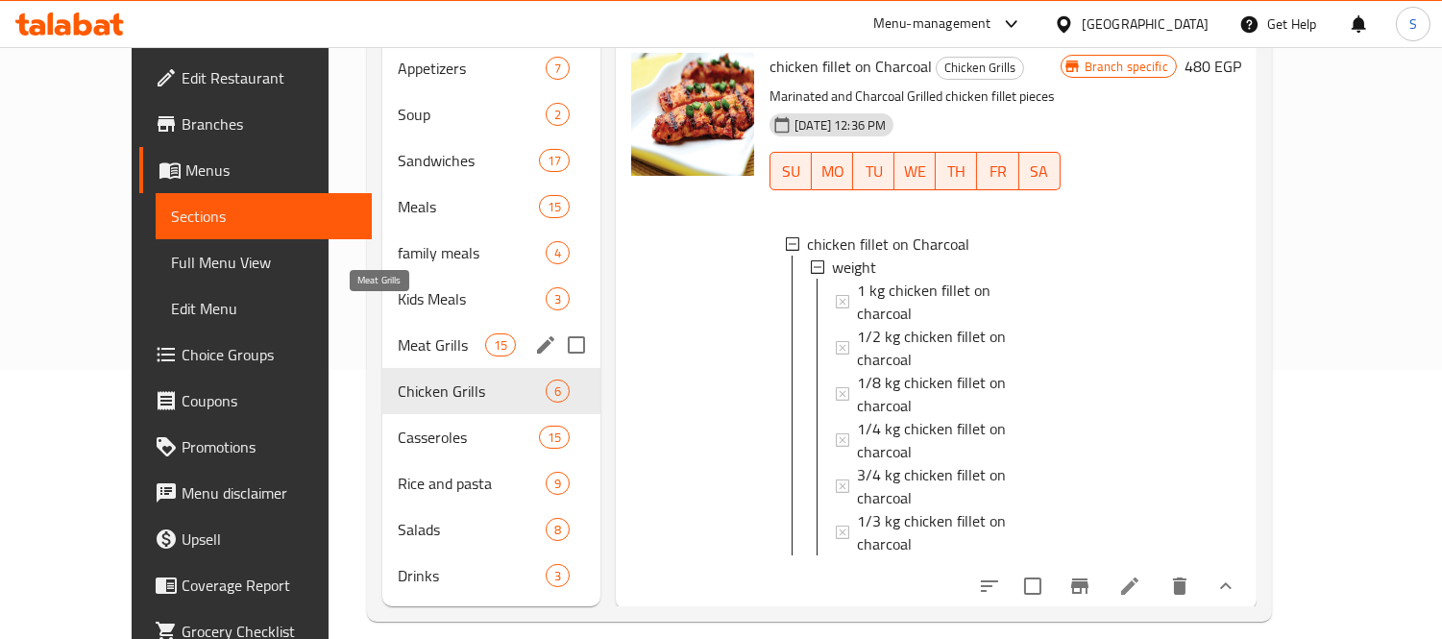
click at [408, 333] on span "Meat Grills" at bounding box center [441, 344] width 87 height 23
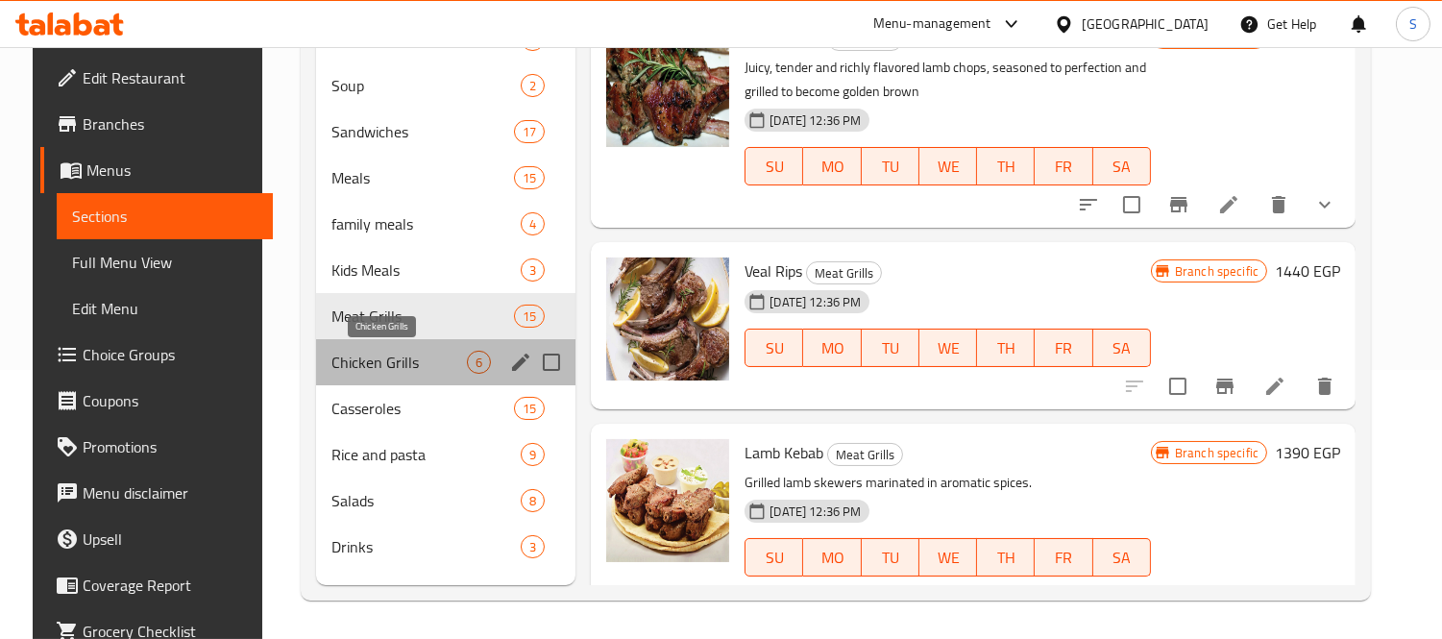
click at [409, 368] on span "Chicken Grills" at bounding box center [398, 362] width 135 height 23
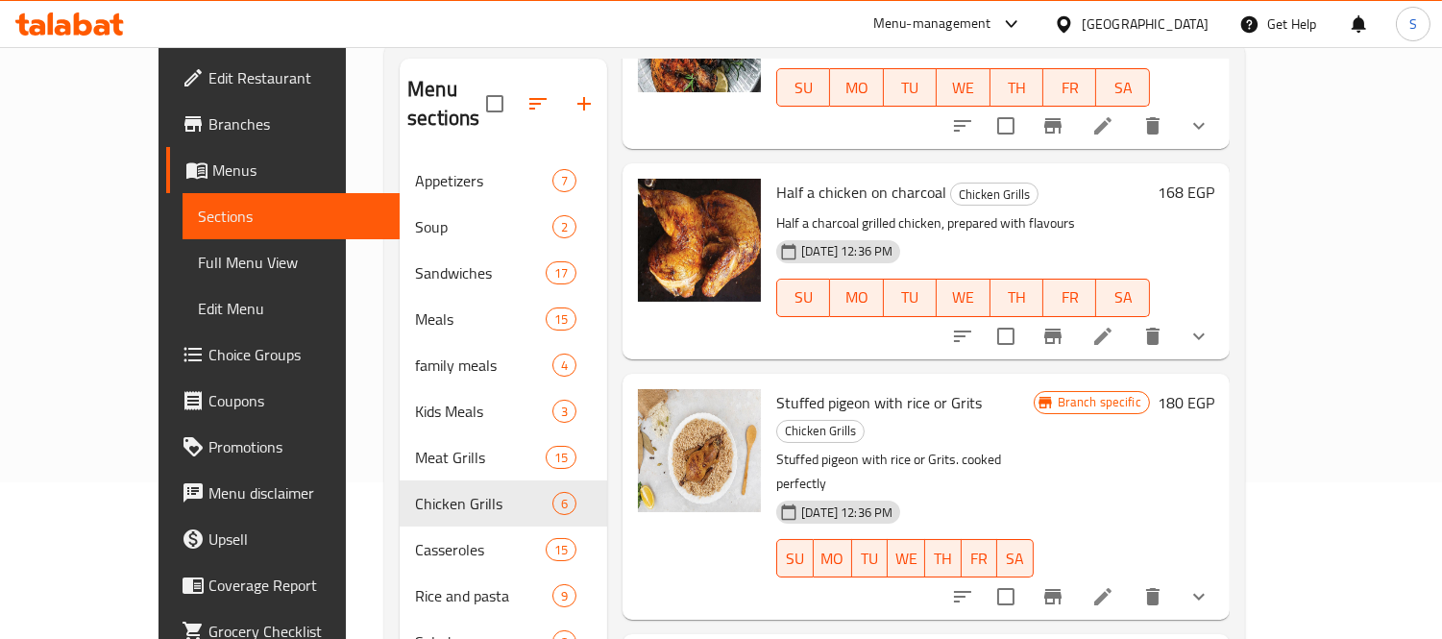
scroll to position [269, 0]
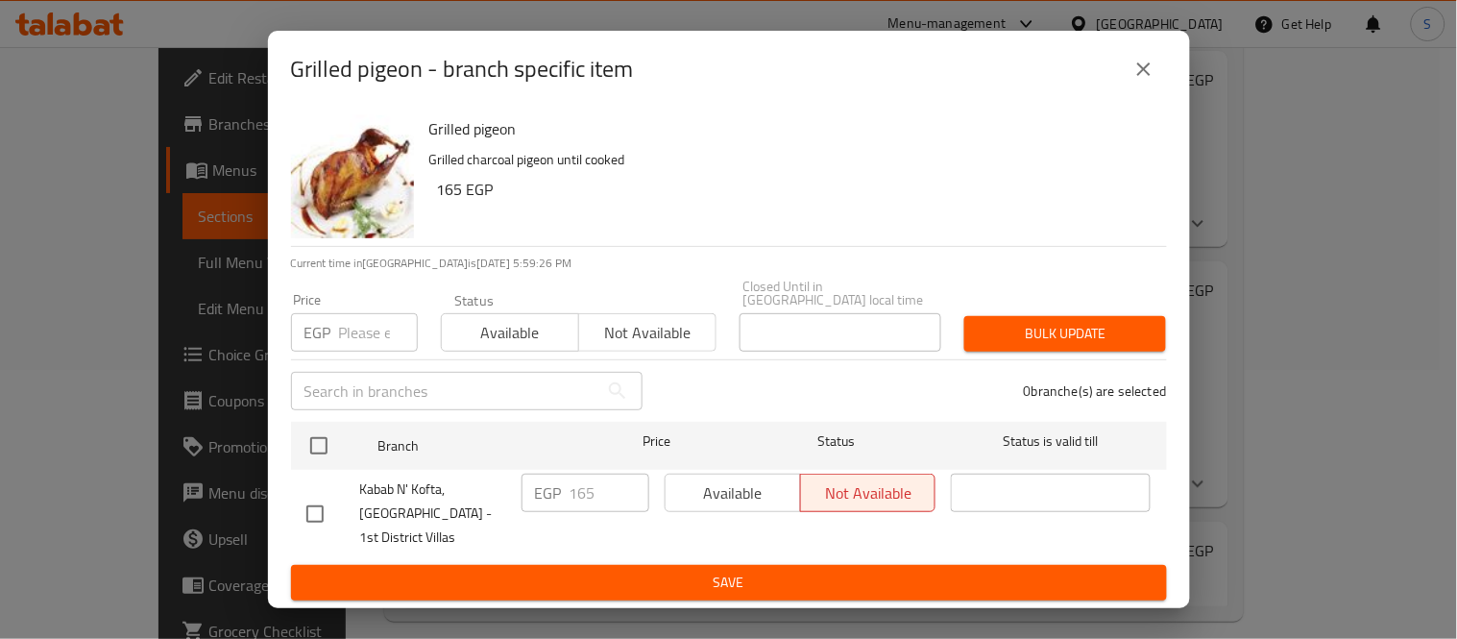
click at [313, 498] on input "checkbox" at bounding box center [315, 514] width 40 height 40
checkbox input "true"
click at [583, 488] on input "165" at bounding box center [610, 493] width 80 height 38
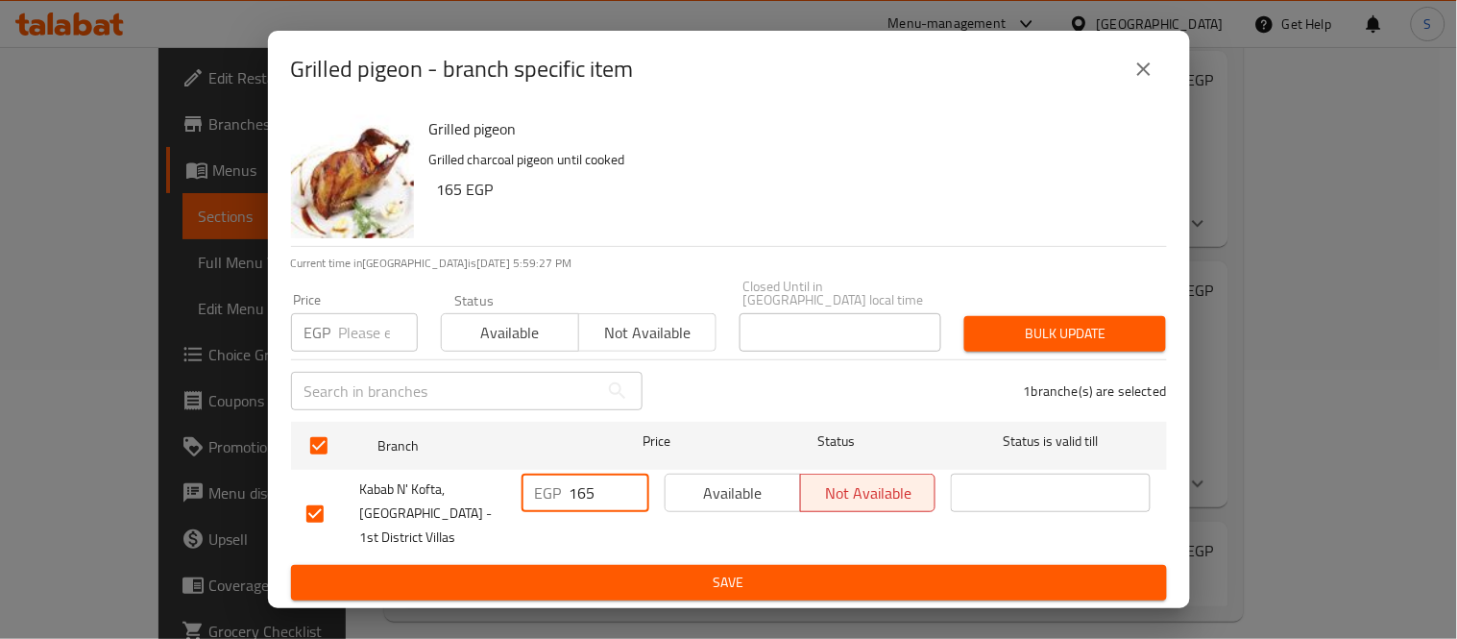
click at [583, 488] on input "165" at bounding box center [610, 493] width 80 height 38
type input "200"
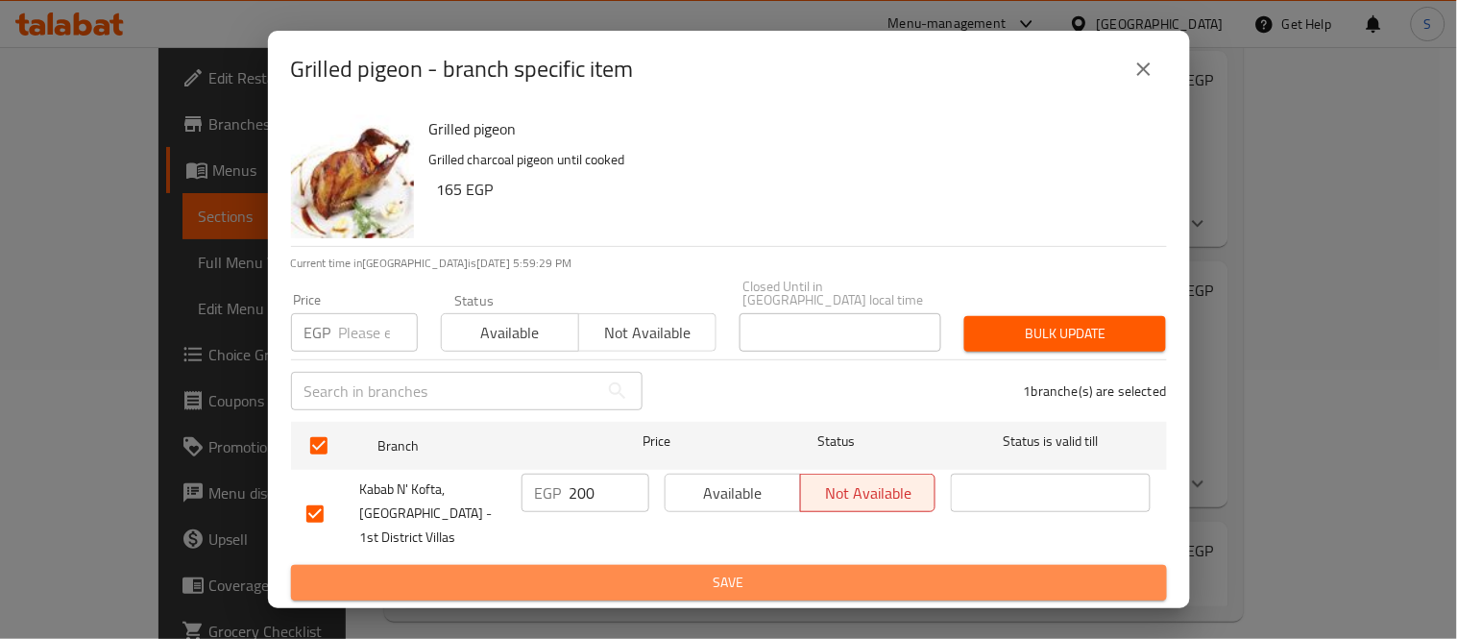
click at [785, 582] on span "Save" at bounding box center [728, 583] width 845 height 24
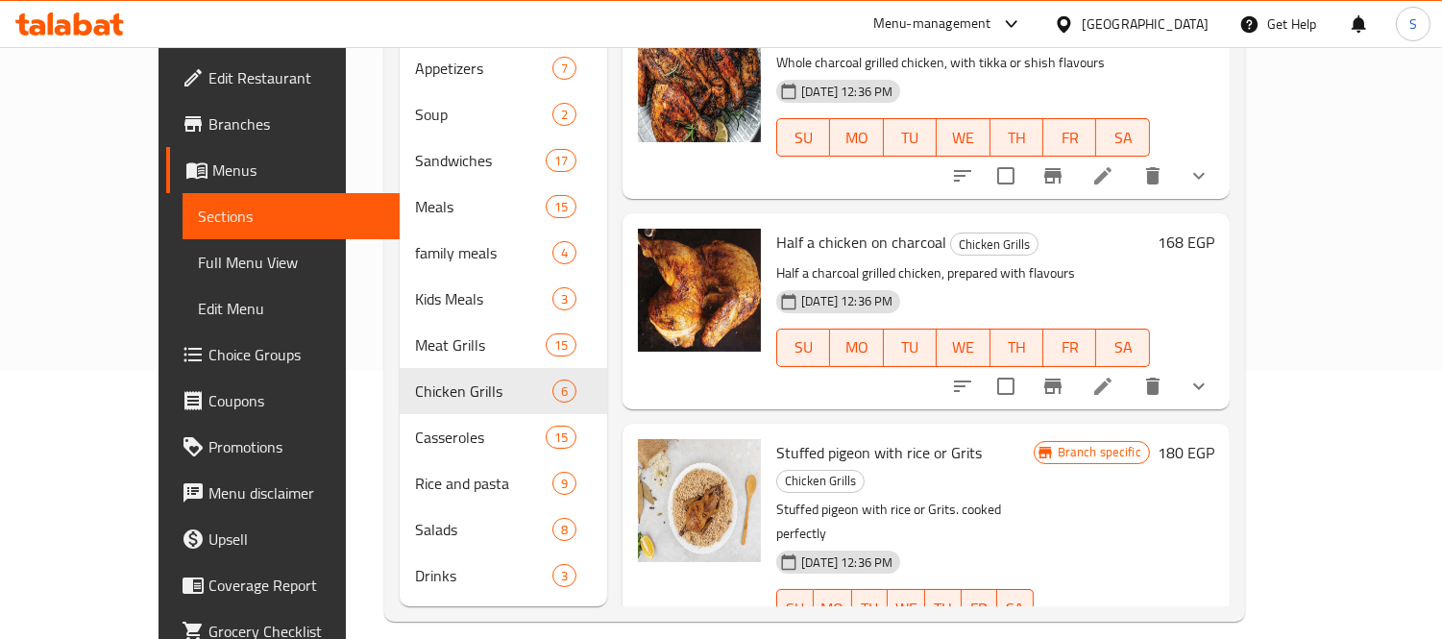
scroll to position [453, 0]
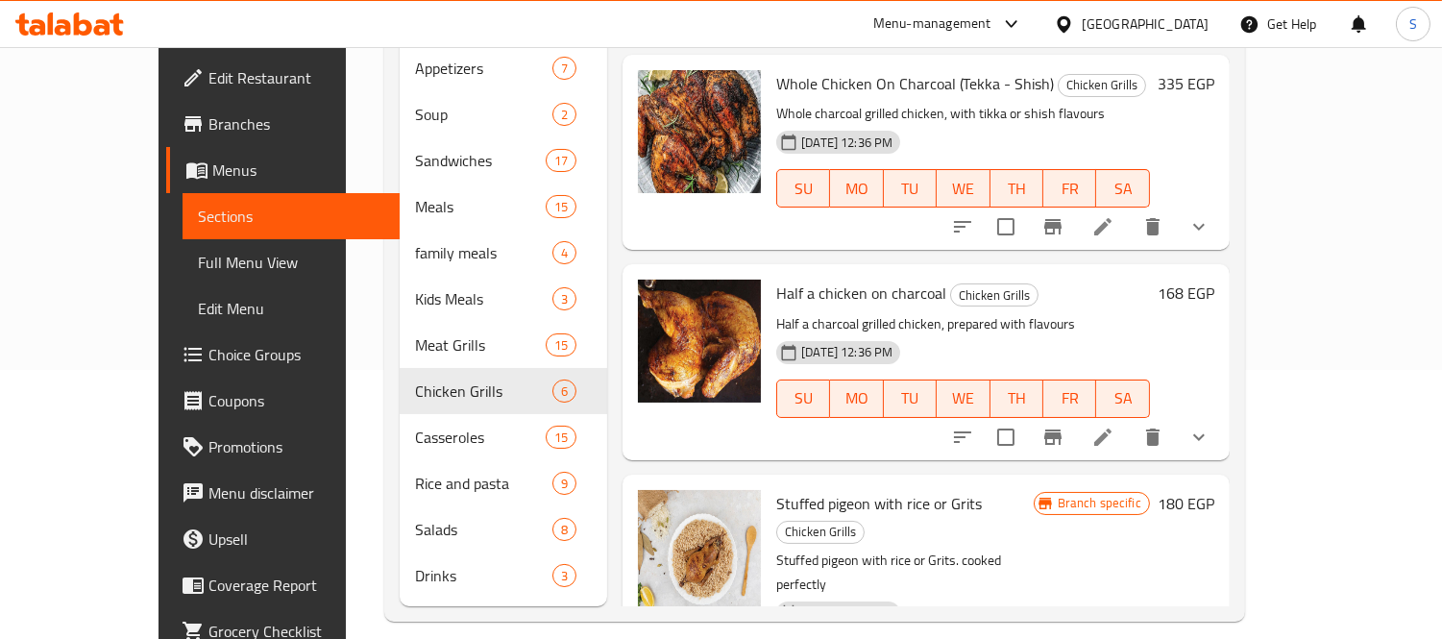
click at [1214, 280] on h6 "168 EGP" at bounding box center [1186, 293] width 57 height 27
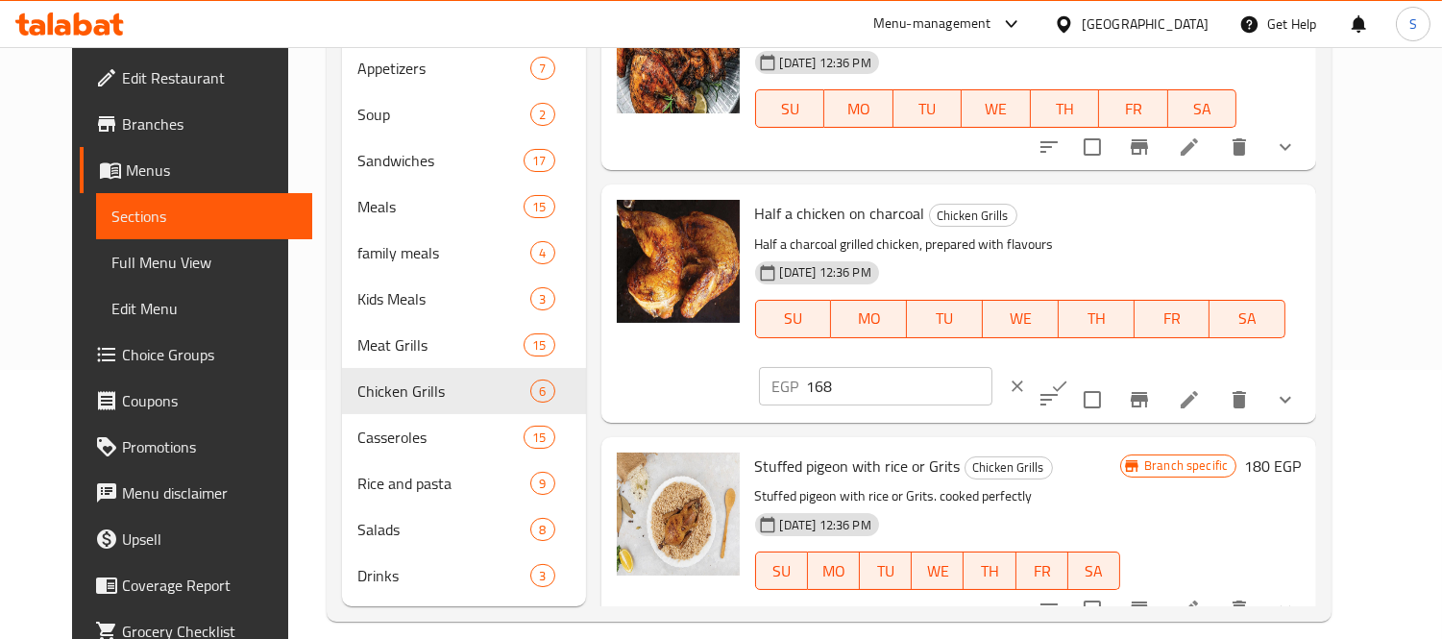
click at [992, 367] on input "168" at bounding box center [899, 386] width 185 height 38
type input "215"
click at [1069, 377] on icon "ok" at bounding box center [1059, 386] width 19 height 19
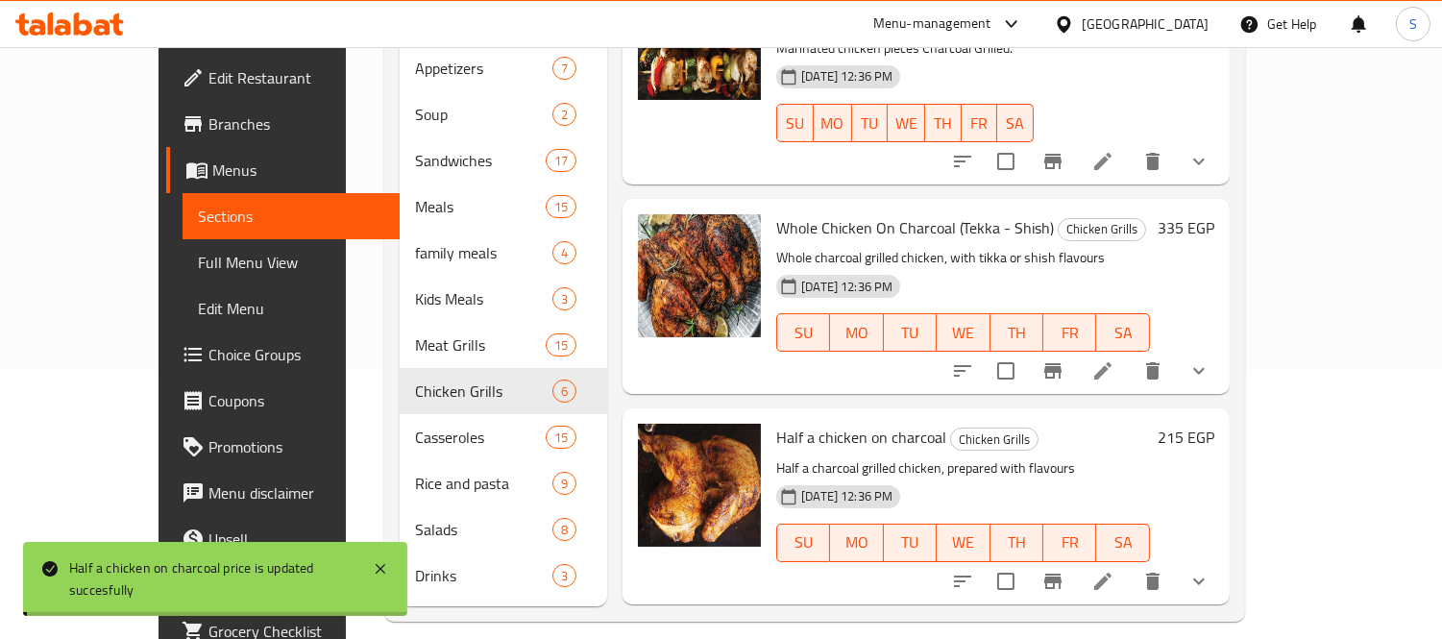
scroll to position [240, 0]
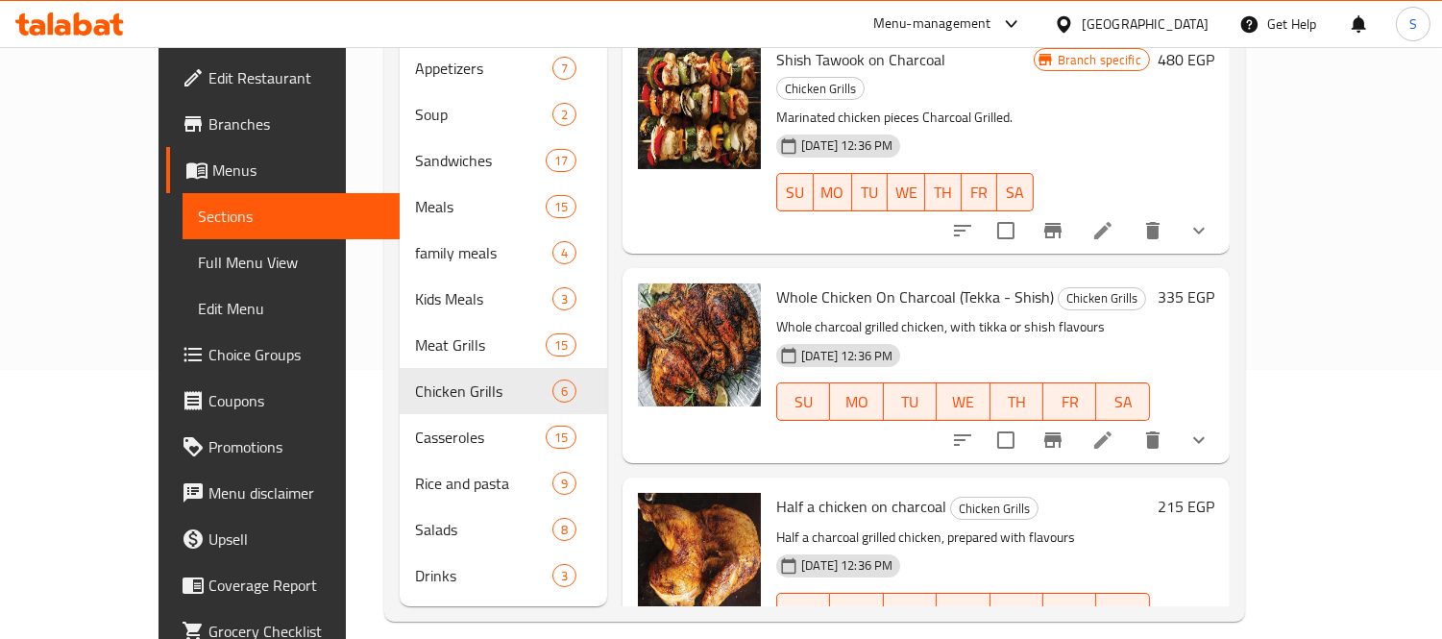
click at [1214, 283] on h6 "335 EGP" at bounding box center [1186, 296] width 57 height 27
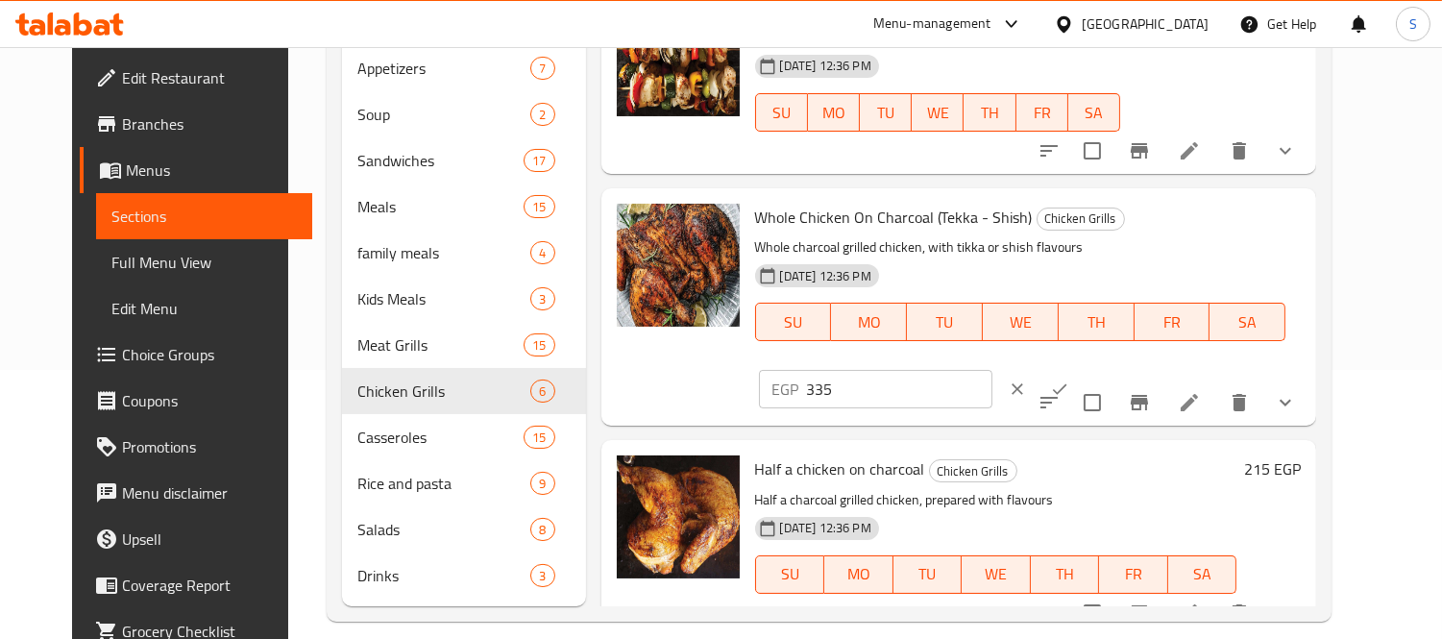
click at [992, 370] on input "335" at bounding box center [899, 389] width 185 height 38
type input "430"
click at [1069, 379] on icon "ok" at bounding box center [1059, 388] width 19 height 19
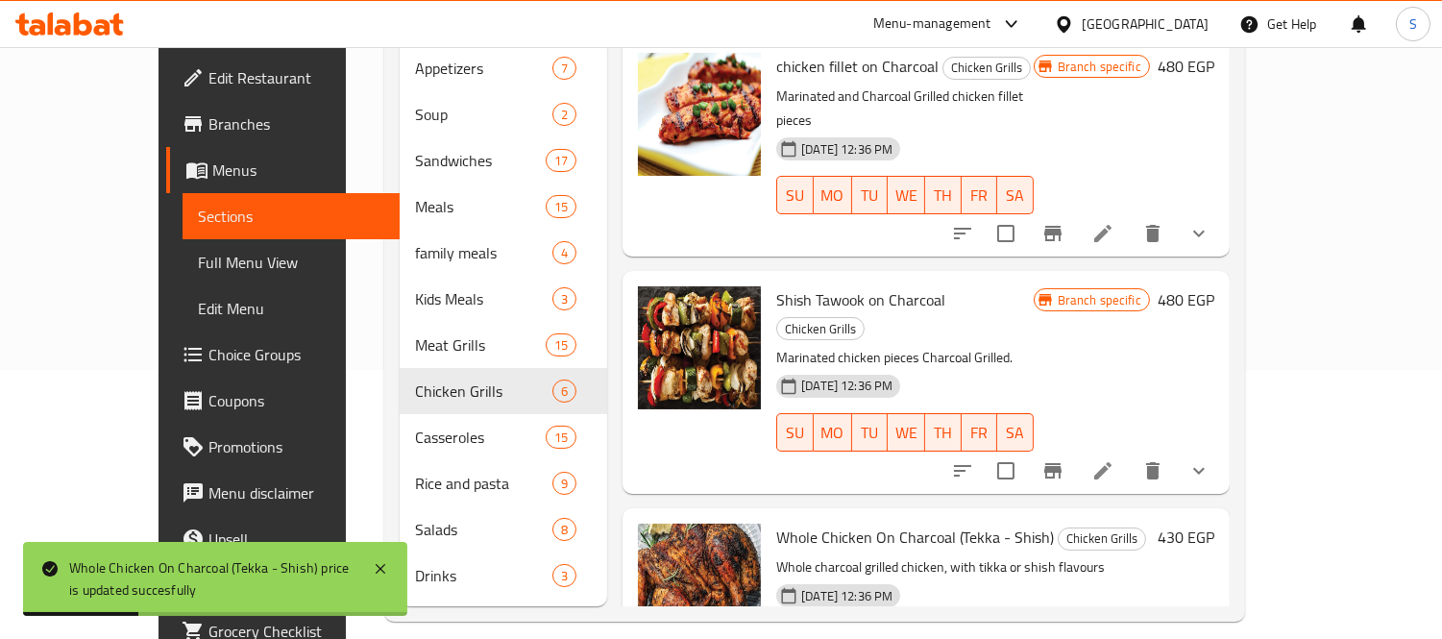
scroll to position [161, 0]
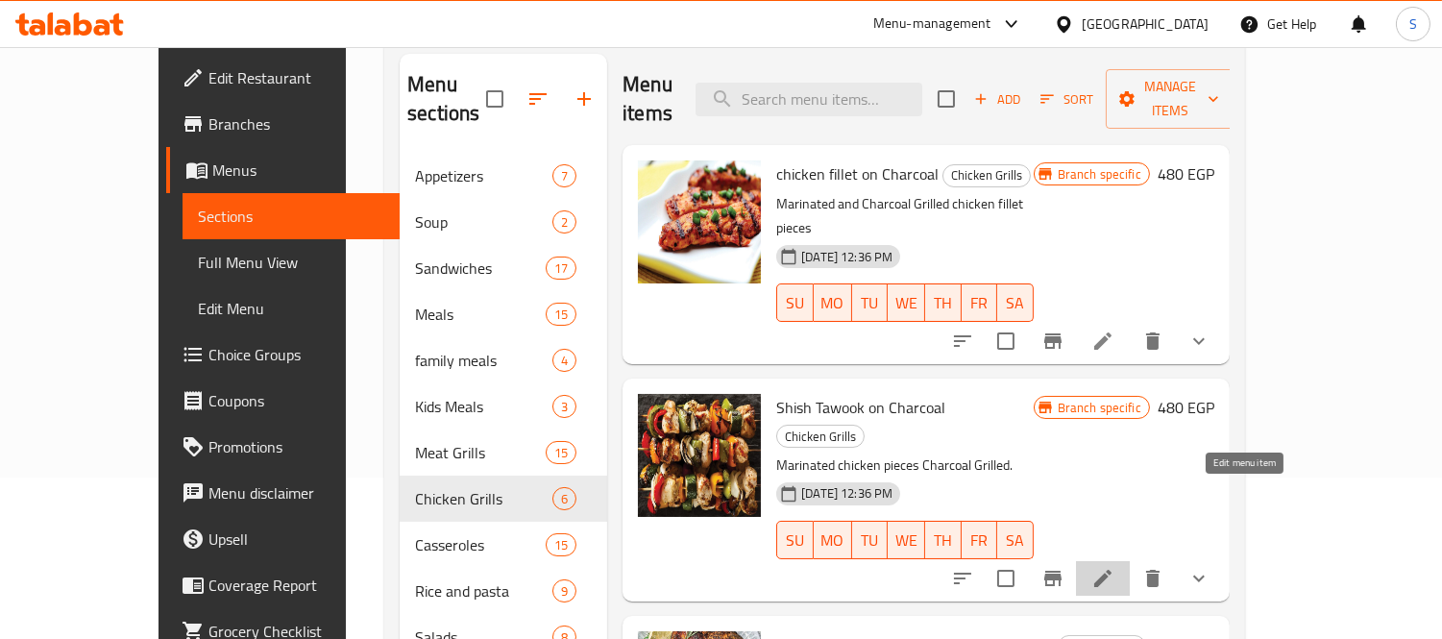
click at [1111, 570] on icon at bounding box center [1102, 578] width 17 height 17
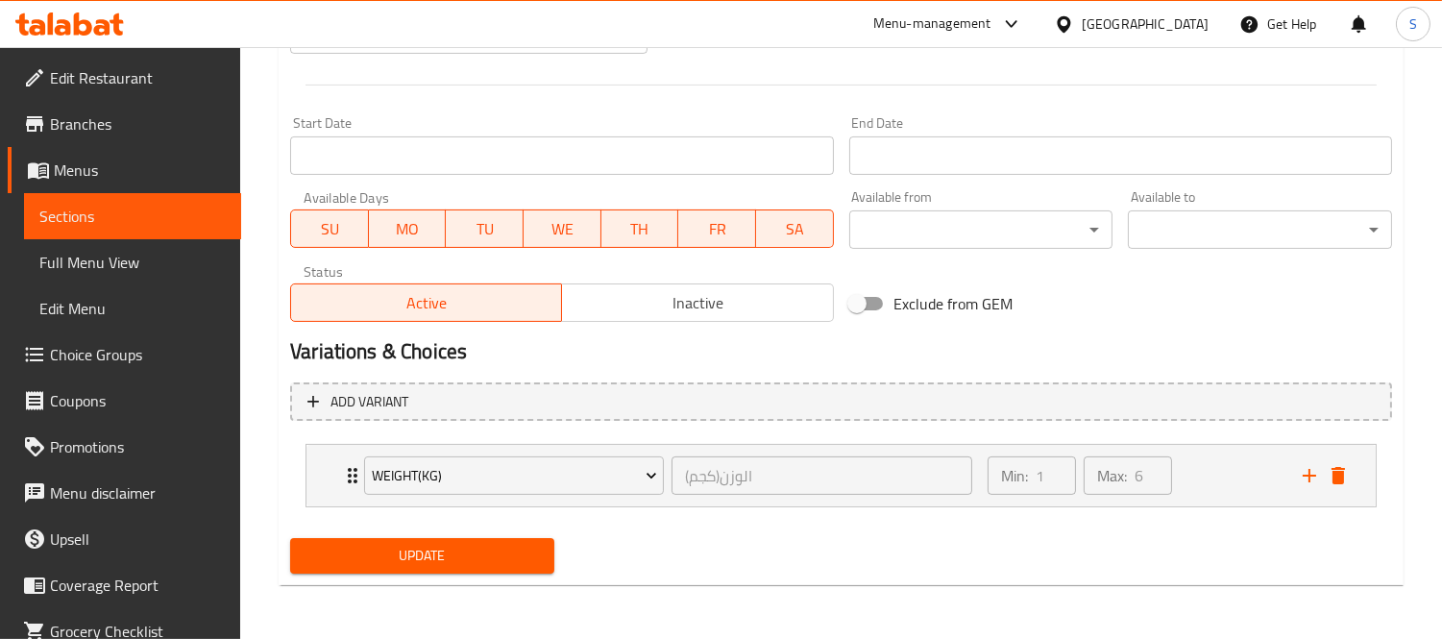
scroll to position [775, 0]
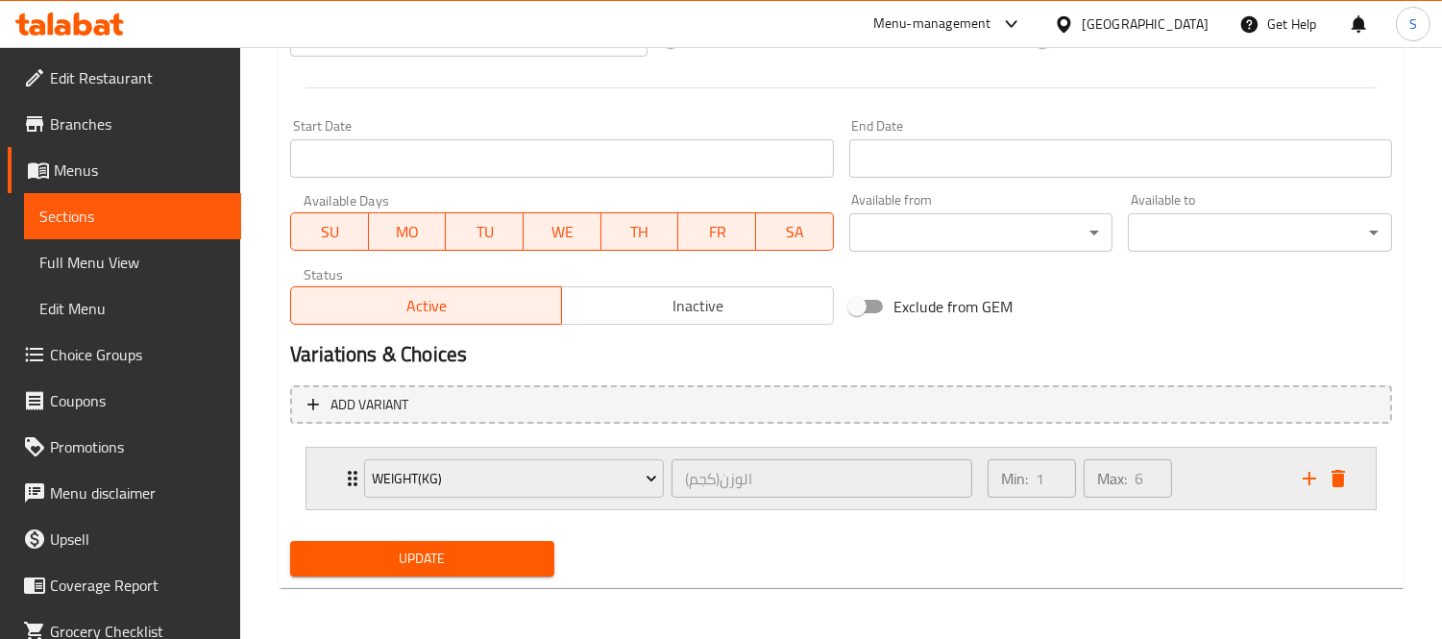
click at [1217, 477] on div "Min: 1 ​ Max: 6 ​" at bounding box center [1133, 478] width 315 height 61
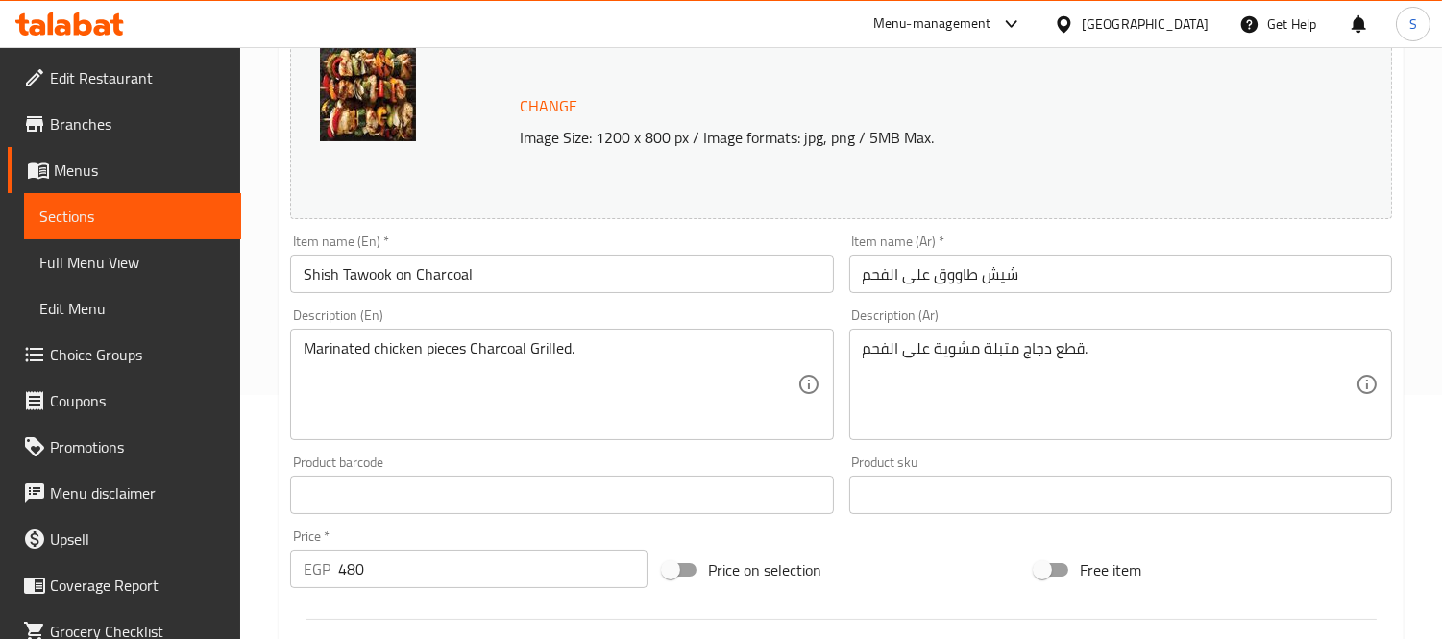
scroll to position [241, 0]
click at [837, 304] on div "Description (En) Marinated chicken pieces Charcoal Grilled. Description (En)" at bounding box center [561, 377] width 558 height 147
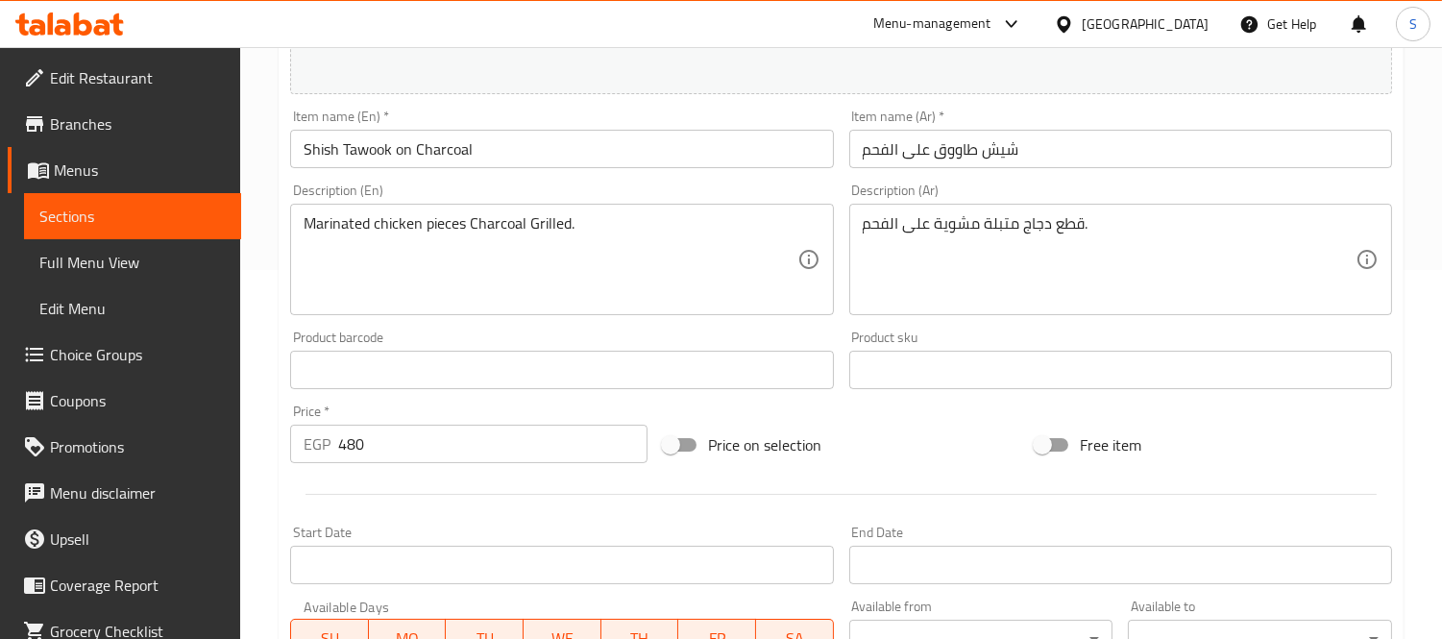
scroll to position [247, 0]
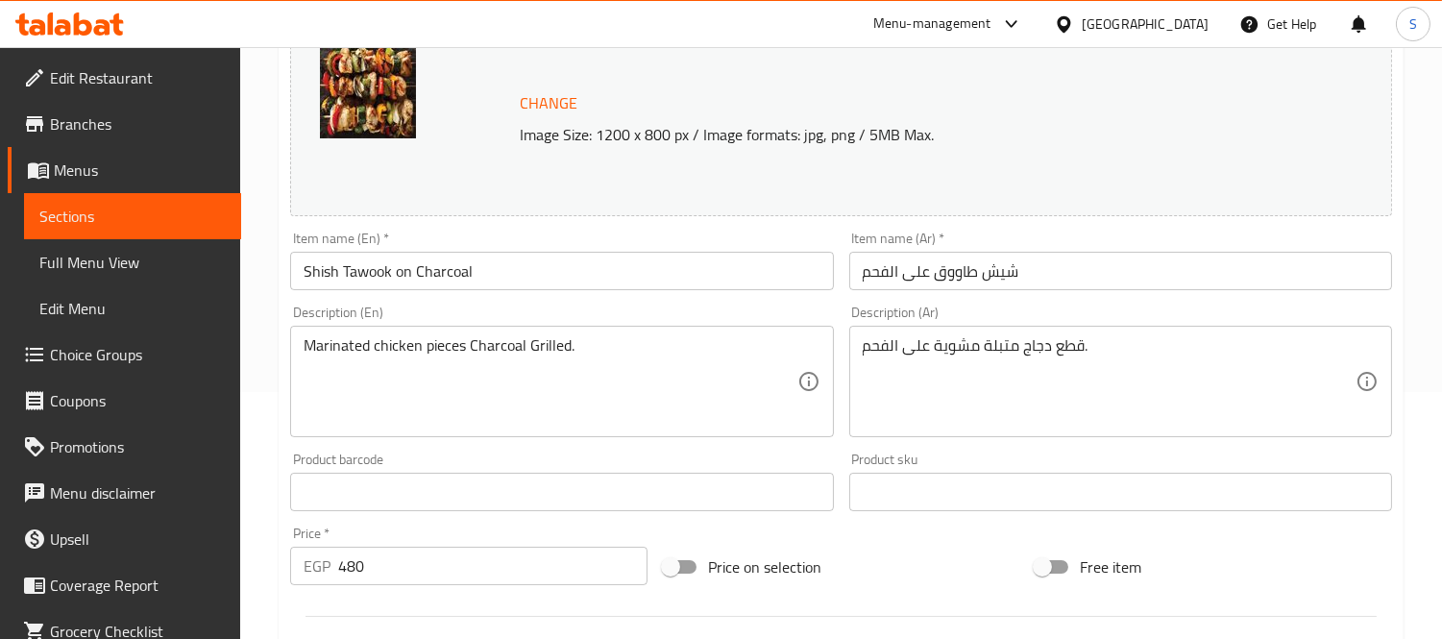
click at [1010, 257] on input "شيش طاووق على الفحم" at bounding box center [1120, 271] width 543 height 38
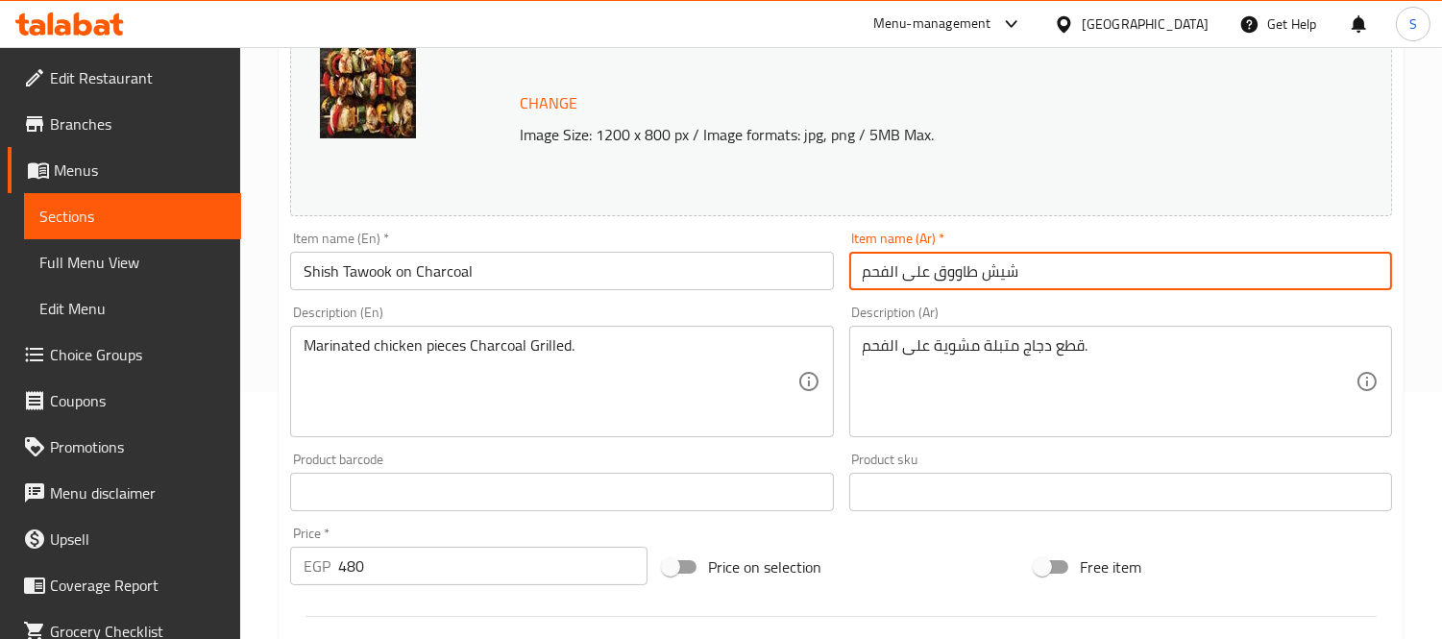
click at [1010, 257] on input "شيش طاووق على الفحم" at bounding box center [1120, 271] width 543 height 38
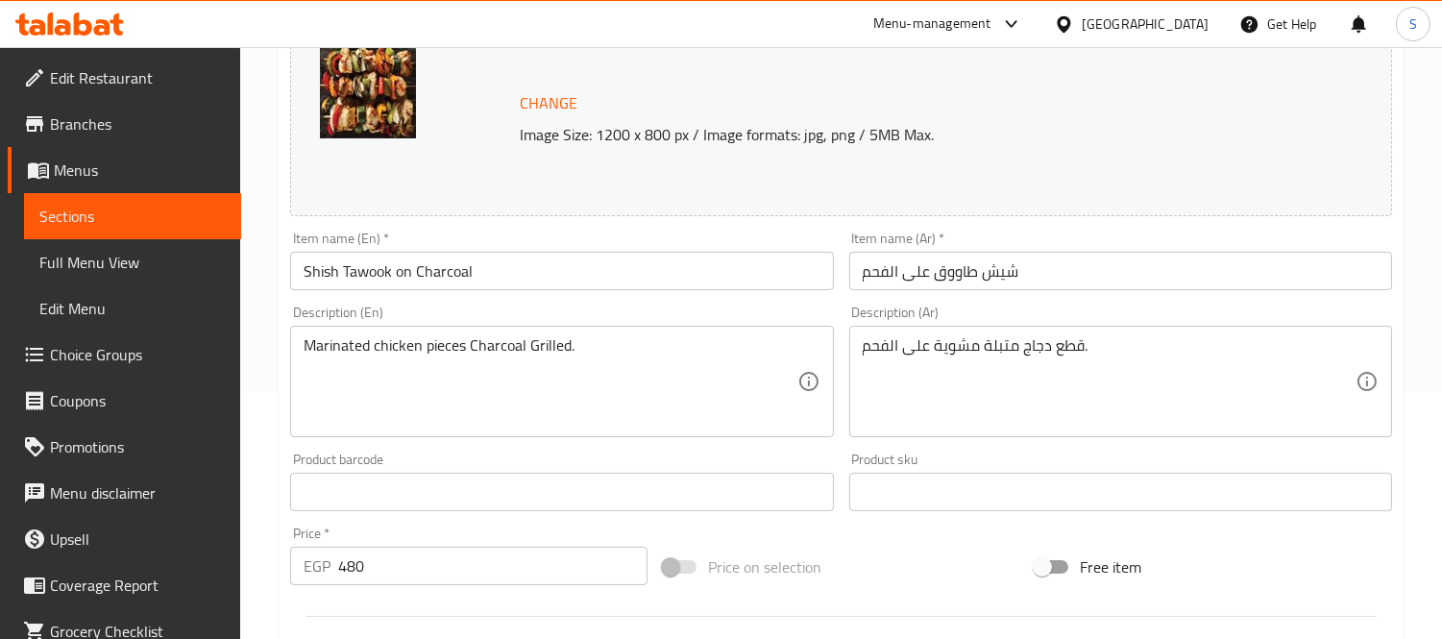
click at [860, 232] on div "Item name (Ar)   * [PERSON_NAME] على الفحم Item name (Ar) *" at bounding box center [1120, 261] width 543 height 59
click at [827, 234] on div "Item name (En)   * [PERSON_NAME] on Charcoal Item name (En) *" at bounding box center [561, 261] width 543 height 59
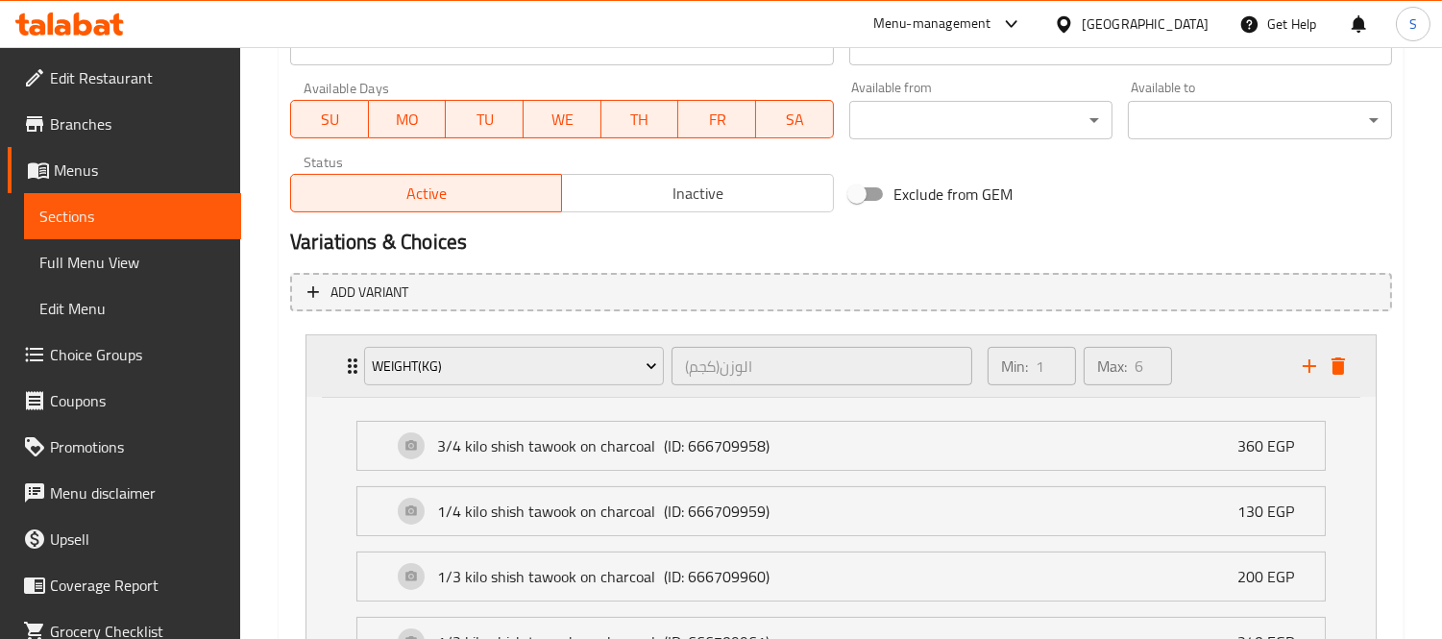
scroll to position [1208, 0]
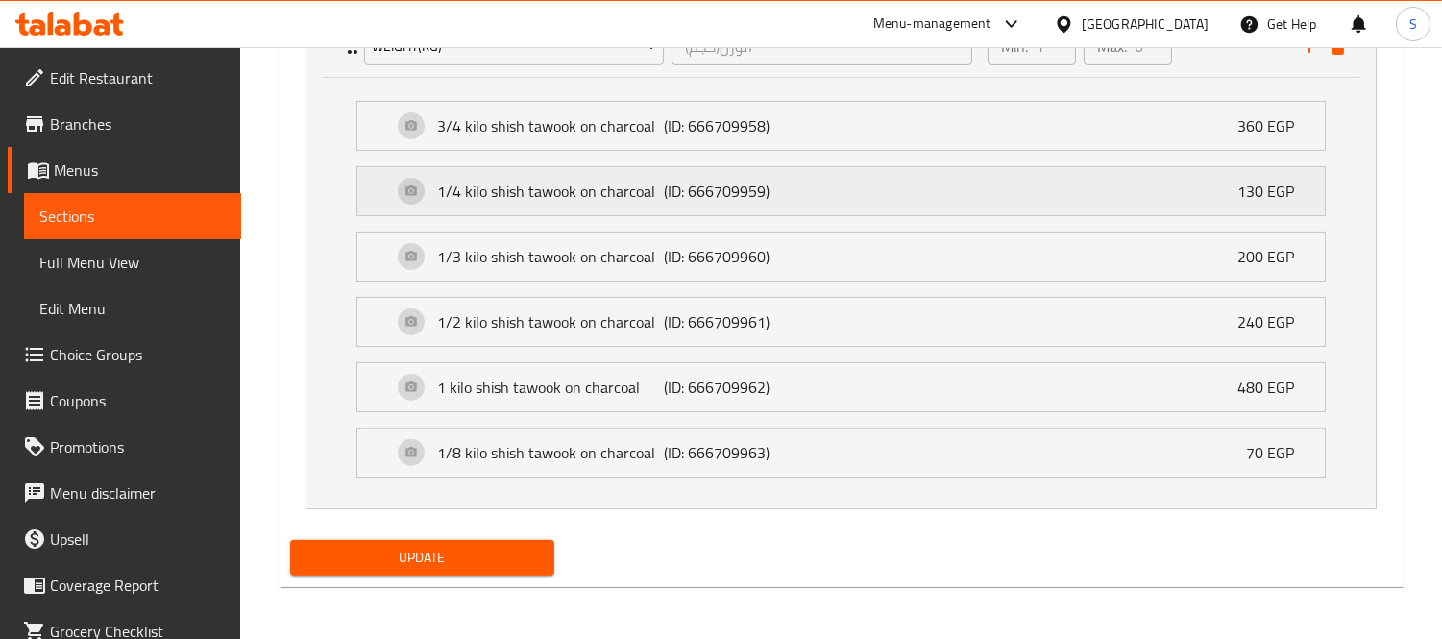
click at [1179, 190] on div "1/4 kilo shish tawook on charcoal (ID: 666709959) 130 EGP" at bounding box center [847, 191] width 910 height 48
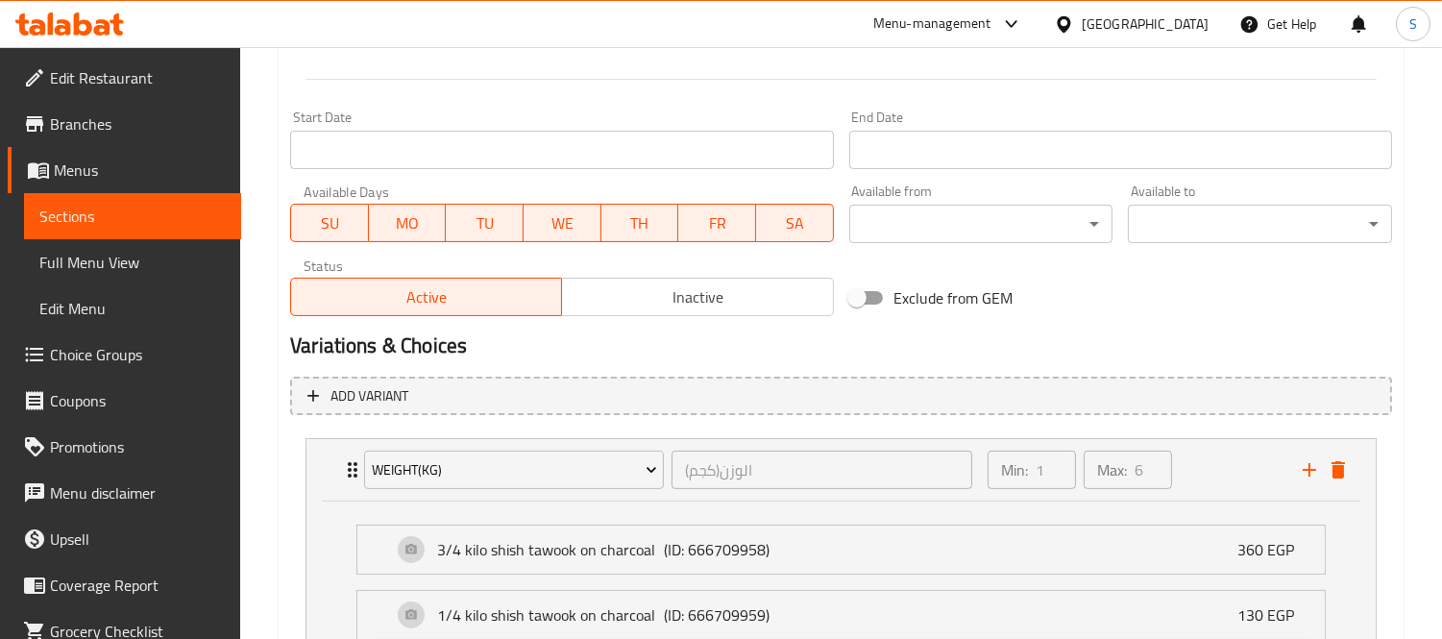
scroll to position [1355, 0]
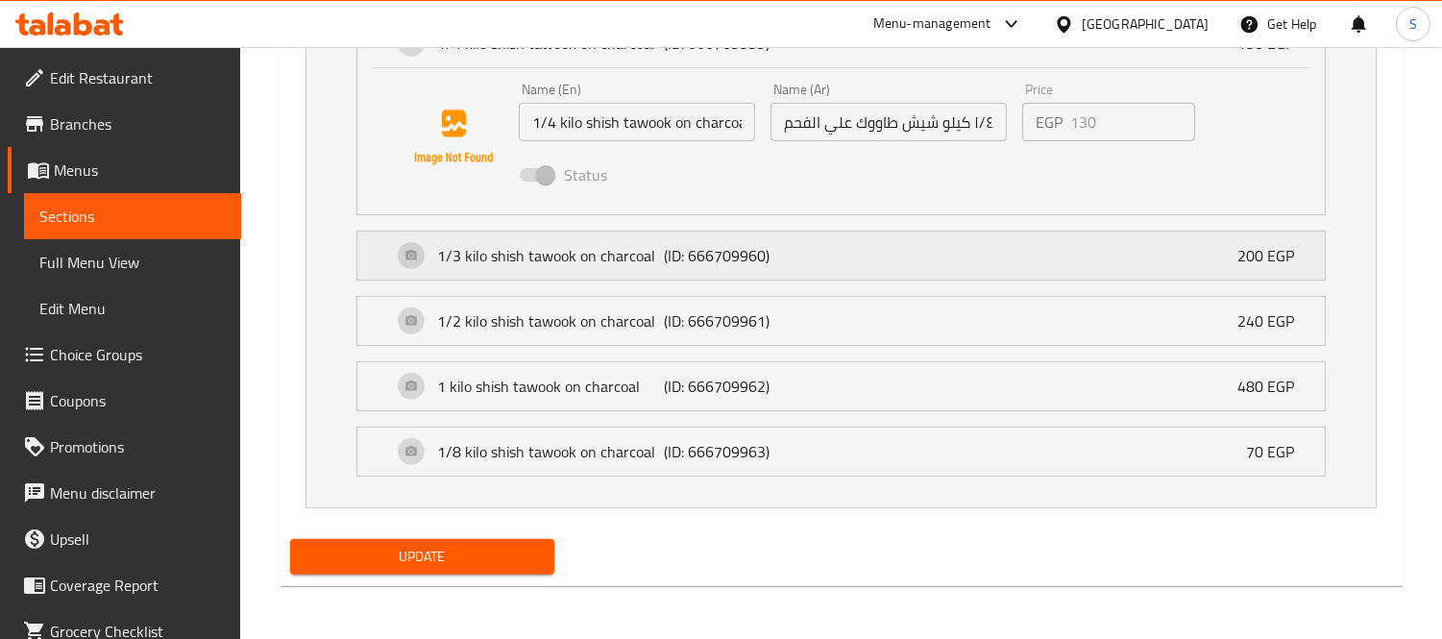
click at [598, 244] on p "1/3 kilo shish tawook on charcoal" at bounding box center [550, 255] width 226 height 23
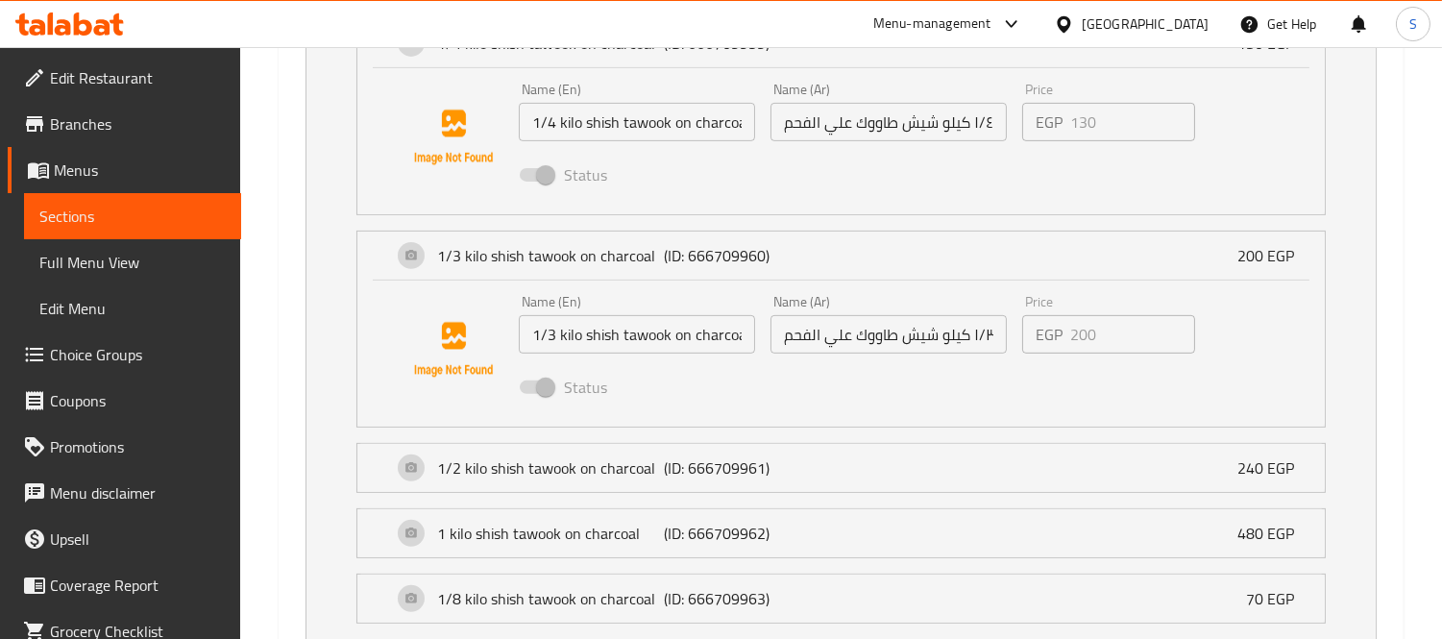
click at [648, 498] on li "1/2 kilo shish tawook on charcoal (ID: 666709961) 240 EGP Name (En) 1/2 kilo sh…" at bounding box center [841, 467] width 1000 height 65
click at [656, 490] on div "1/2 kilo shish tawook on charcoal (ID: 666709961) 240 EGP" at bounding box center [847, 468] width 910 height 48
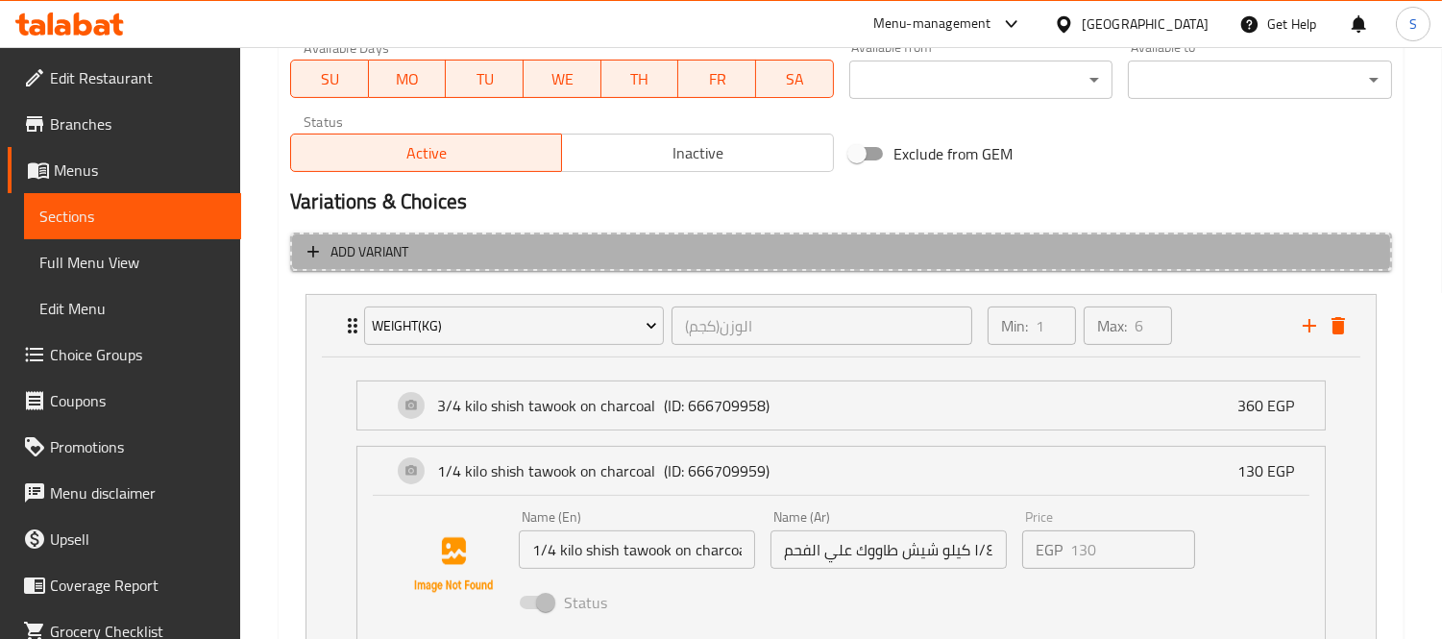
click at [589, 260] on span "Add variant" at bounding box center [840, 252] width 1067 height 24
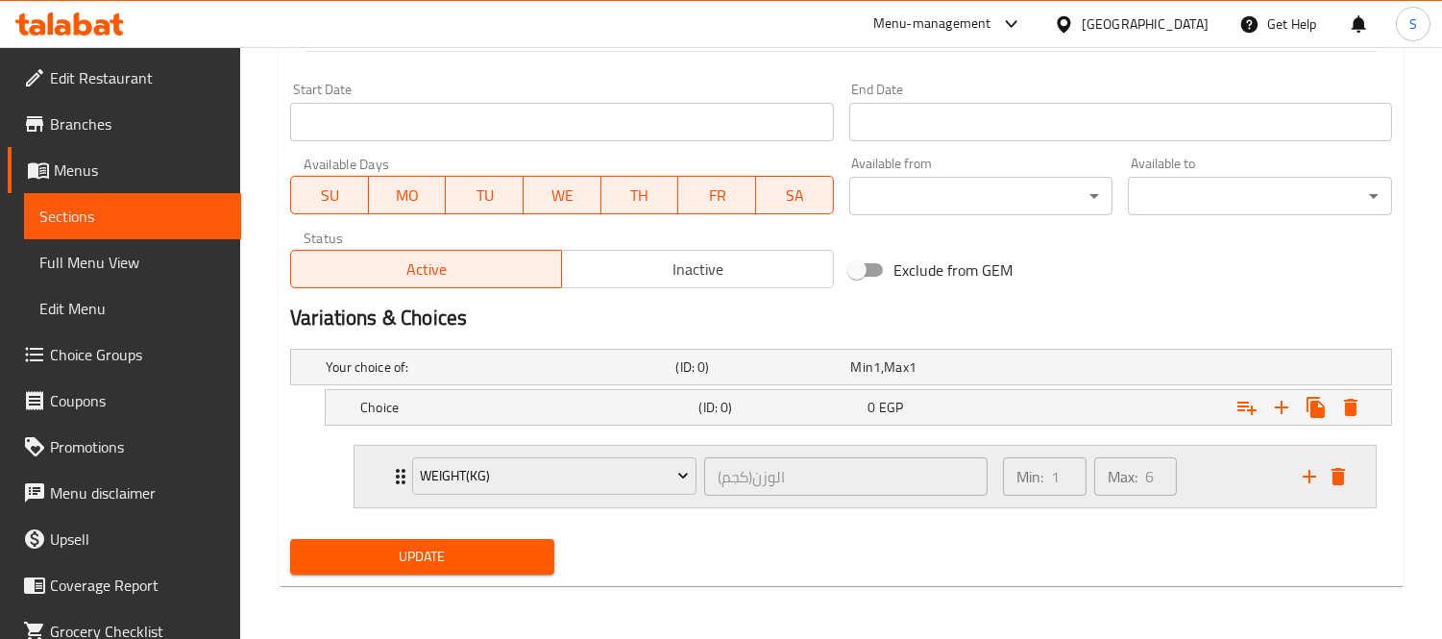
click at [396, 480] on icon "Expand" at bounding box center [400, 476] width 23 height 23
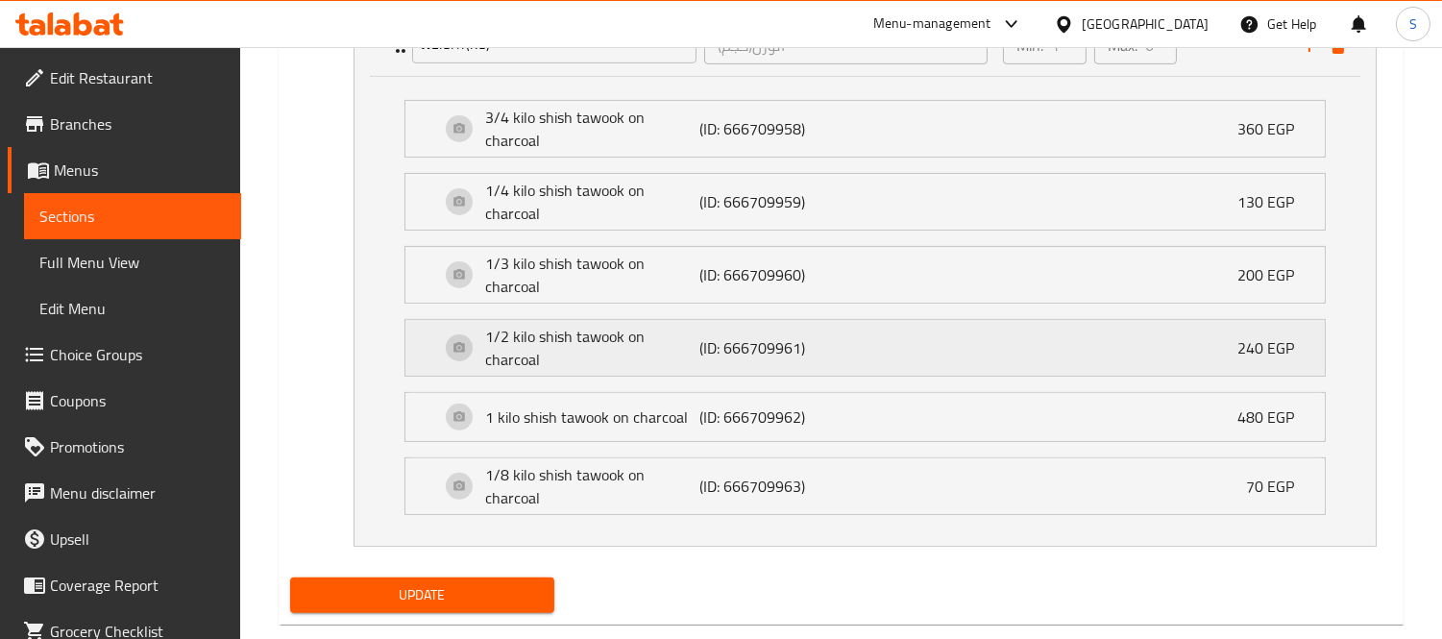
scroll to position [1249, 0]
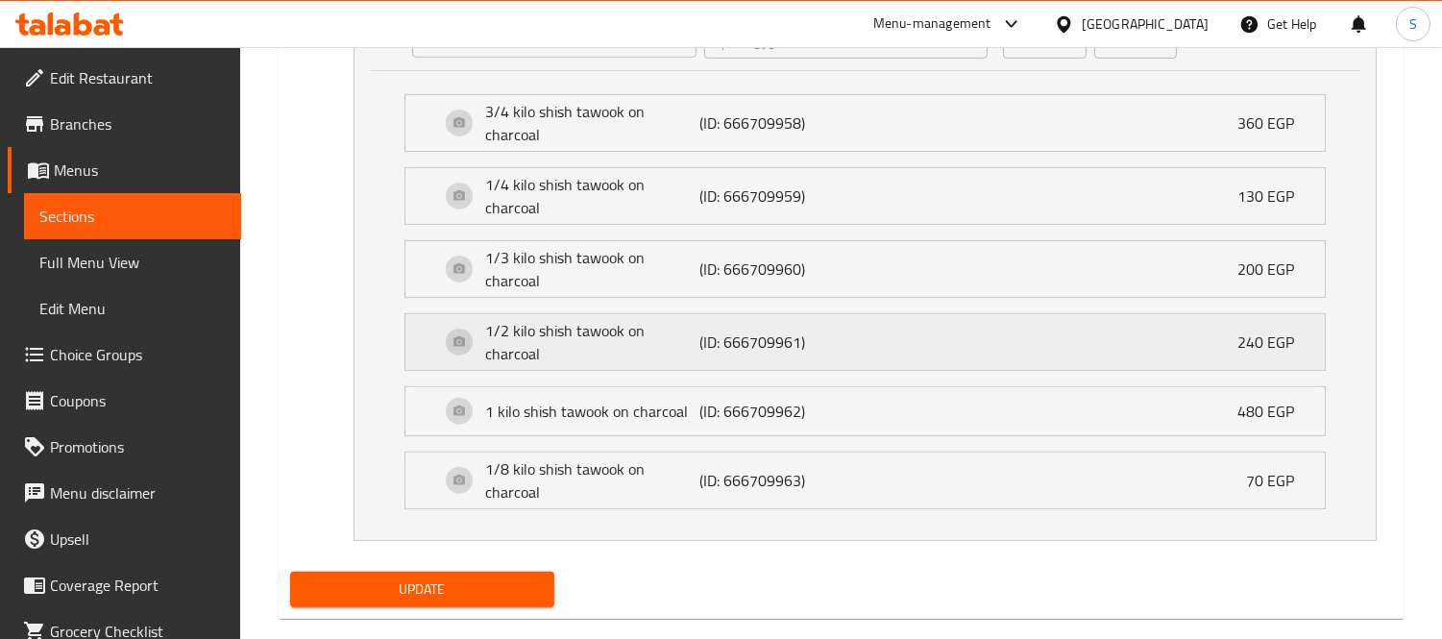
click at [602, 331] on p "1/2 kilo shish tawook on charcoal" at bounding box center [592, 342] width 214 height 46
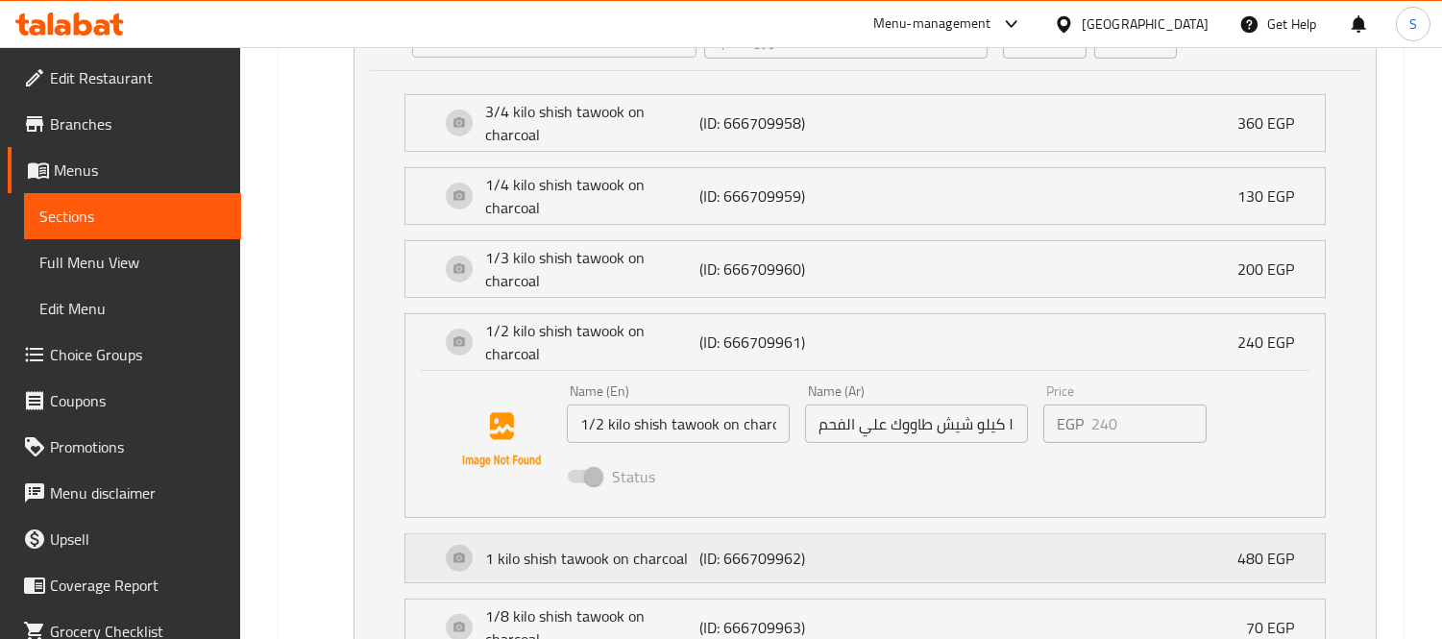
click at [667, 564] on p "1 kilo shish tawook on charcoal" at bounding box center [592, 558] width 214 height 23
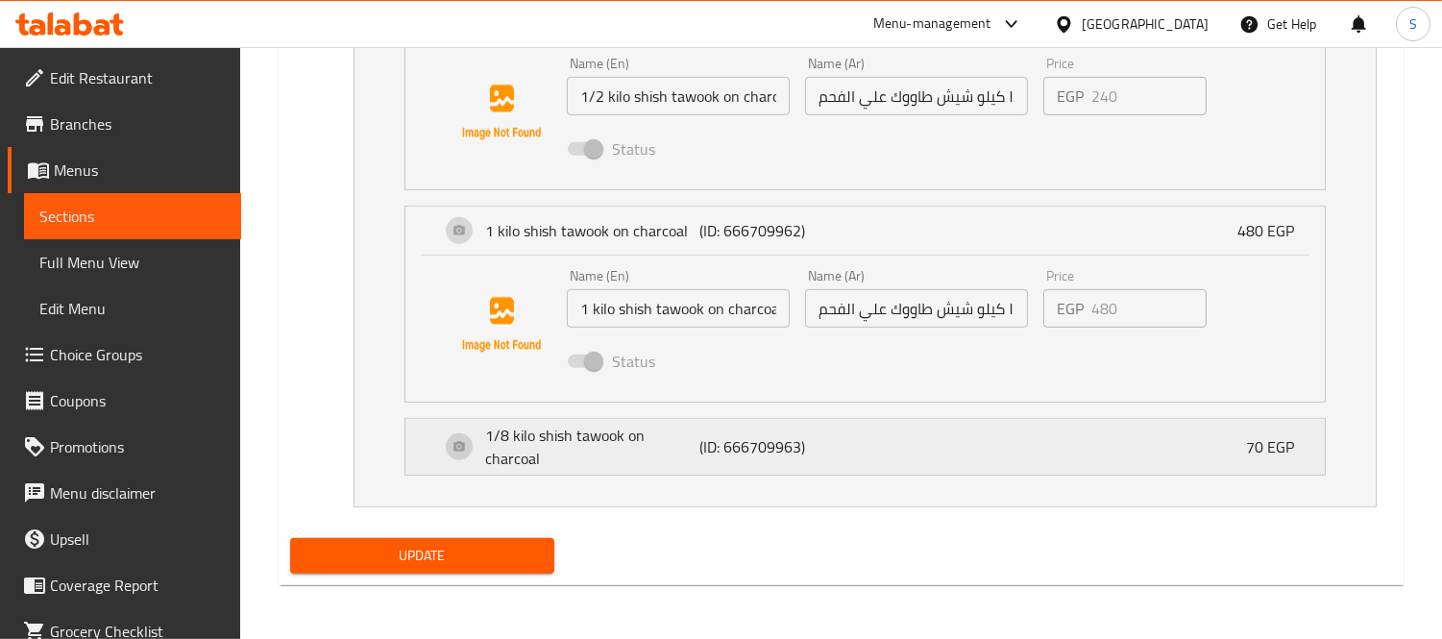
click at [696, 447] on p "1/8 kilo shish tawook on charcoal" at bounding box center [592, 447] width 214 height 46
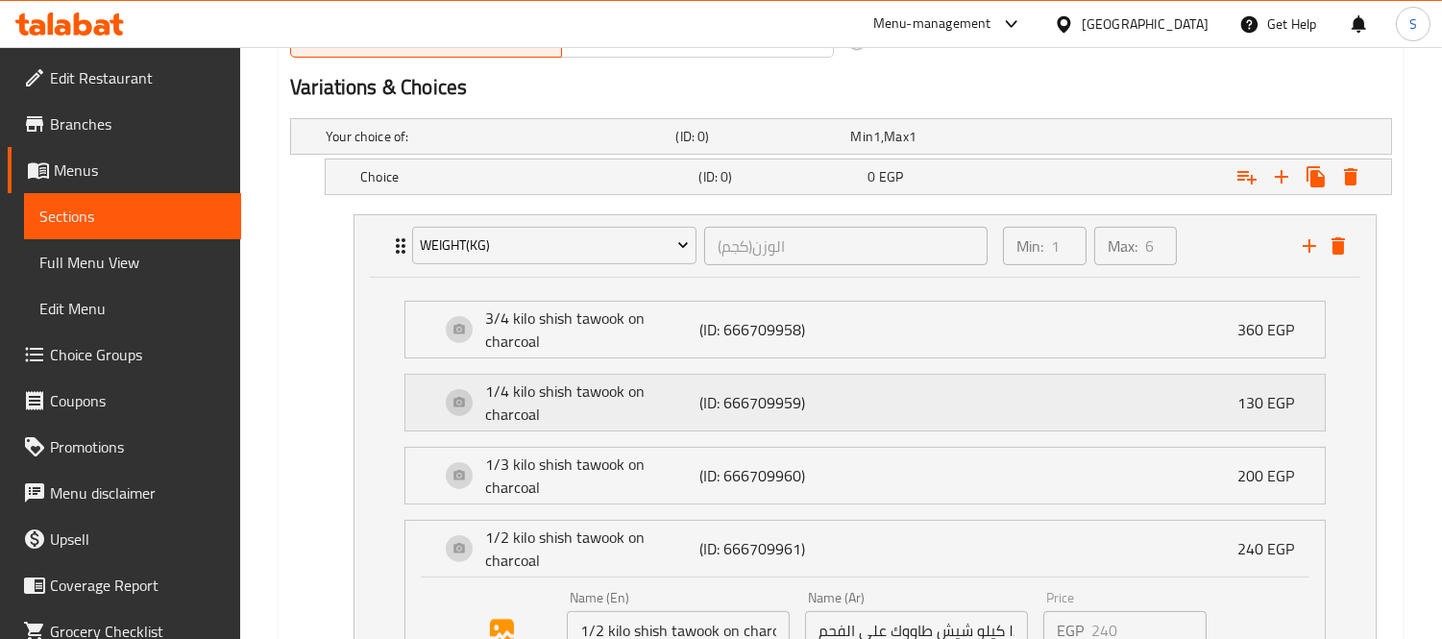
scroll to position [936, 0]
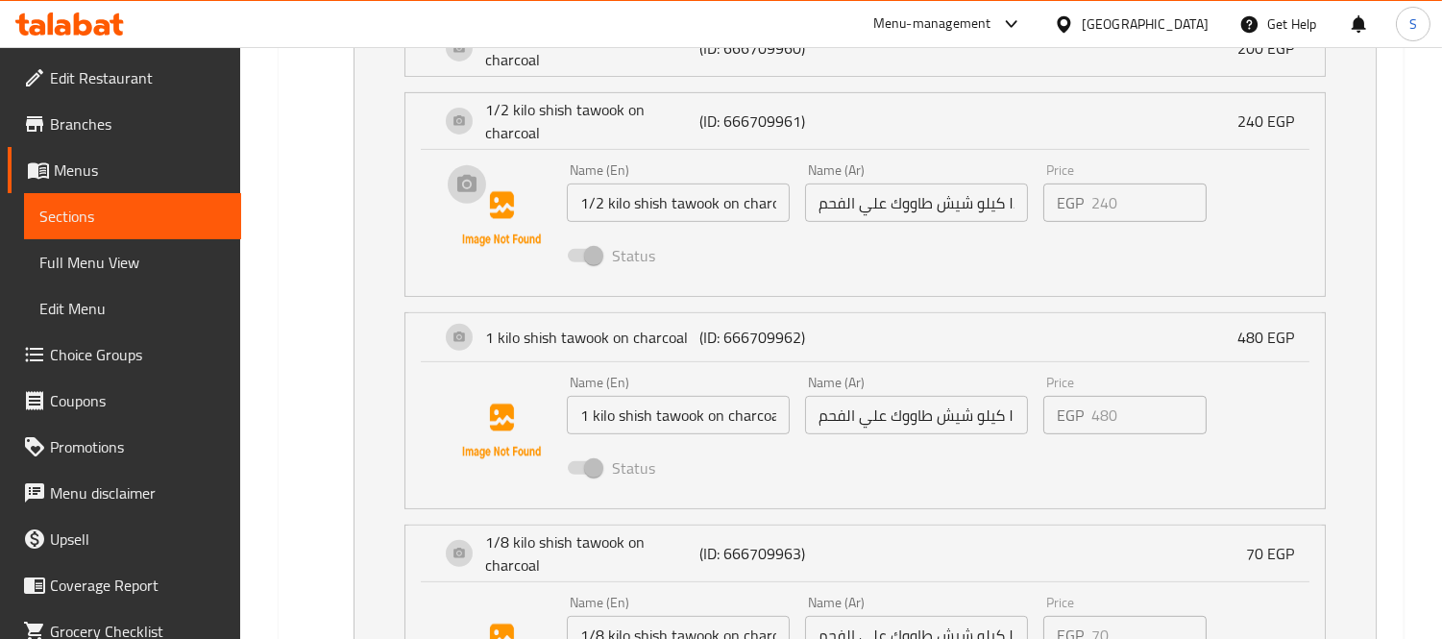
scroll to position [722, 0]
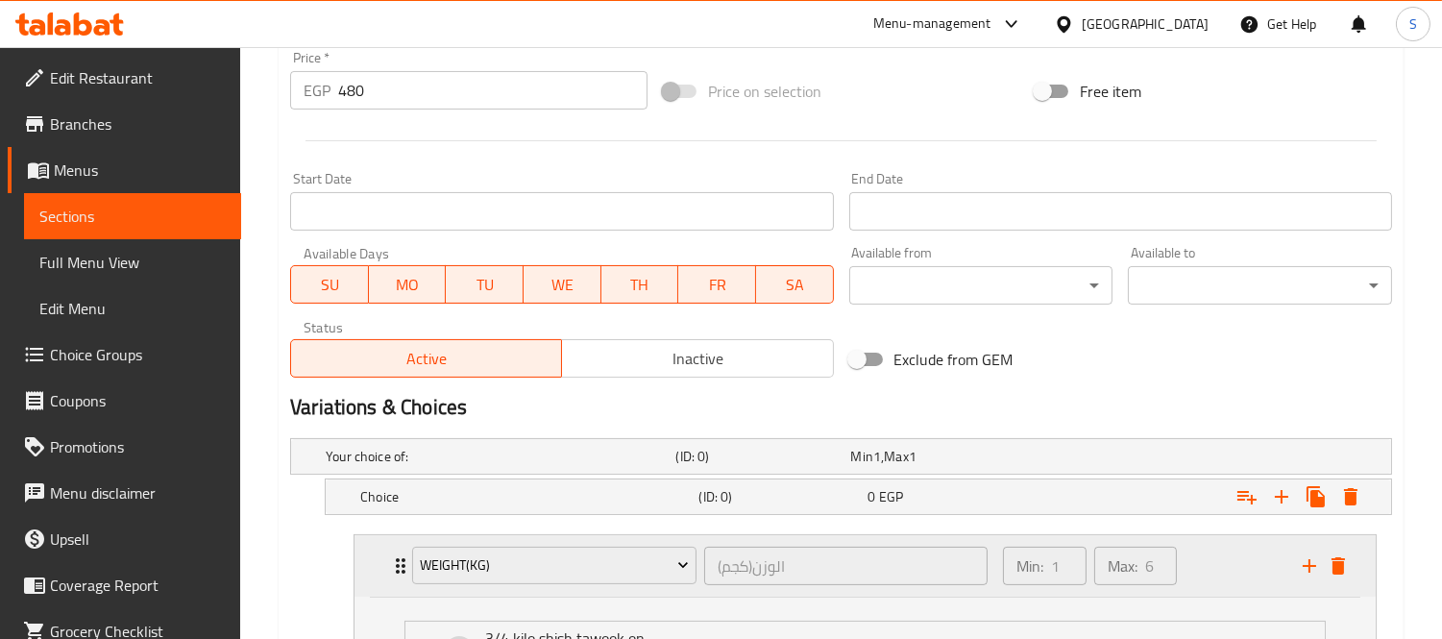
click at [368, 559] on div "weight(kg) الوزن(كجم) ​ Min: 1 ​ Max: 6 ​" at bounding box center [864, 565] width 1021 height 61
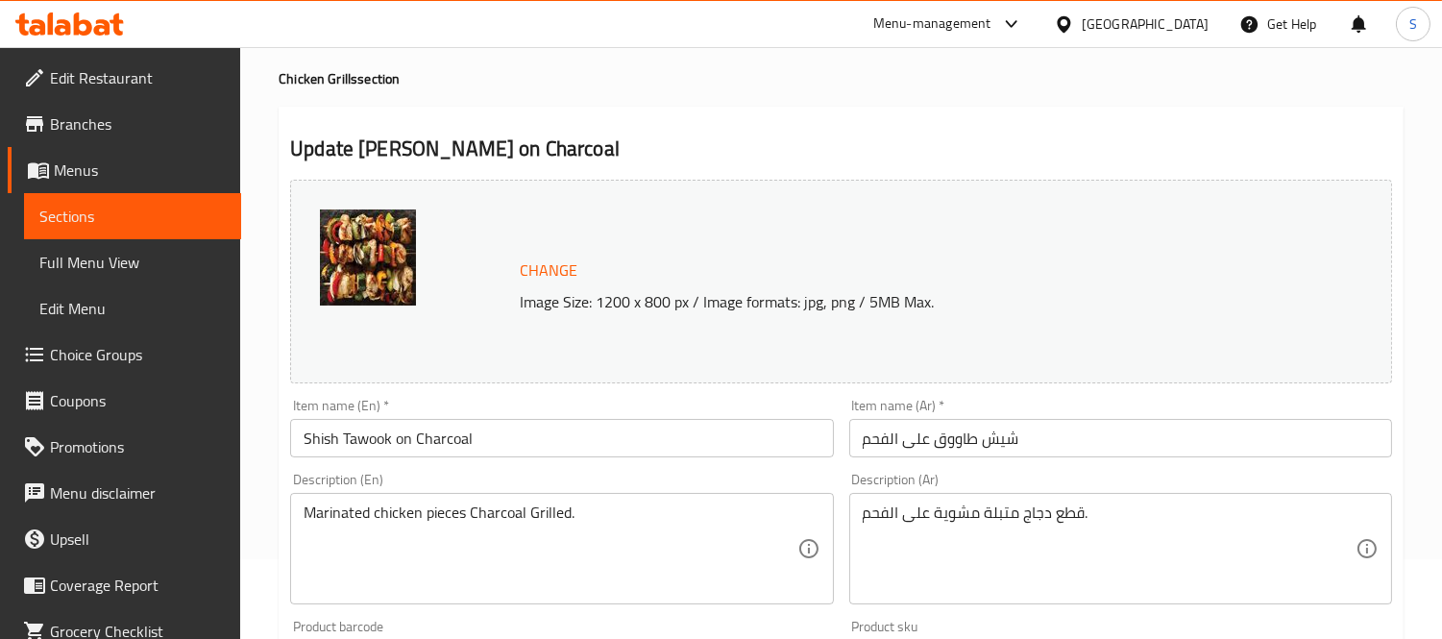
scroll to position [0, 0]
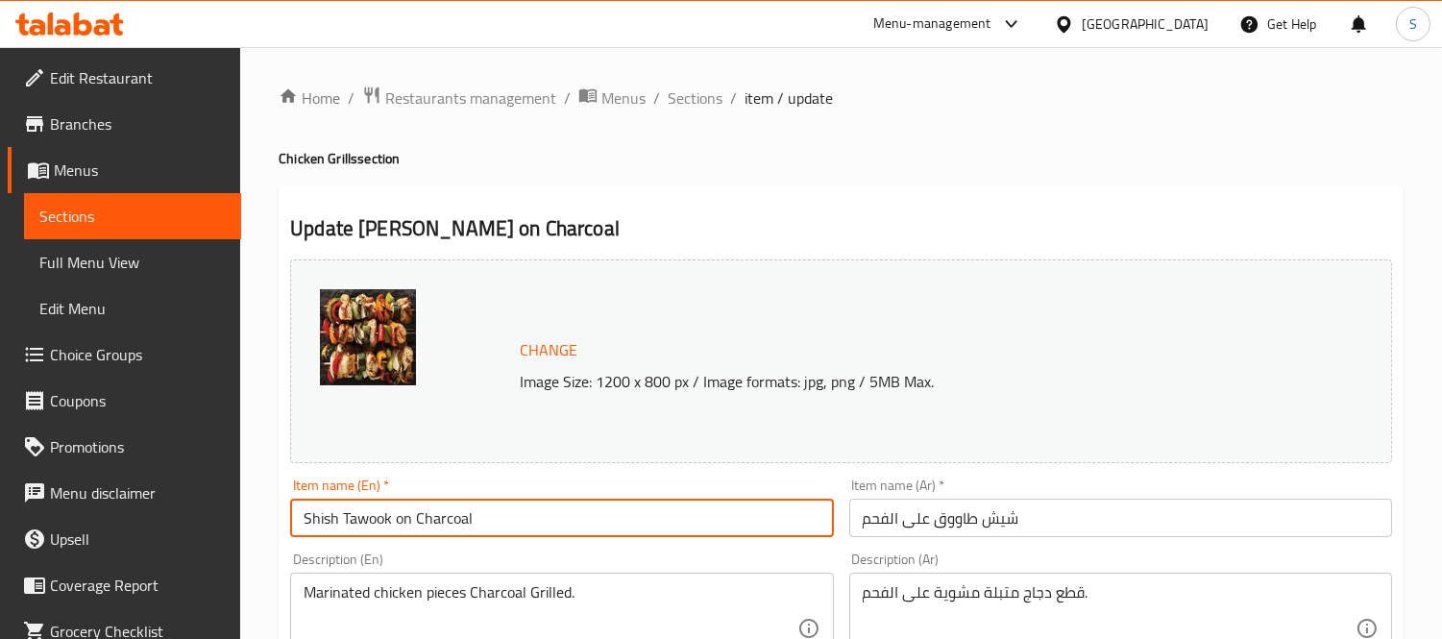
click at [427, 529] on input "Shish Tawook on Charcoal" at bounding box center [561, 518] width 543 height 38
click at [705, 98] on span "Sections" at bounding box center [695, 97] width 55 height 23
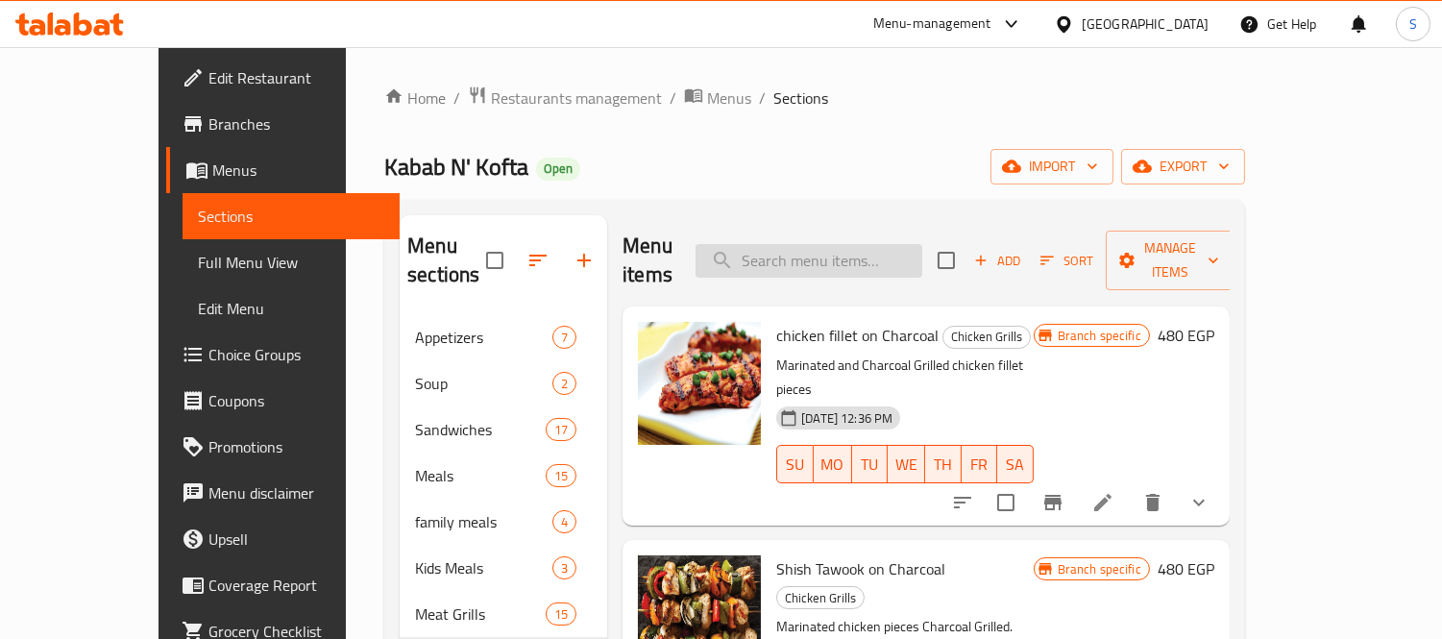
click at [869, 254] on input "search" at bounding box center [809, 261] width 227 height 34
paste input "Shish Tawook on Charcoal"
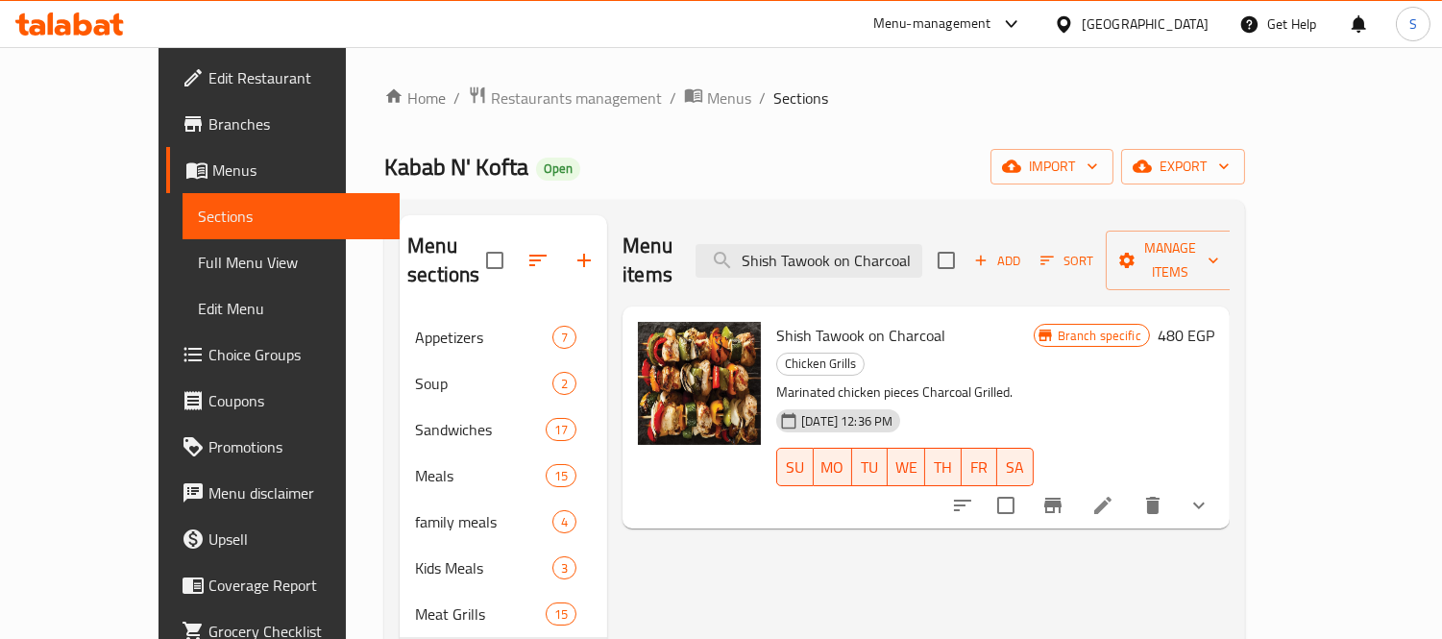
type input "Shish Tawook on Charcoal"
click at [1114, 494] on icon at bounding box center [1102, 505] width 23 height 23
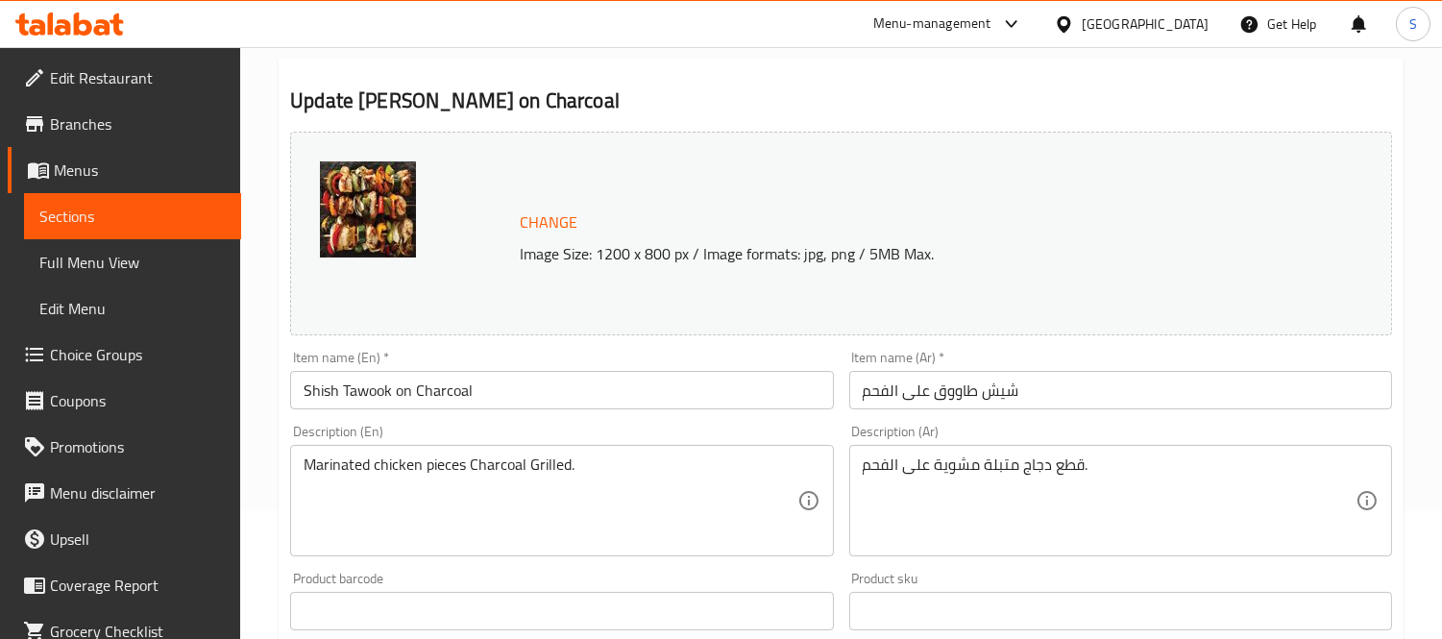
scroll to position [107, 0]
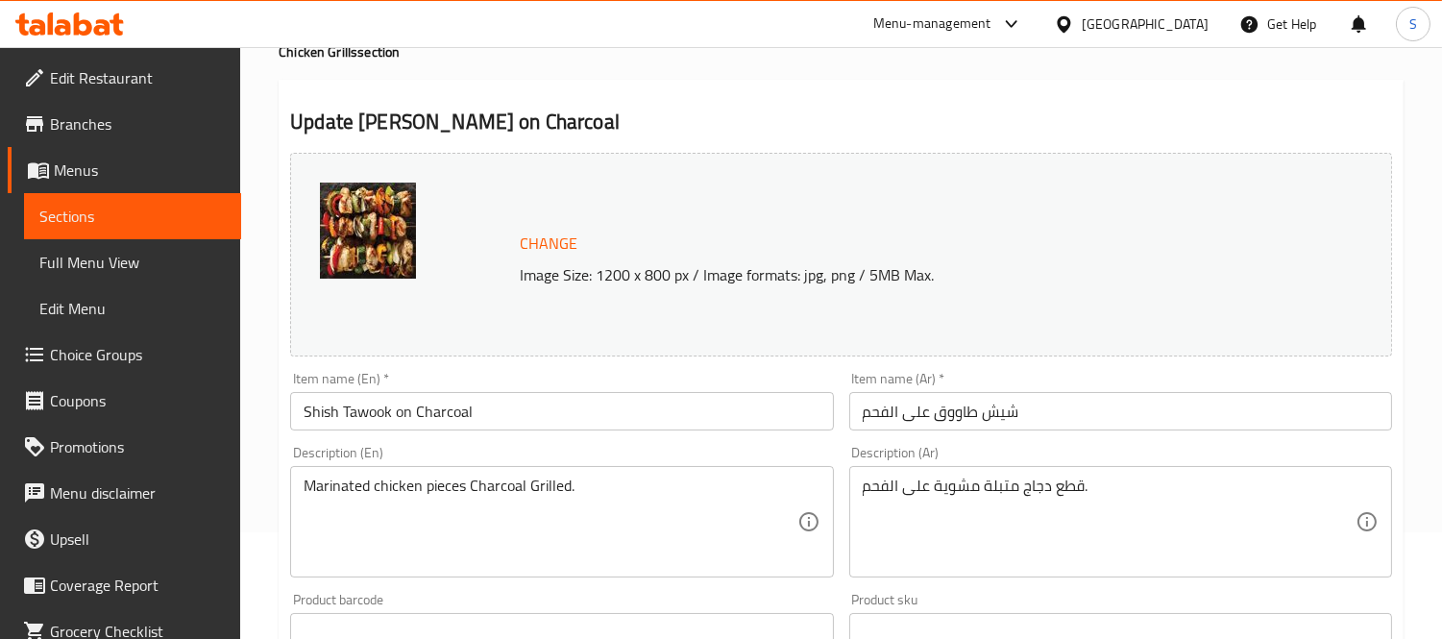
click at [959, 418] on input "شيش طاووق على الفحم" at bounding box center [1120, 411] width 543 height 38
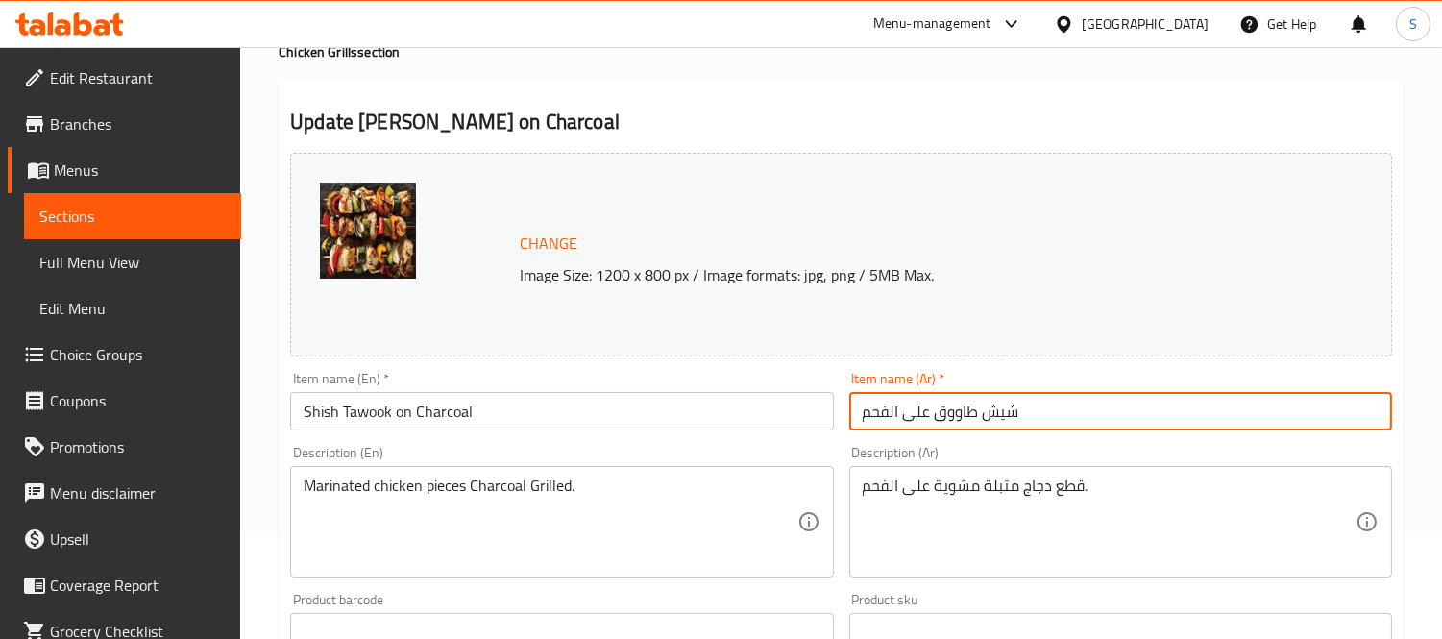
click at [959, 418] on input "شيش طاووق على الفحم" at bounding box center [1120, 411] width 543 height 38
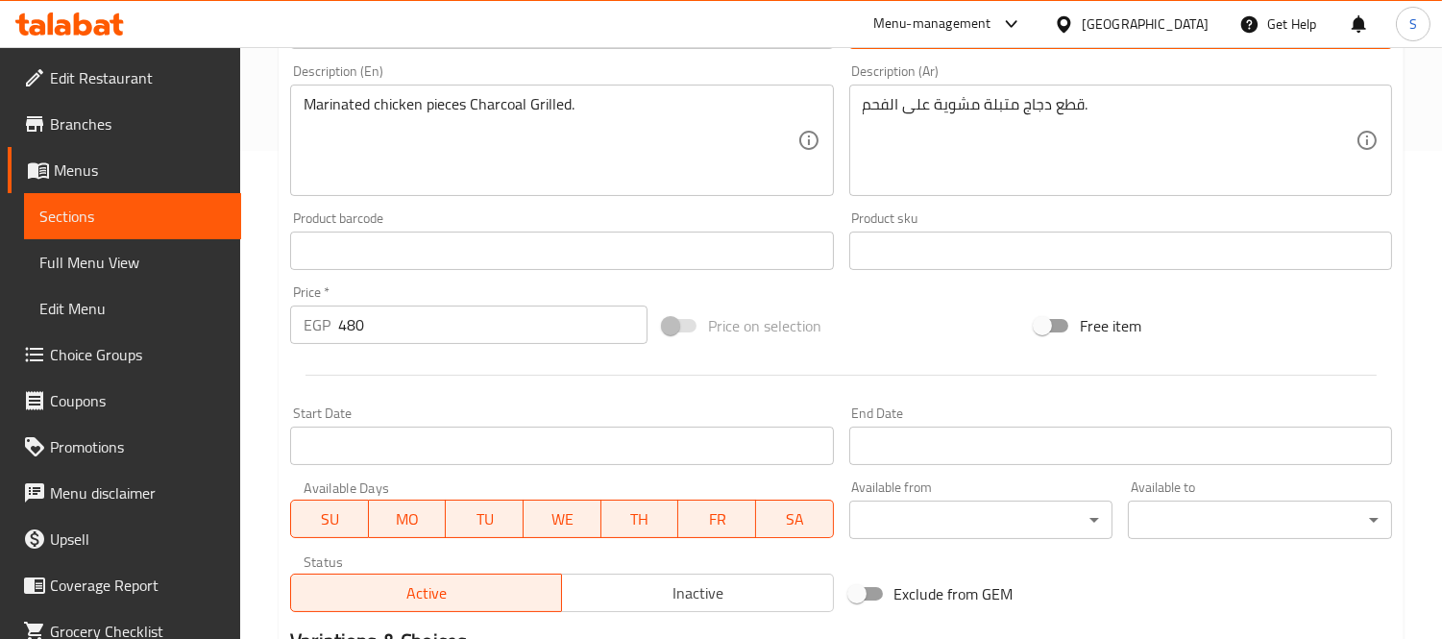
scroll to position [775, 0]
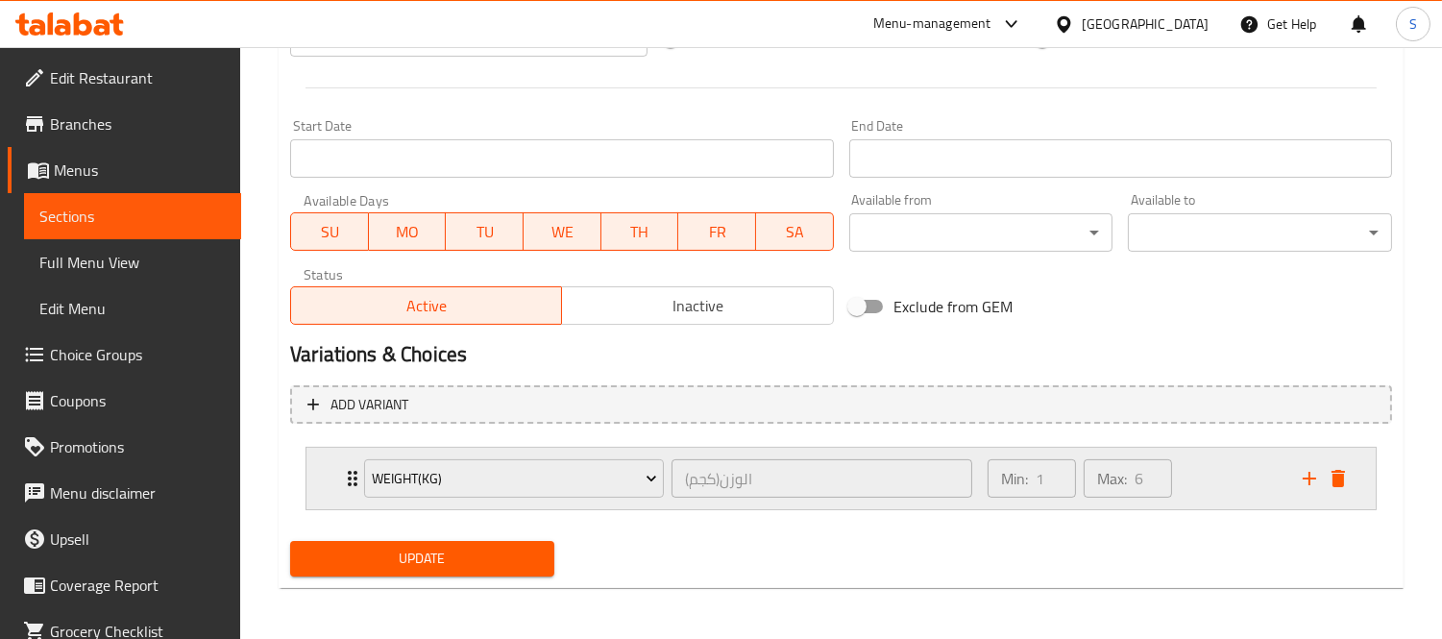
click at [327, 481] on div "weight(kg) الوزن(كجم) ​ Min: 1 ​ Max: 6 ​" at bounding box center [840, 478] width 1069 height 61
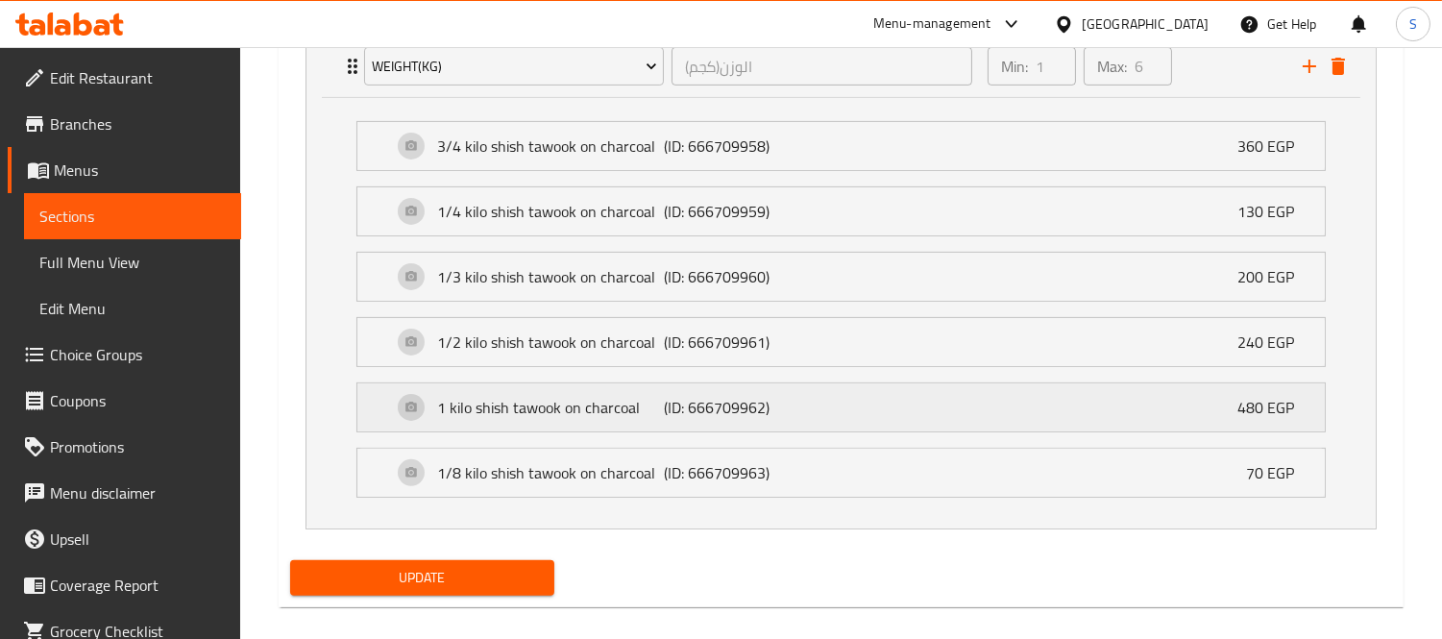
scroll to position [1203, 0]
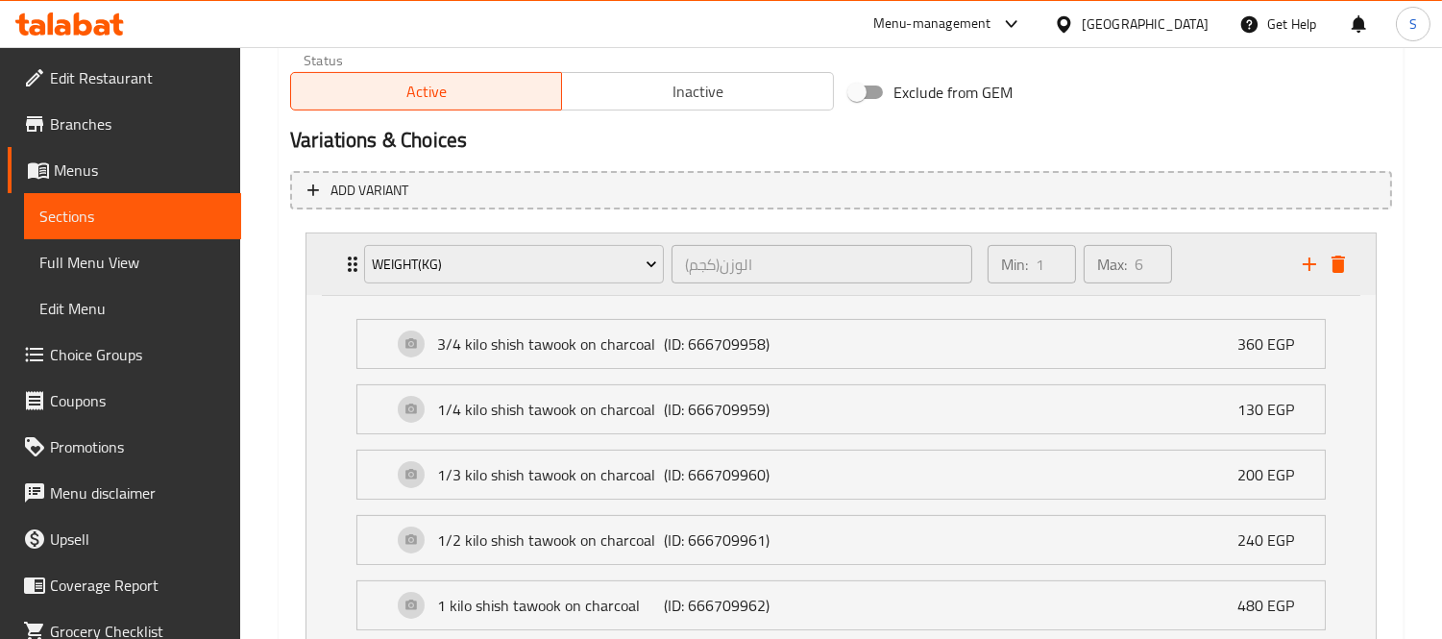
click at [1341, 269] on icon "delete" at bounding box center [1337, 264] width 13 height 17
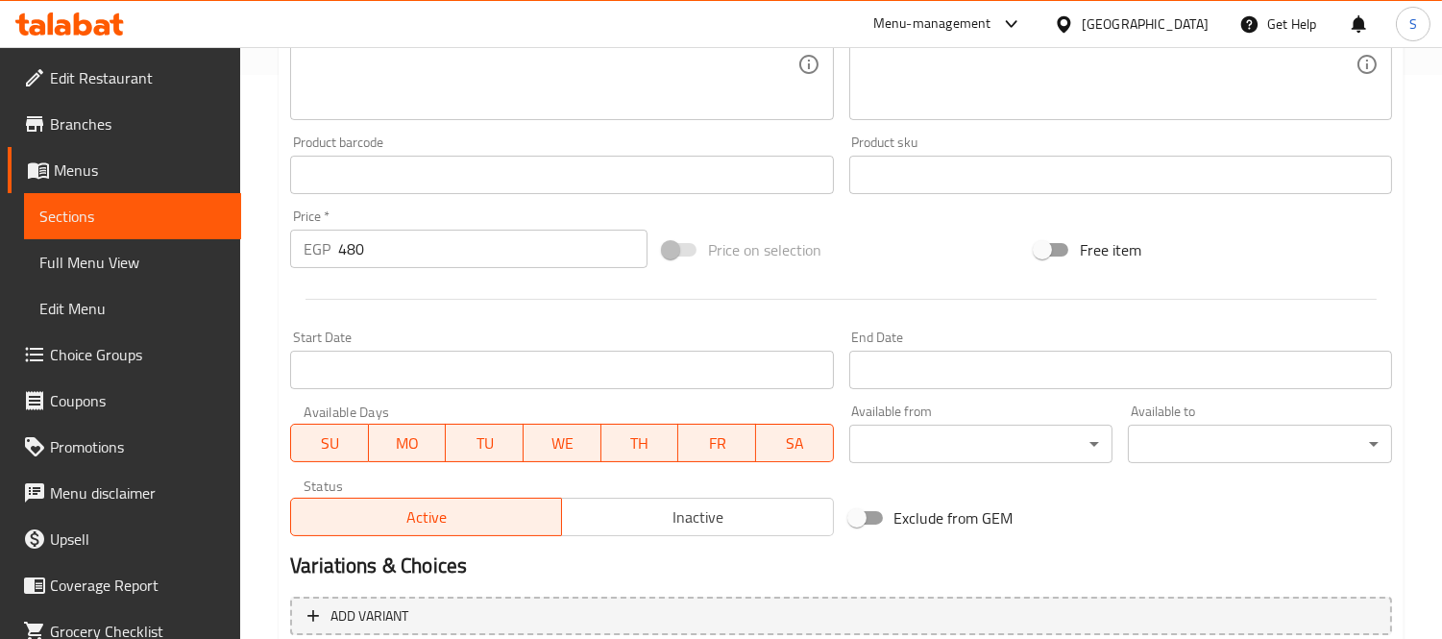
scroll to position [208, 0]
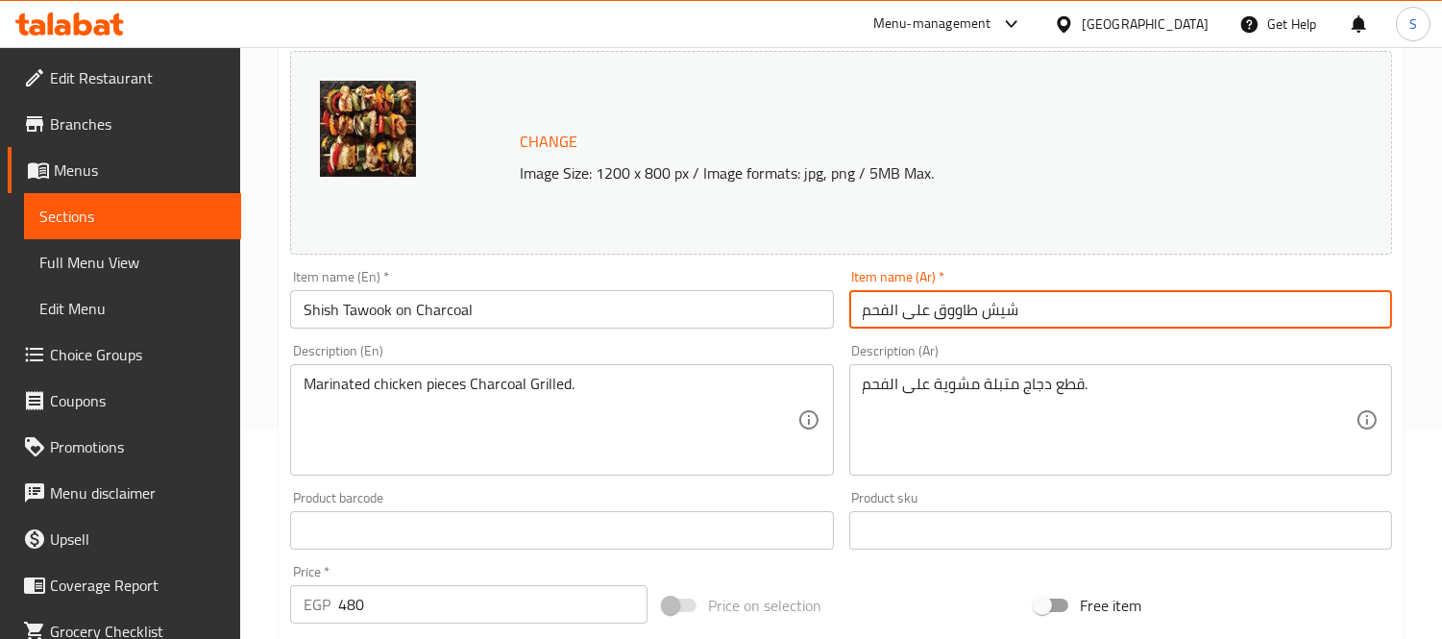
click at [553, 315] on input "Shish Tawook on Charcoal" at bounding box center [561, 309] width 543 height 38
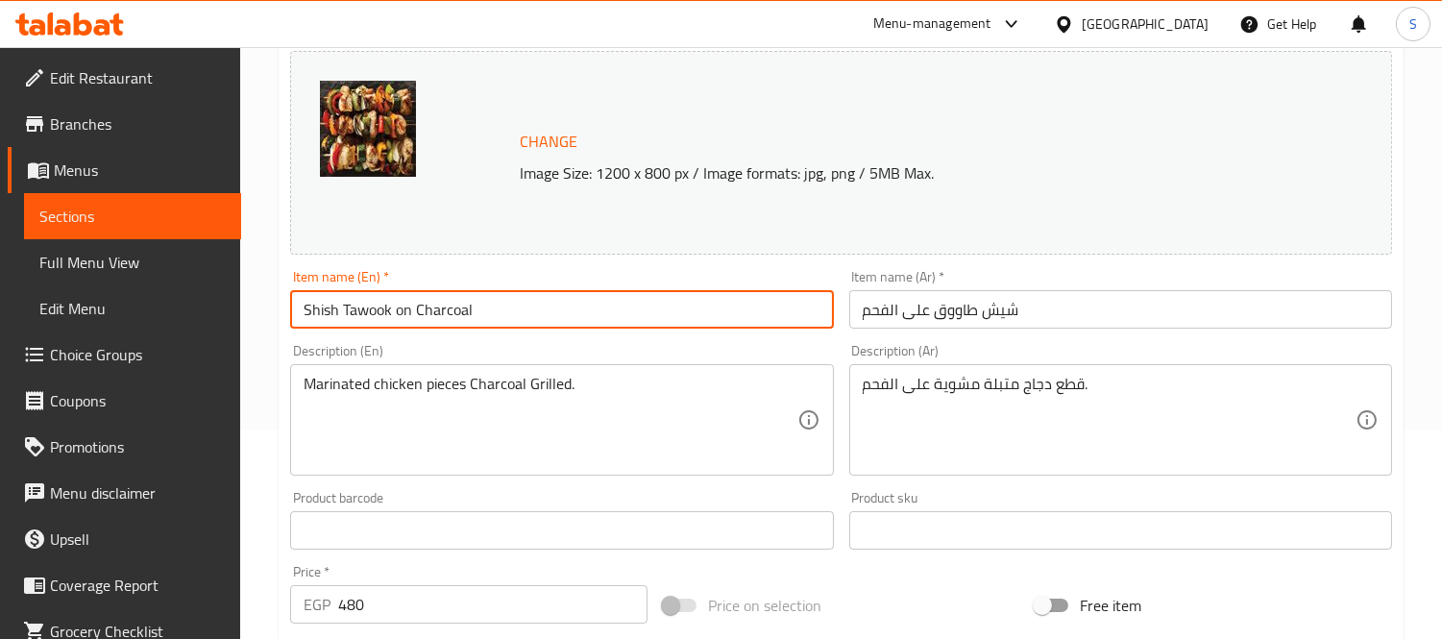
click at [443, 601] on input "480" at bounding box center [492, 604] width 309 height 38
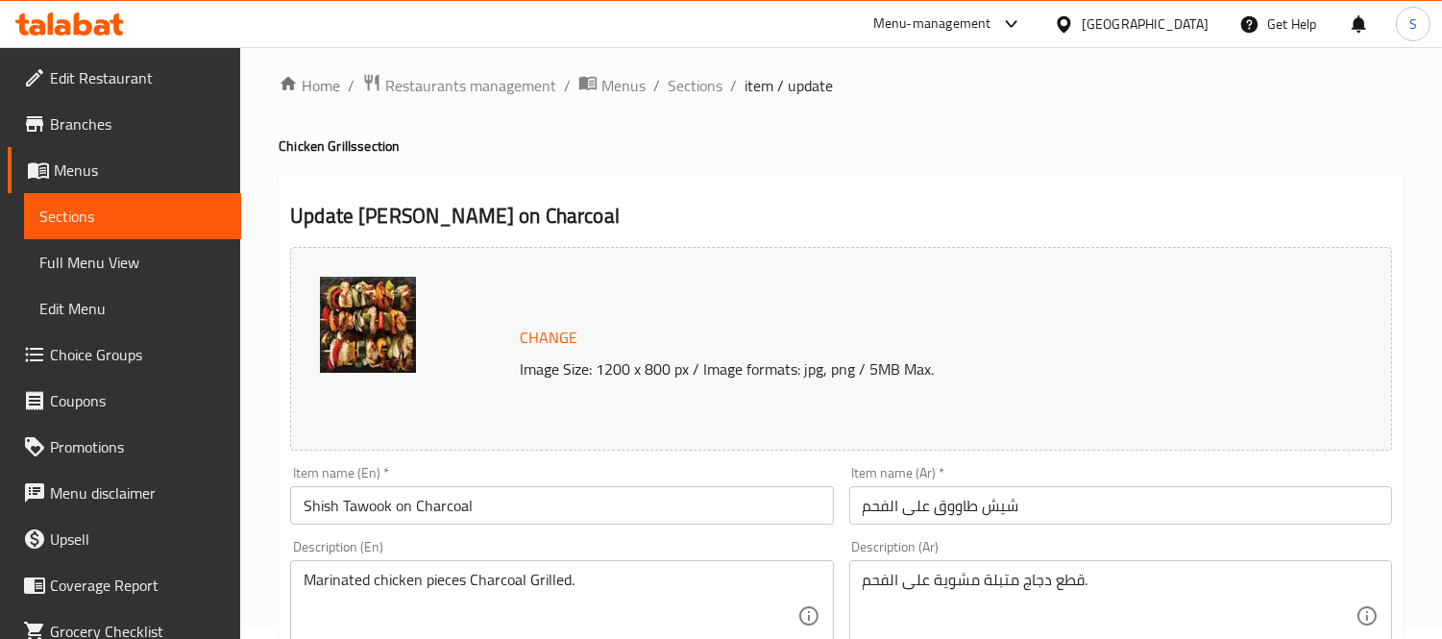
scroll to position [0, 0]
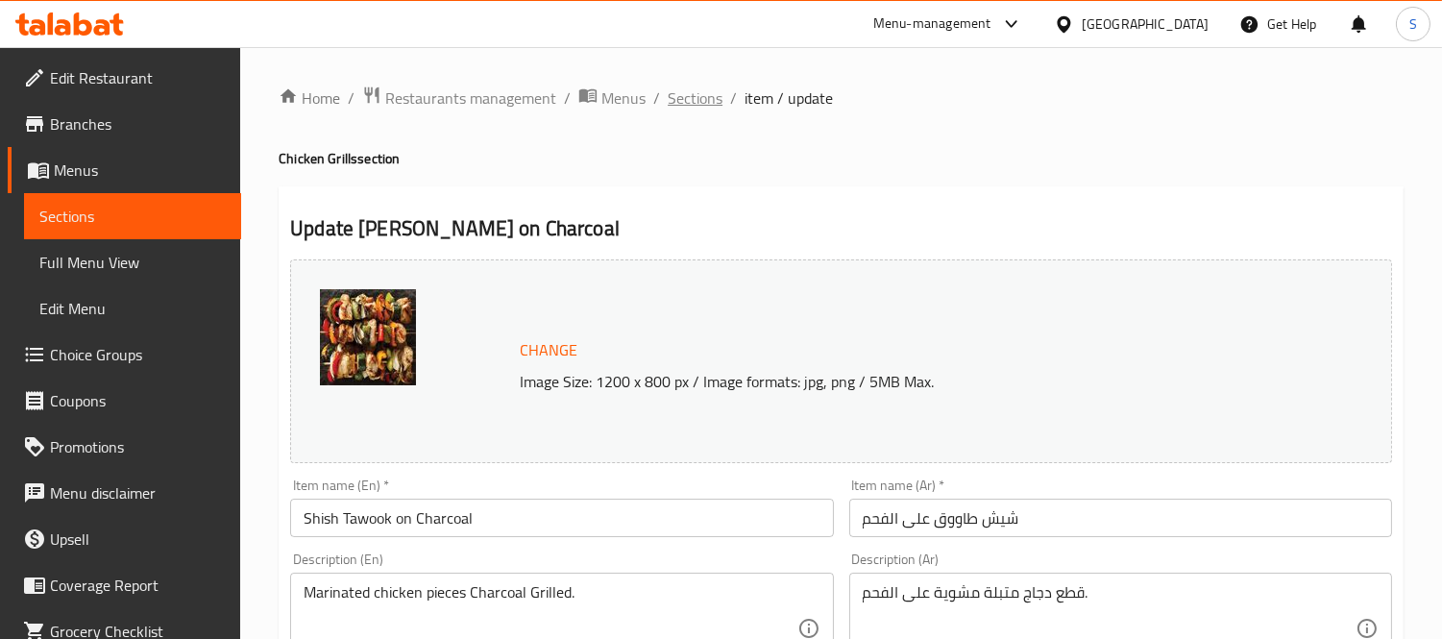
click at [692, 90] on span "Sections" at bounding box center [695, 97] width 55 height 23
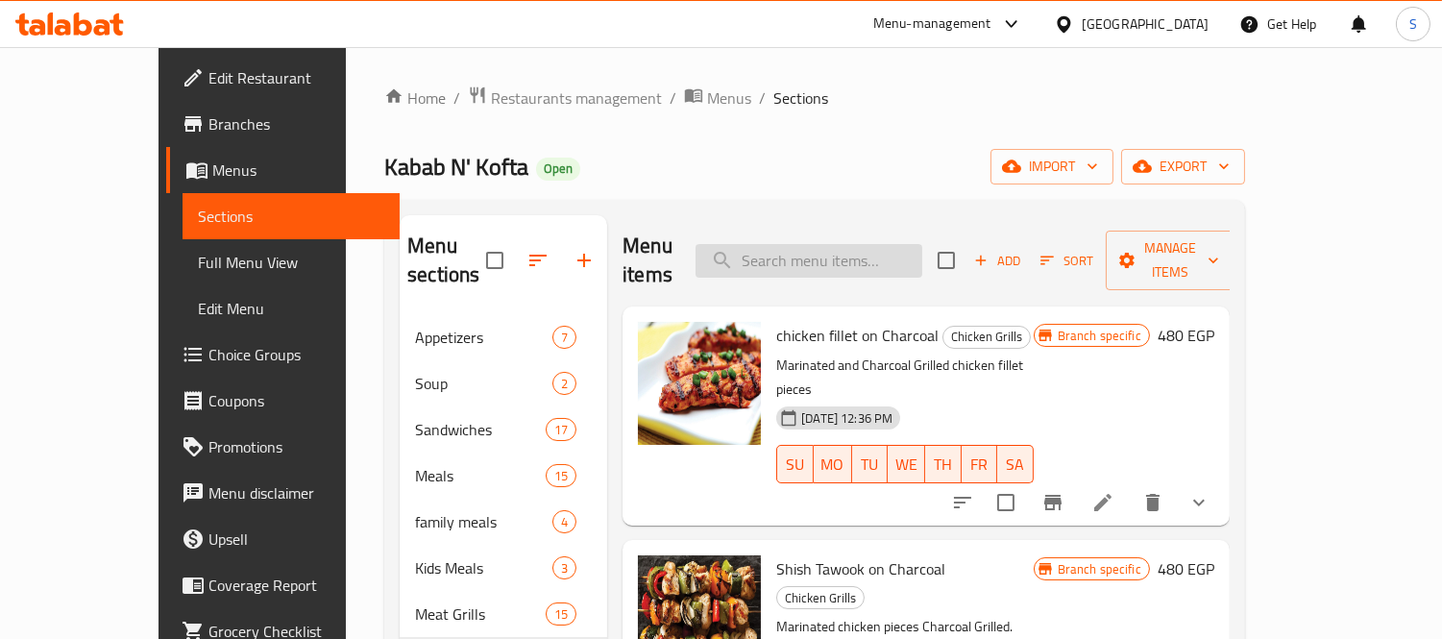
click at [877, 256] on input "search" at bounding box center [809, 261] width 227 height 34
paste input "في اكل ايه؟"
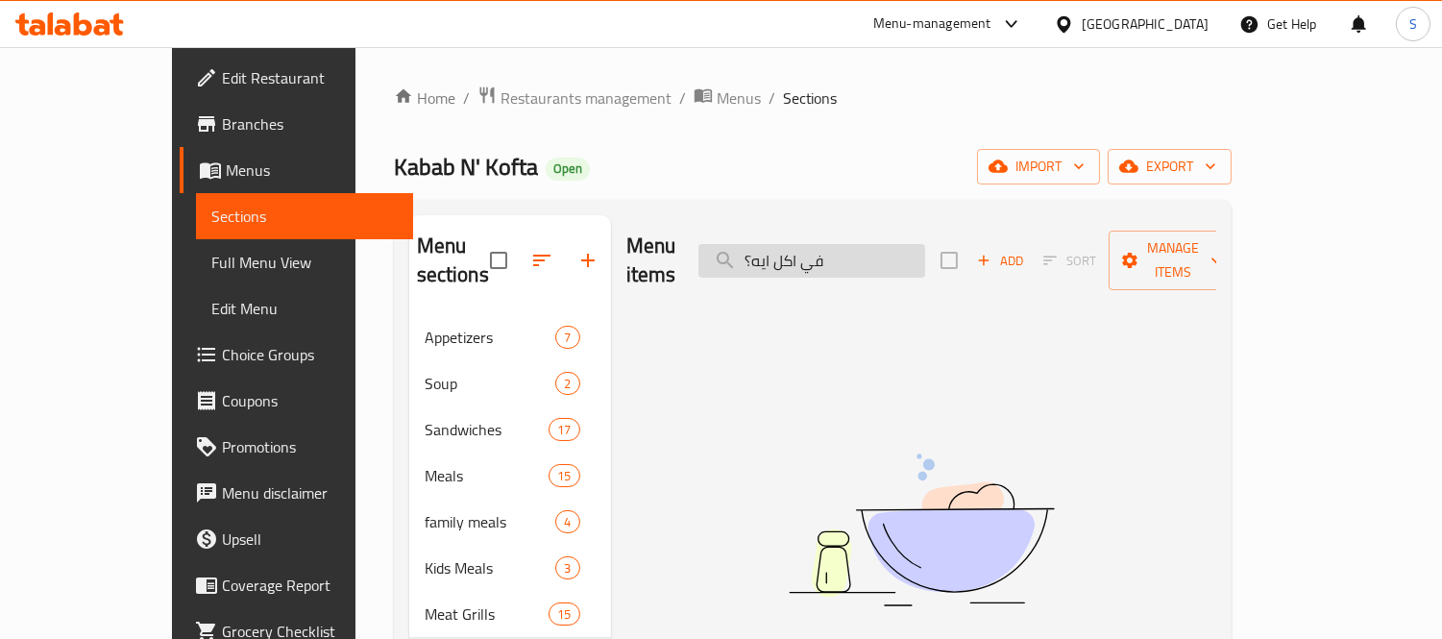
click at [856, 244] on input "في اكل ايه؟" at bounding box center [811, 261] width 227 height 34
paste input "Shish Tawook on Charcoal"
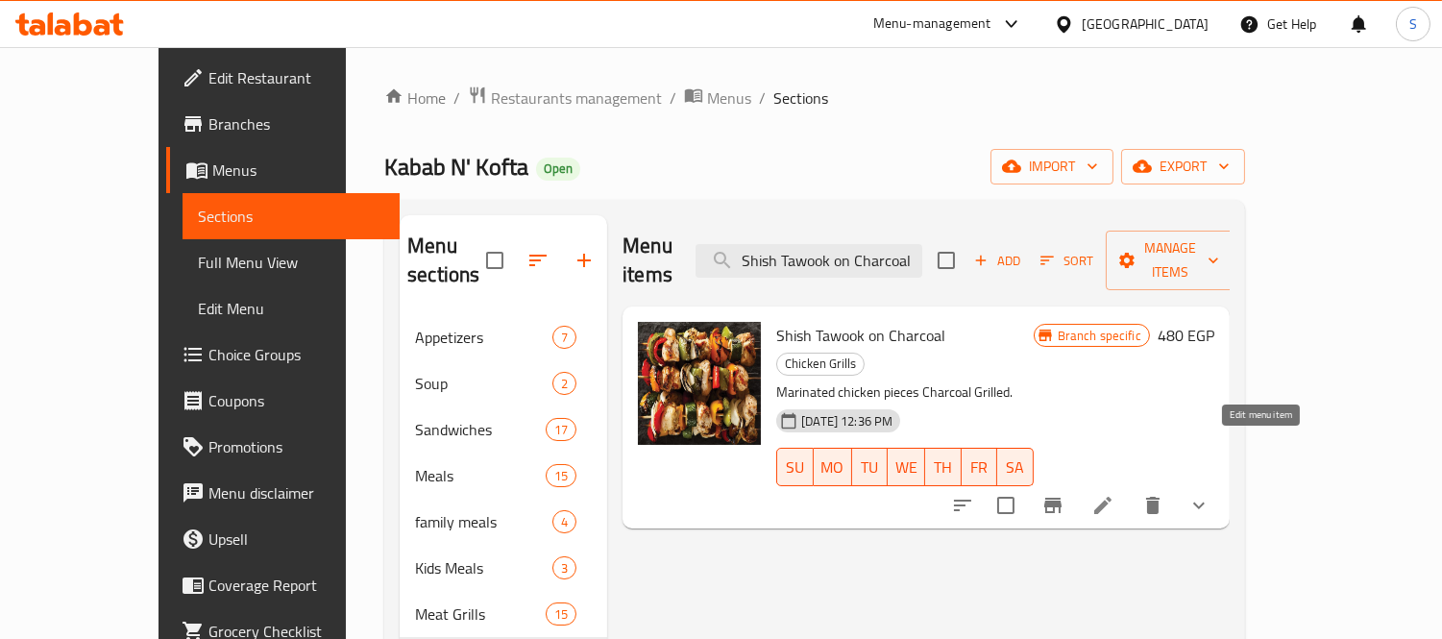
type input "Shish Tawook on Charcoal"
click at [1130, 488] on li at bounding box center [1103, 505] width 54 height 35
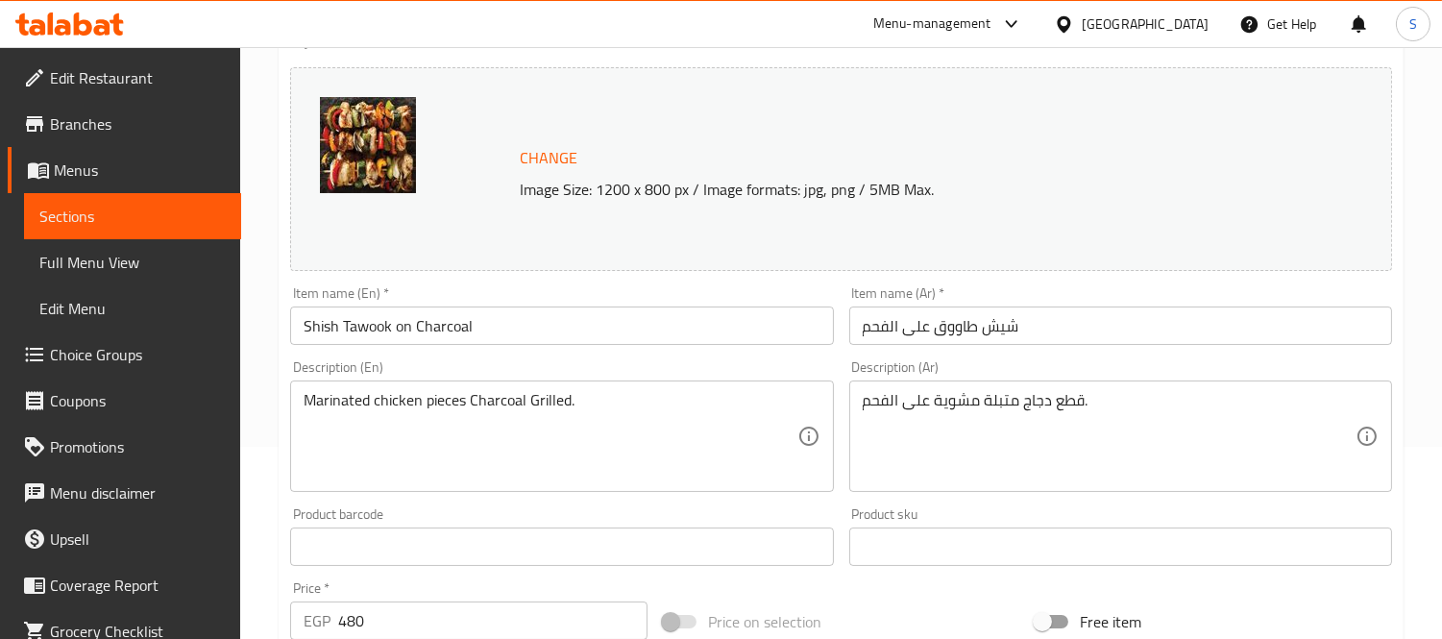
scroll to position [533, 0]
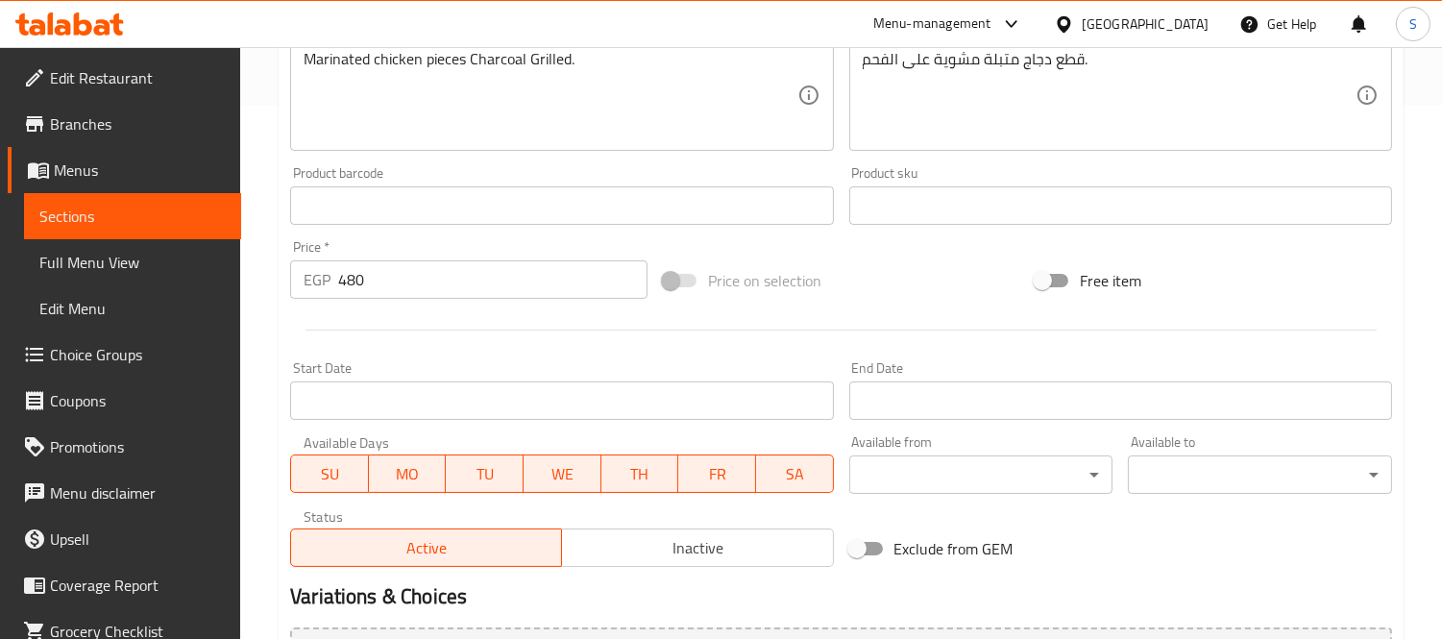
click at [394, 280] on input "480" at bounding box center [492, 279] width 309 height 38
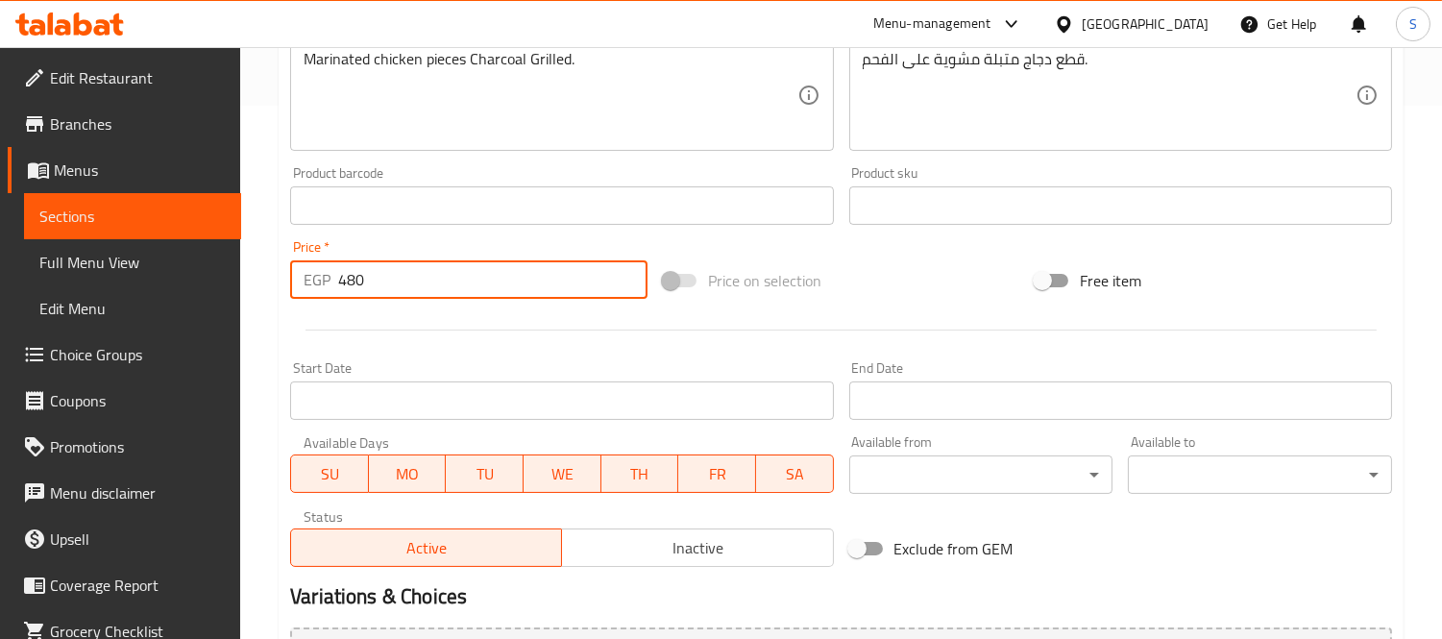
click at [394, 280] on input "480" at bounding box center [492, 279] width 309 height 38
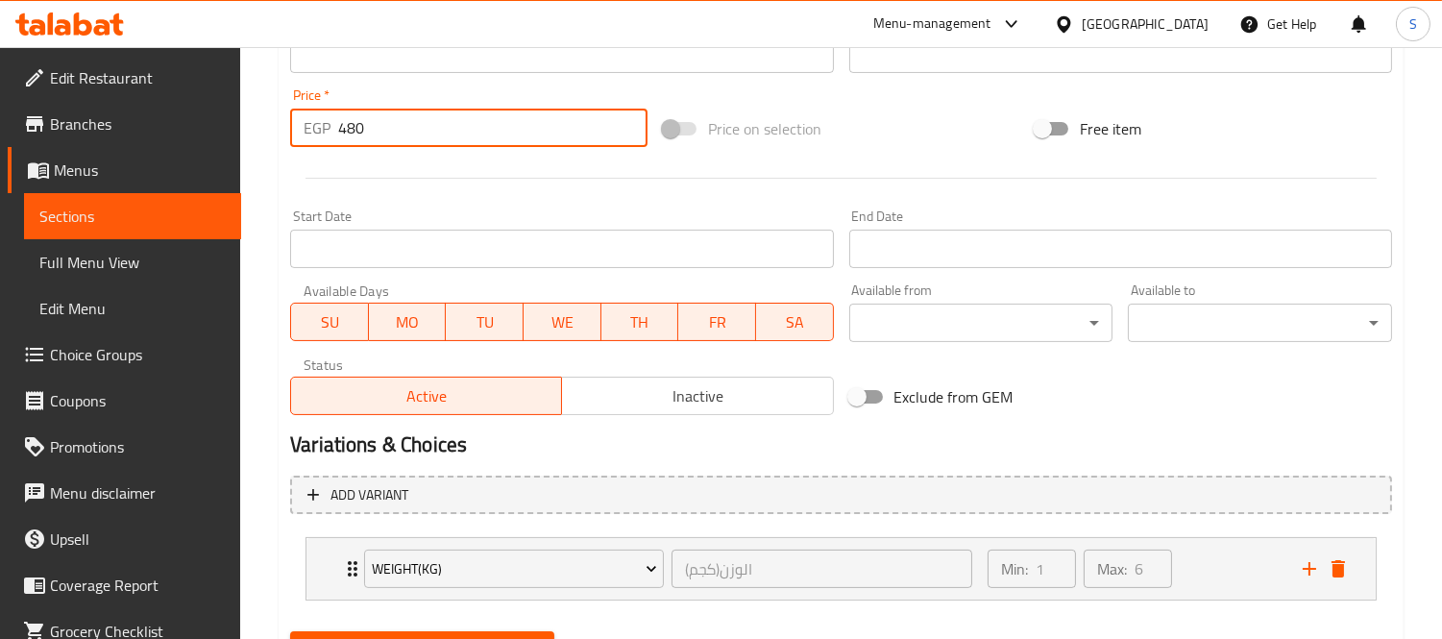
scroll to position [775, 0]
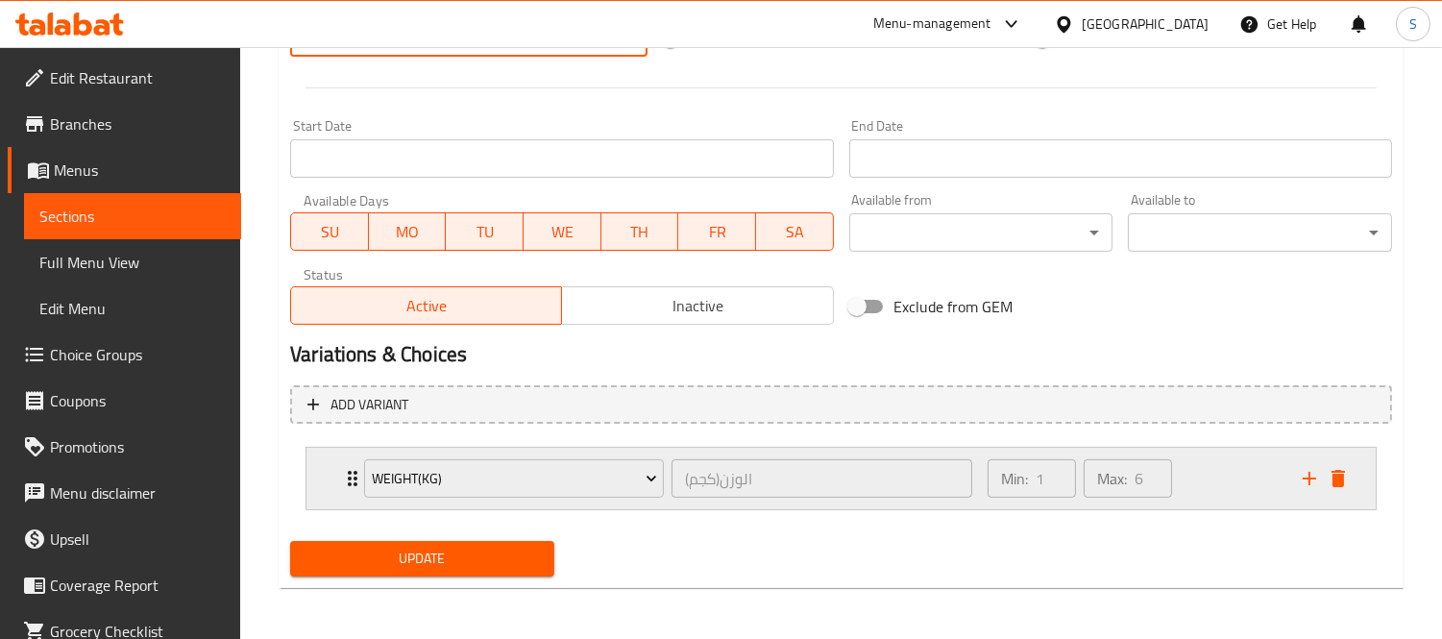
click at [317, 494] on div "weight(kg) الوزن(كجم) ​ Min: 1 ​ Max: 6 ​" at bounding box center [840, 478] width 1069 height 61
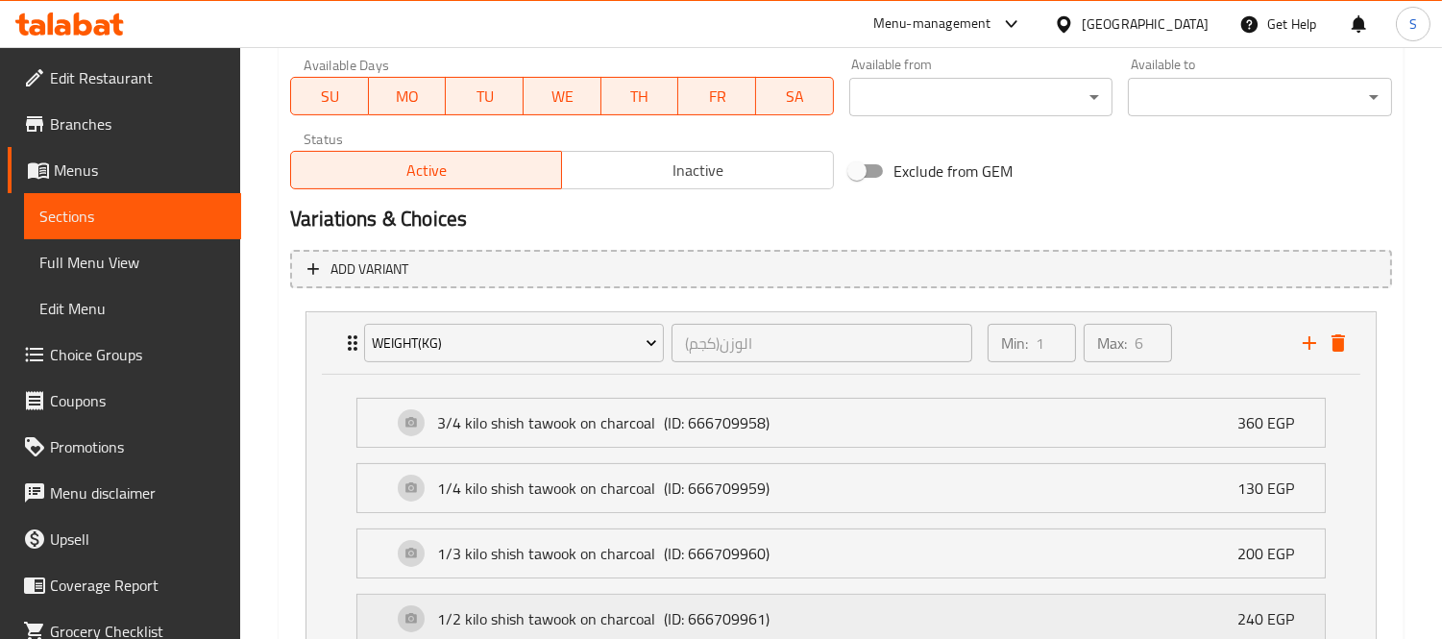
scroll to position [1203, 0]
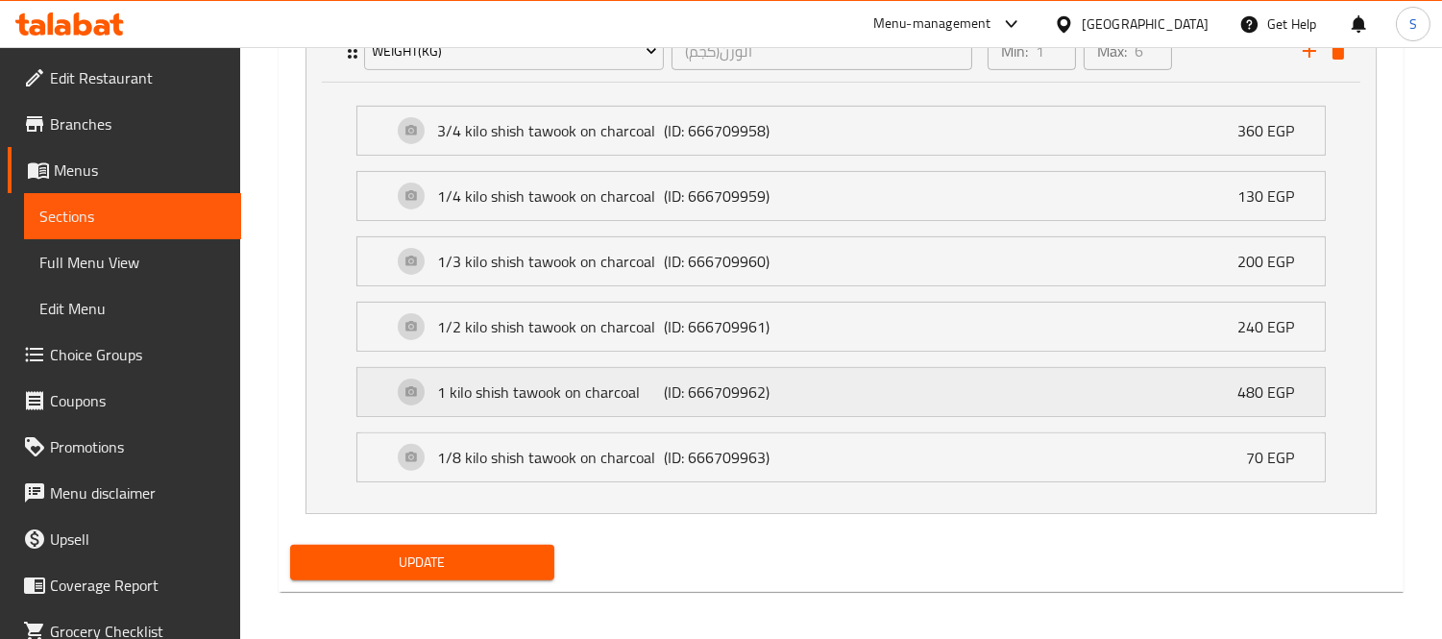
click at [1178, 406] on div "1 kilo shish tawook on charcoal (ID: 666709962) 480 EGP" at bounding box center [847, 392] width 910 height 48
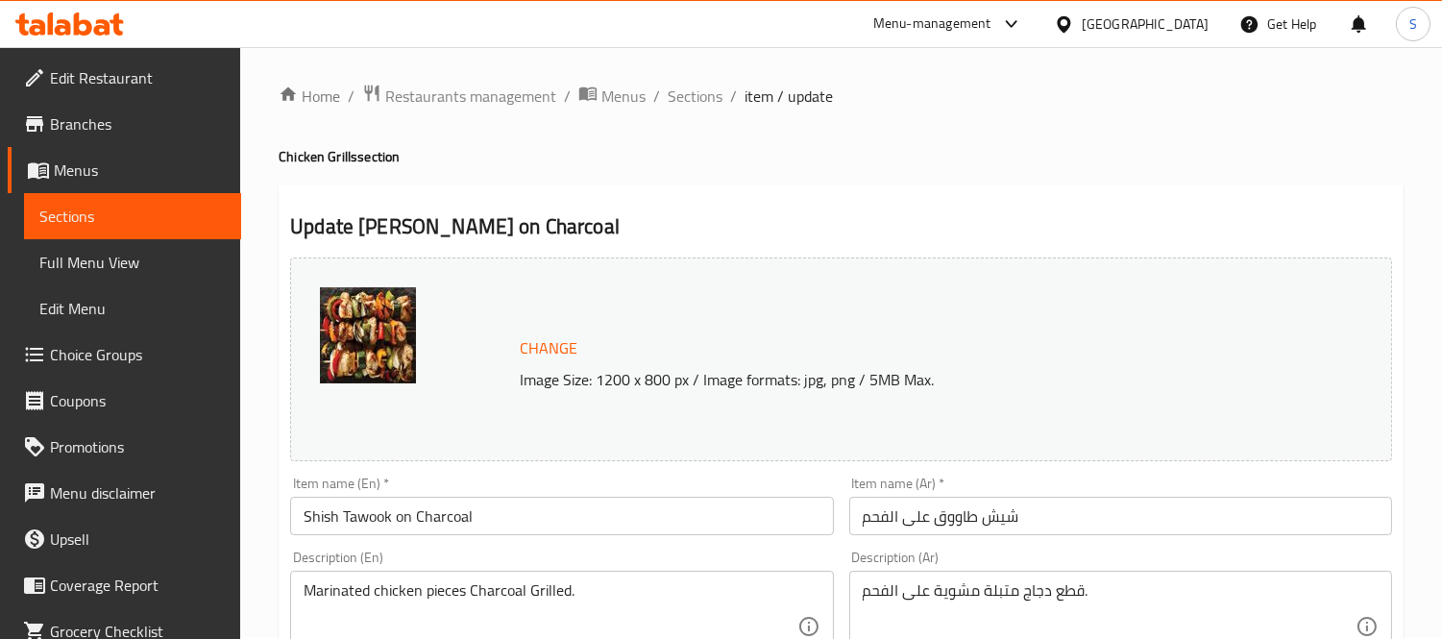
scroll to position [0, 0]
click at [708, 100] on span "Sections" at bounding box center [695, 97] width 55 height 23
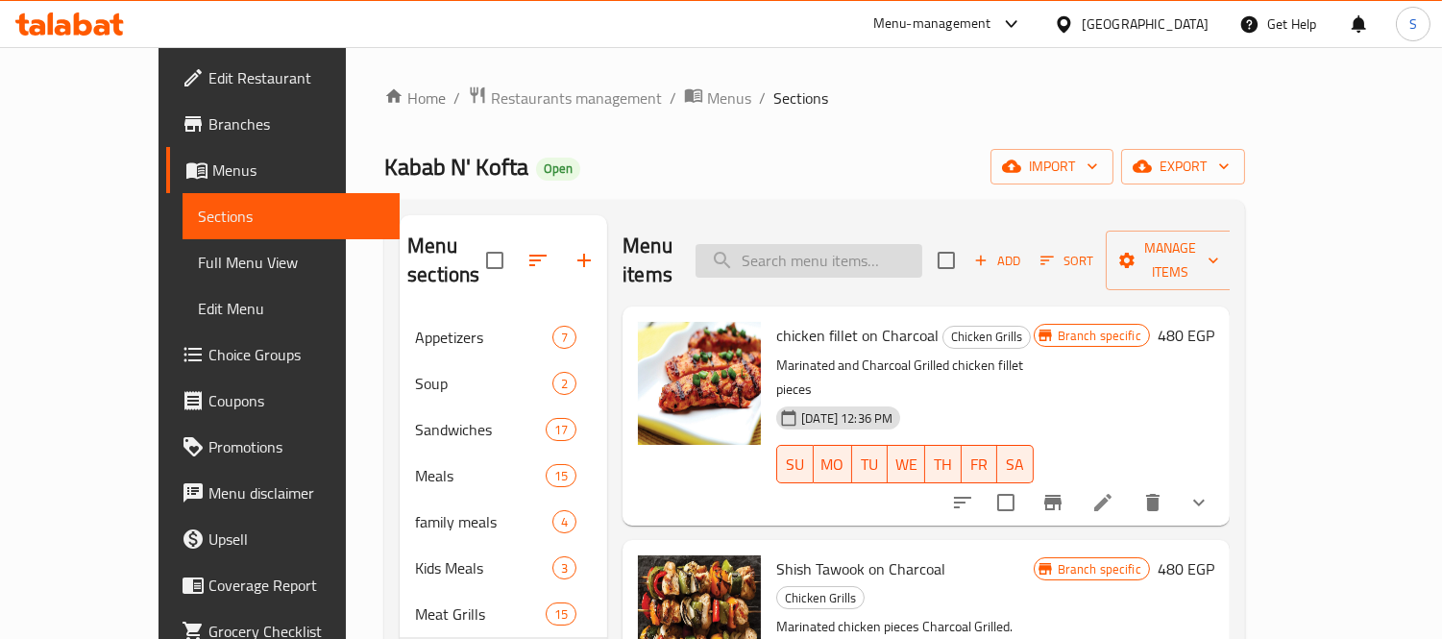
click at [920, 244] on input "search" at bounding box center [809, 261] width 227 height 34
click at [1210, 491] on icon "show more" at bounding box center [1198, 502] width 23 height 23
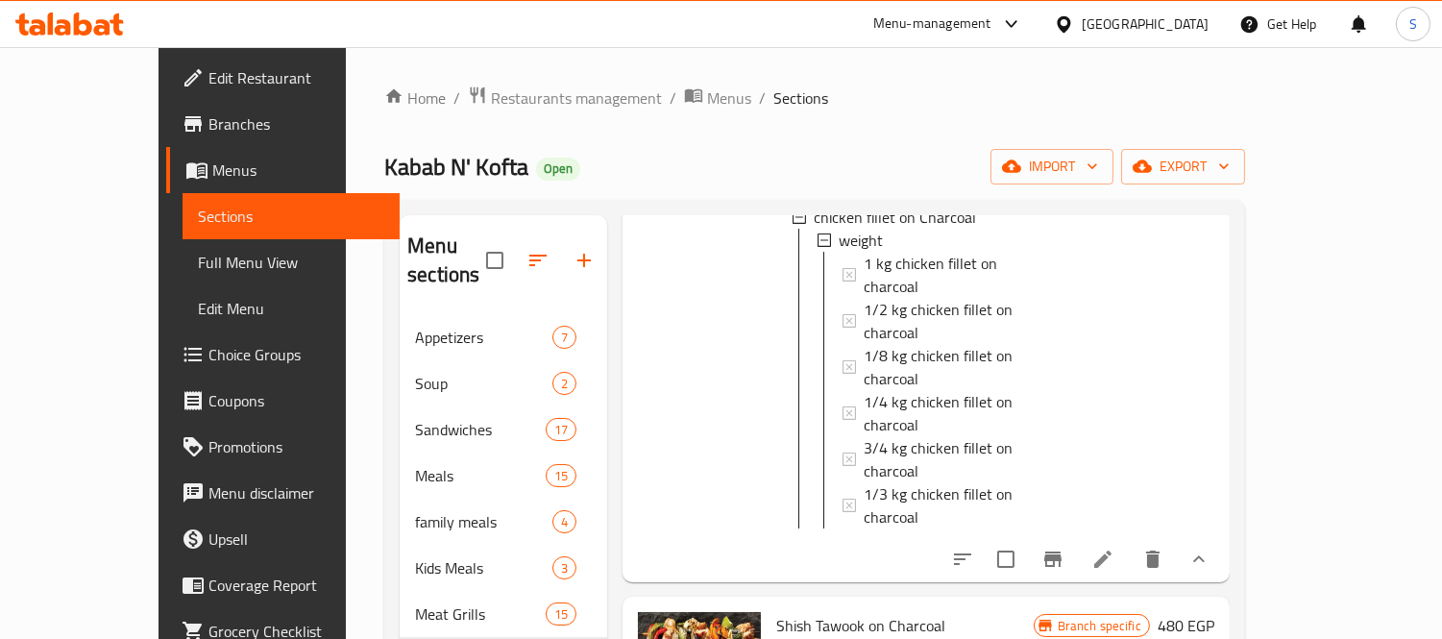
scroll to position [213, 0]
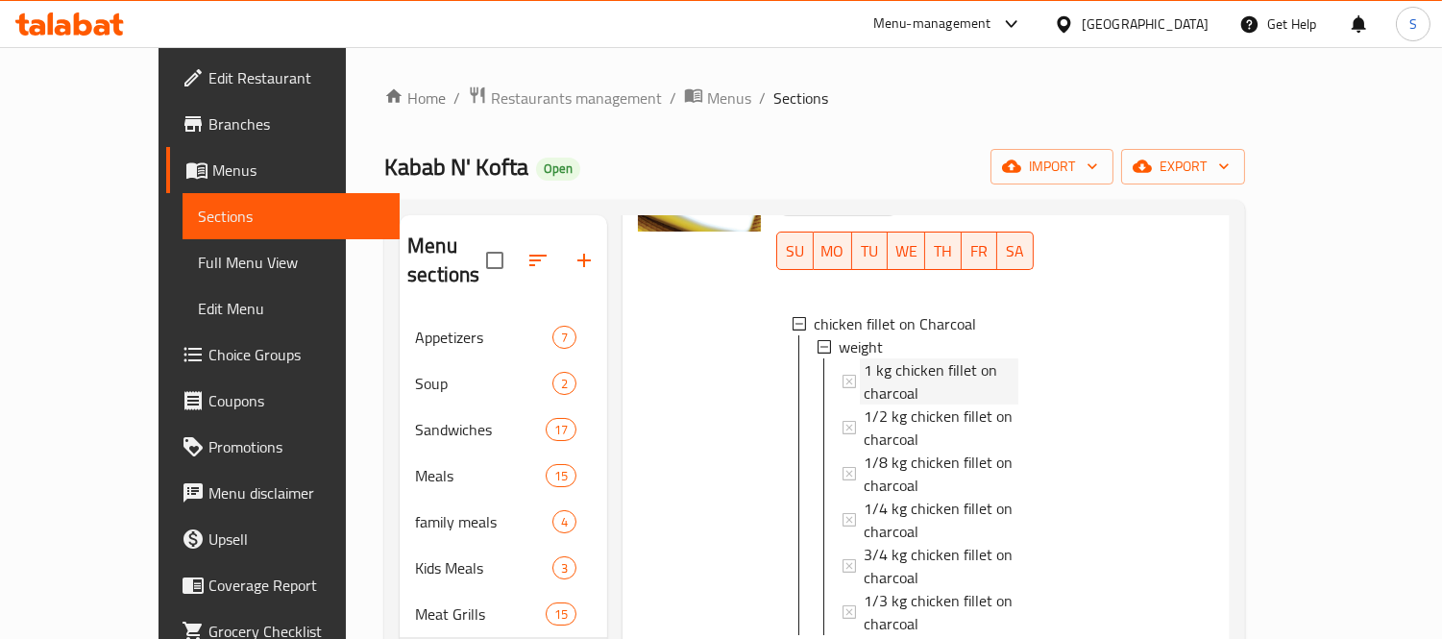
click at [909, 358] on span "1 kg chicken fillet on charcoal" at bounding box center [941, 381] width 155 height 46
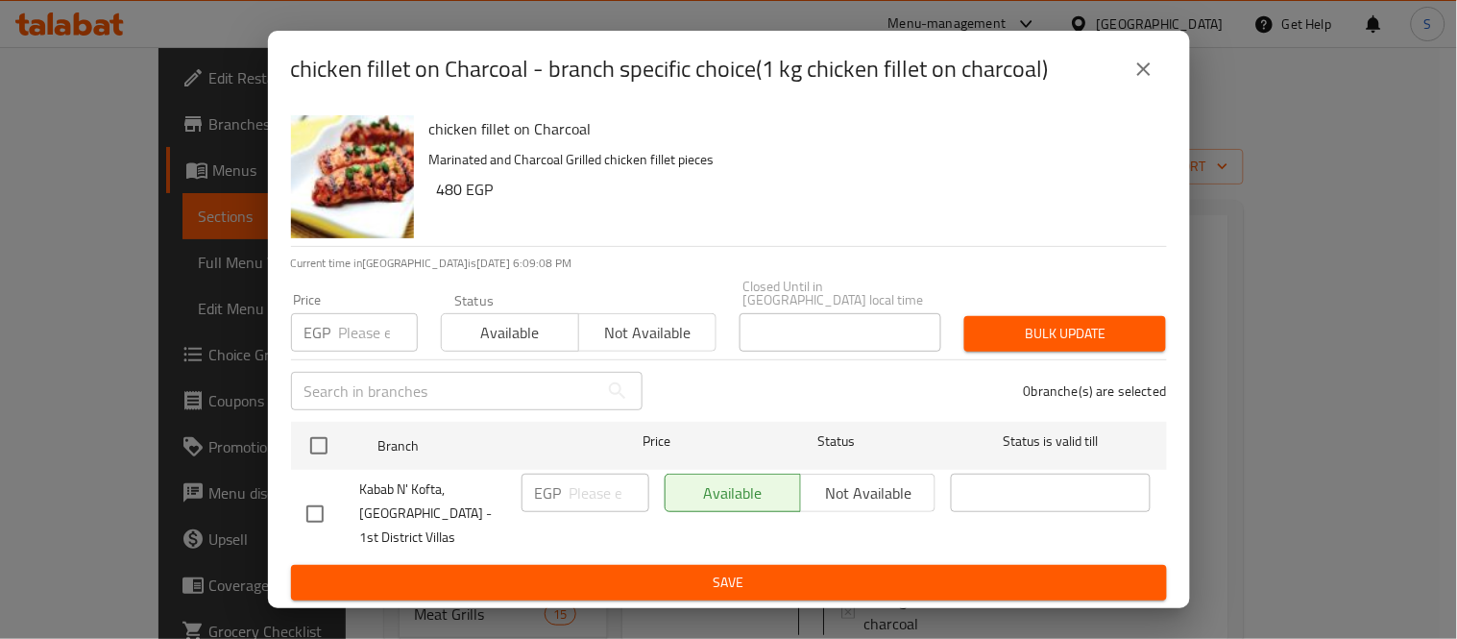
click at [325, 511] on input "checkbox" at bounding box center [315, 514] width 40 height 40
checkbox input "true"
click at [586, 486] on input "number" at bounding box center [610, 493] width 80 height 38
type input "350"
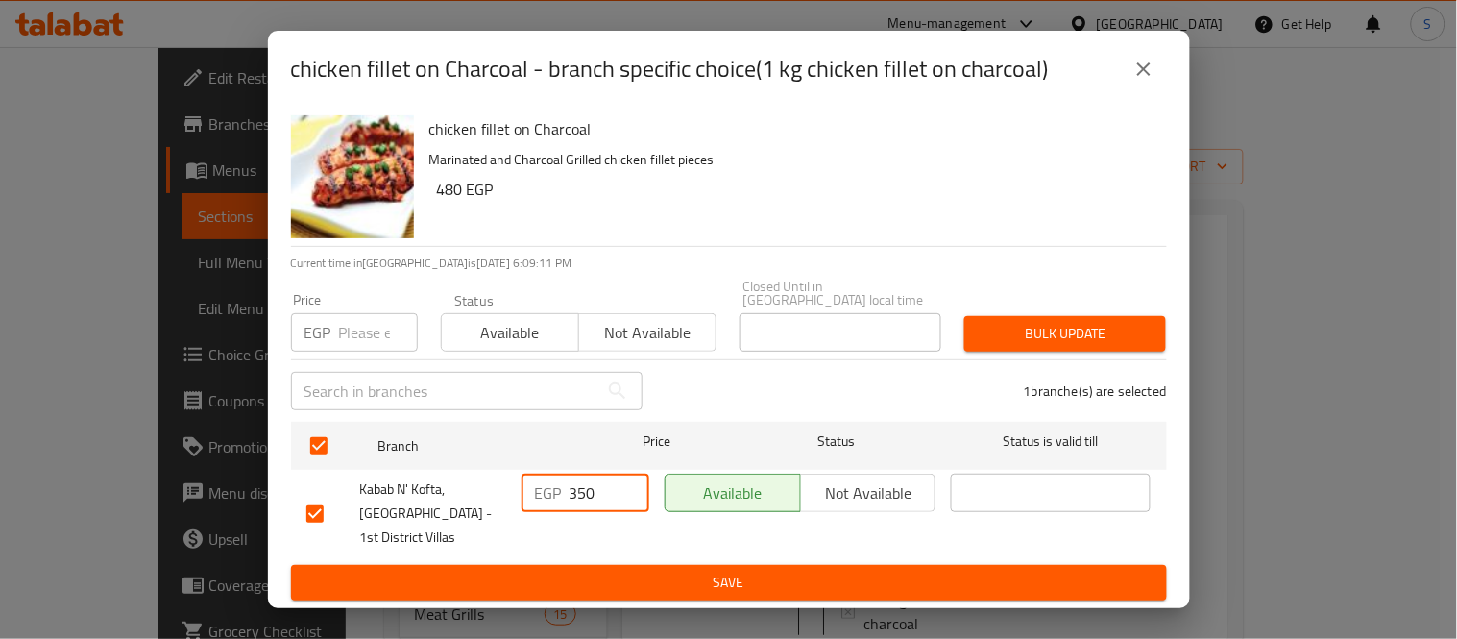
click at [688, 565] on button "Save" at bounding box center [729, 583] width 876 height 36
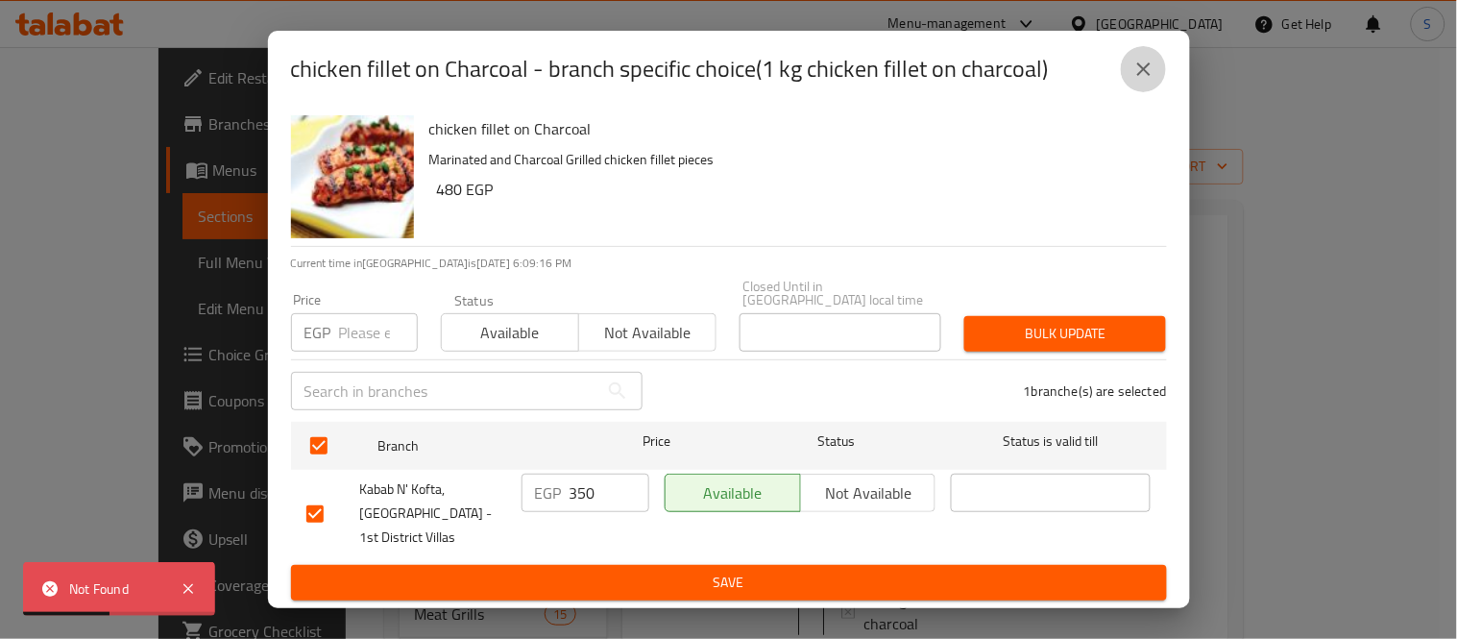
click at [1154, 81] on icon "close" at bounding box center [1144, 69] width 23 height 23
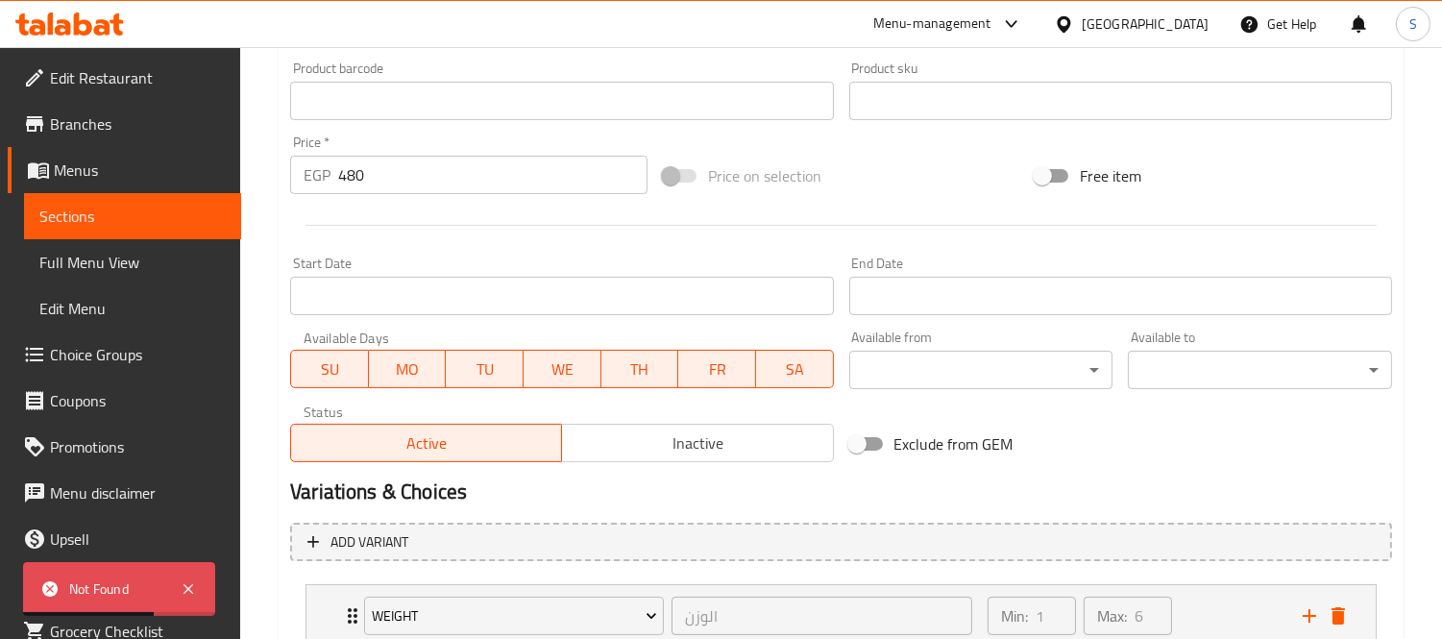
scroll to position [775, 0]
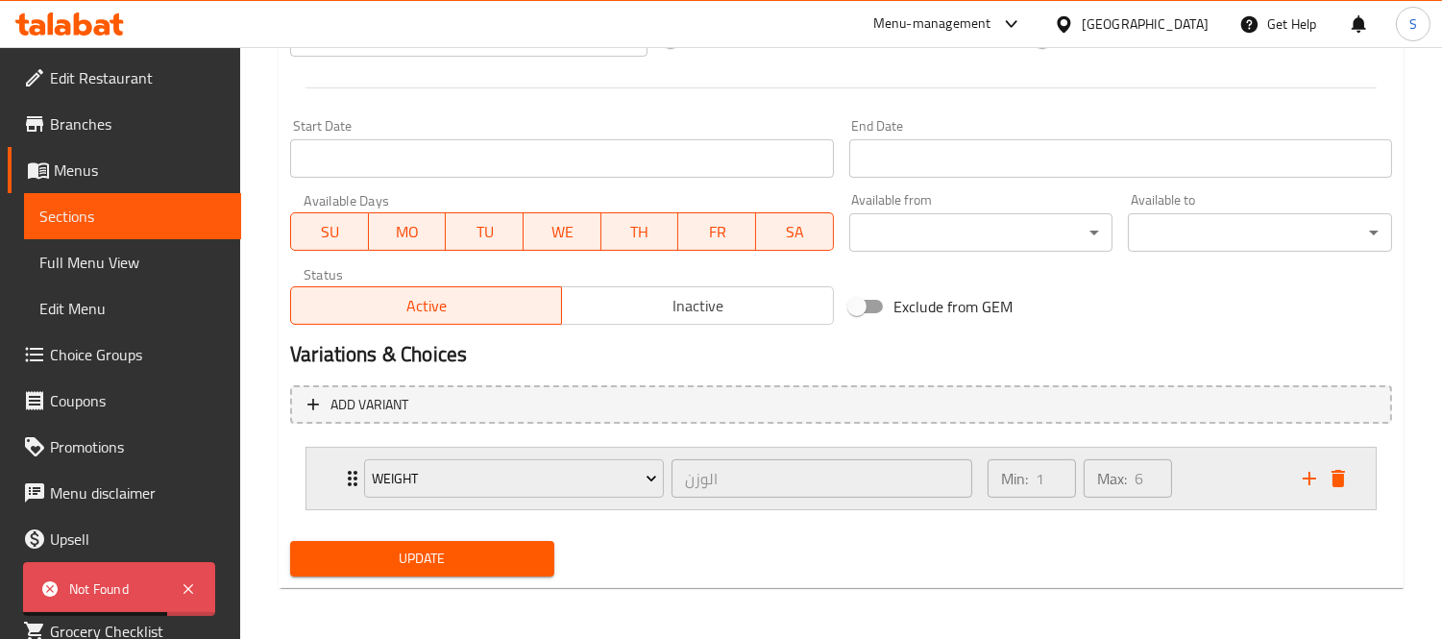
click at [313, 459] on div "weight الوزن ​ Min: 1 ​ Max: 6 ​" at bounding box center [840, 478] width 1069 height 61
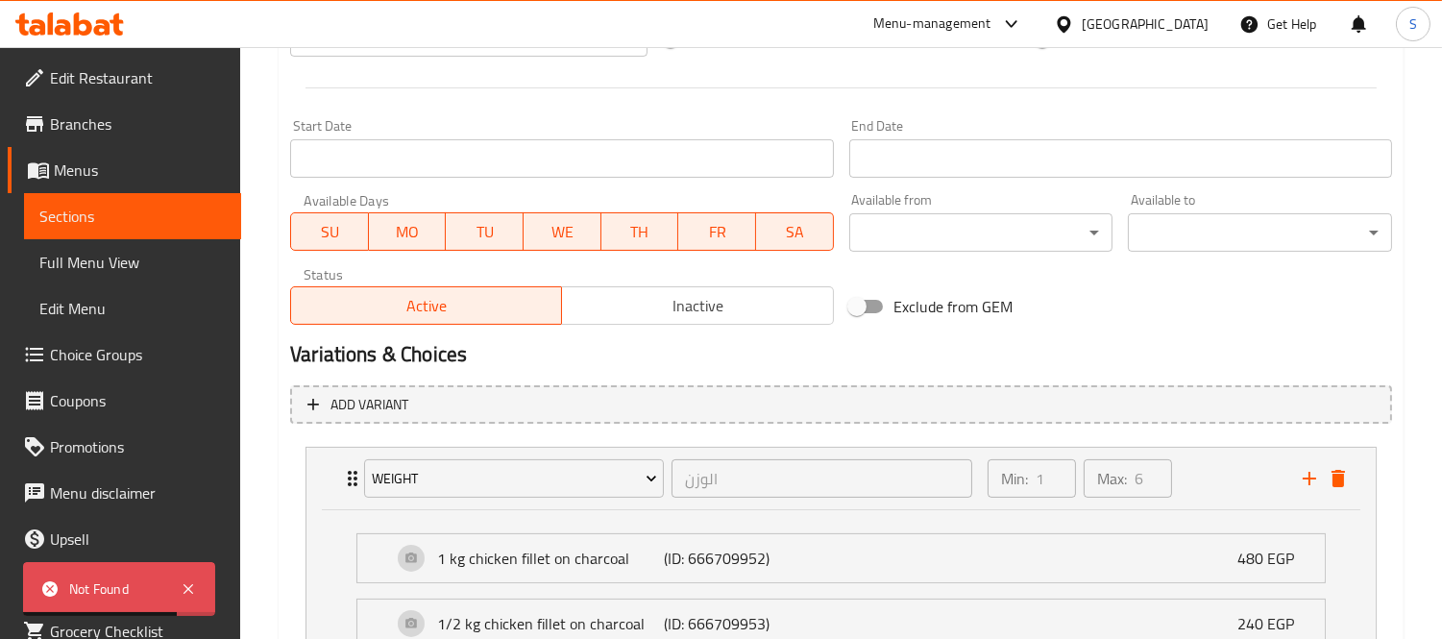
scroll to position [1096, 0]
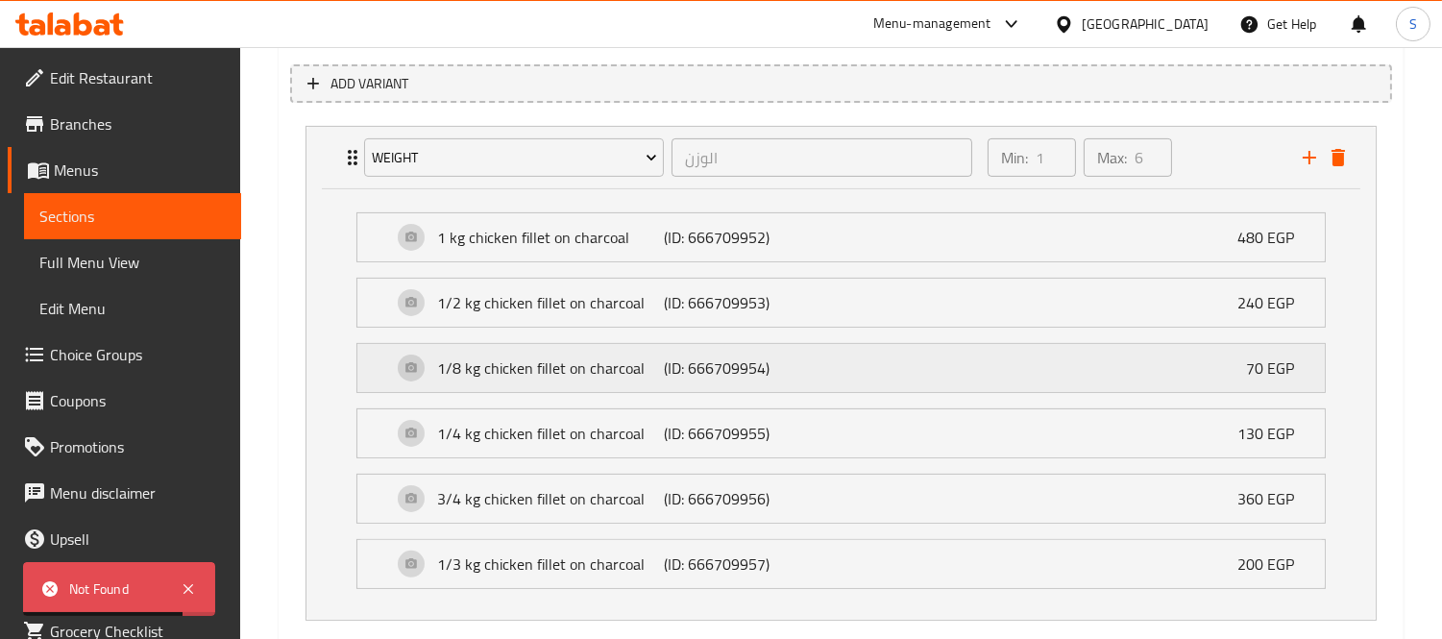
click at [1026, 379] on div "1/8 kg chicken fillet on charcoal (ID: 666709954) 70 EGP" at bounding box center [847, 368] width 910 height 48
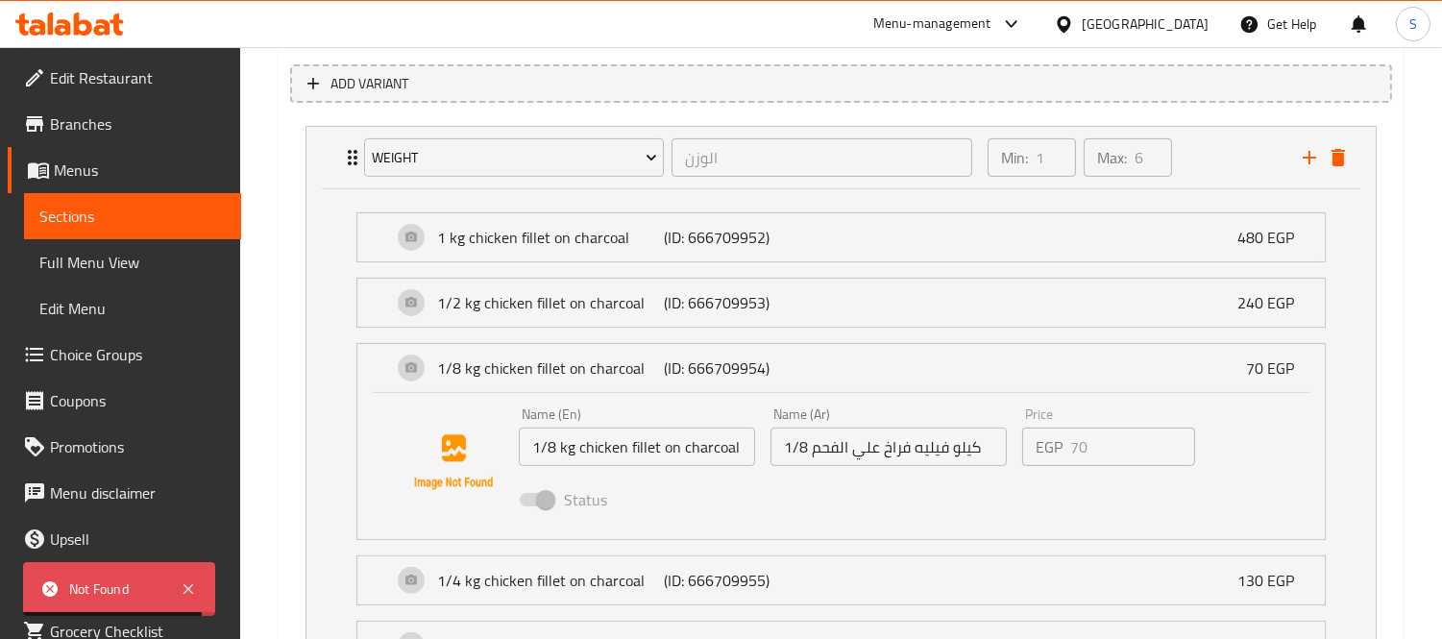
click at [1048, 442] on p "EGP" at bounding box center [1049, 446] width 27 height 23
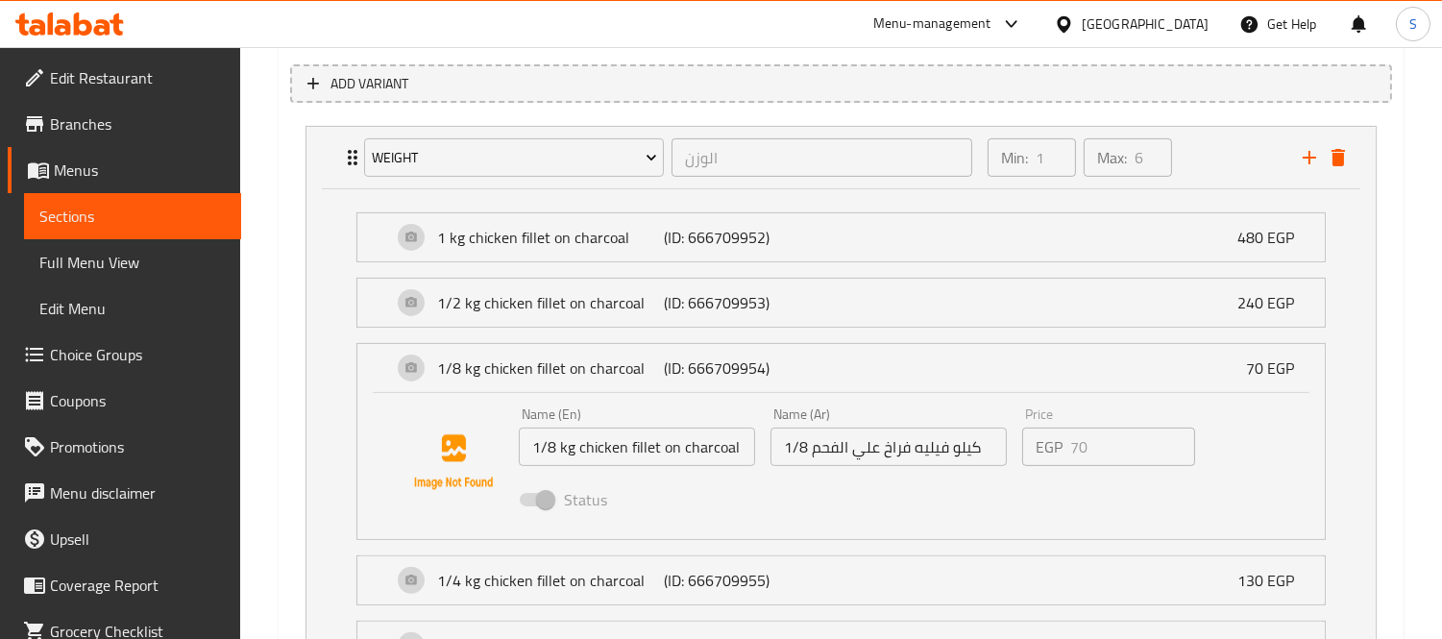
click at [141, 343] on span "Choice Groups" at bounding box center [138, 354] width 176 height 23
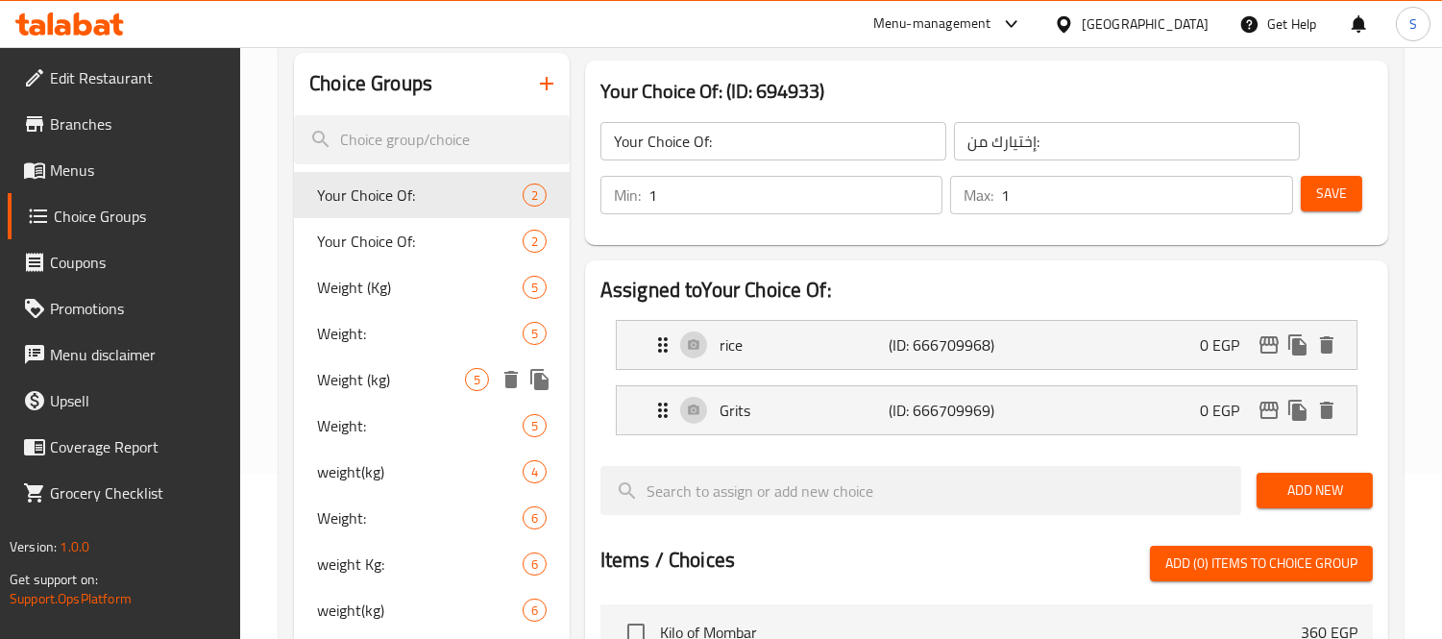
scroll to position [272, 0]
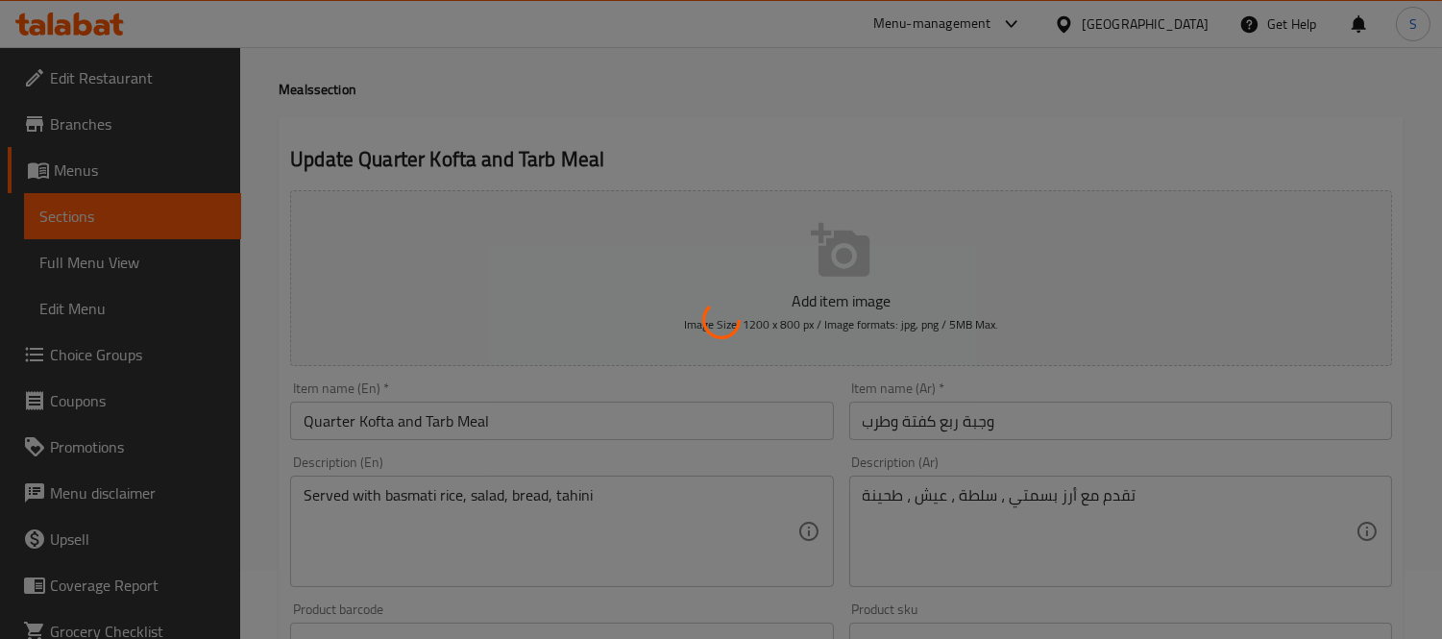
scroll to position [107, 0]
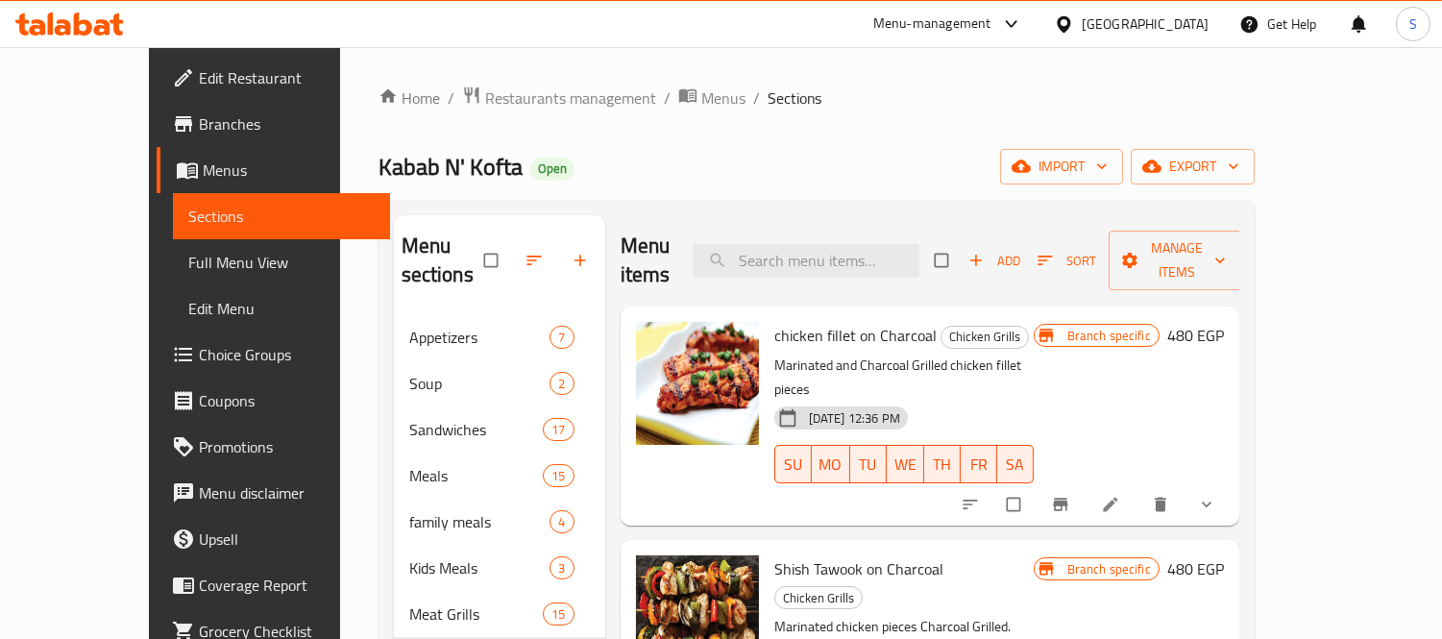
click at [199, 74] on span "Edit Restaurant" at bounding box center [287, 77] width 176 height 23
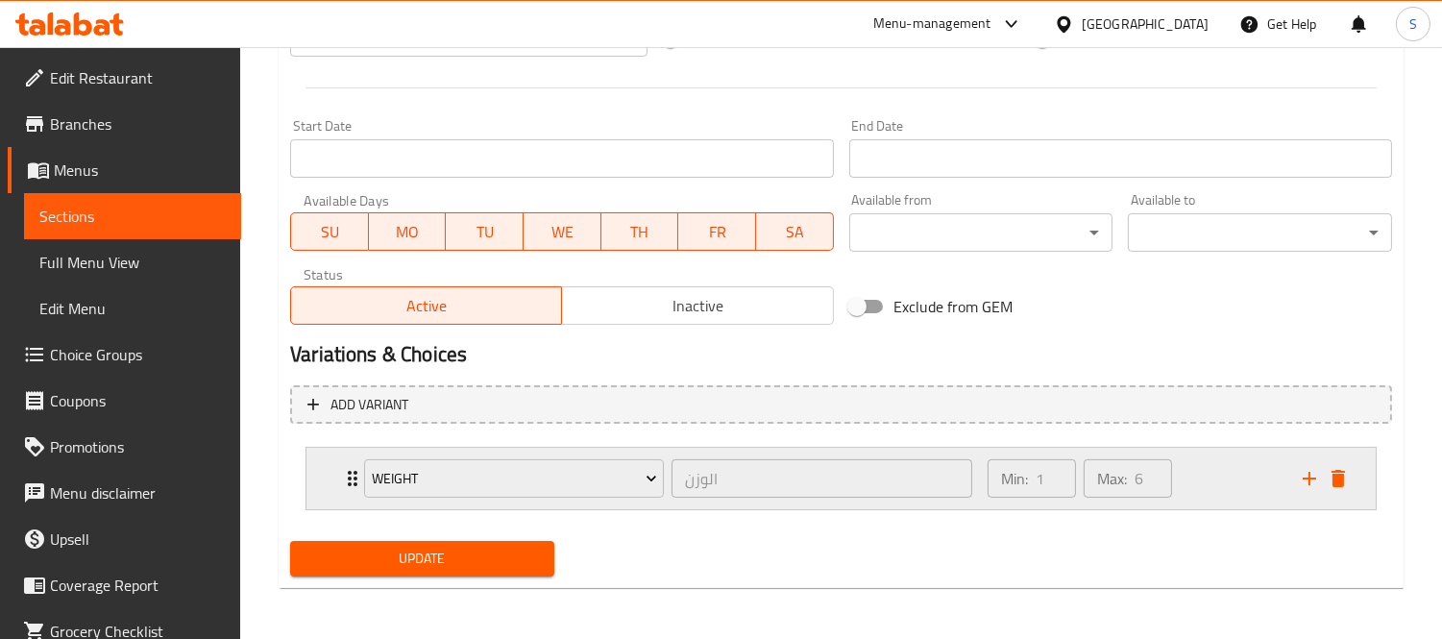
click at [323, 469] on div "weight الوزن ​ Min: 1 ​ Max: 6 ​" at bounding box center [840, 478] width 1069 height 61
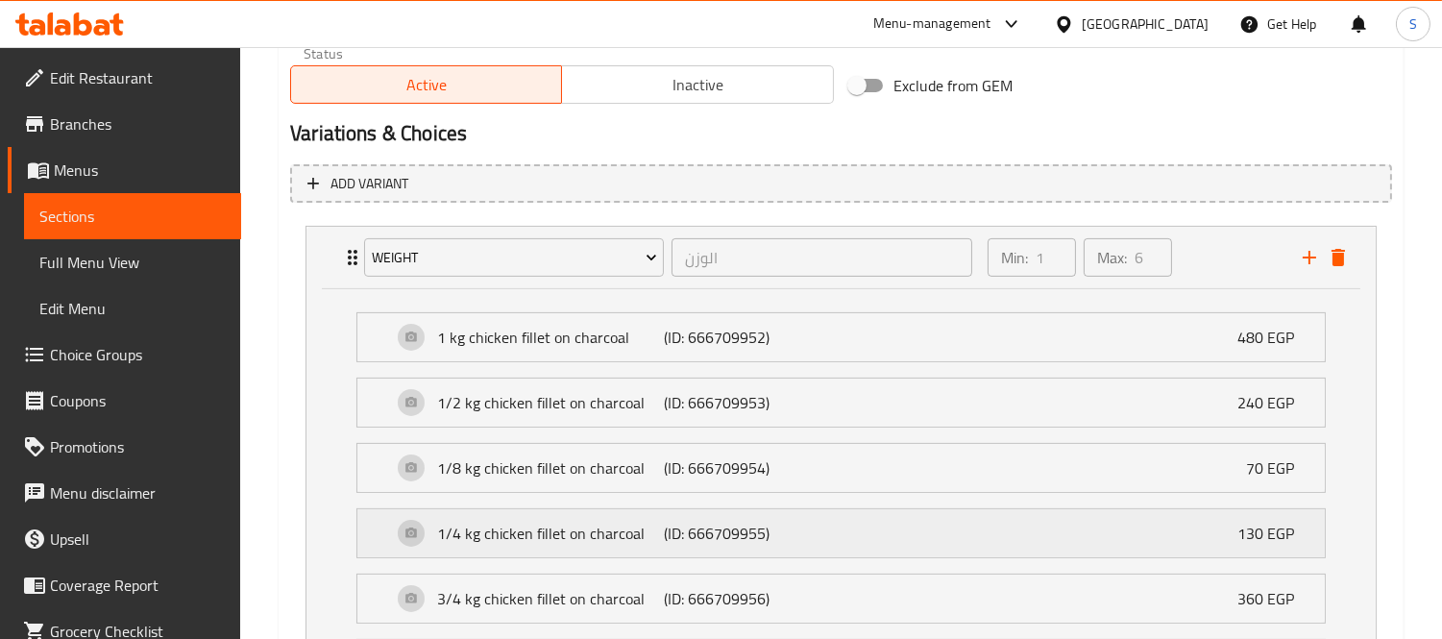
scroll to position [1163, 0]
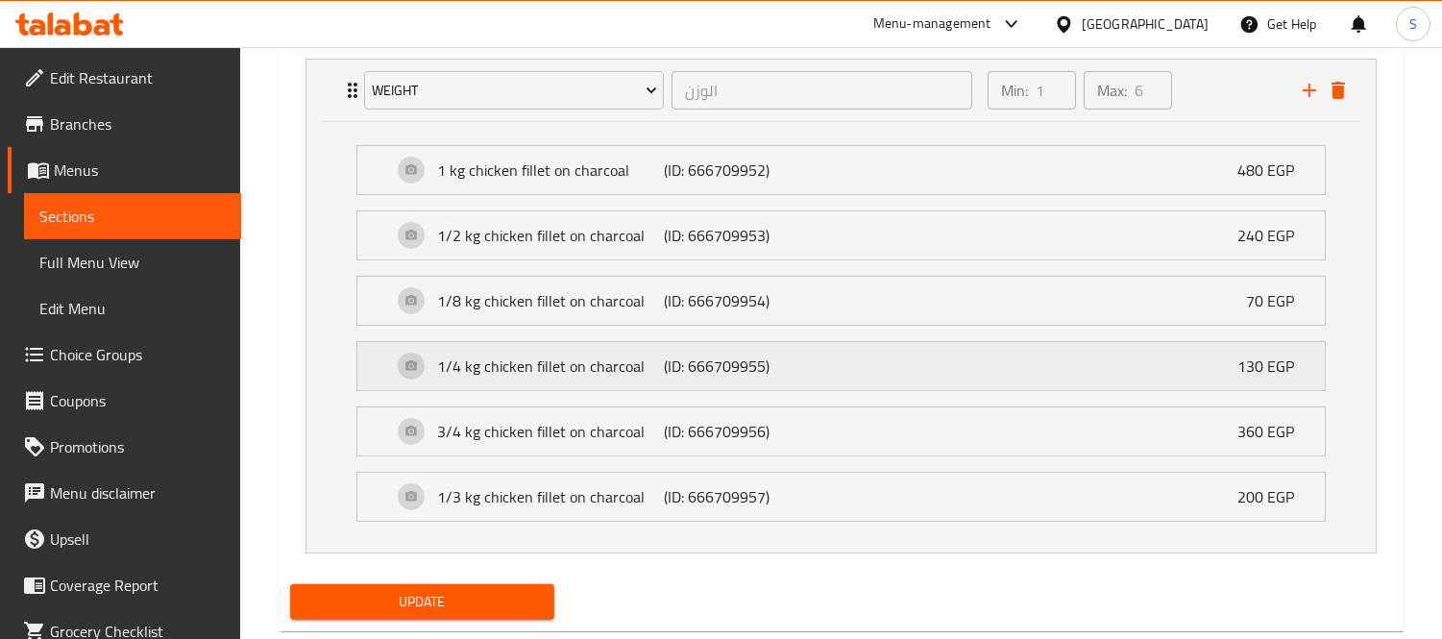
click at [496, 354] on p "1/4 kg chicken fillet on charcoal" at bounding box center [550, 365] width 226 height 23
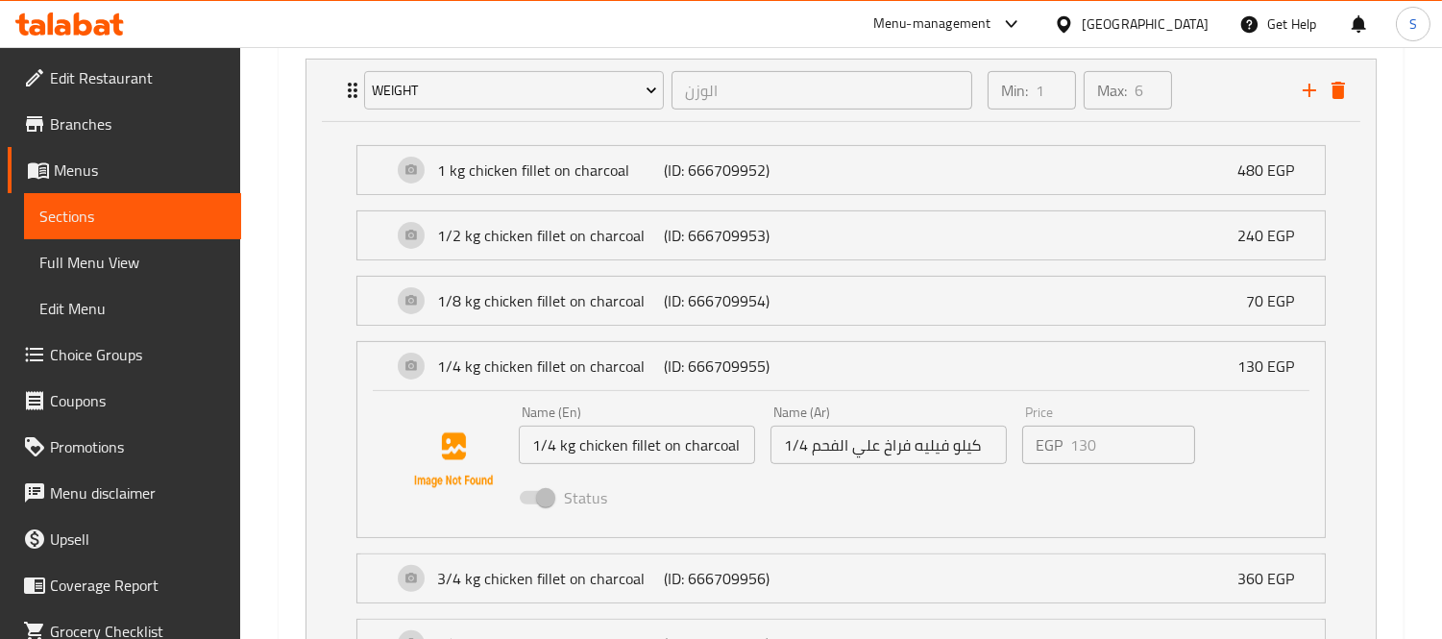
click at [550, 504] on span at bounding box center [536, 497] width 56 height 37
click at [538, 495] on span at bounding box center [536, 497] width 33 height 13
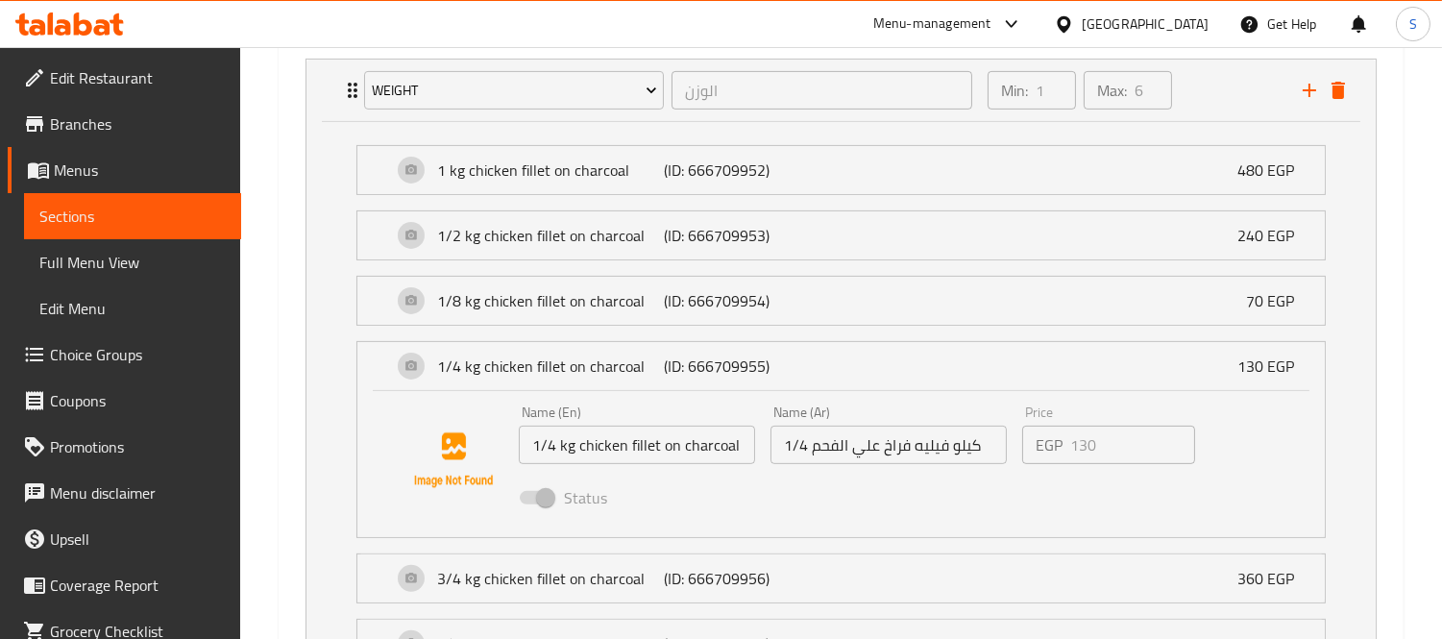
click at [538, 495] on span at bounding box center [536, 497] width 33 height 13
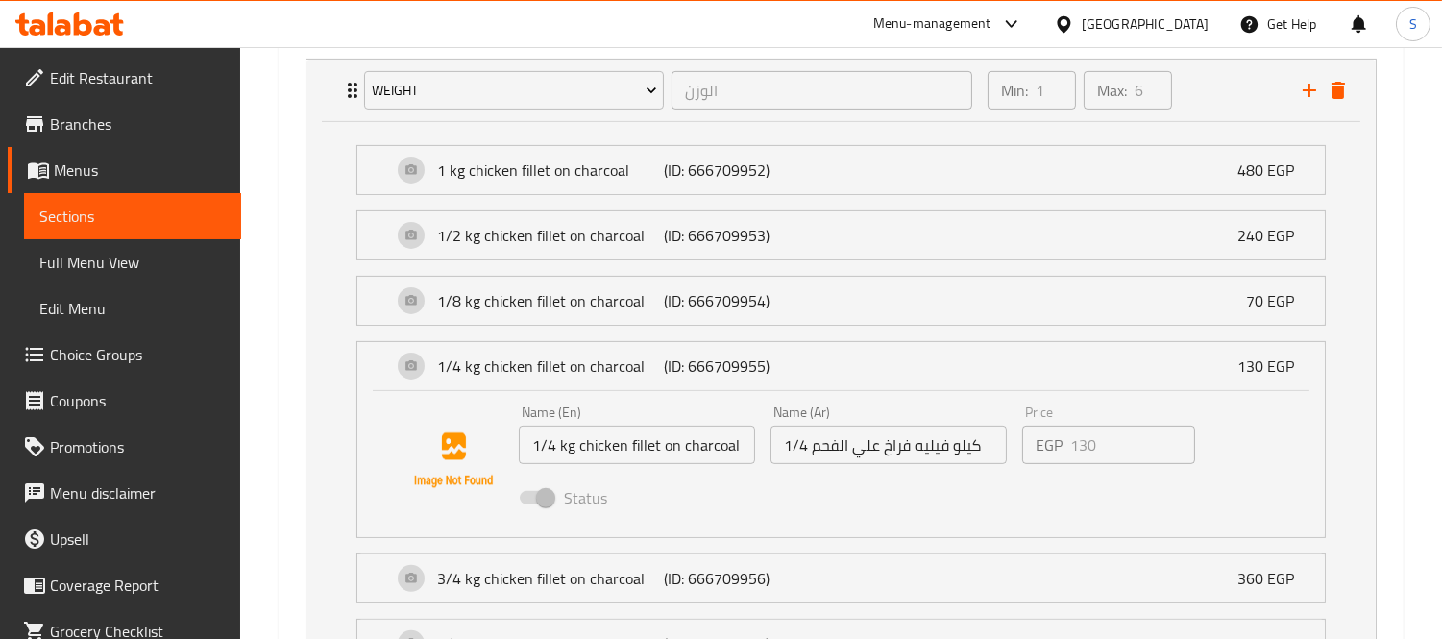
click at [538, 495] on span at bounding box center [536, 497] width 33 height 13
click at [539, 495] on span at bounding box center [536, 497] width 33 height 13
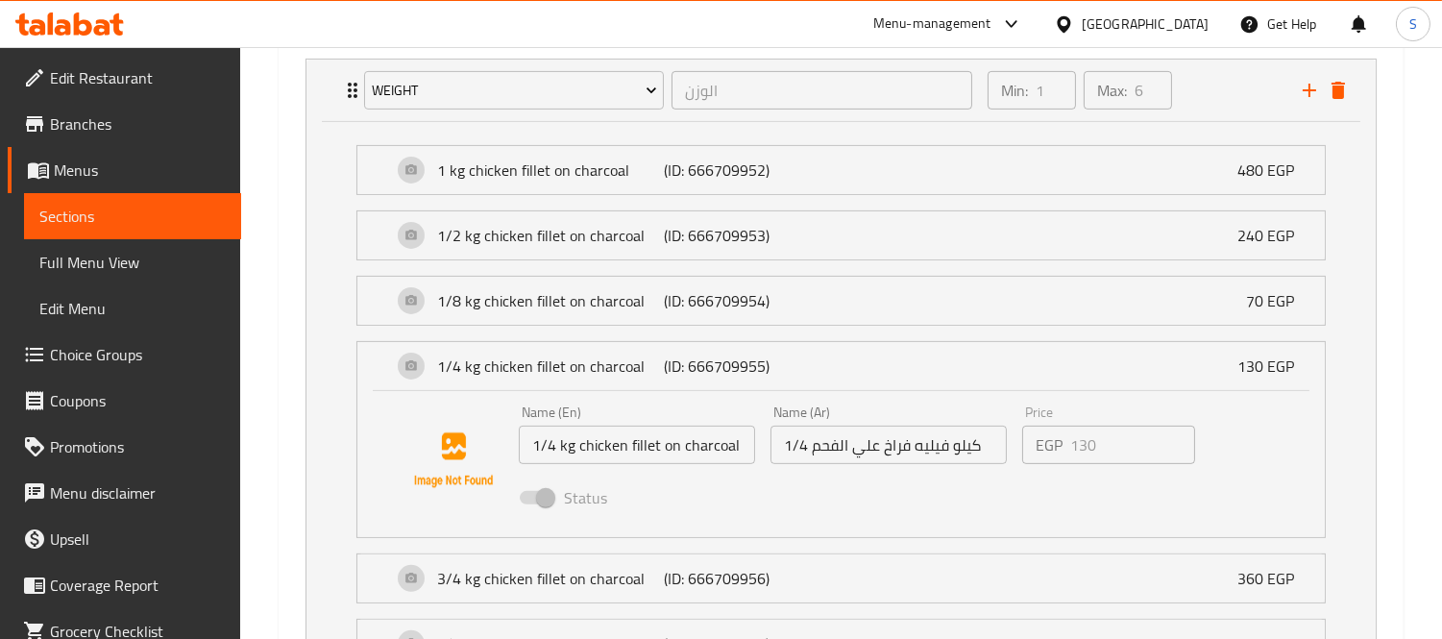
click at [539, 494] on span at bounding box center [536, 497] width 33 height 13
click at [536, 493] on span at bounding box center [536, 497] width 33 height 13
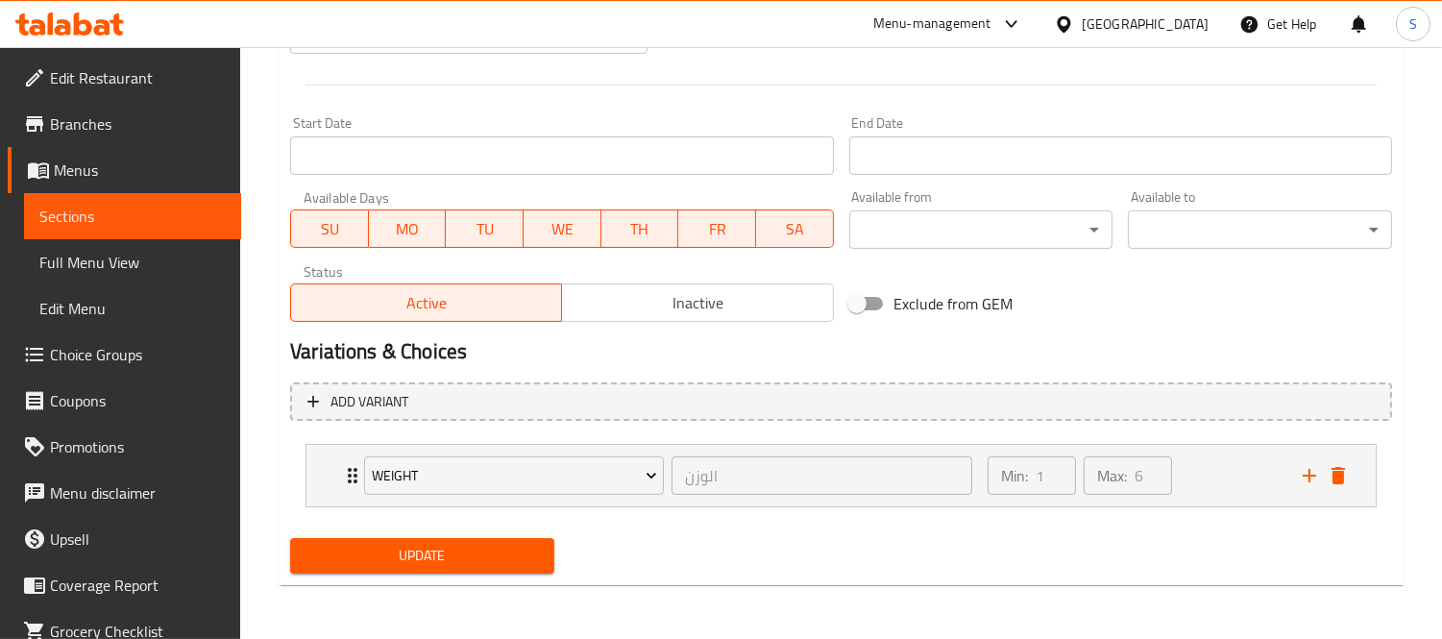
scroll to position [775, 0]
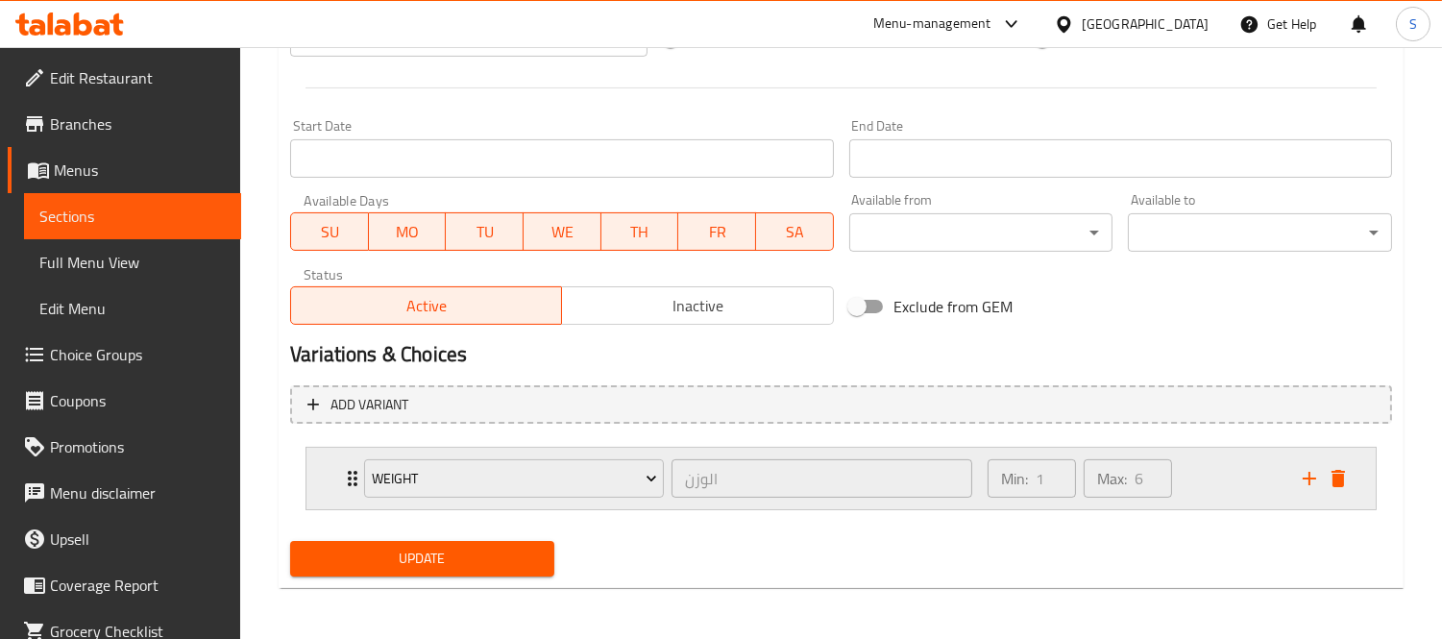
click at [315, 468] on div "weight الوزن ​ Min: 1 ​ Max: 6 ​" at bounding box center [840, 478] width 1069 height 61
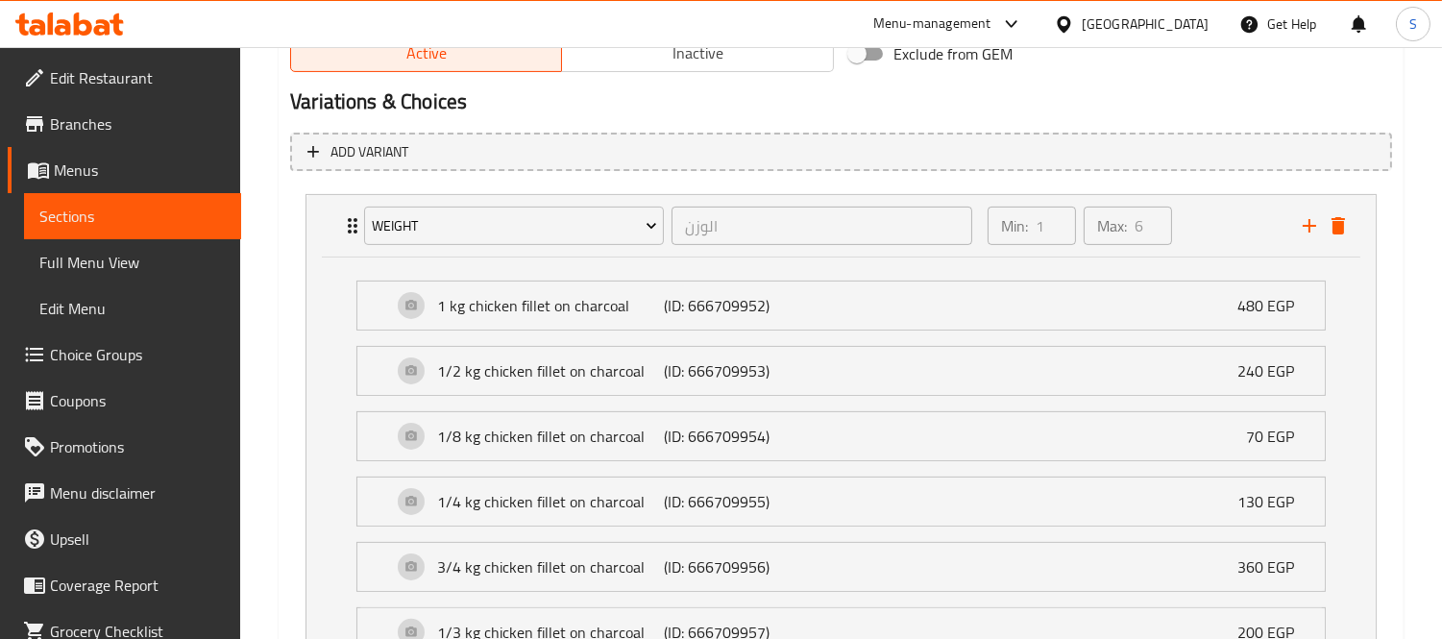
scroll to position [1163, 0]
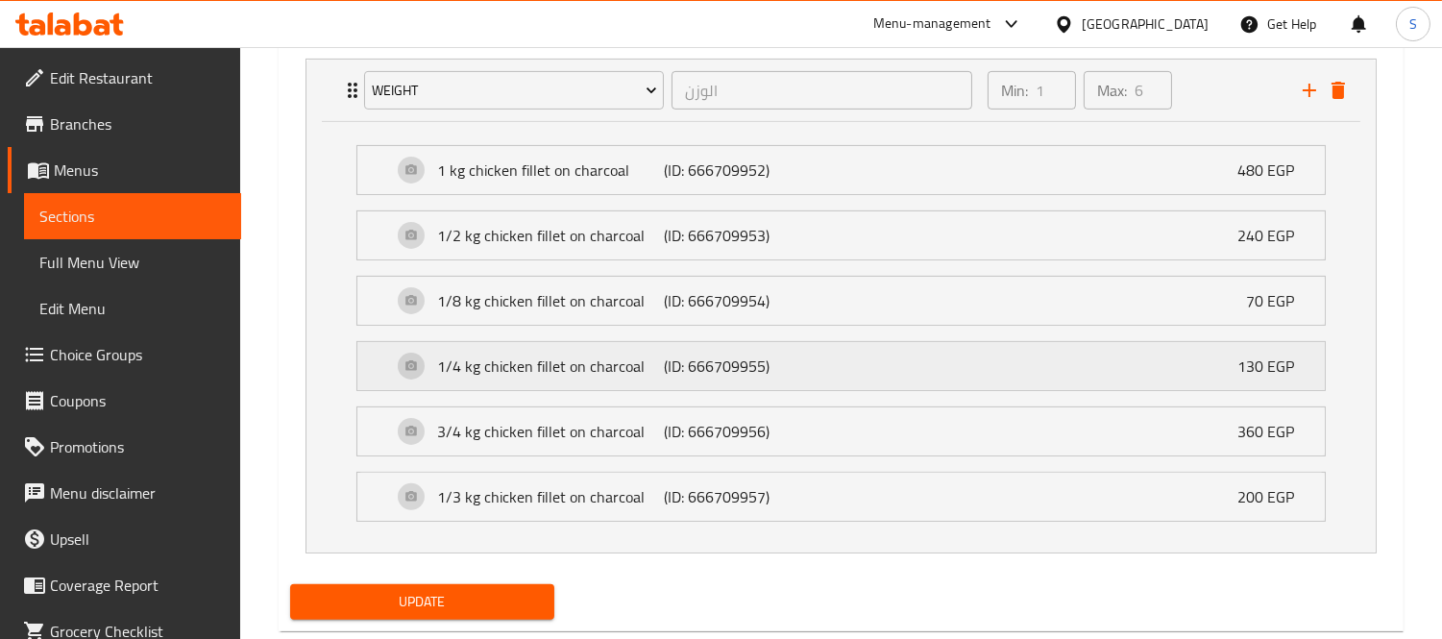
click at [718, 359] on p "(ID: 666709955)" at bounding box center [739, 365] width 151 height 23
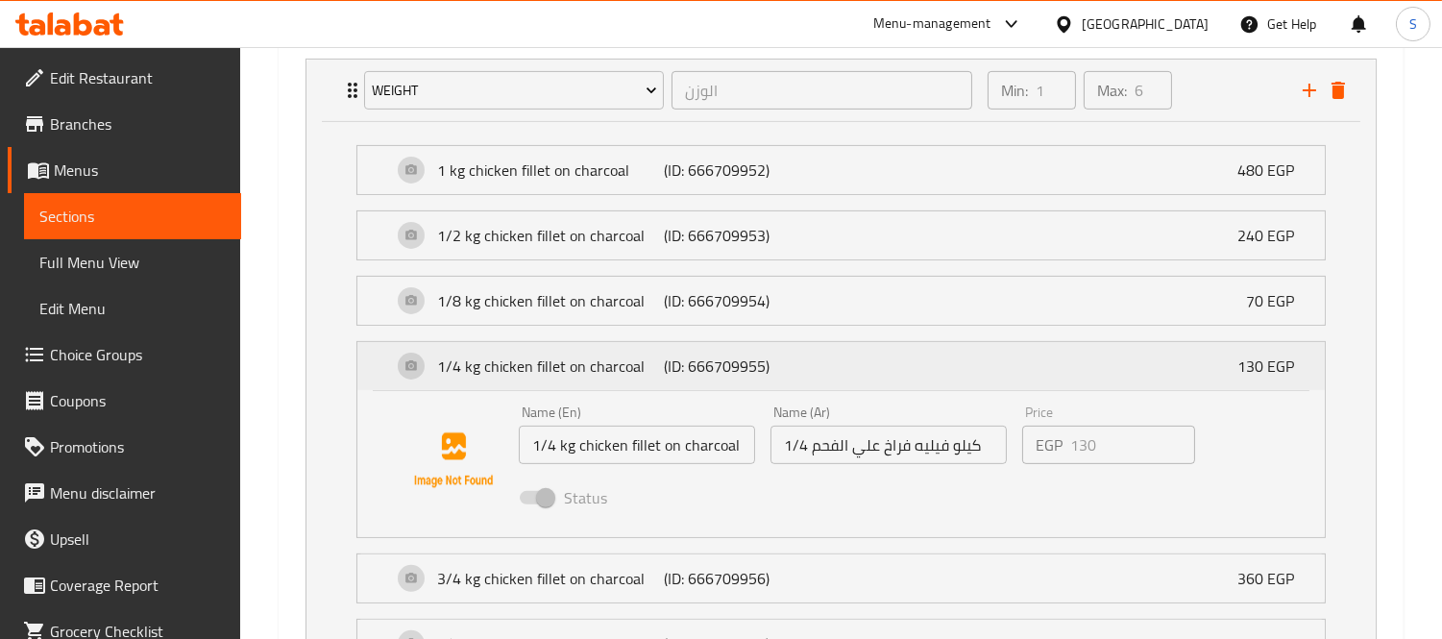
click at [718, 359] on p "(ID: 666709955)" at bounding box center [739, 365] width 151 height 23
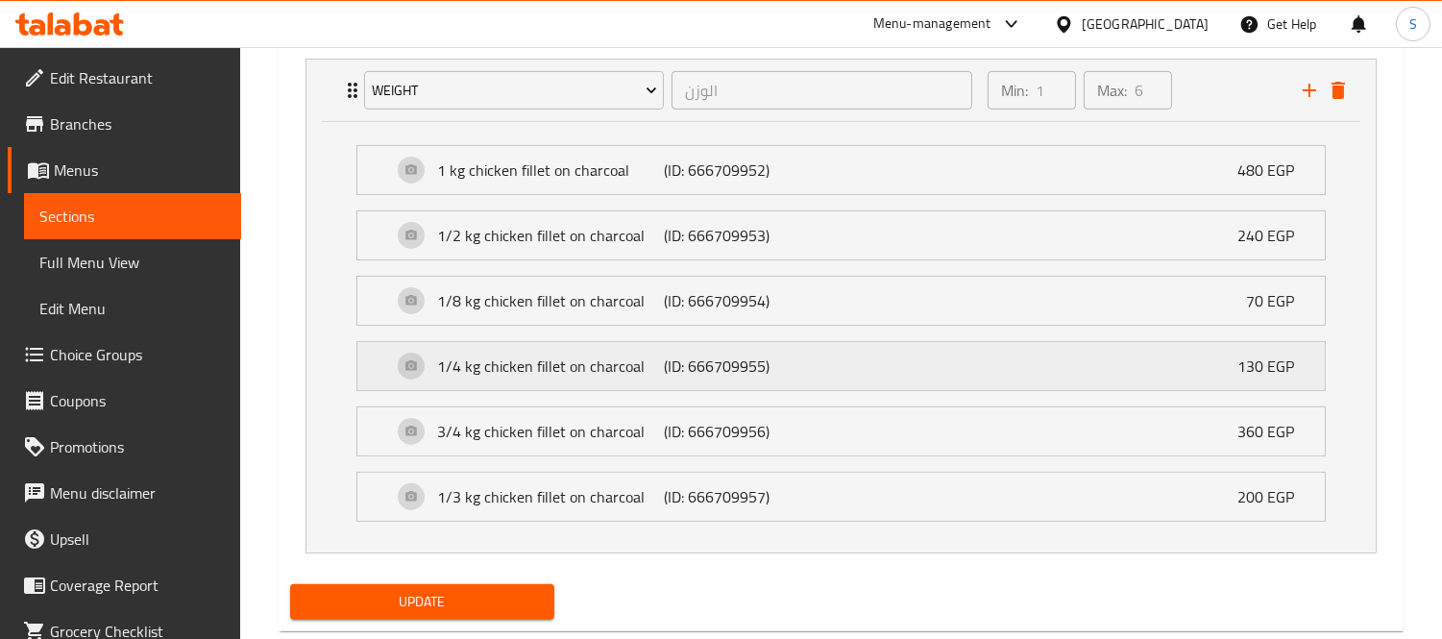
click at [721, 359] on p "(ID: 666709955)" at bounding box center [739, 365] width 151 height 23
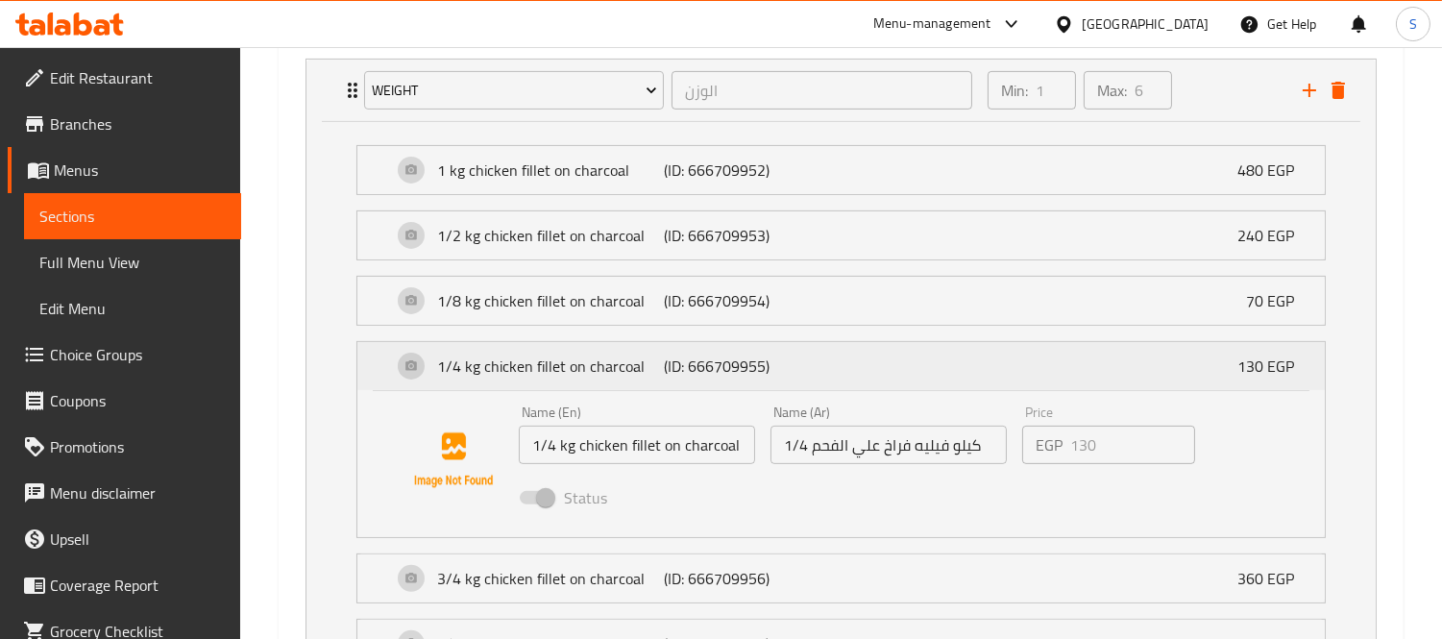
click at [721, 359] on p "(ID: 666709955)" at bounding box center [739, 365] width 151 height 23
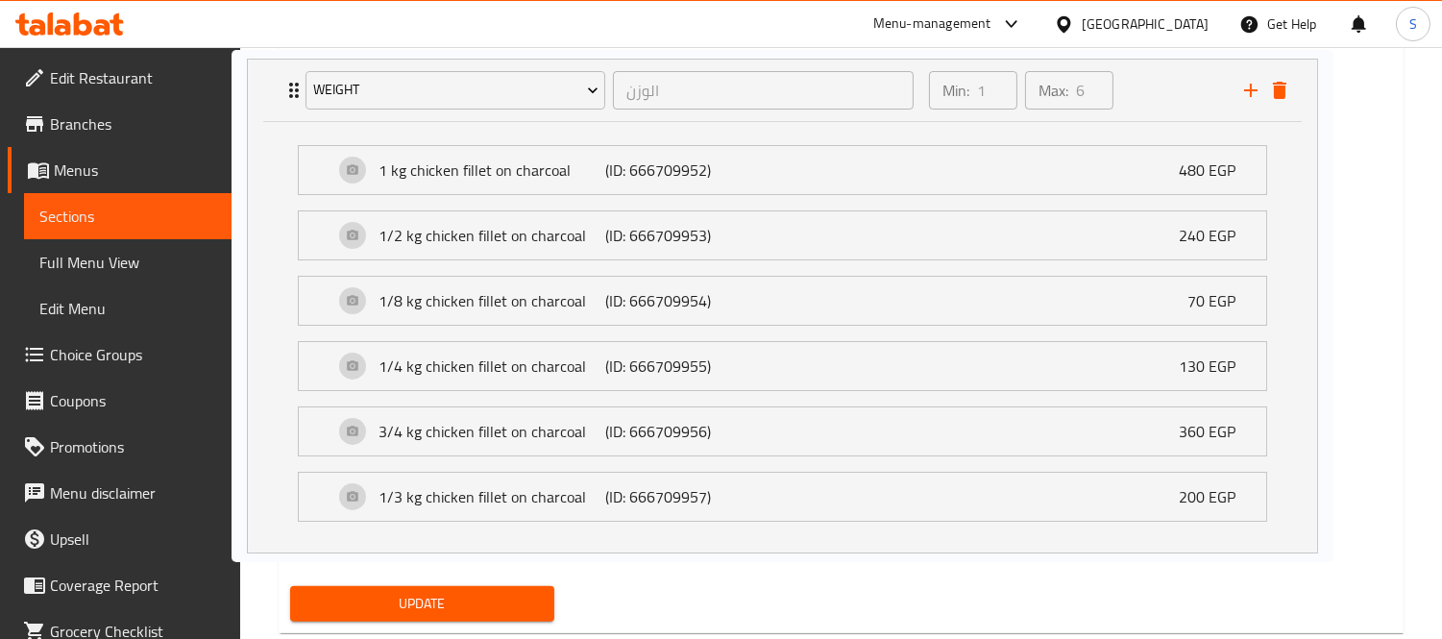
drag, startPoint x: 753, startPoint y: 360, endPoint x: 685, endPoint y: 362, distance: 68.2
click at [685, 362] on div "weight الوزن ​ Min: 1 ​ Max: 6 ​ 1 kg chicken fillet on charcoal (ID: 666709952…" at bounding box center [841, 306] width 1102 height 511
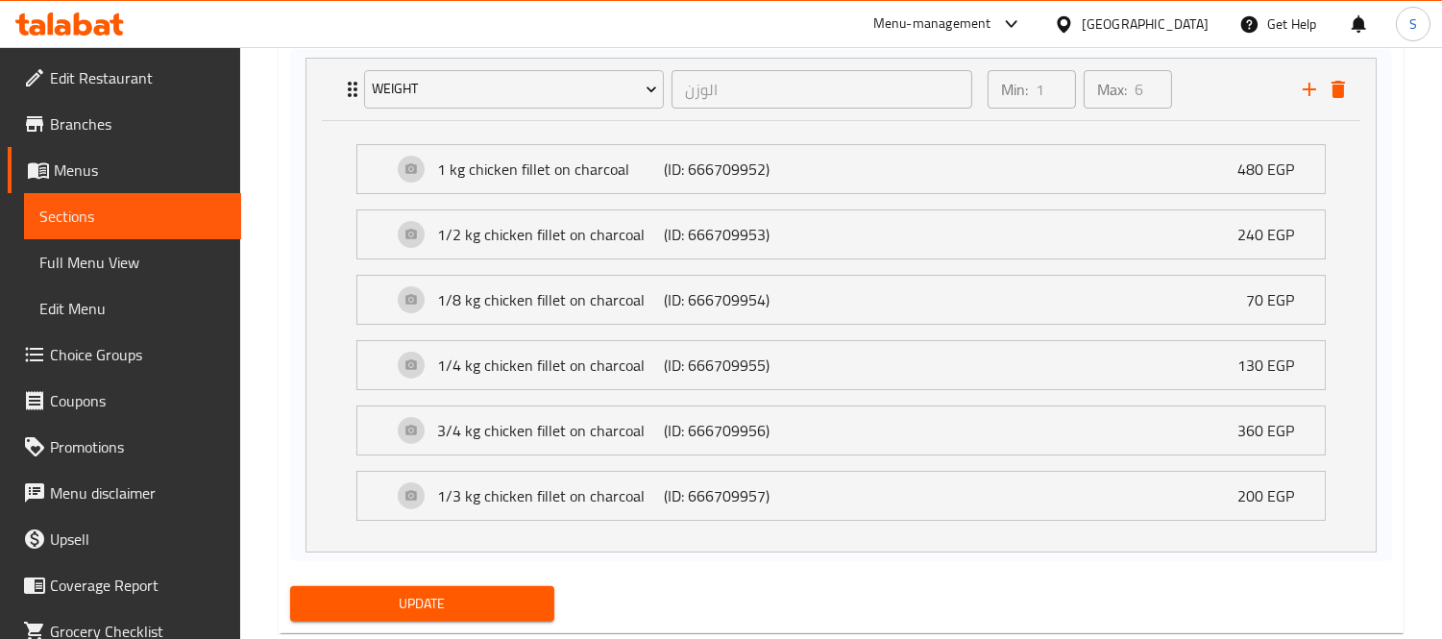
click at [686, 362] on div "weight الوزن ​ Min: 1 ​ Max: 6 ​ 1 kg chicken fillet on charcoal (ID: 666709952…" at bounding box center [841, 306] width 1102 height 511
click at [686, 362] on p "(ID: 666709955)" at bounding box center [739, 365] width 151 height 23
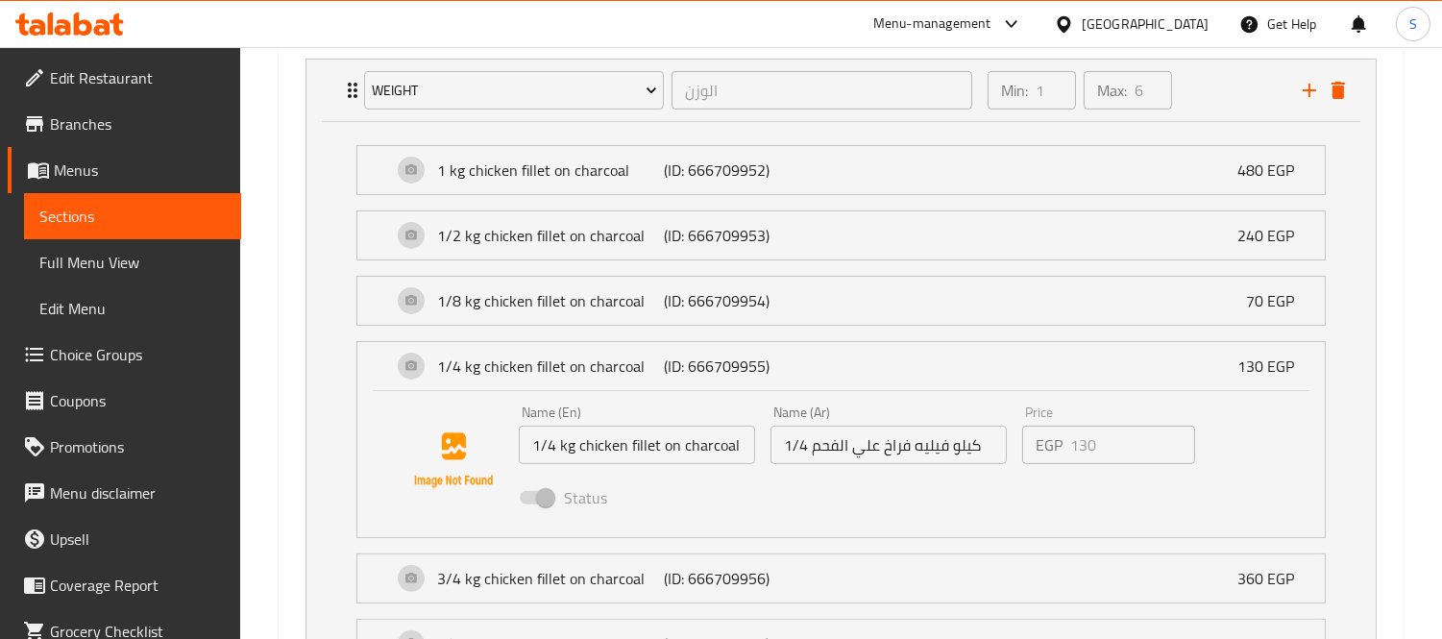
click at [686, 362] on p "(ID: 666709955)" at bounding box center [739, 365] width 151 height 23
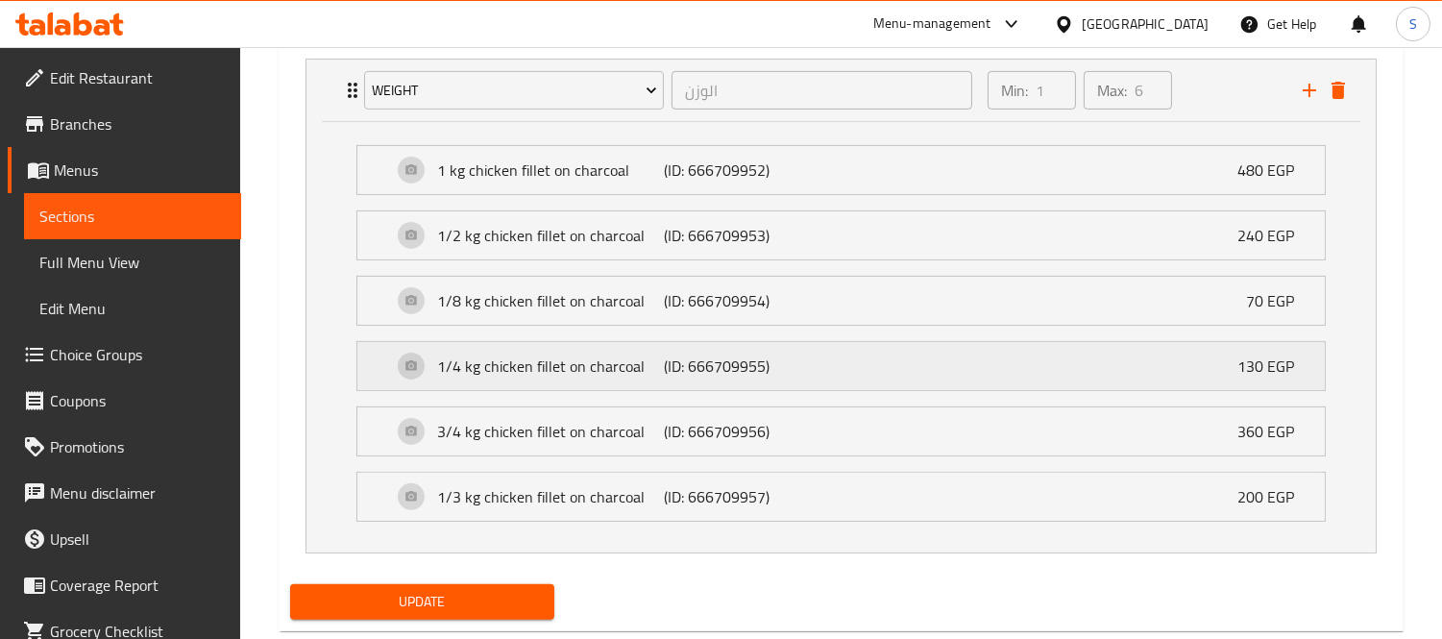
click at [723, 360] on p "(ID: 666709955)" at bounding box center [739, 365] width 151 height 23
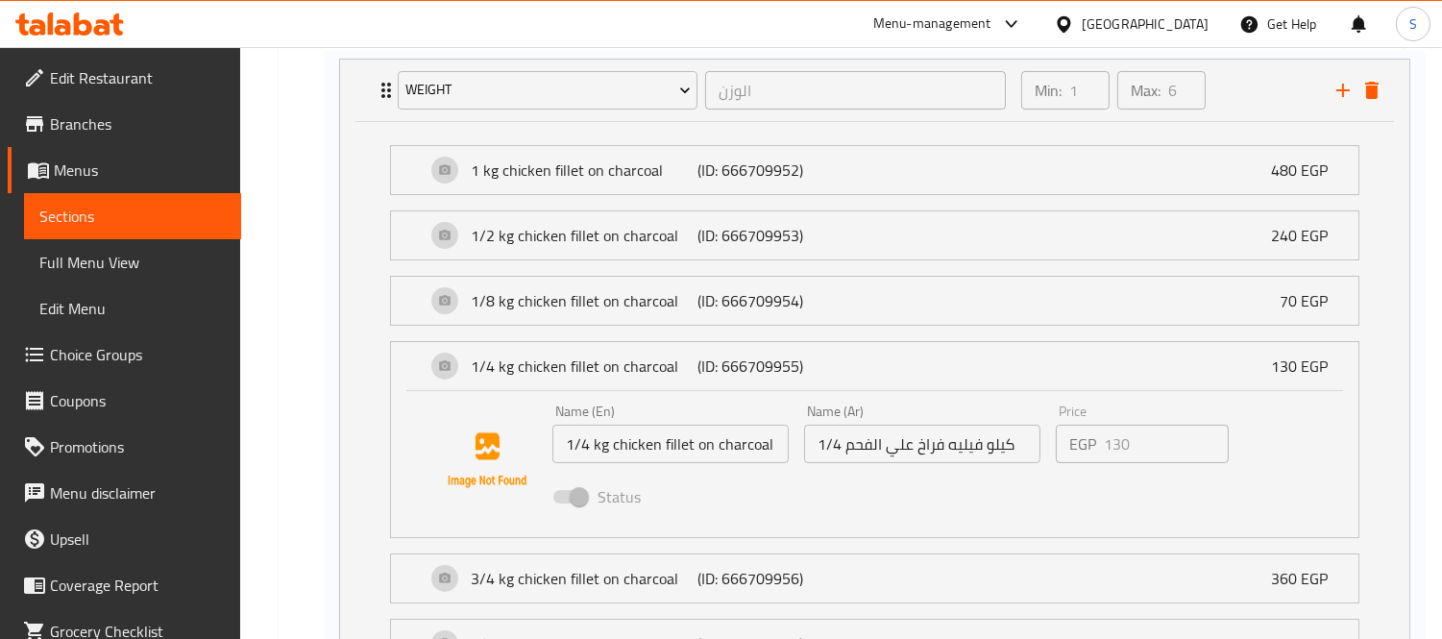
drag, startPoint x: 694, startPoint y: 359, endPoint x: 752, endPoint y: 361, distance: 58.6
click at [752, 361] on div "weight الوزن ​ Min: 1 ​ Max: 6 ​ 1 kg chicken fillet on charcoal (ID: 666709952…" at bounding box center [841, 380] width 1102 height 658
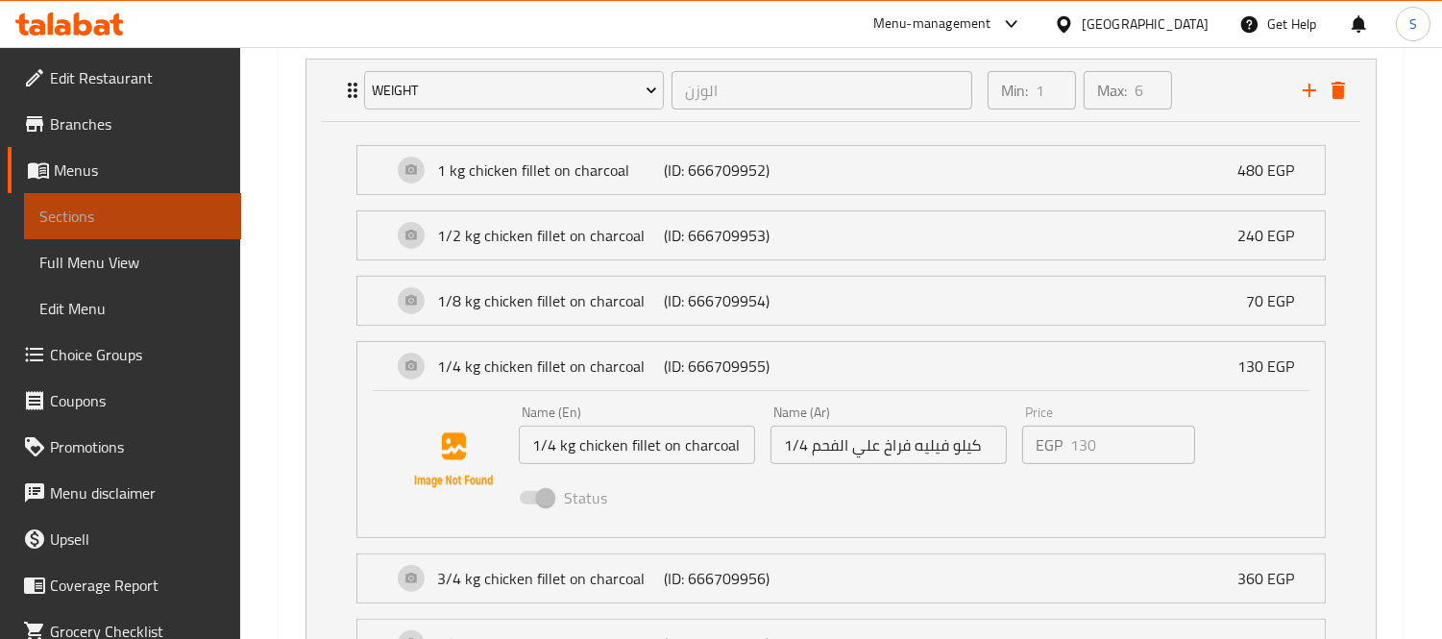
click at [170, 217] on span "Sections" at bounding box center [132, 216] width 186 height 23
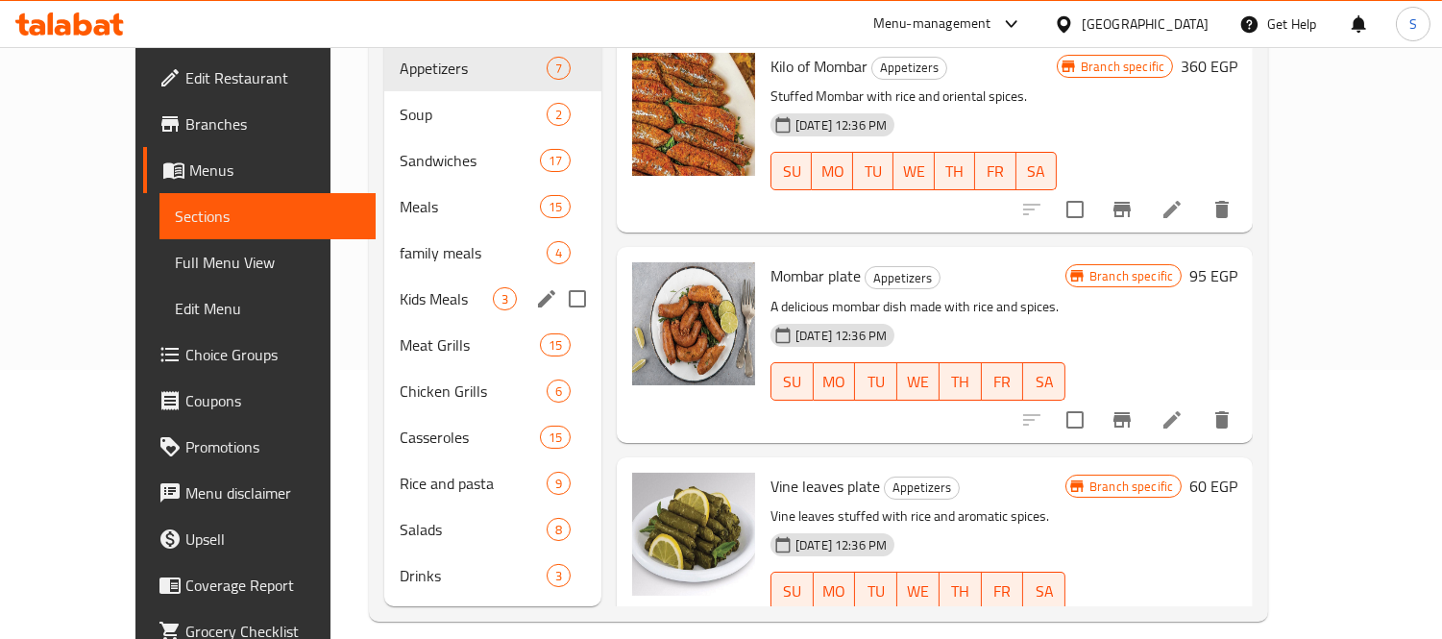
scroll to position [55, 0]
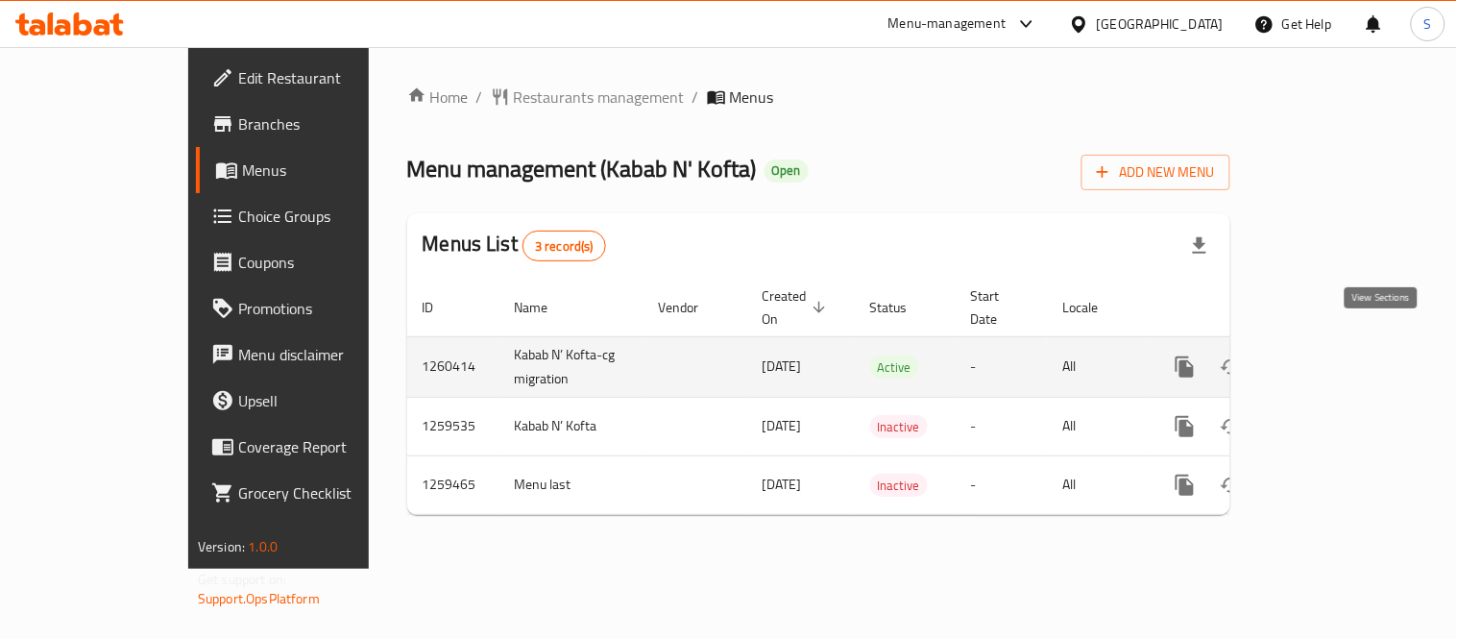
click at [1335, 355] on icon "enhanced table" at bounding box center [1323, 366] width 23 height 23
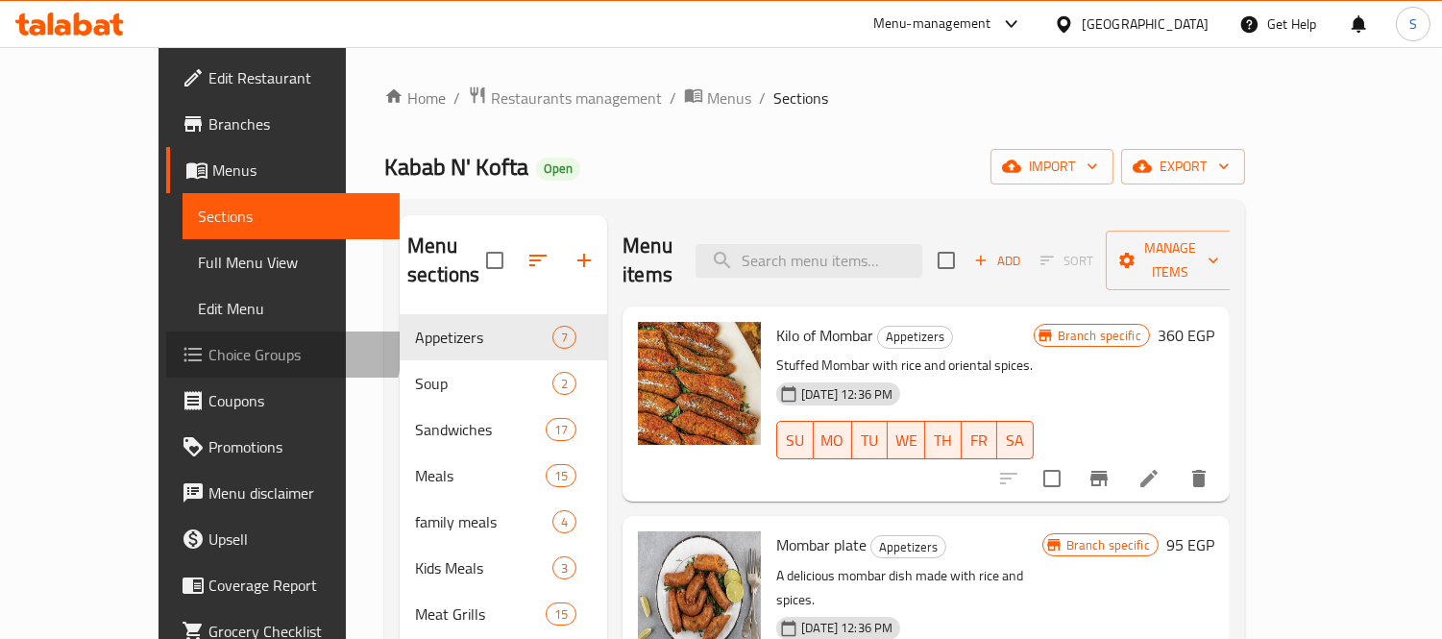
click at [208, 349] on span "Choice Groups" at bounding box center [296, 354] width 176 height 23
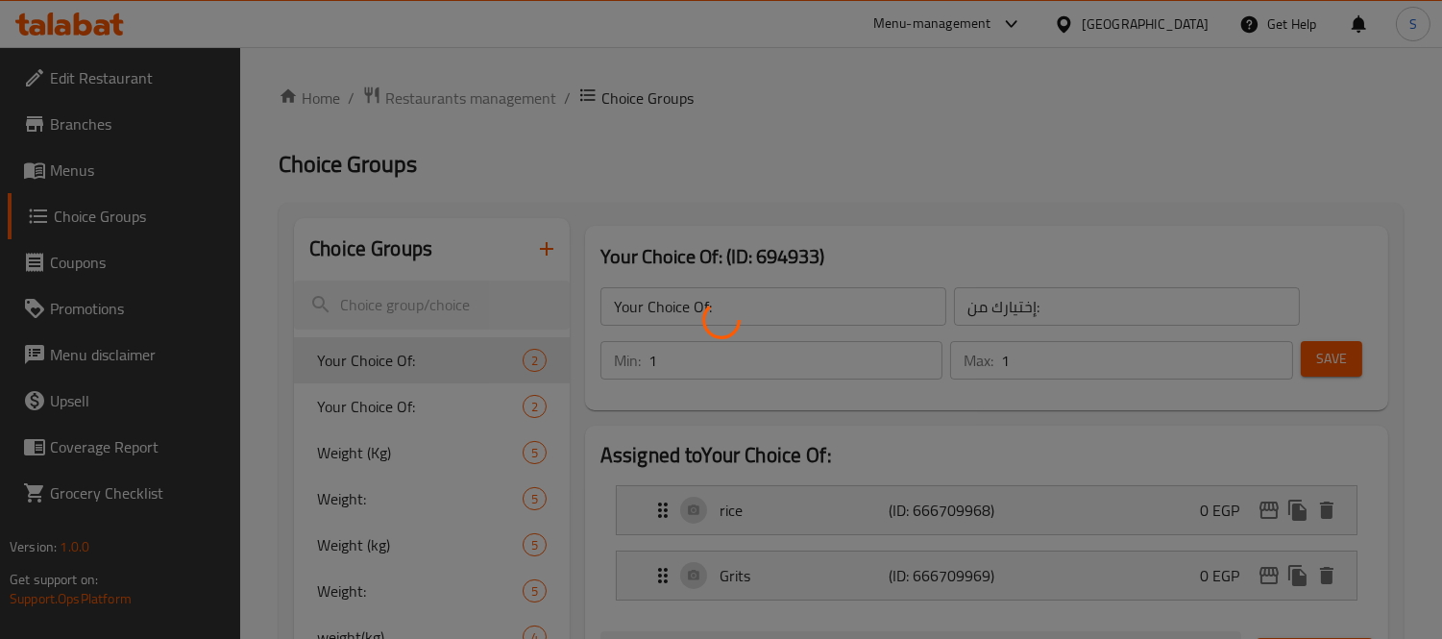
click at [421, 280] on div at bounding box center [721, 319] width 1442 height 639
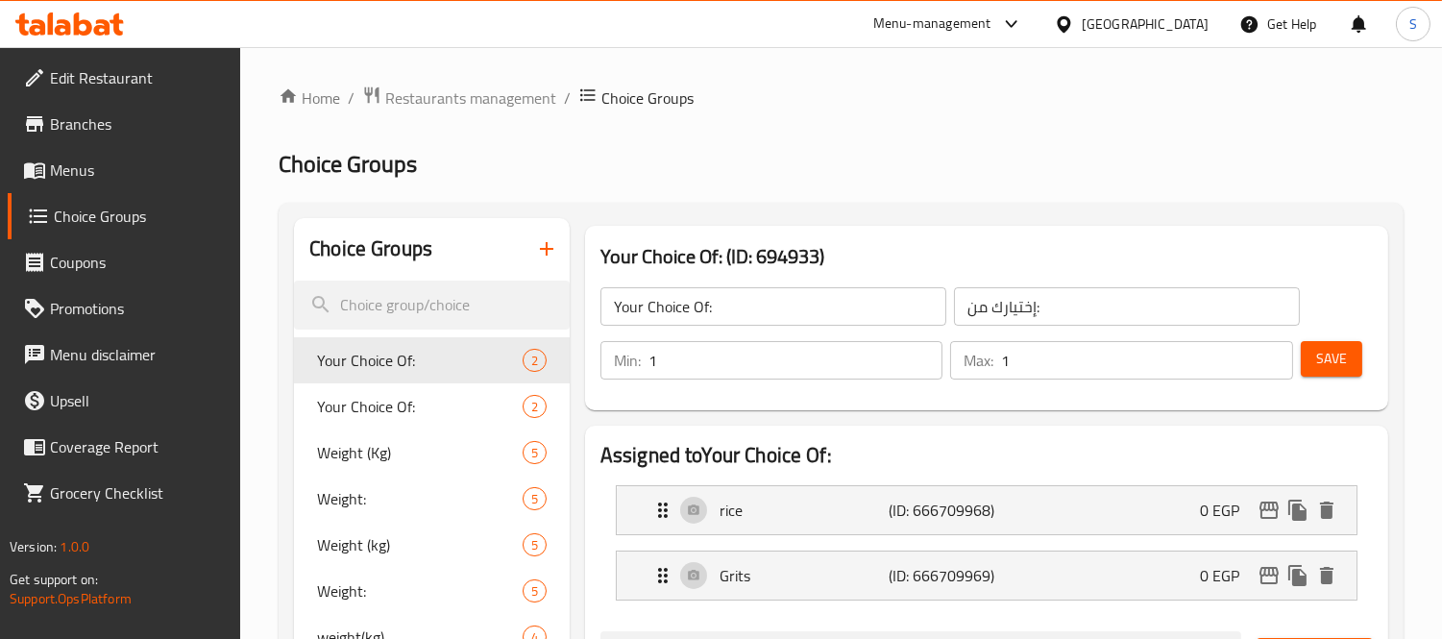
click at [461, 305] on div at bounding box center [721, 319] width 1442 height 639
click at [461, 305] on input "search" at bounding box center [432, 305] width 276 height 49
paste input "666709955"
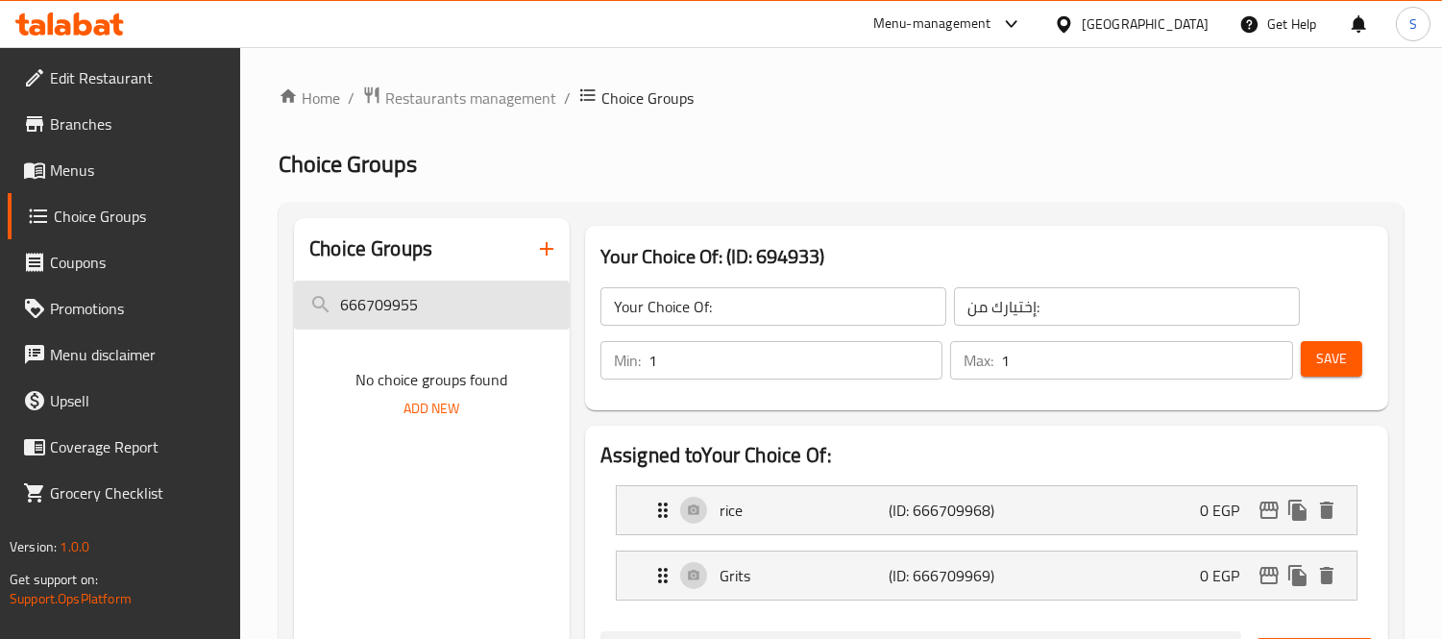
click at [465, 304] on input "666709955" at bounding box center [432, 305] width 276 height 49
type input "666709955"
click at [468, 312] on input "666709955" at bounding box center [432, 305] width 276 height 49
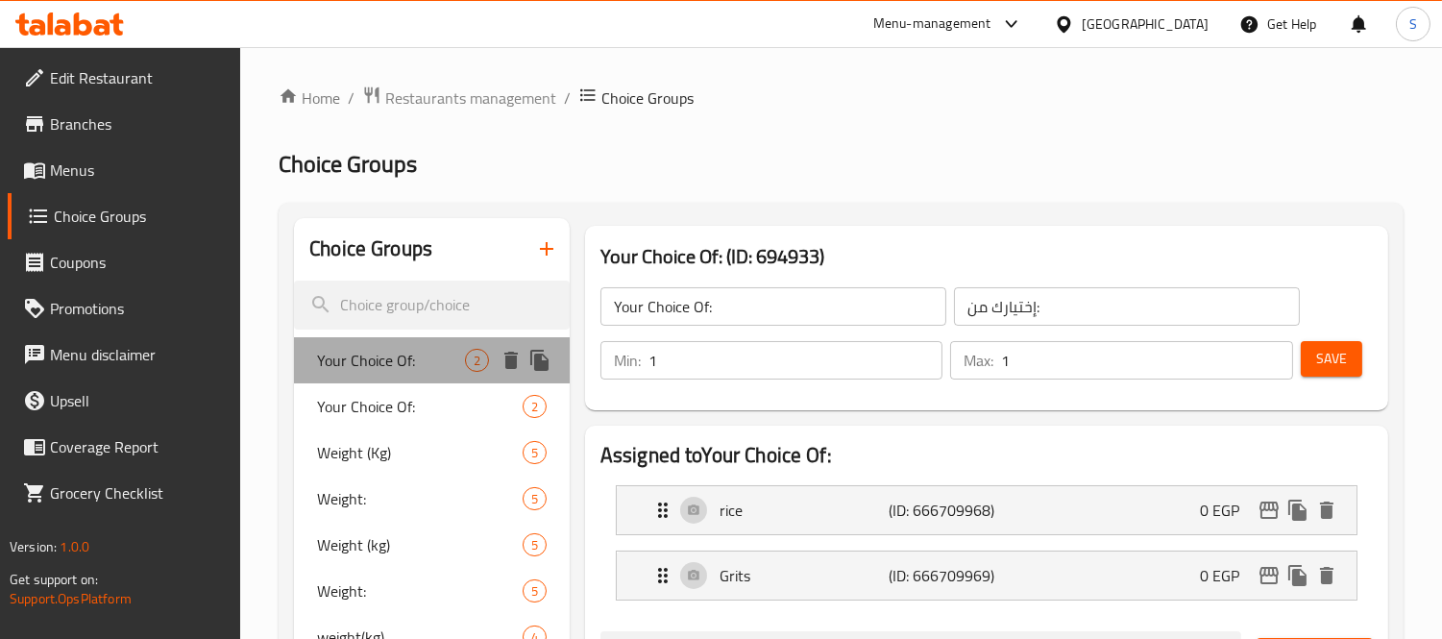
click at [403, 363] on span "Your Choice Of:" at bounding box center [391, 360] width 148 height 23
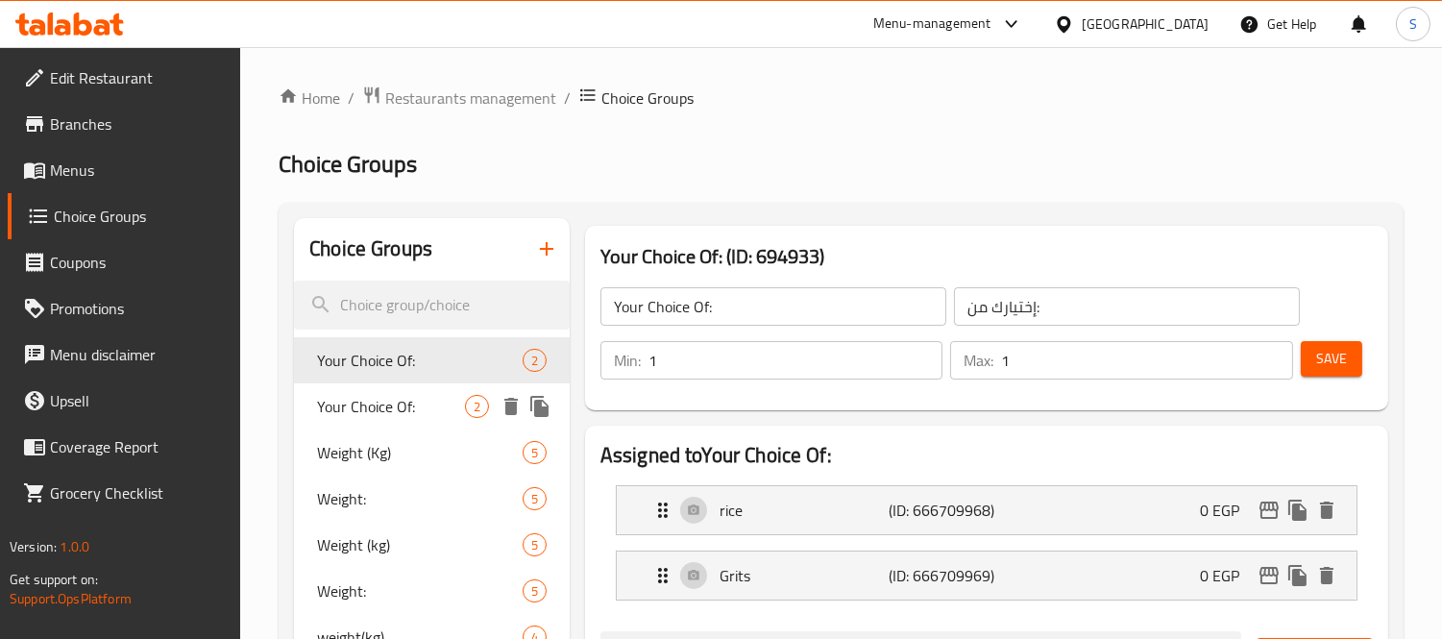
click at [434, 401] on span "Your Choice Of:" at bounding box center [391, 406] width 148 height 23
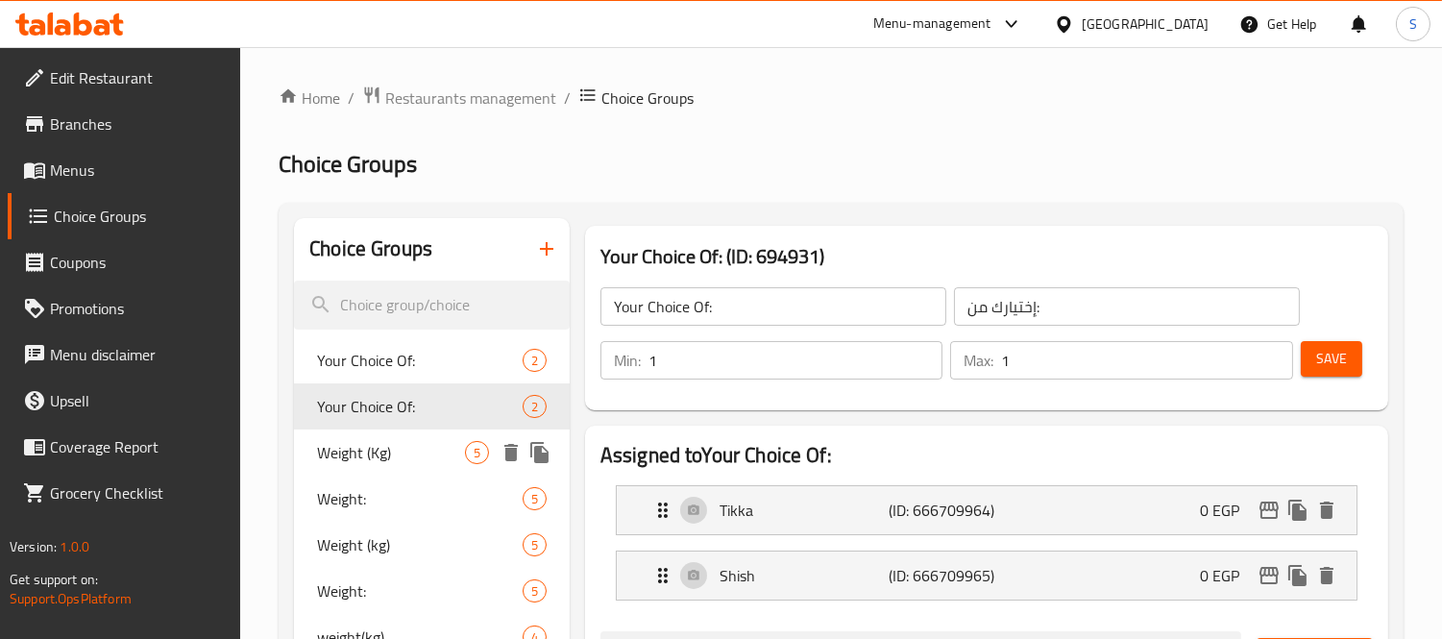
click at [398, 444] on span "Weight (Kg)" at bounding box center [391, 452] width 148 height 23
type input "Weight (Kg)"
type input "الوزن (كجم)"
type input "5"
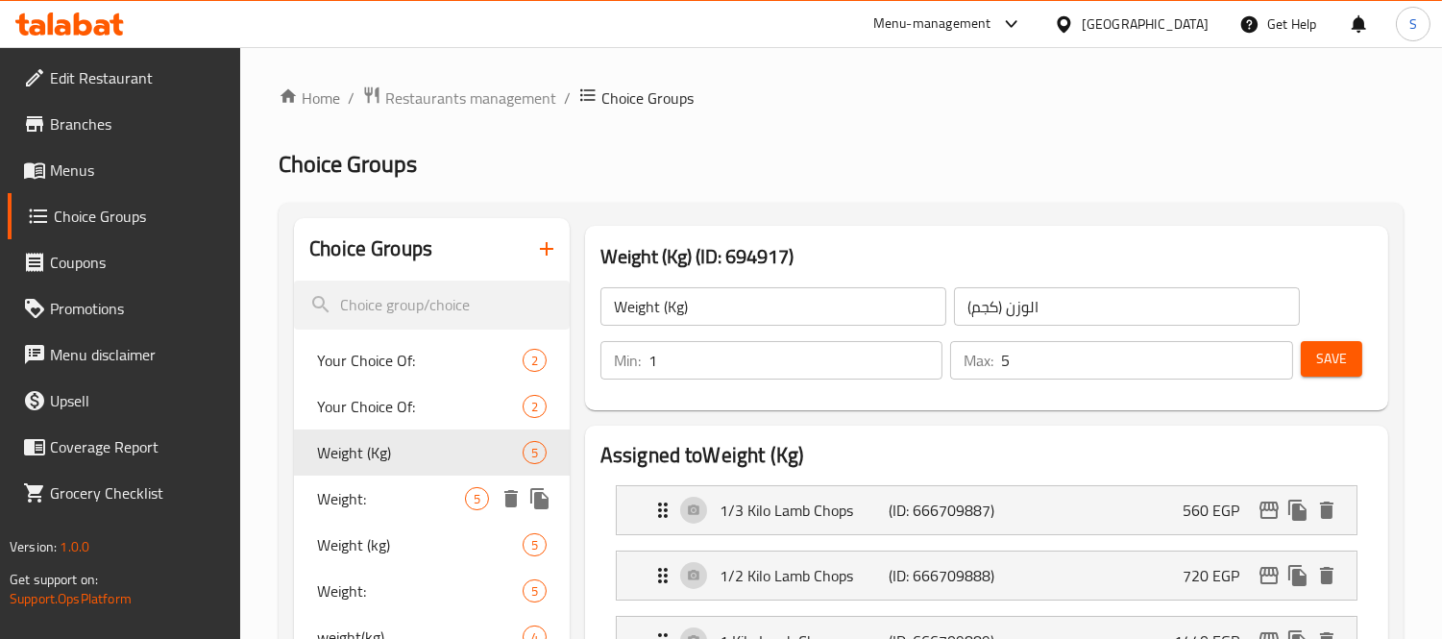
click at [392, 488] on span "Weight:" at bounding box center [391, 498] width 148 height 23
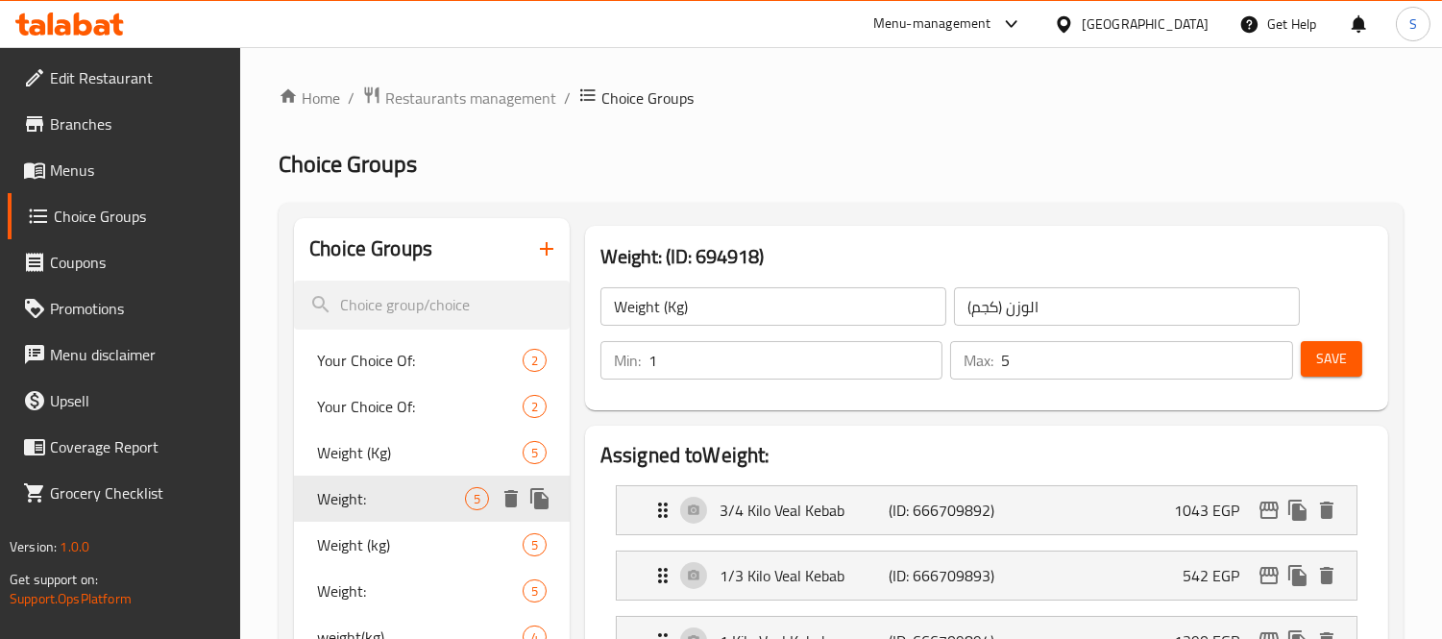
type input "Weight:"
type input "الوزن:"
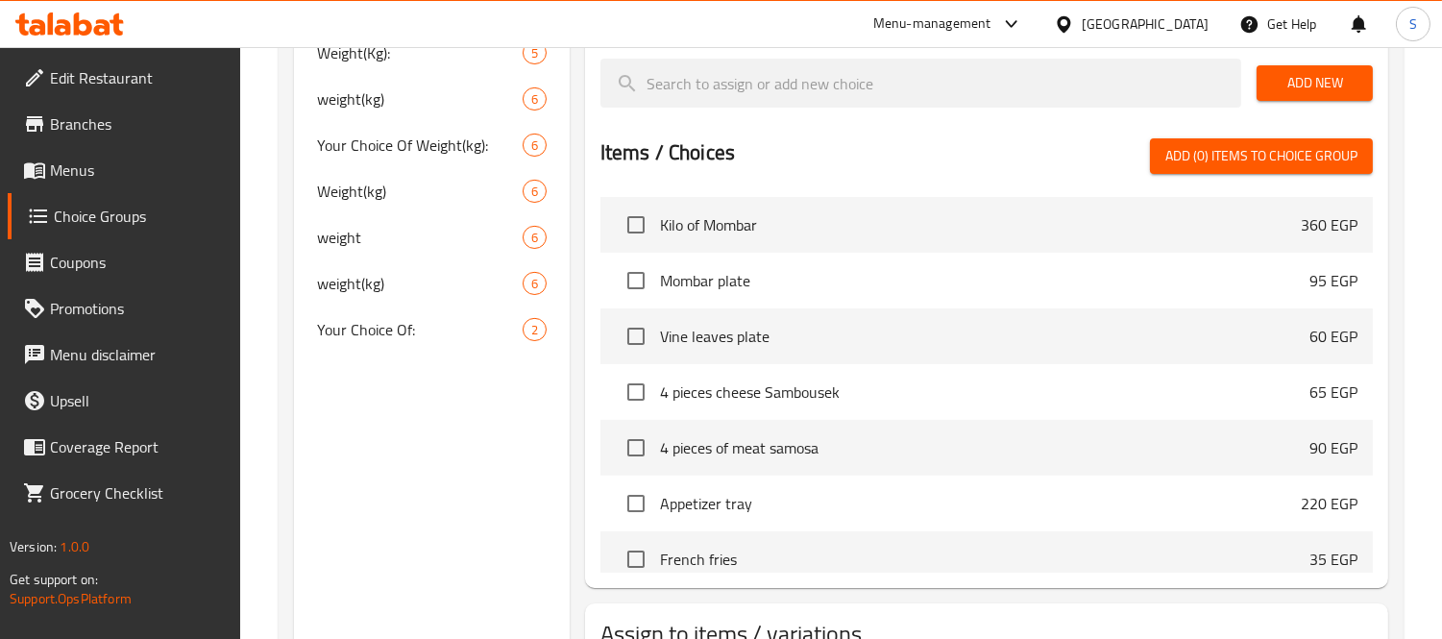
scroll to position [593, 0]
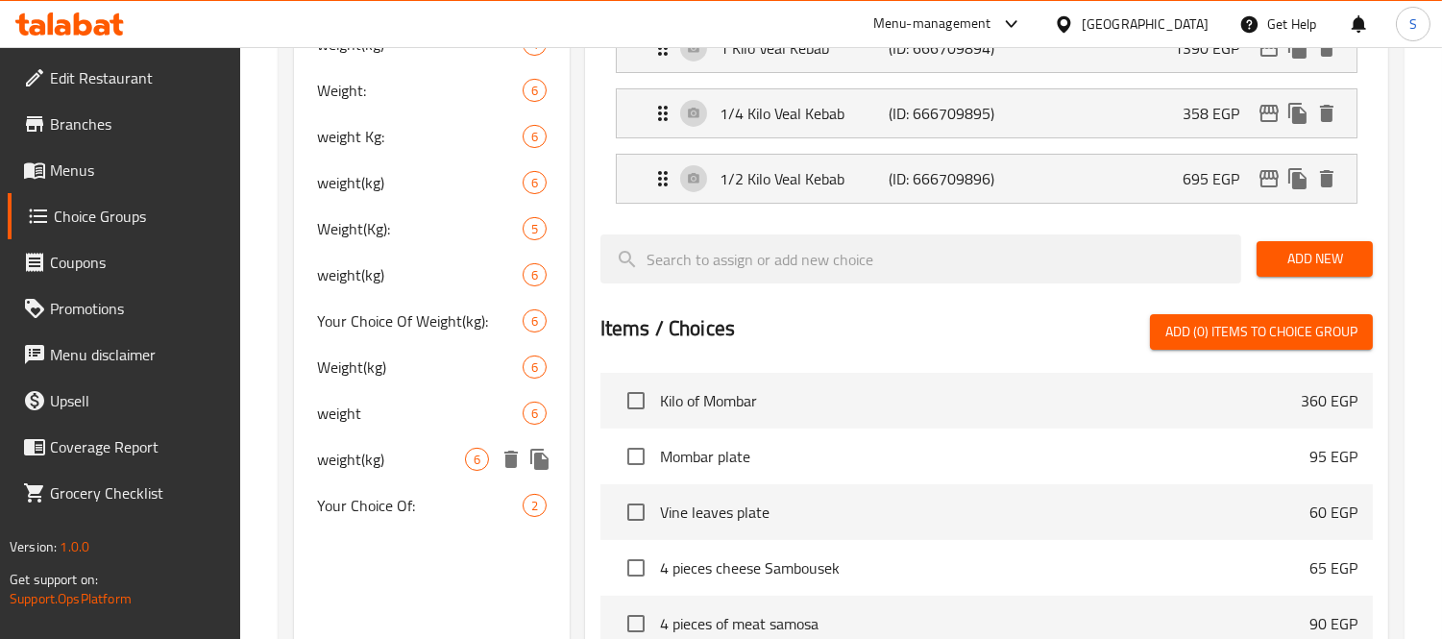
click at [394, 440] on div "weight(kg) 6" at bounding box center [432, 459] width 276 height 46
type input "weight(kg)"
type input "الوزن(كجم)"
type input "6"
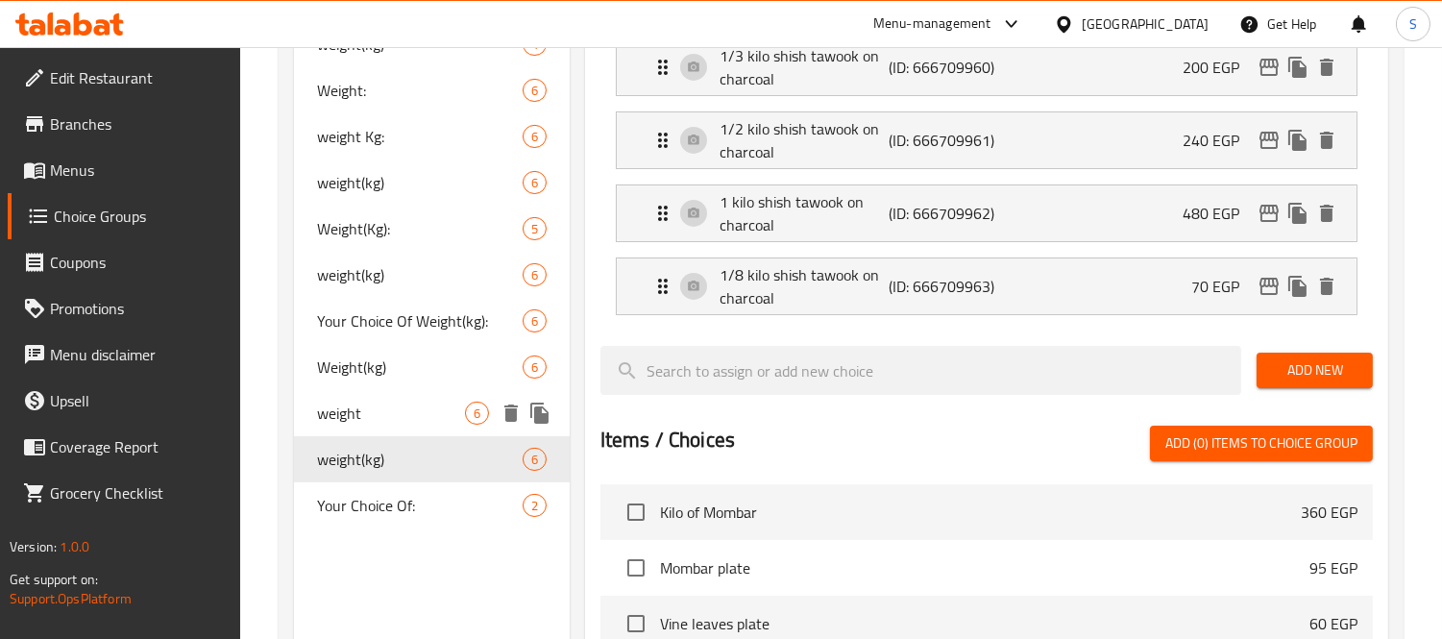
click at [398, 430] on div "weight 6" at bounding box center [432, 413] width 276 height 46
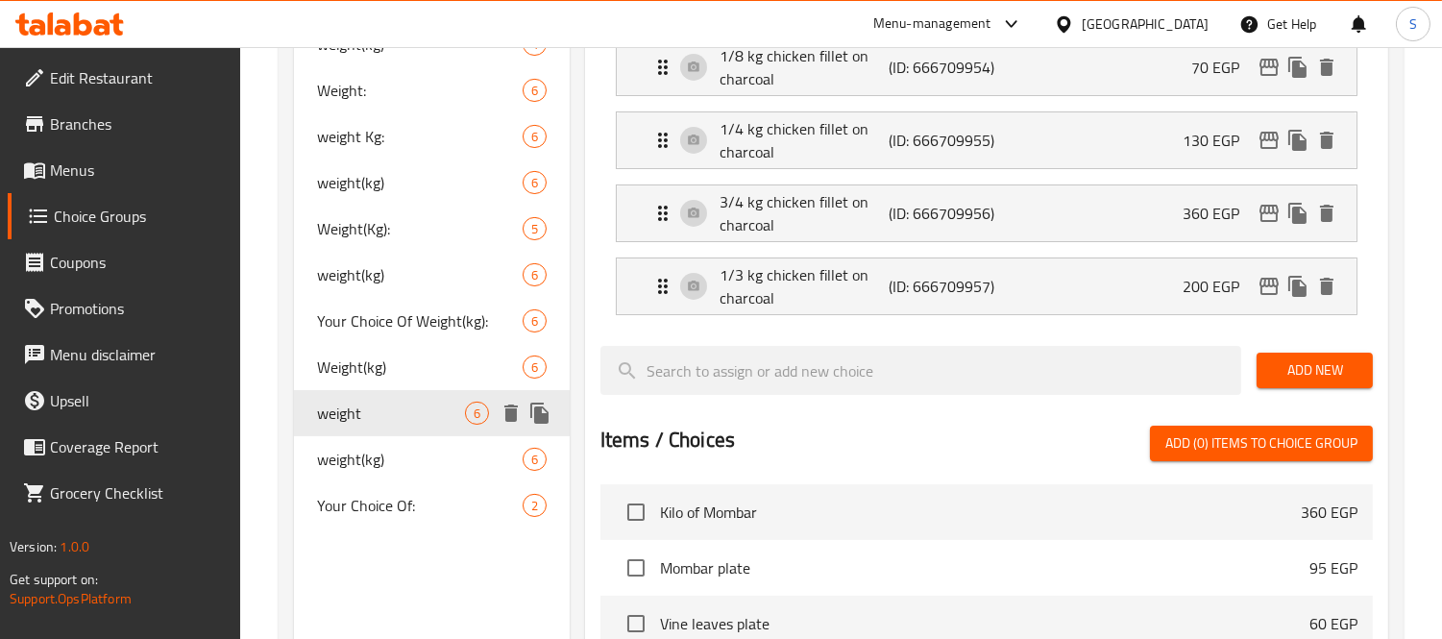
type input "weight"
type input "الوزن"
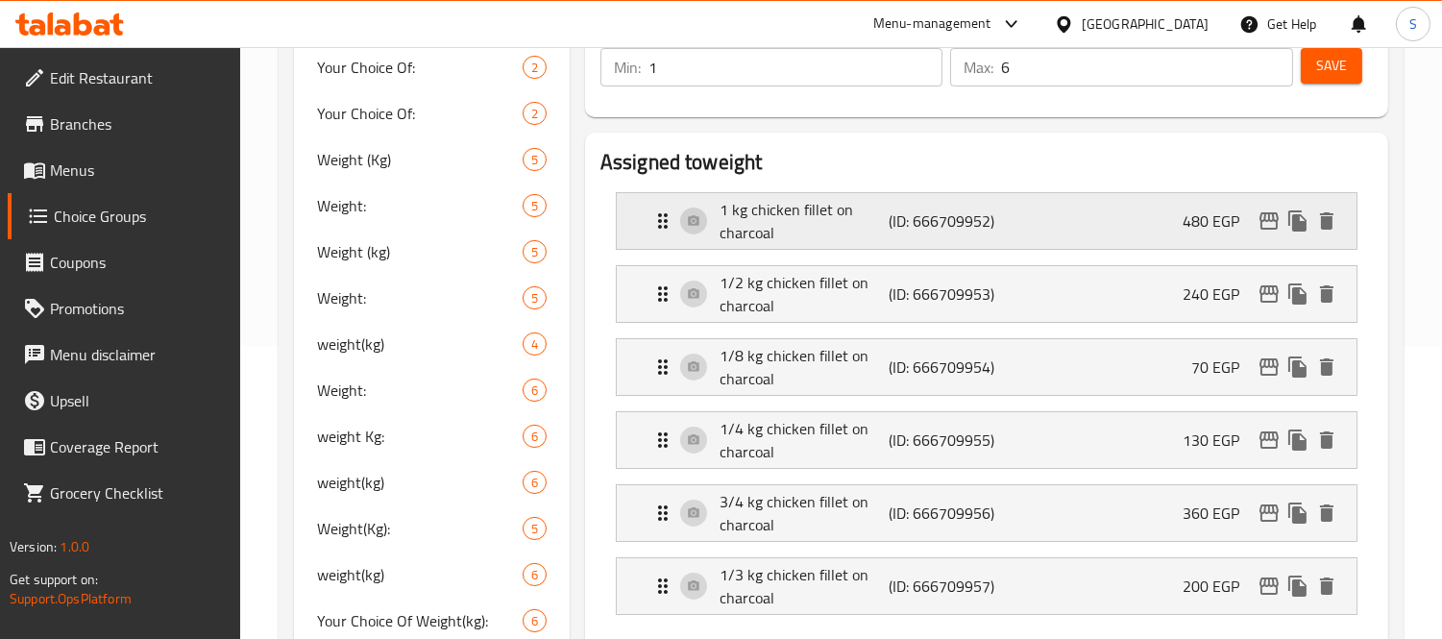
scroll to position [320, 0]
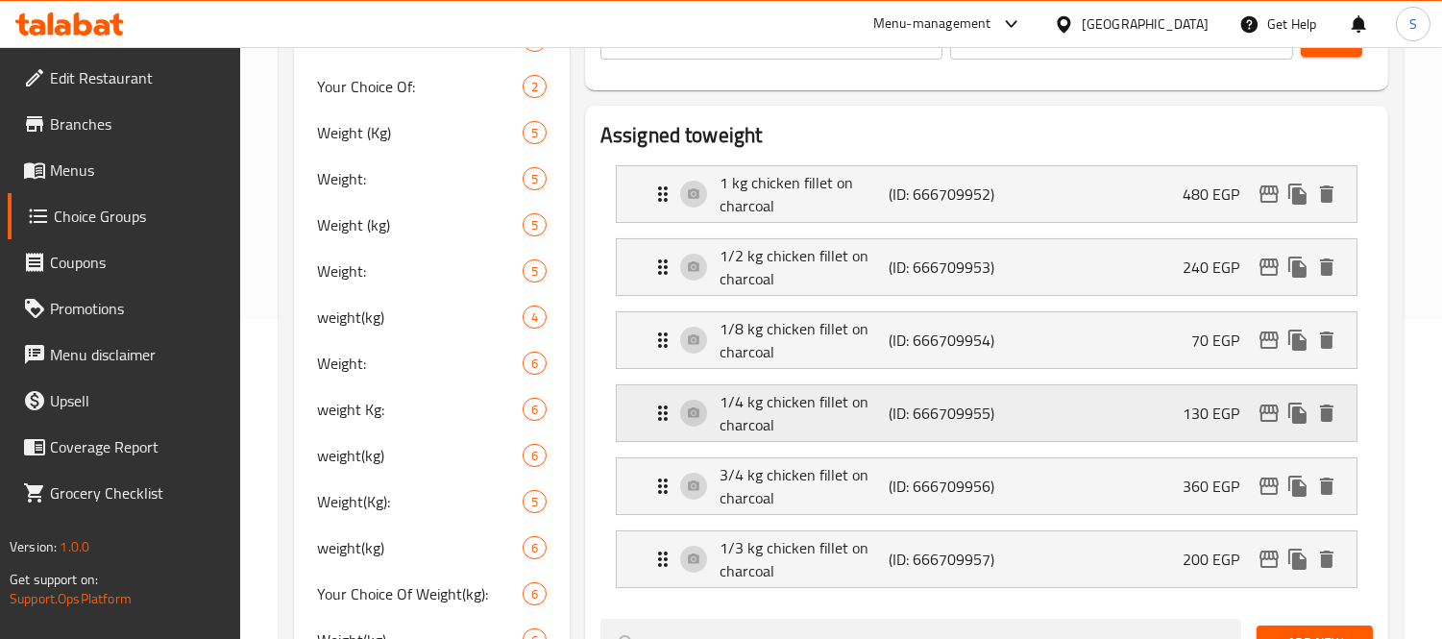
click at [771, 419] on p "1/4 kg chicken fillet on charcoal" at bounding box center [804, 413] width 169 height 46
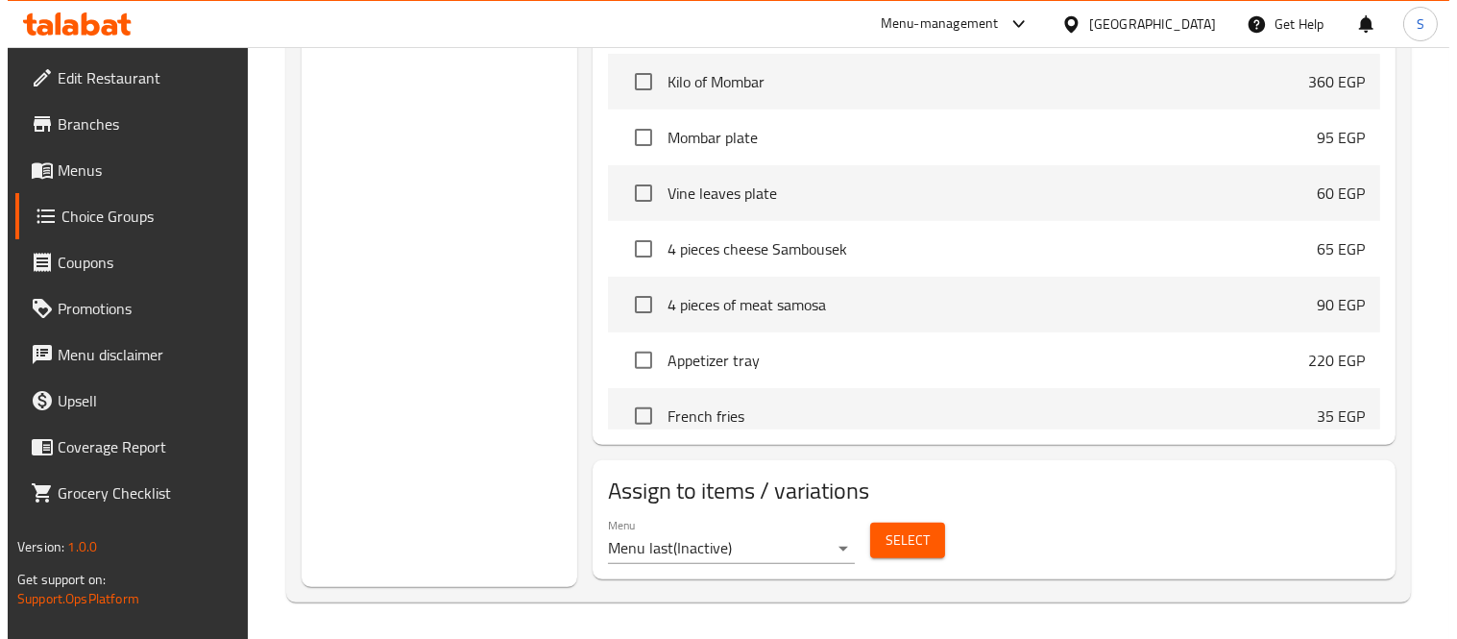
scroll to position [1282, 0]
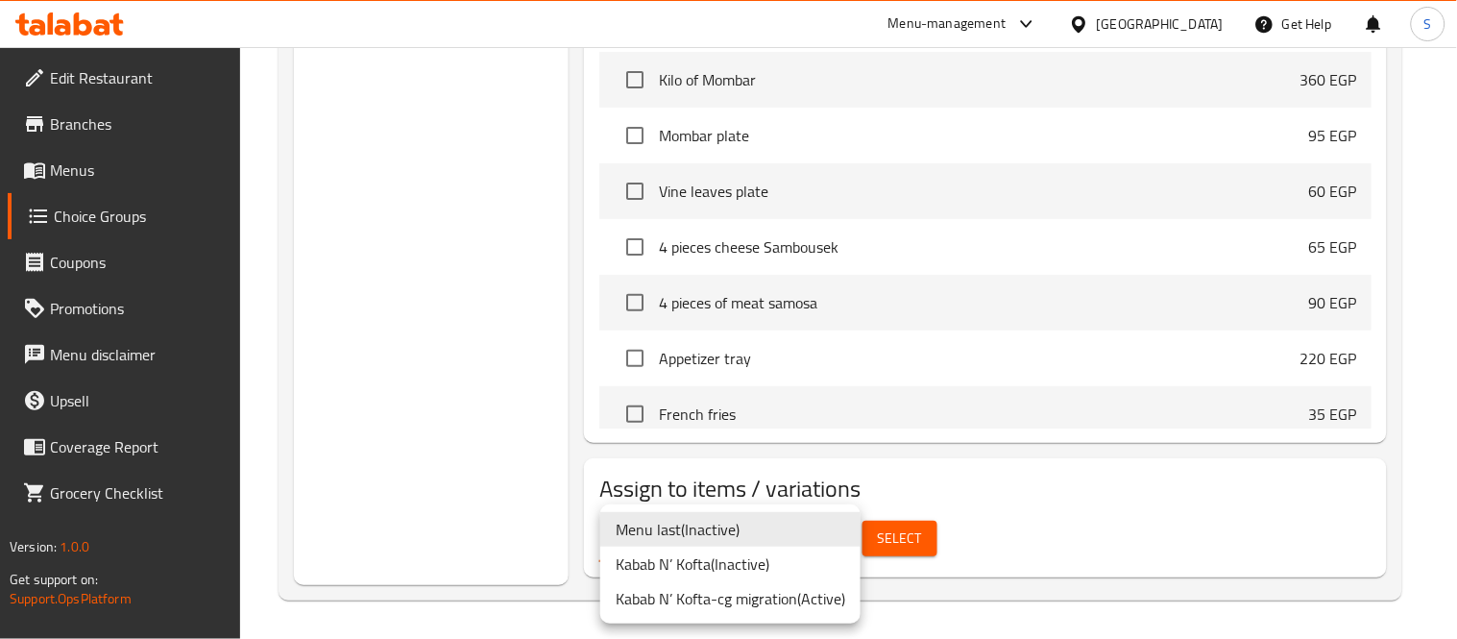
click at [830, 589] on li "Kabab N’ Kofta-cg migration ( Active )" at bounding box center [730, 598] width 260 height 35
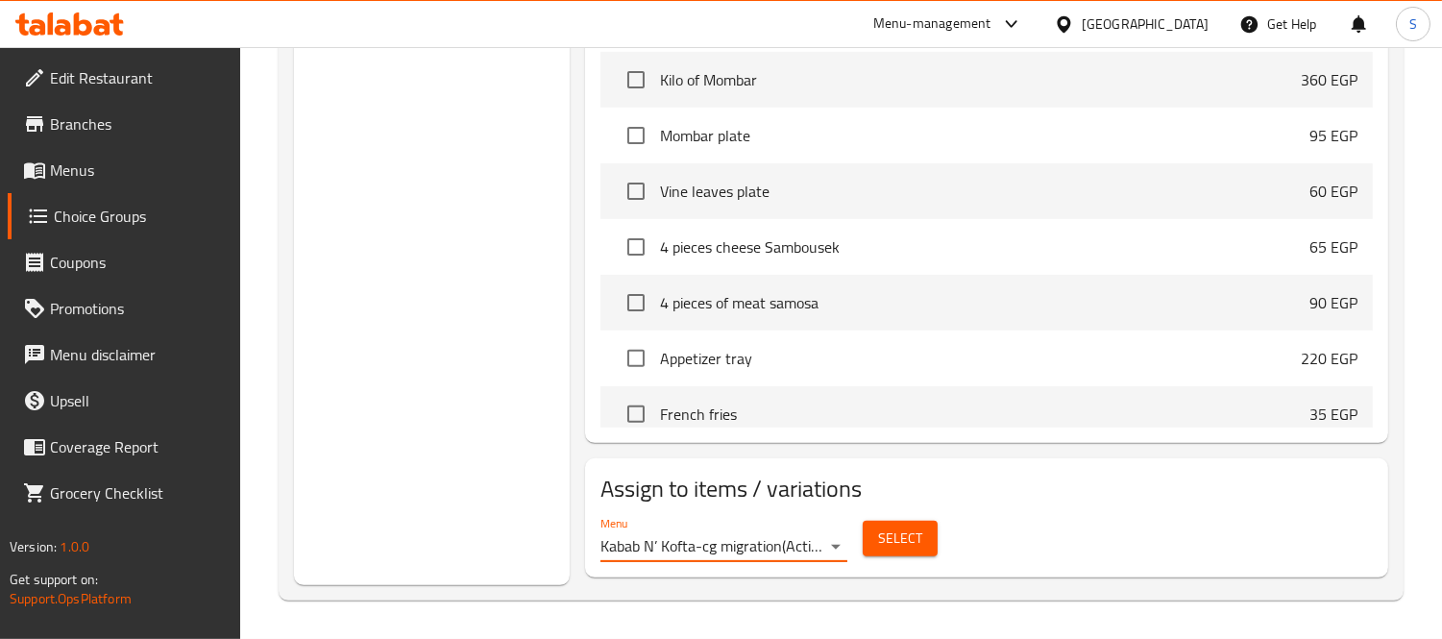
click at [872, 540] on button "Select" at bounding box center [900, 539] width 75 height 36
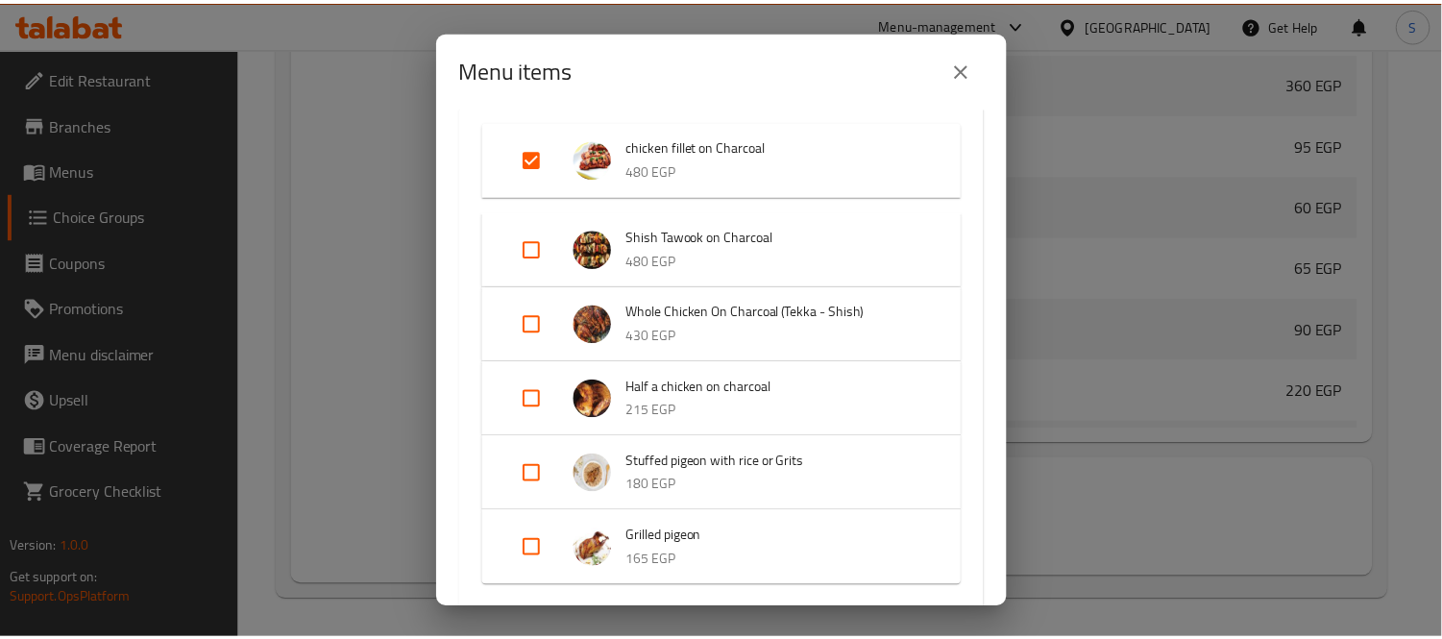
scroll to position [353, 0]
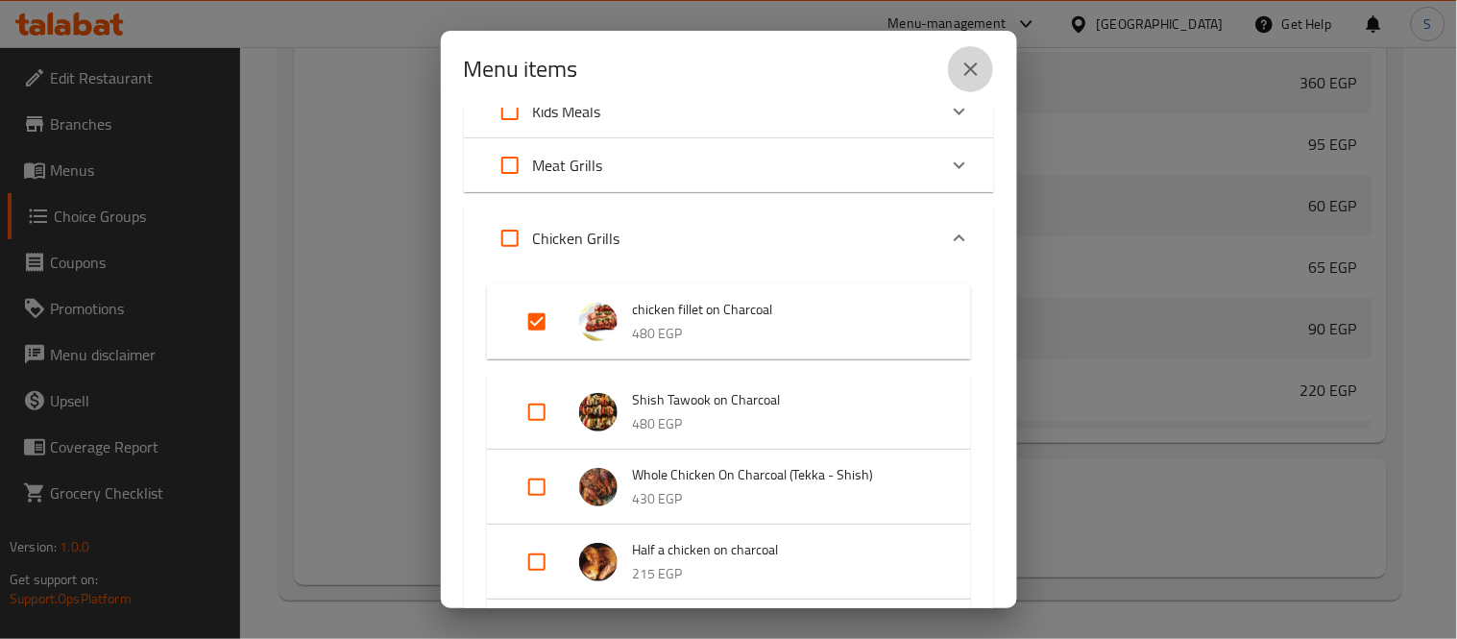
click at [980, 63] on icon "close" at bounding box center [971, 69] width 23 height 23
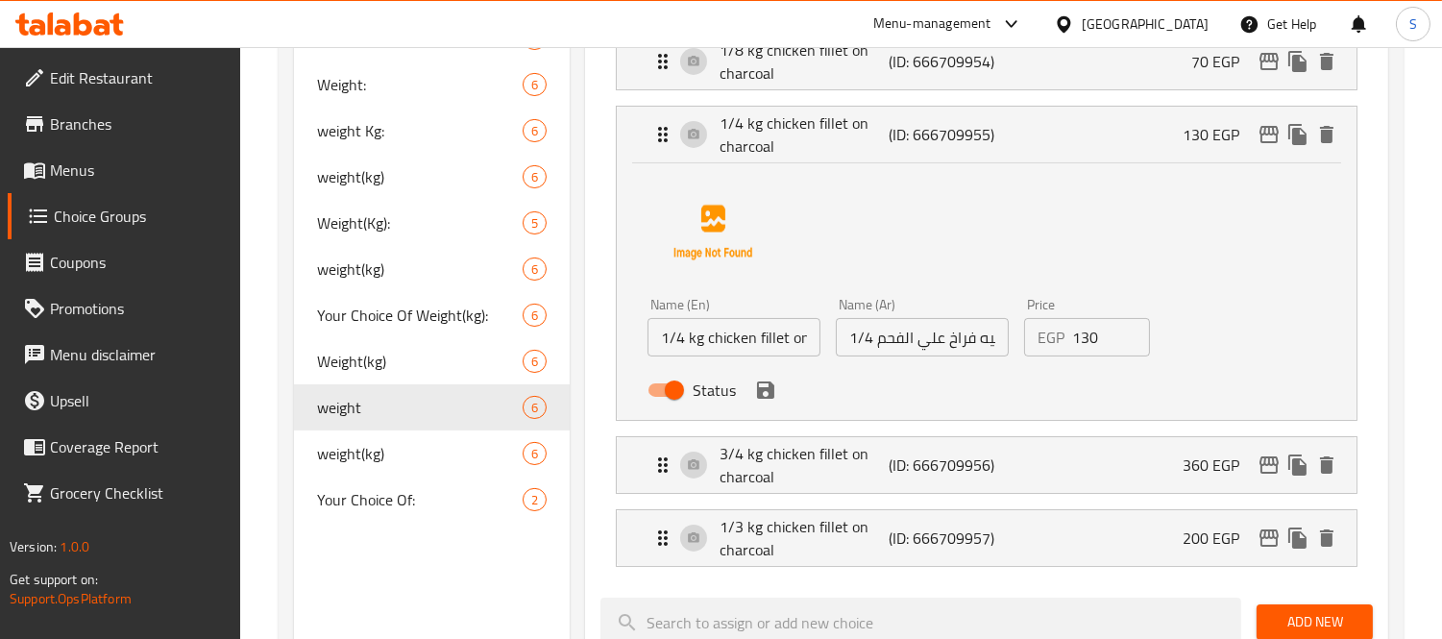
scroll to position [535, 0]
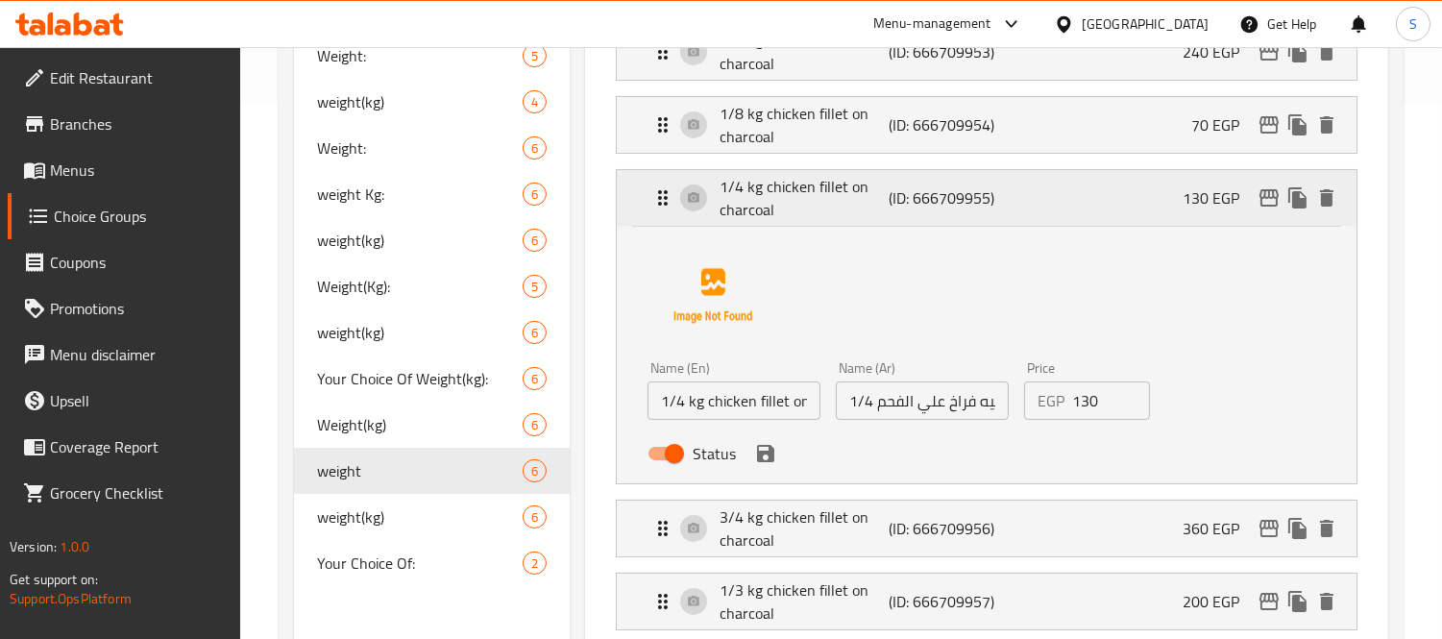
click at [926, 209] on p "(ID: 666709955)" at bounding box center [945, 197] width 113 height 23
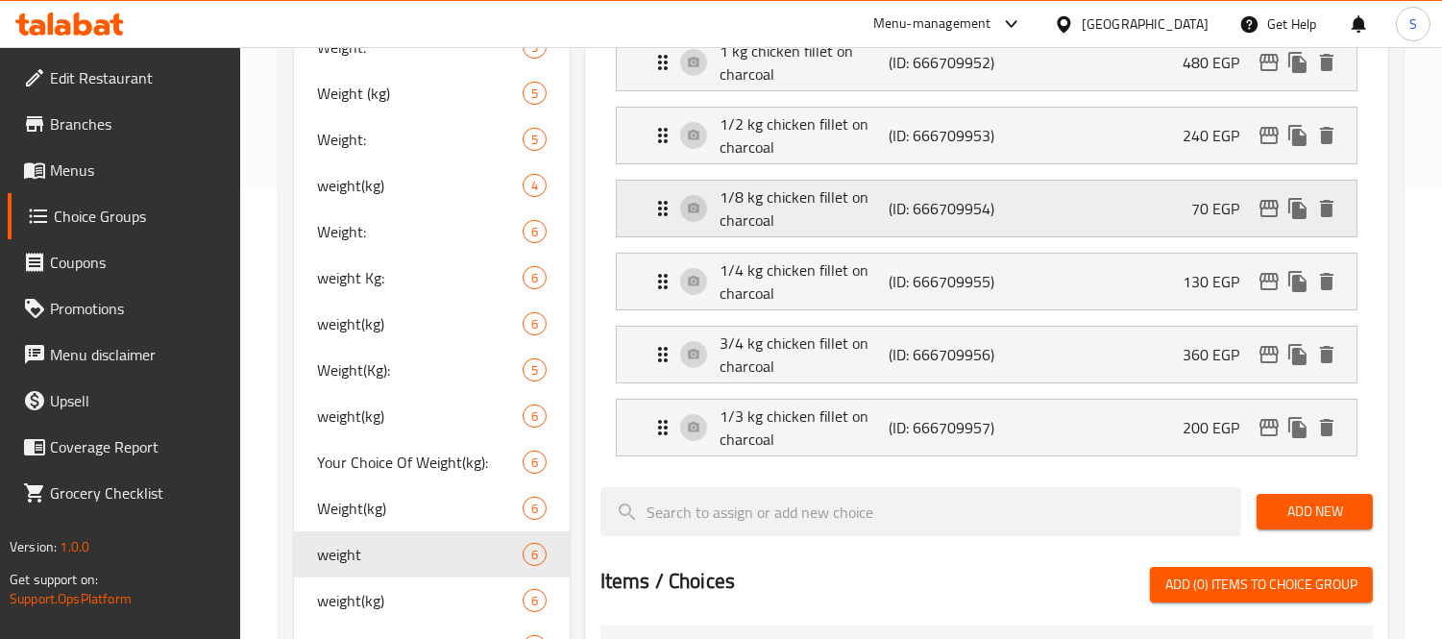
scroll to position [322, 0]
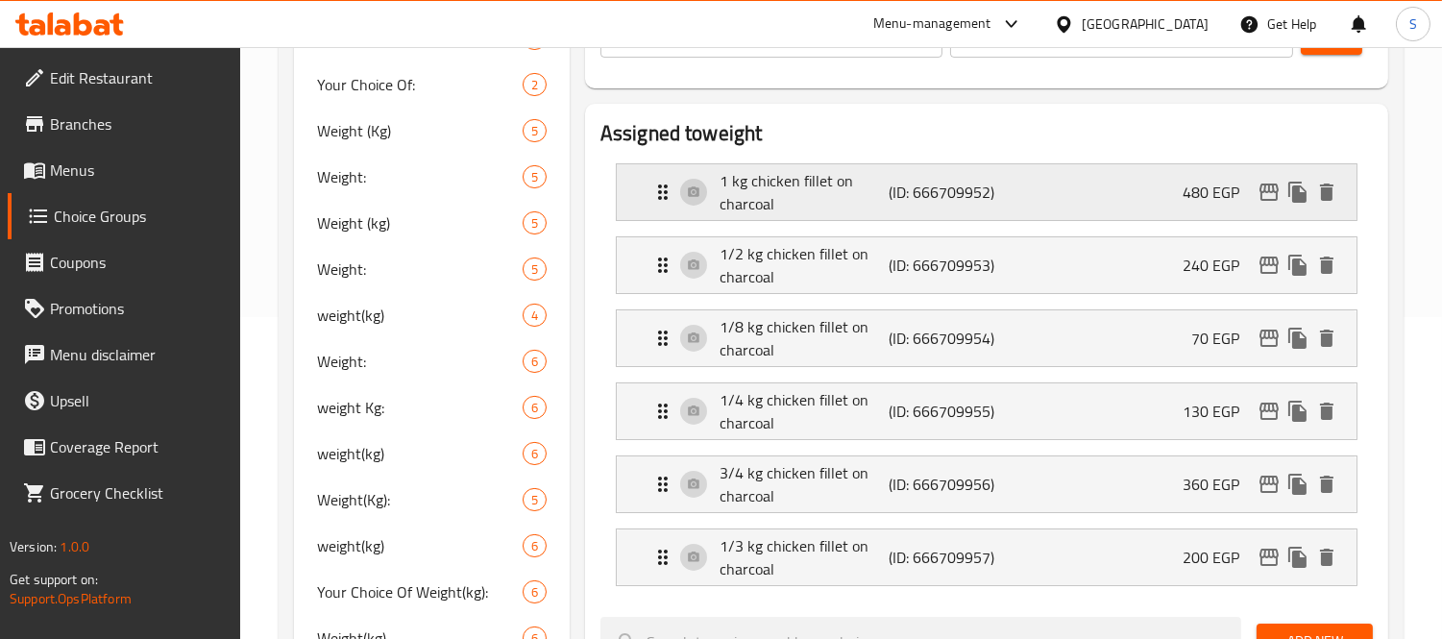
click at [900, 187] on p "(ID: 666709952)" at bounding box center [945, 192] width 113 height 23
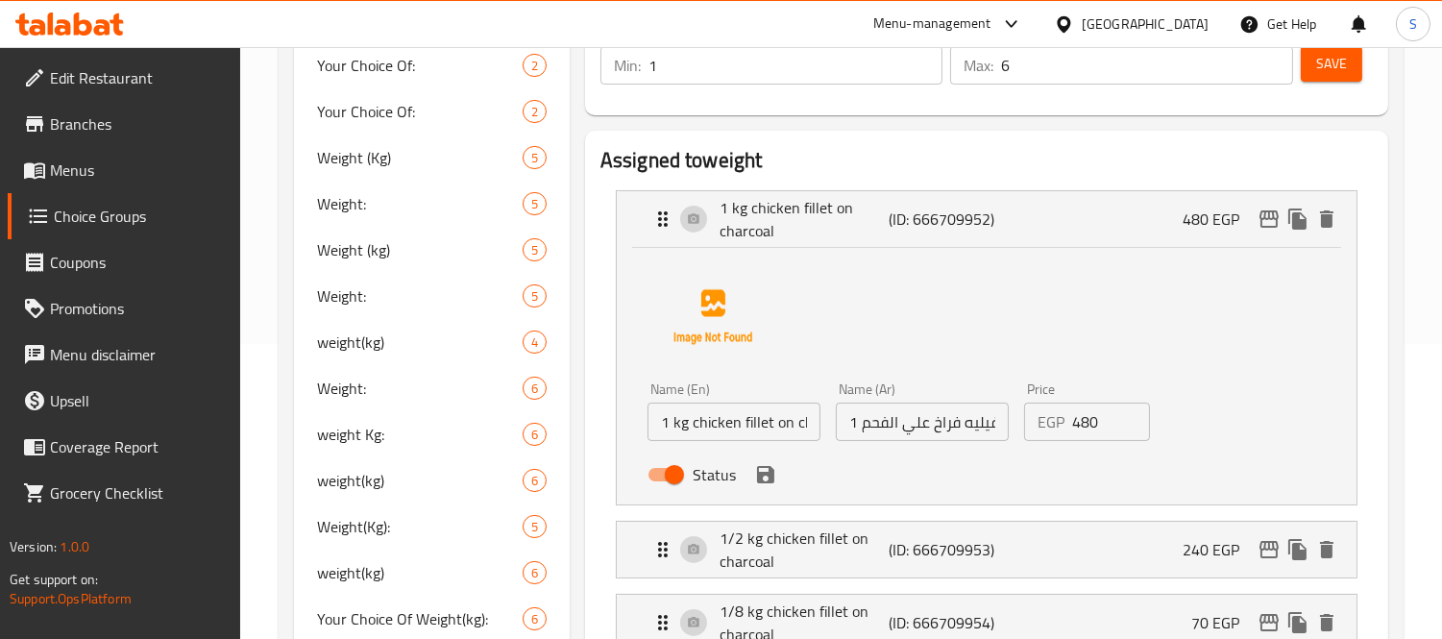
scroll to position [259, 0]
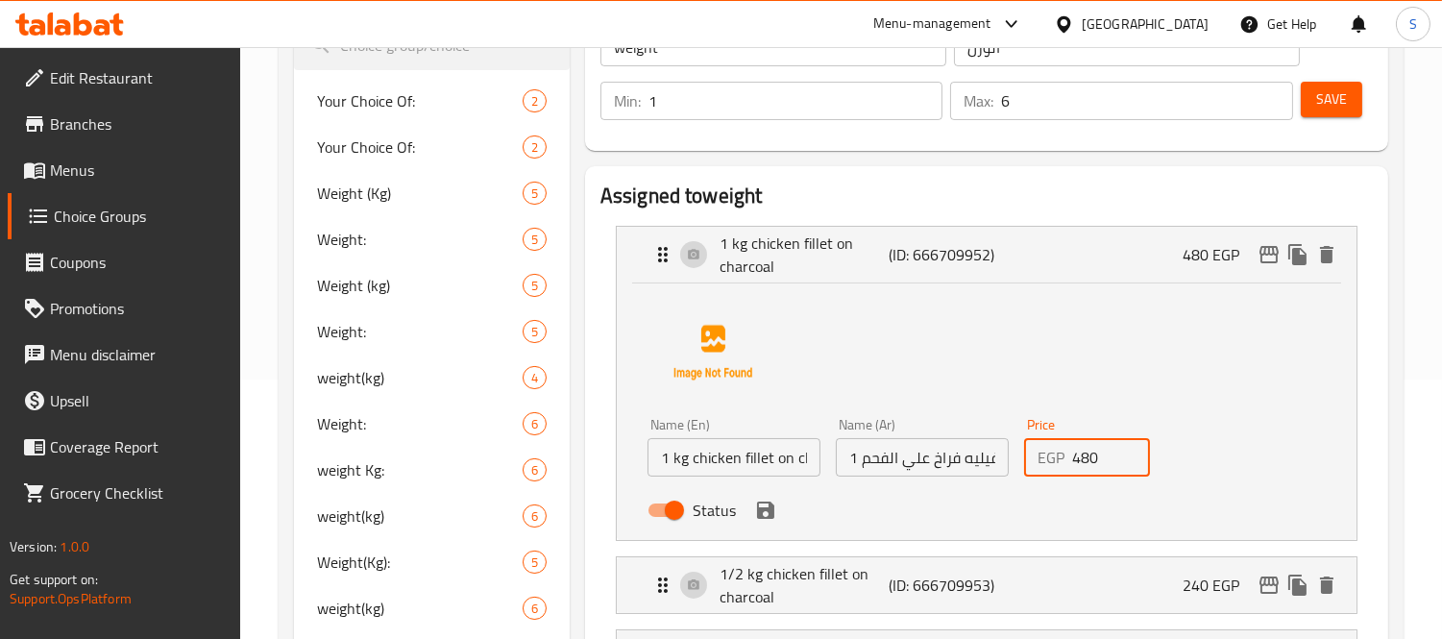
click at [1102, 462] on input "480" at bounding box center [1111, 457] width 78 height 38
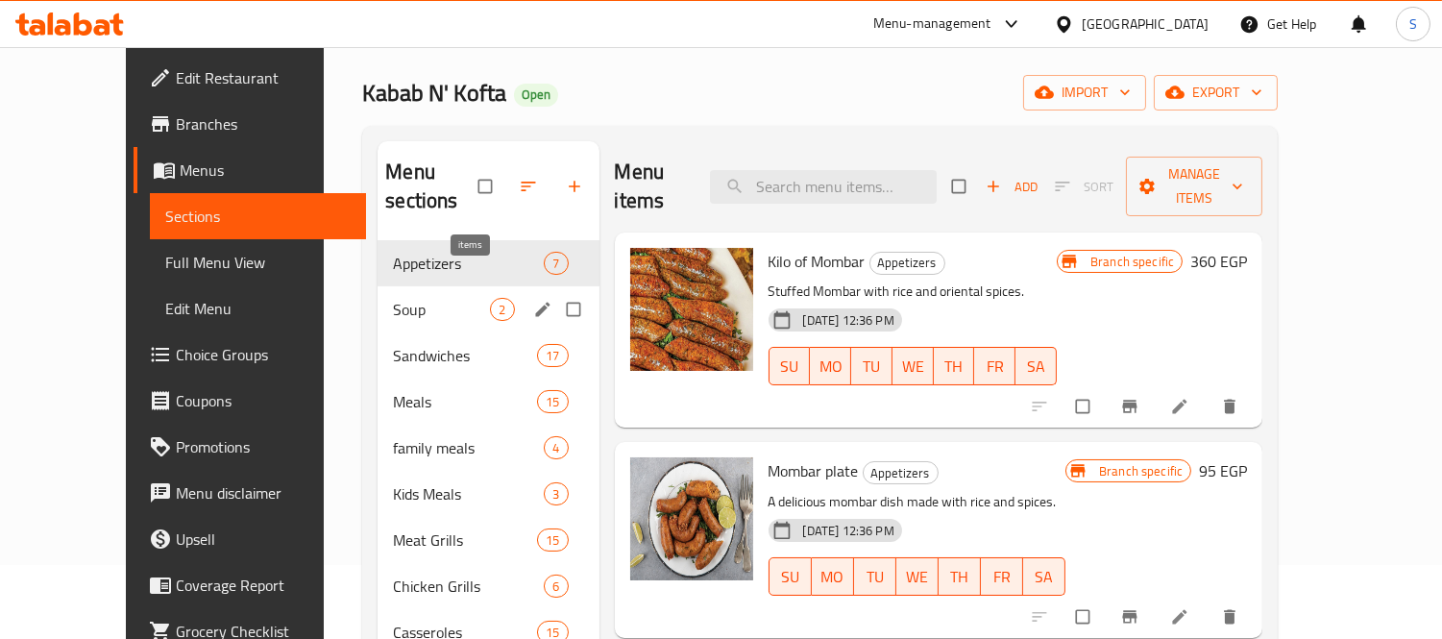
scroll to position [107, 0]
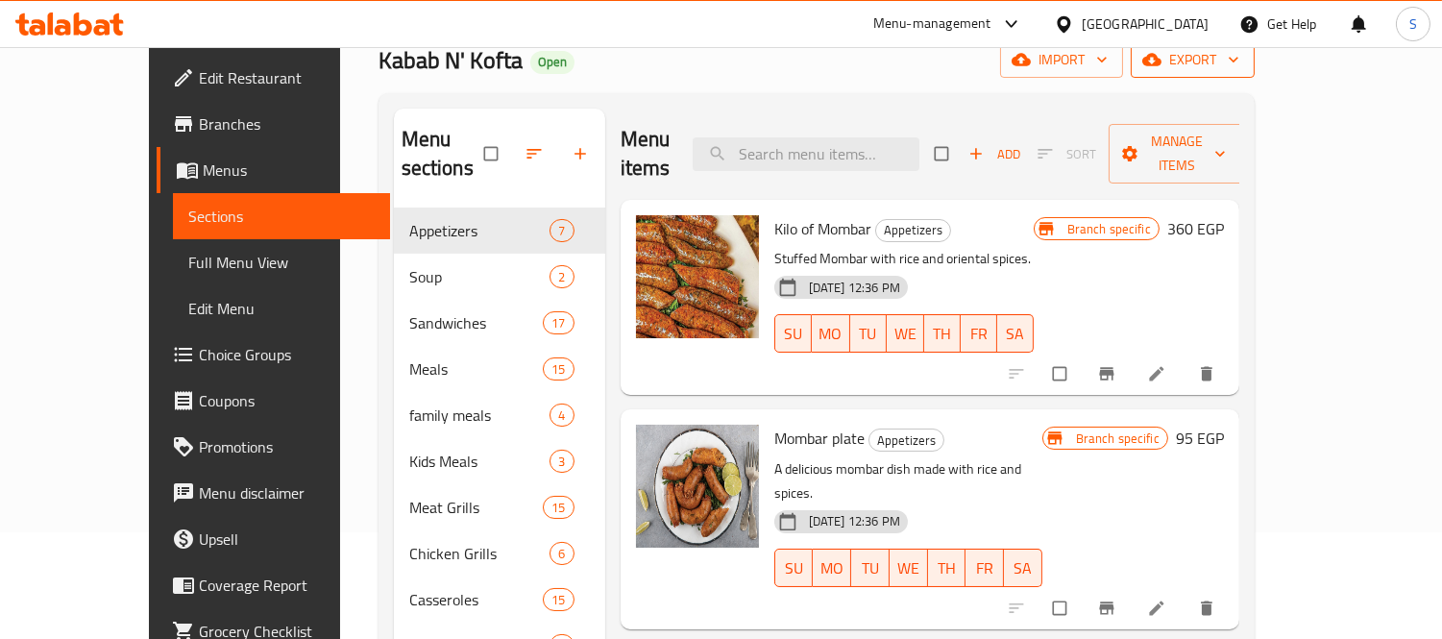
click at [1239, 68] on span "export" at bounding box center [1192, 60] width 93 height 24
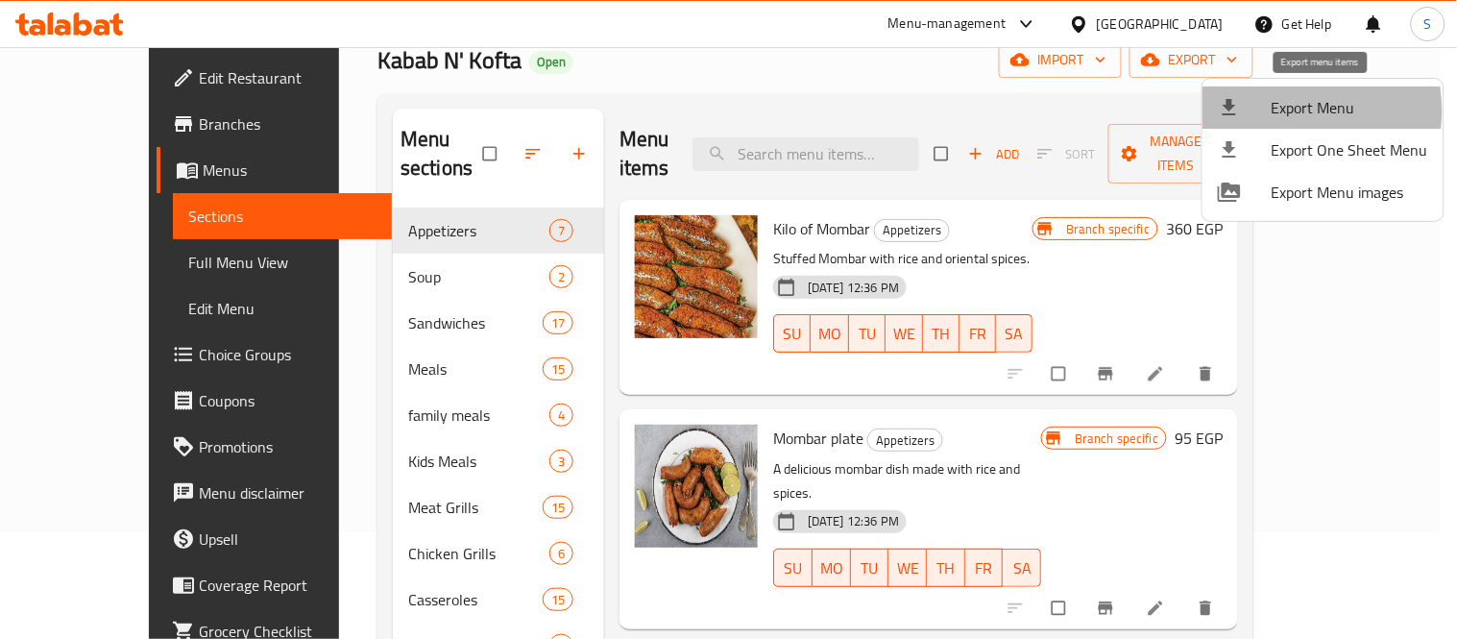
click at [1291, 110] on span "Export Menu" at bounding box center [1350, 107] width 157 height 23
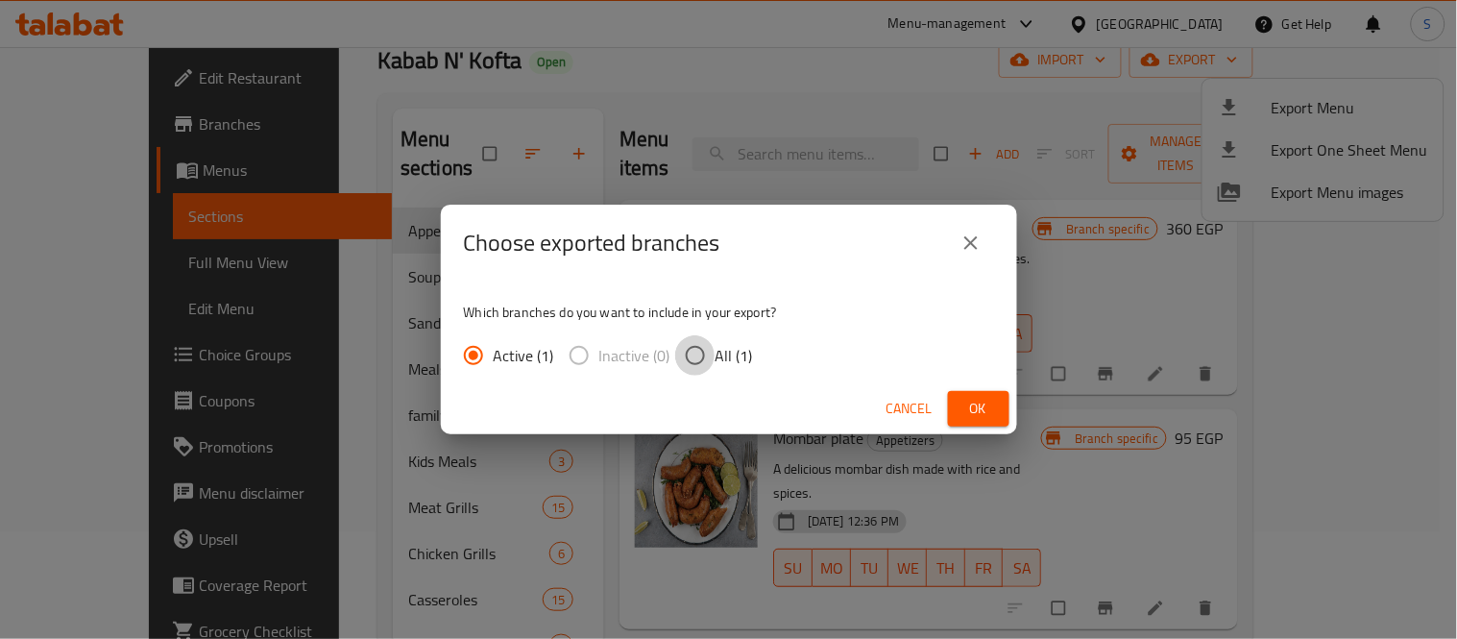
click at [708, 355] on input "All (1)" at bounding box center [695, 355] width 40 height 40
radio input "true"
click at [975, 415] on span "Ok" at bounding box center [979, 409] width 31 height 24
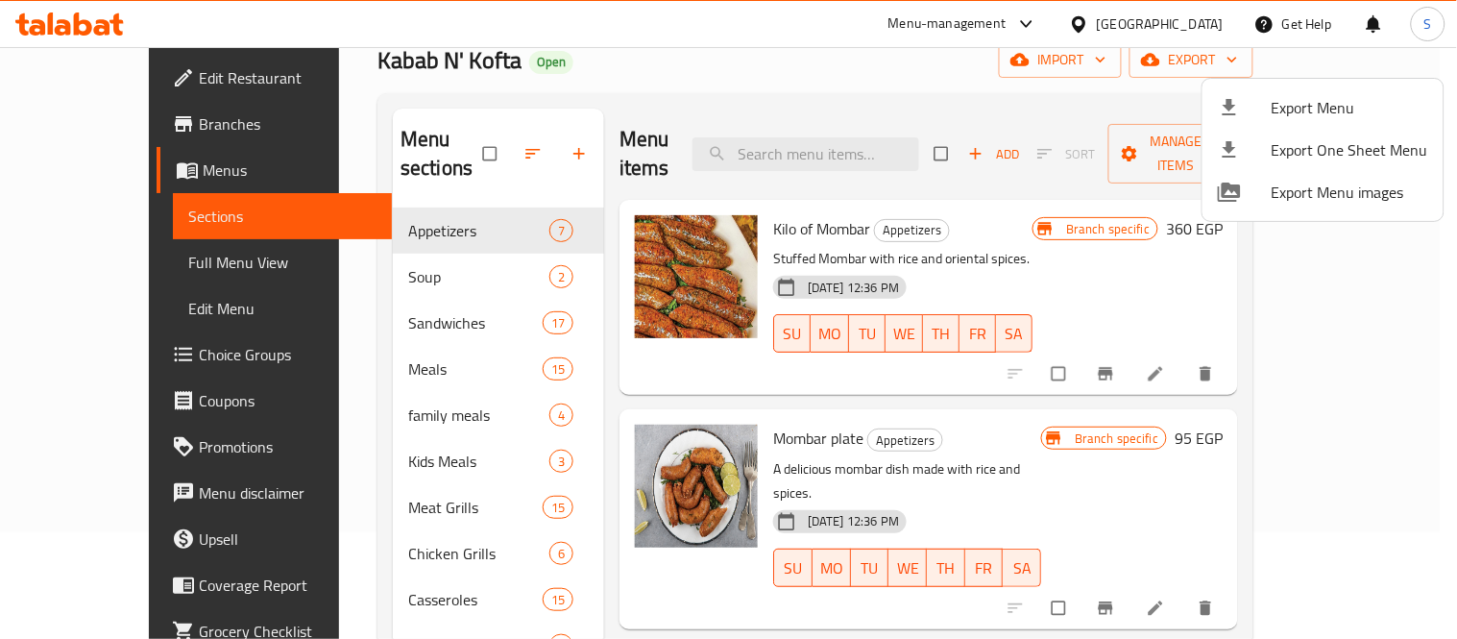
click at [705, 55] on div at bounding box center [728, 319] width 1457 height 639
